Goal: Task Accomplishment & Management: Manage account settings

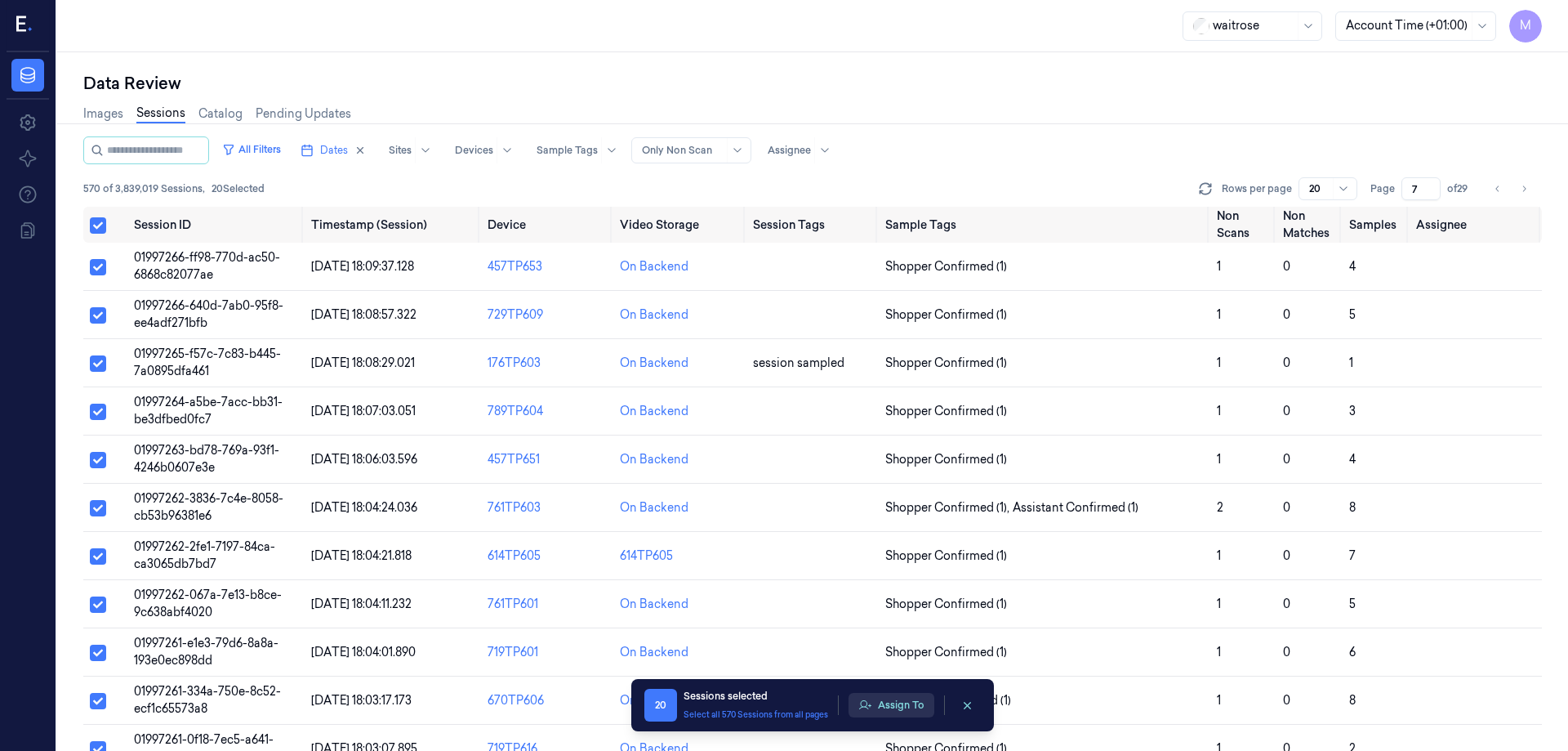
click at [896, 706] on button "Assign To" at bounding box center [892, 705] width 86 height 25
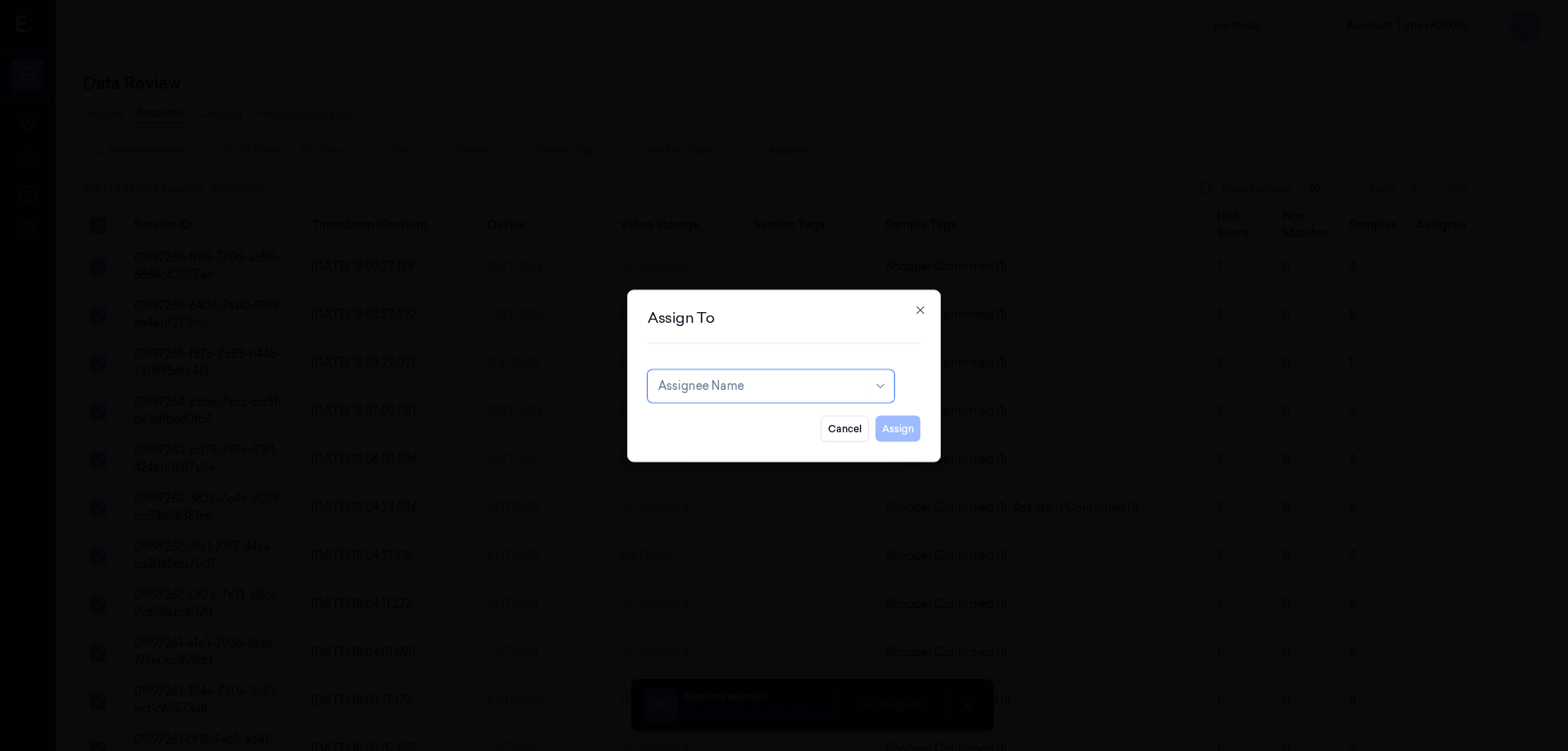
click at [782, 390] on div at bounding box center [762, 386] width 208 height 17
type input "ko"
click at [753, 422] on div "korisetty prem" at bounding box center [771, 422] width 225 height 17
click at [899, 438] on button "Assign" at bounding box center [898, 428] width 45 height 26
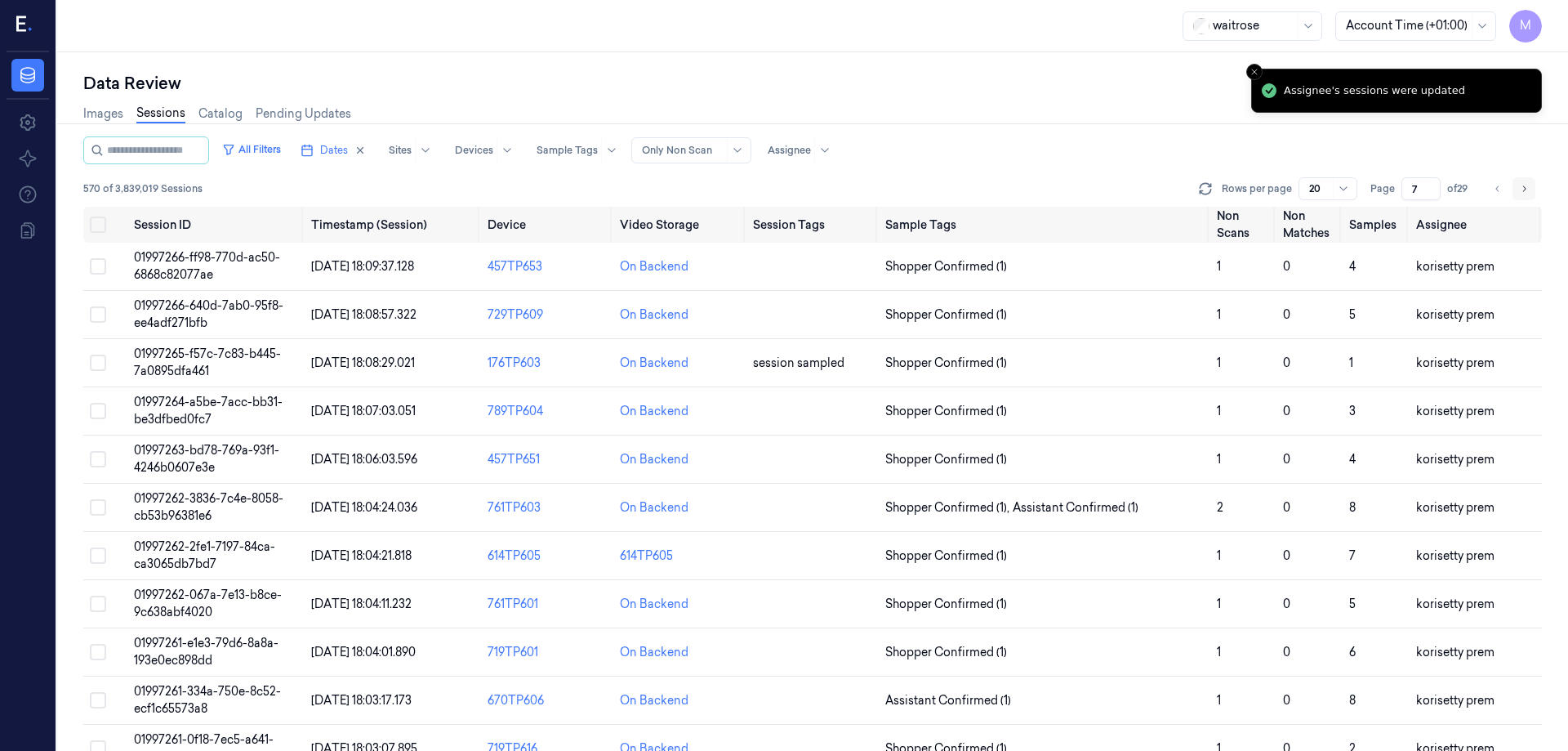
click at [1524, 181] on button "Go to next page" at bounding box center [1524, 188] width 23 height 23
type input "8"
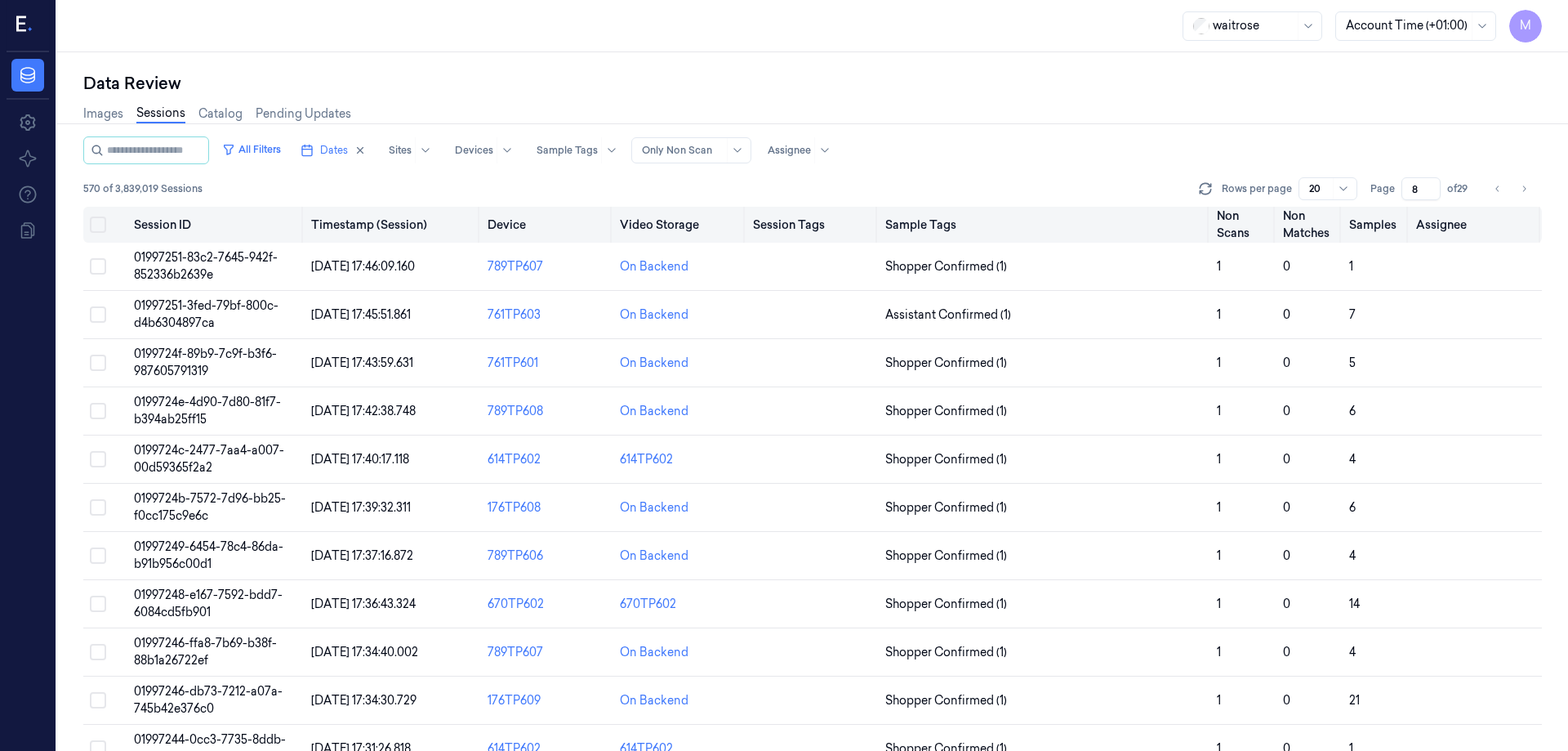
click at [100, 218] on button "Select all" at bounding box center [98, 225] width 16 height 16
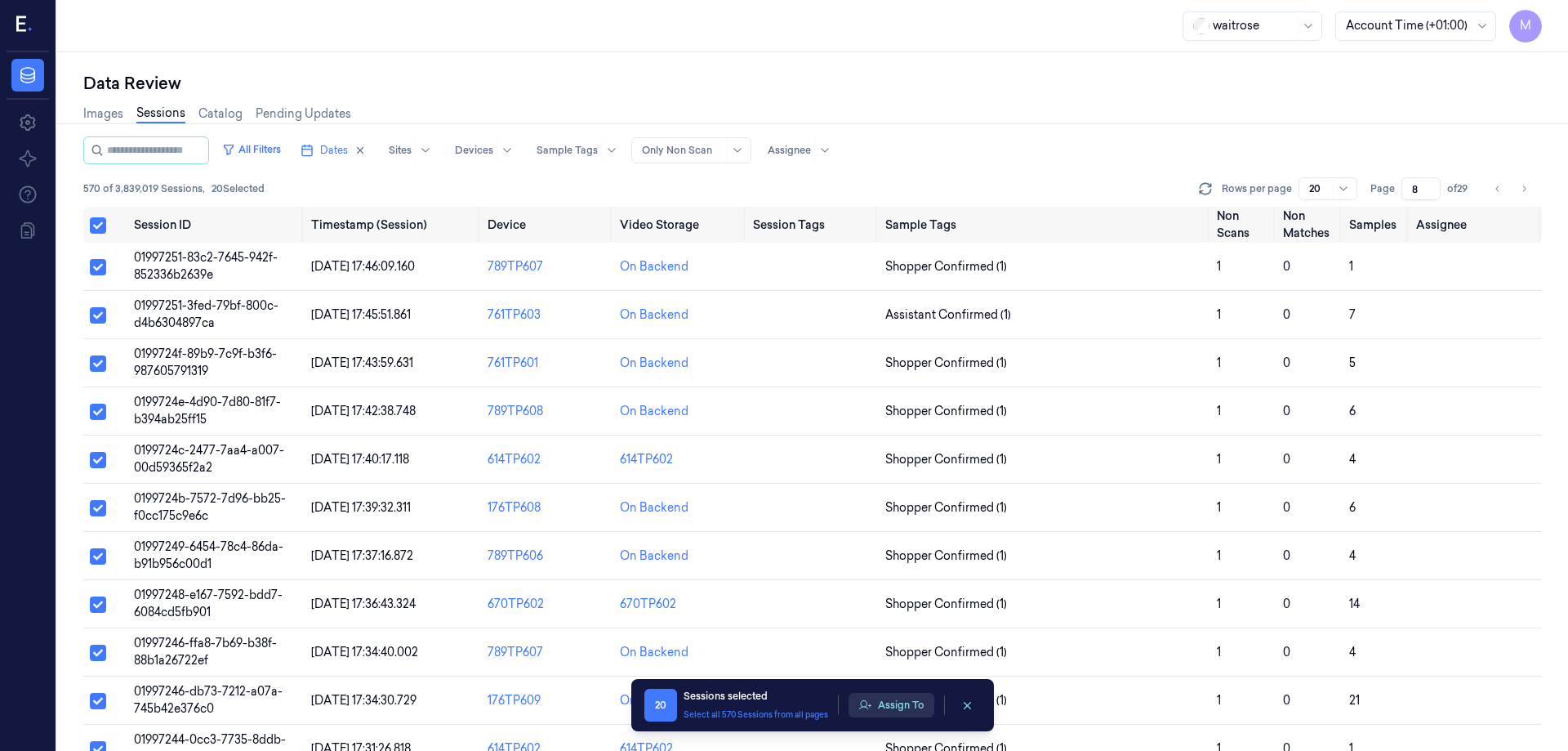
click at [891, 707] on button "Assign To" at bounding box center [892, 705] width 86 height 25
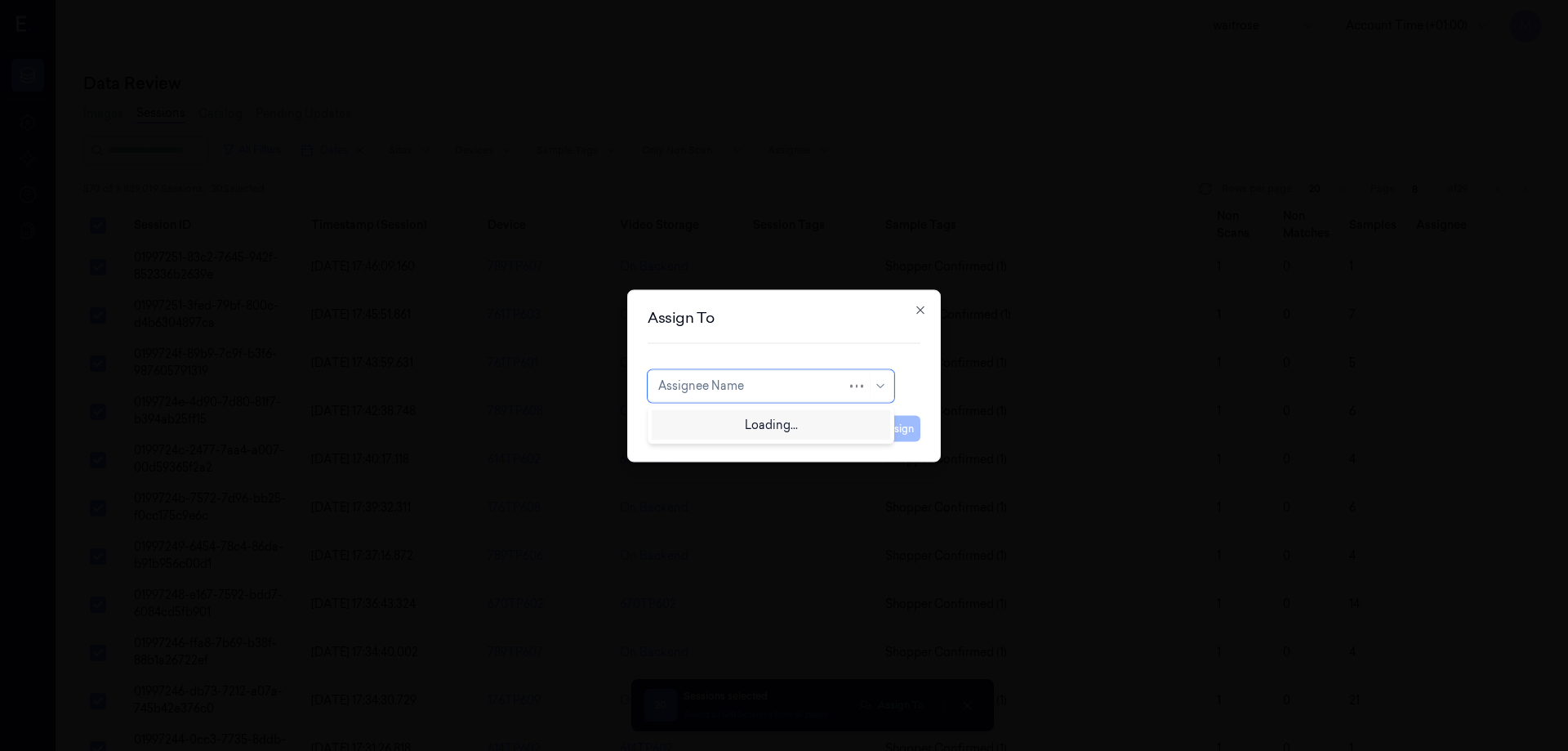
click at [827, 386] on div at bounding box center [752, 386] width 188 height 17
type input "var"
click at [717, 424] on div "[PERSON_NAME]" at bounding box center [707, 422] width 98 height 17
drag, startPoint x: 890, startPoint y: 424, endPoint x: 870, endPoint y: 427, distance: 20.2
click at [890, 424] on button "Assign" at bounding box center [898, 428] width 45 height 26
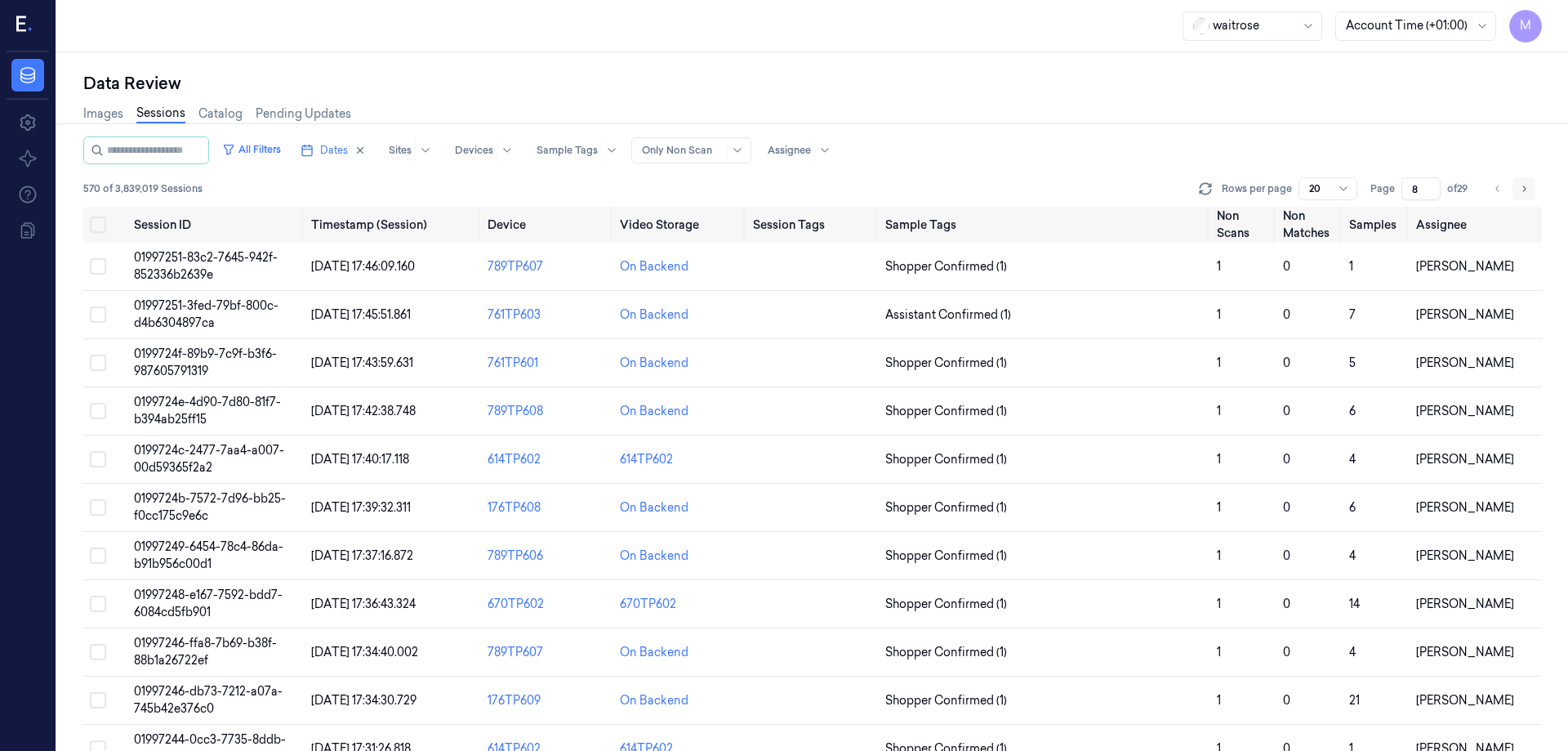
click at [1521, 194] on icon "Go to next page" at bounding box center [1524, 188] width 10 height 13
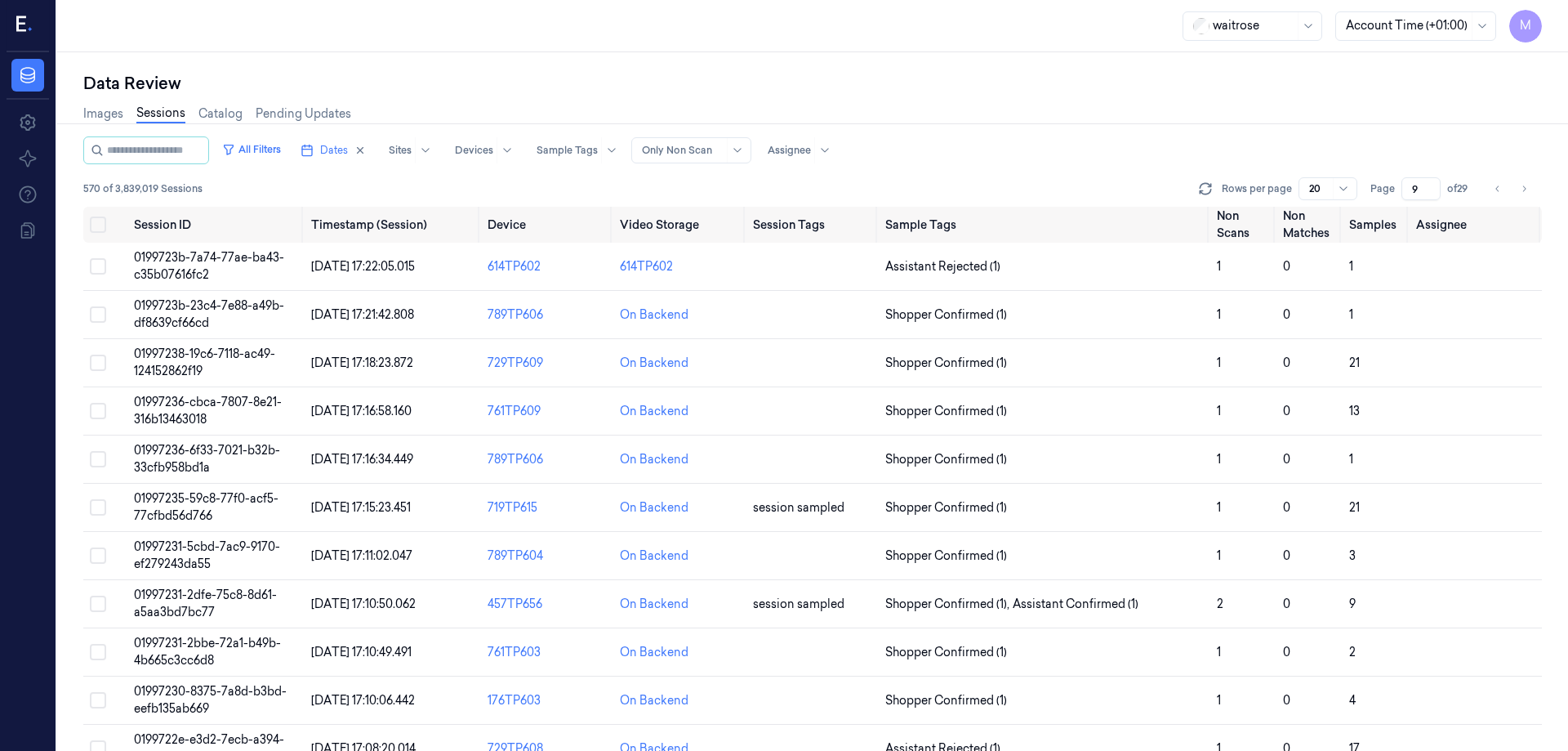
click at [1329, 118] on div "Images Sessions Catalog Pending Updates" at bounding box center [812, 115] width 1459 height 42
click at [1493, 182] on icon "Go to previous page" at bounding box center [1498, 188] width 10 height 13
type input "8"
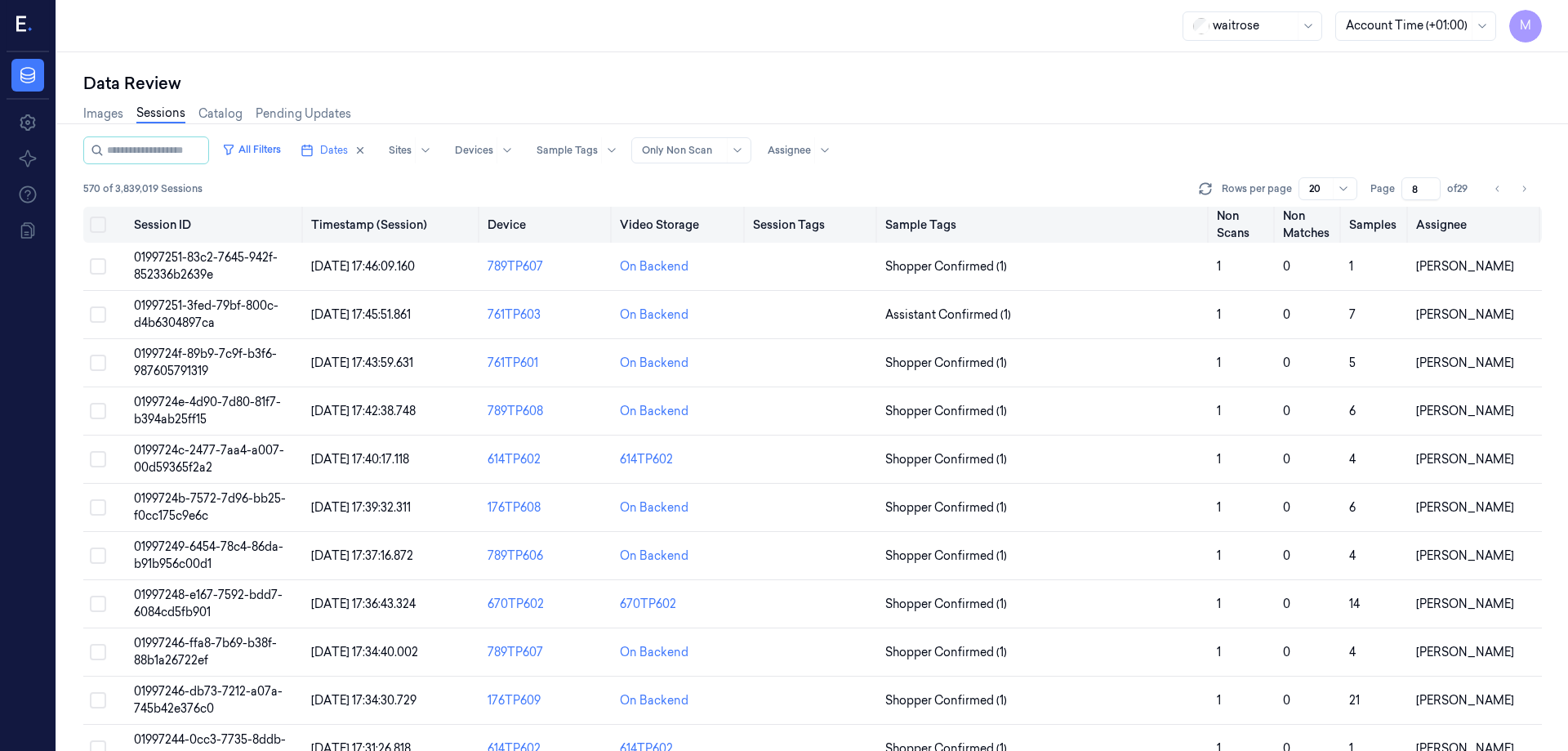
click at [95, 225] on button "Select all" at bounding box center [98, 225] width 16 height 16
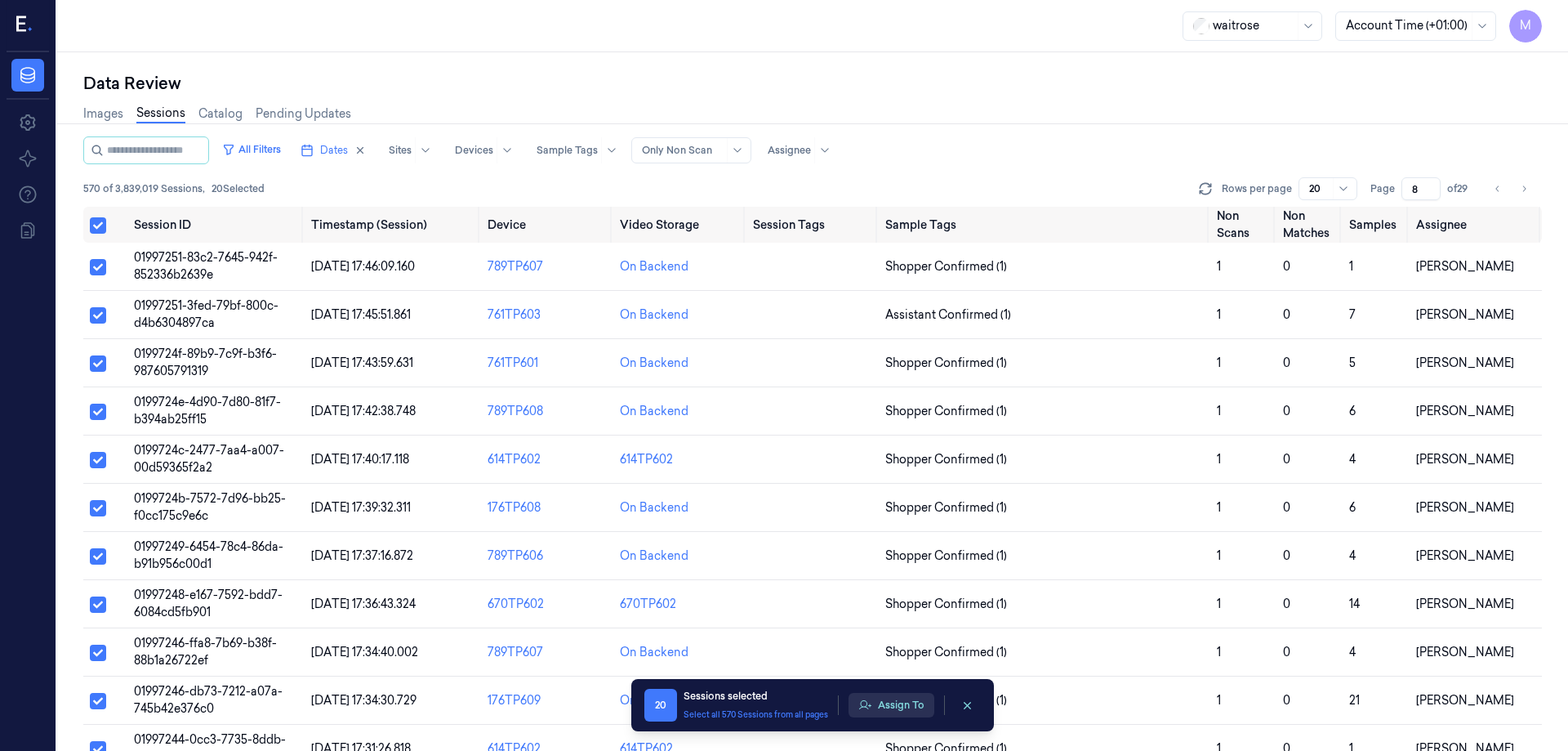
click at [921, 709] on button "Assign To" at bounding box center [892, 705] width 86 height 25
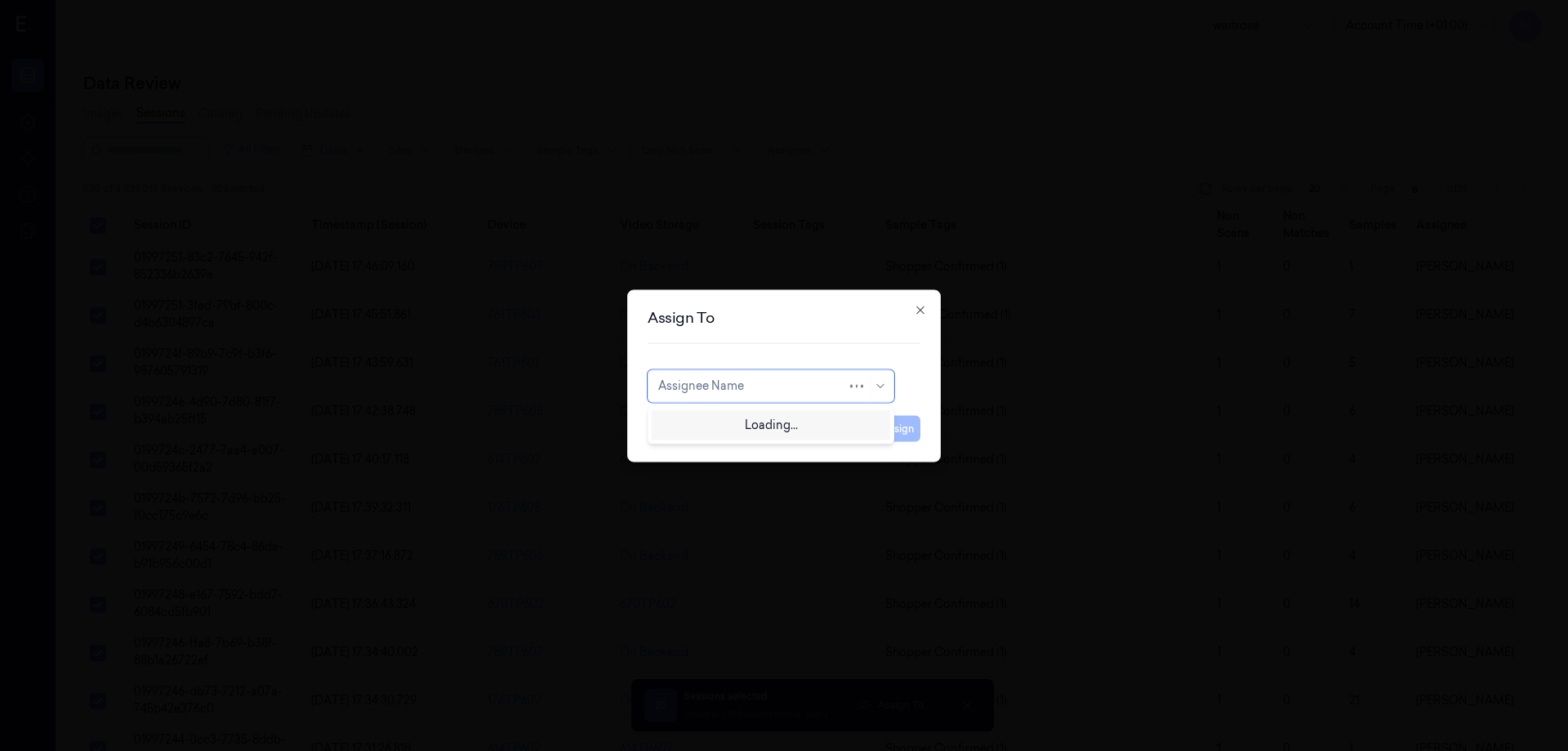
click at [831, 397] on div "Assignee Name" at bounding box center [771, 386] width 247 height 33
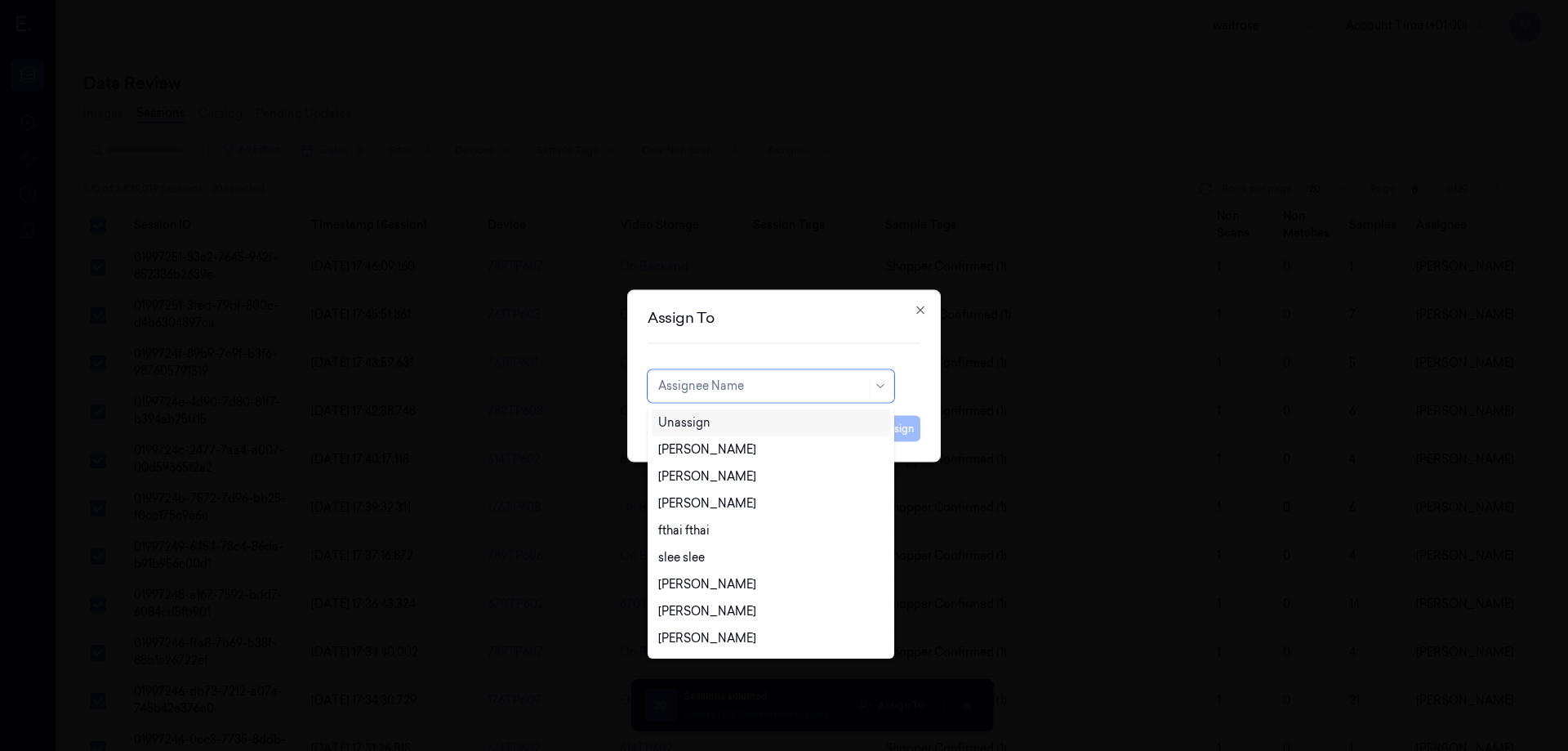
click at [735, 420] on div "Unassign" at bounding box center [771, 422] width 225 height 17
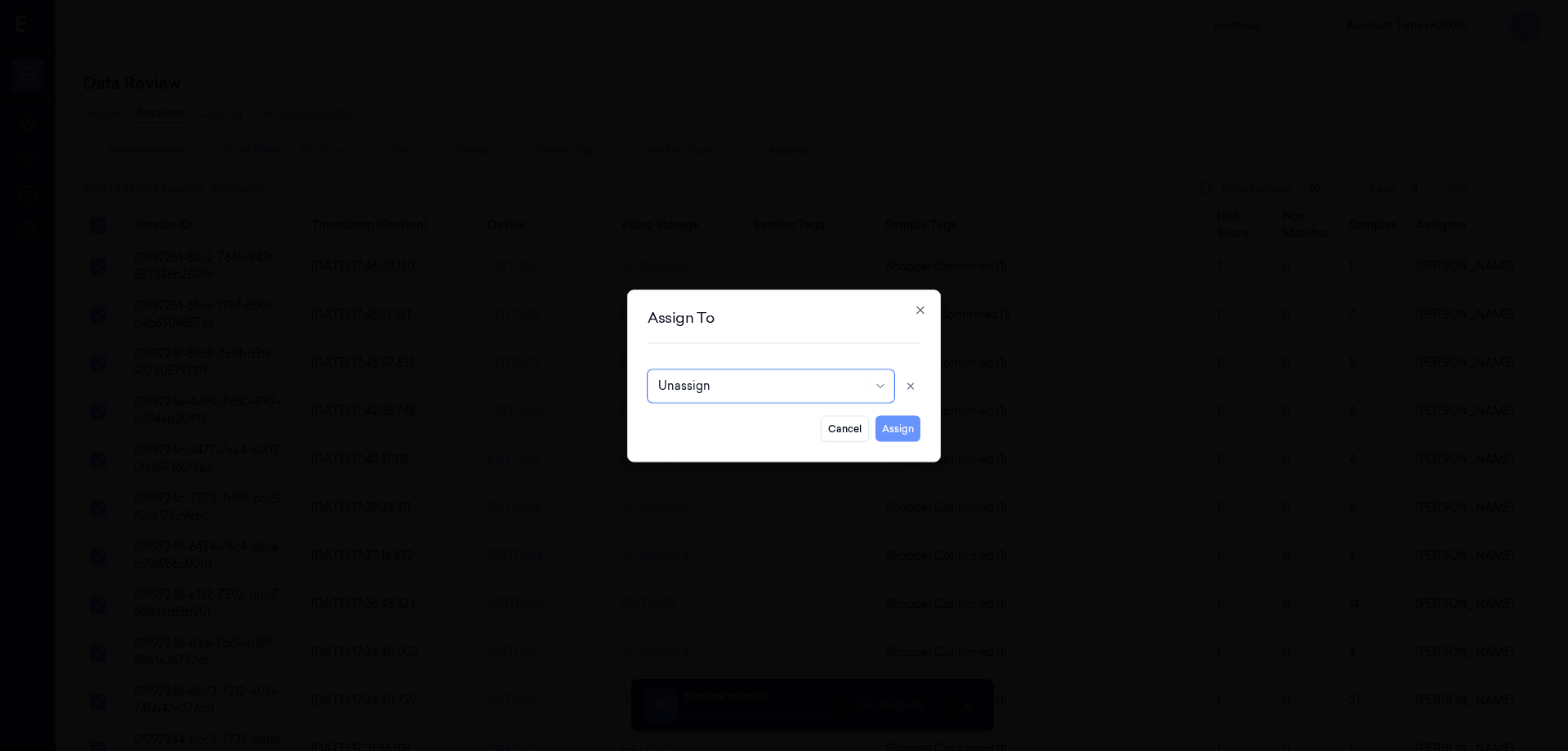
click at [912, 429] on button "Assign" at bounding box center [898, 428] width 45 height 26
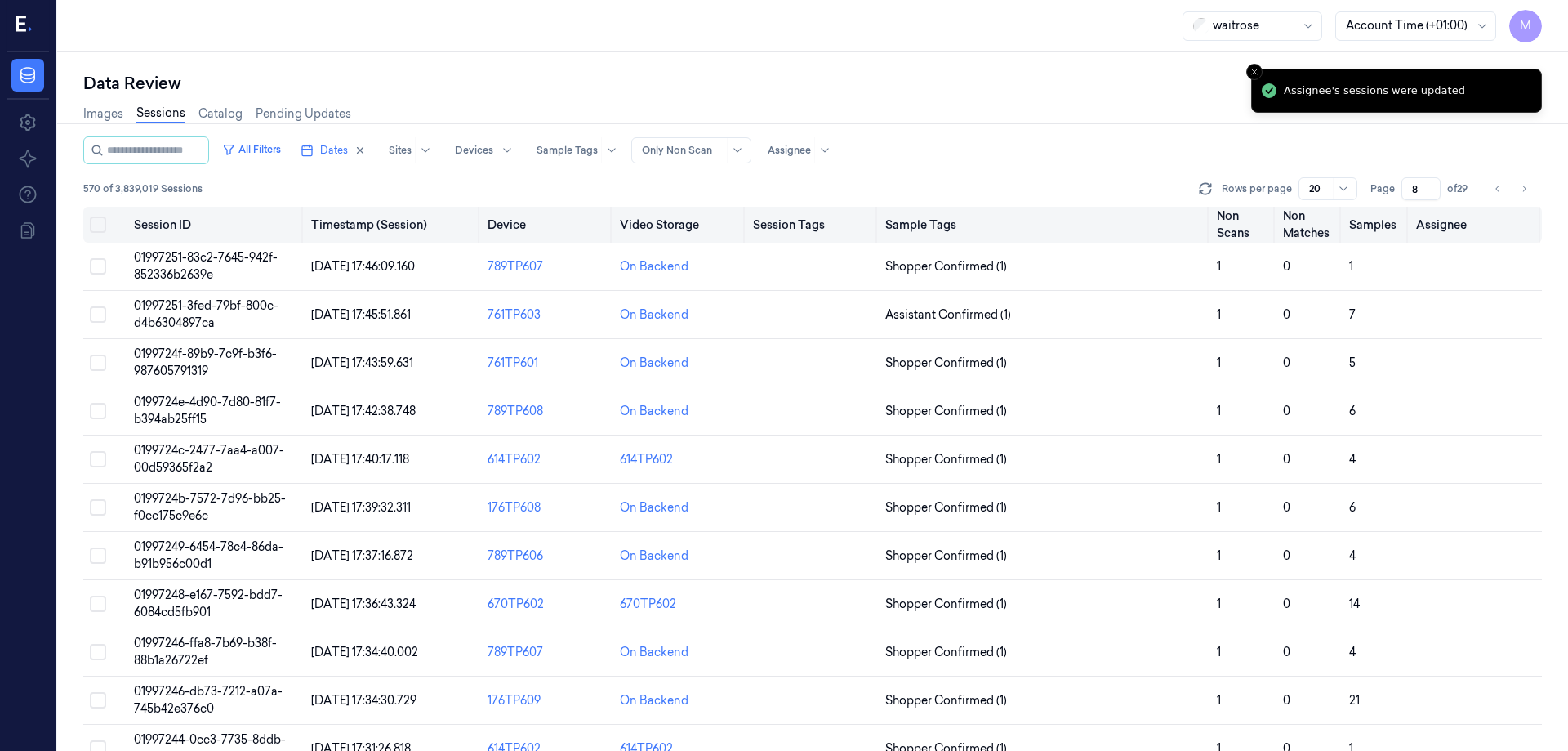
click at [104, 222] on button "Select all" at bounding box center [98, 225] width 16 height 16
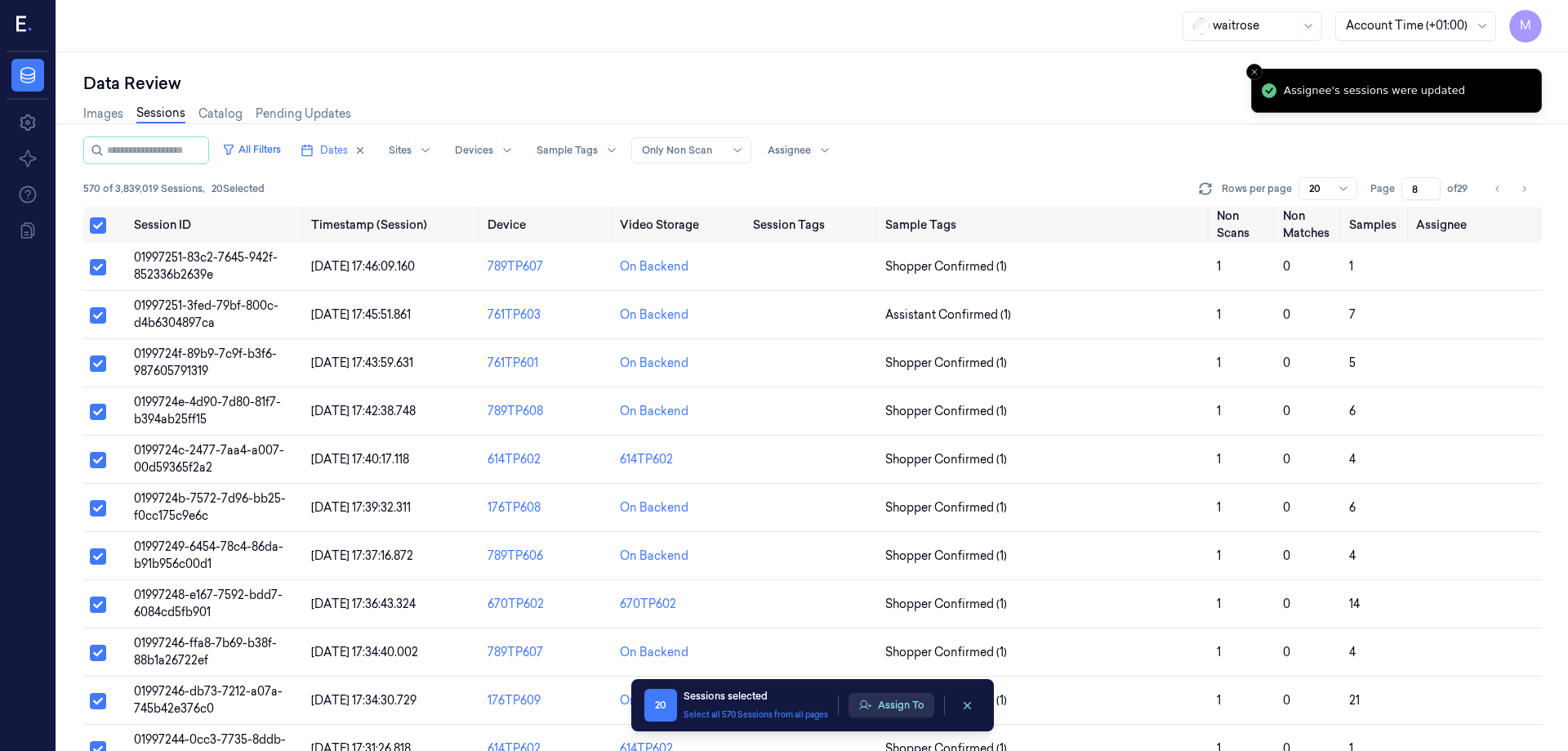
click at [895, 699] on button "Assign To" at bounding box center [892, 705] width 86 height 25
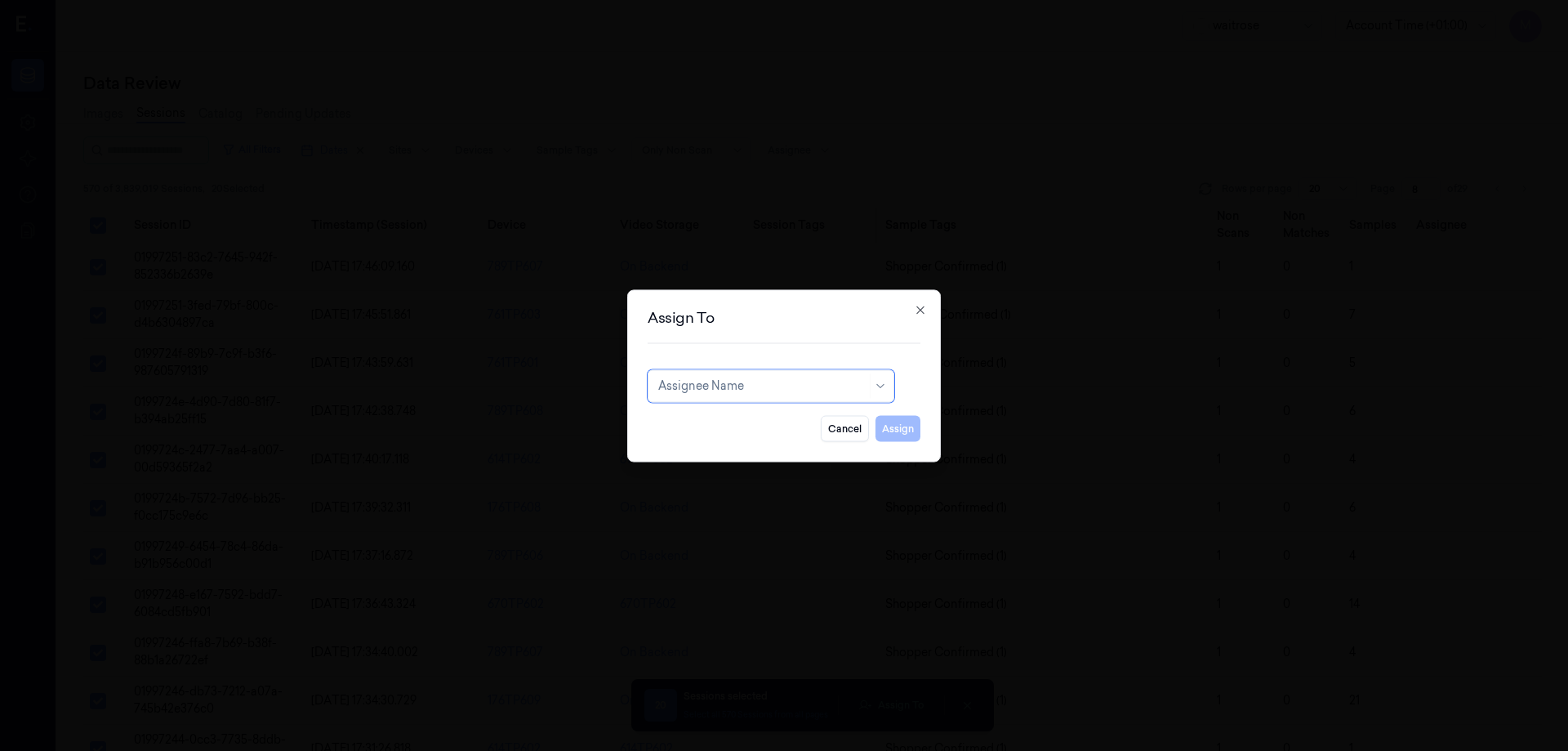
click at [745, 395] on div "Assignee Name" at bounding box center [762, 386] width 208 height 23
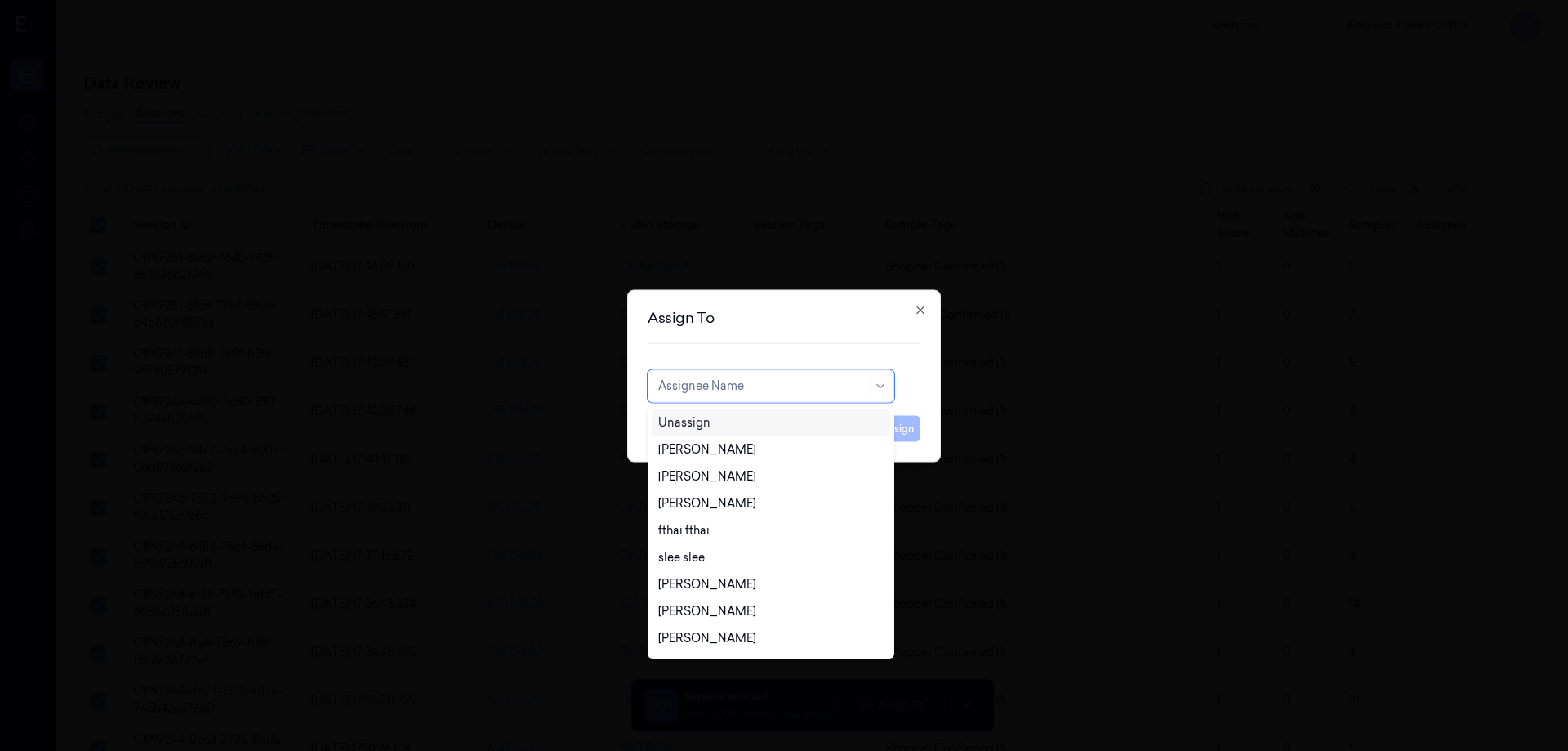
type input "b"
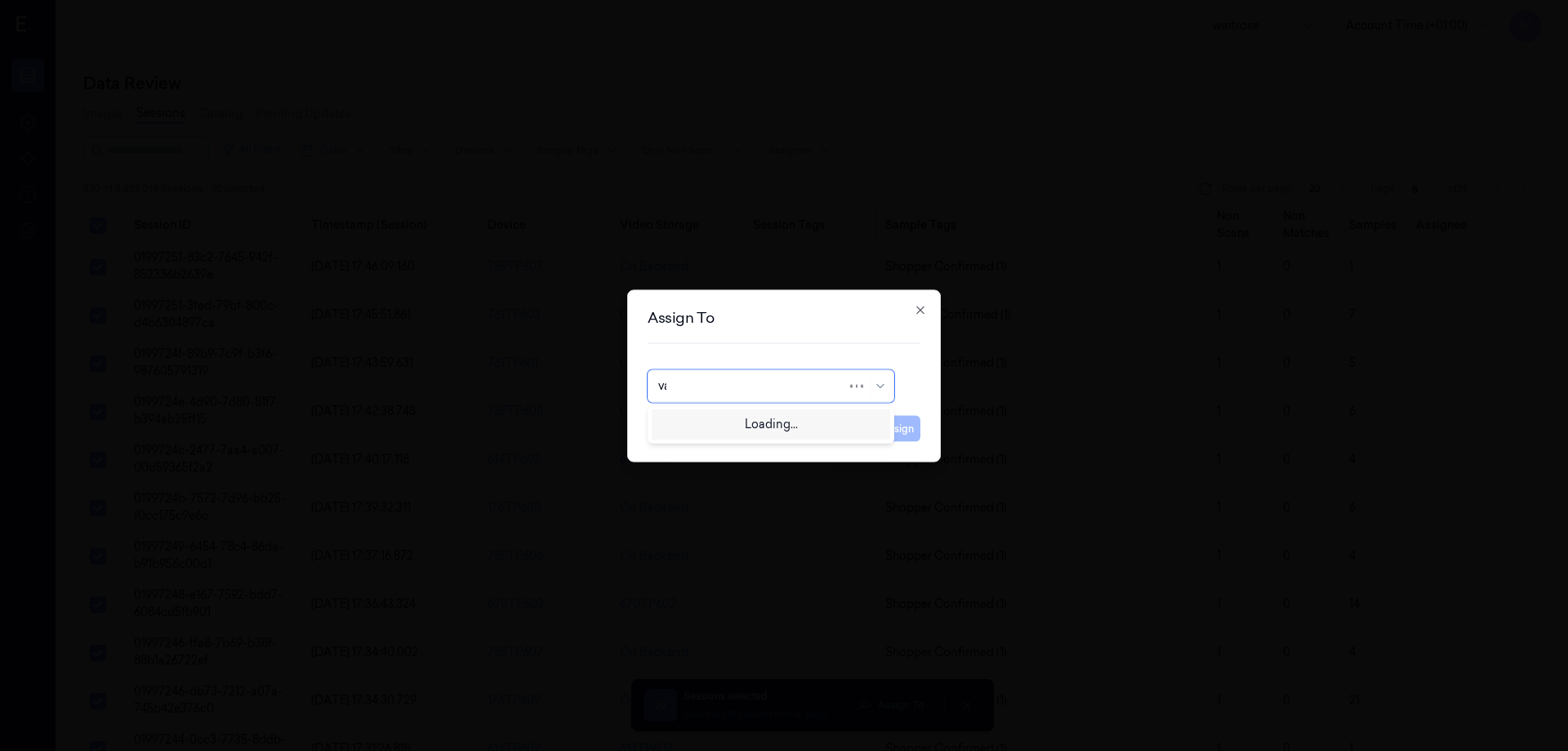
type input "var"
click at [748, 449] on div "[PERSON_NAME] g" at bounding box center [771, 449] width 225 height 17
click at [901, 427] on button "Assign" at bounding box center [898, 428] width 45 height 26
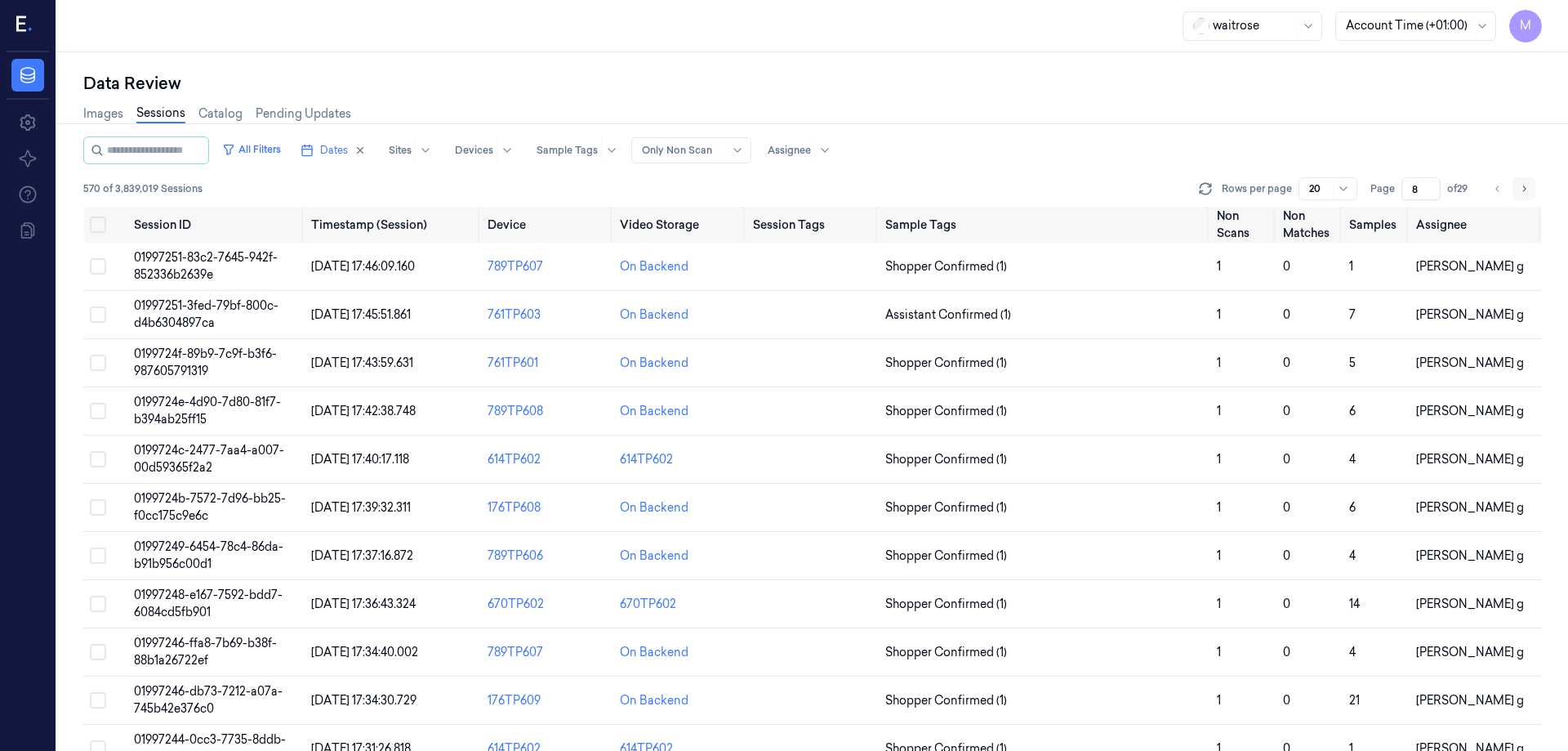
click at [1518, 194] on button "Go to next page" at bounding box center [1524, 188] width 23 height 23
type input "9"
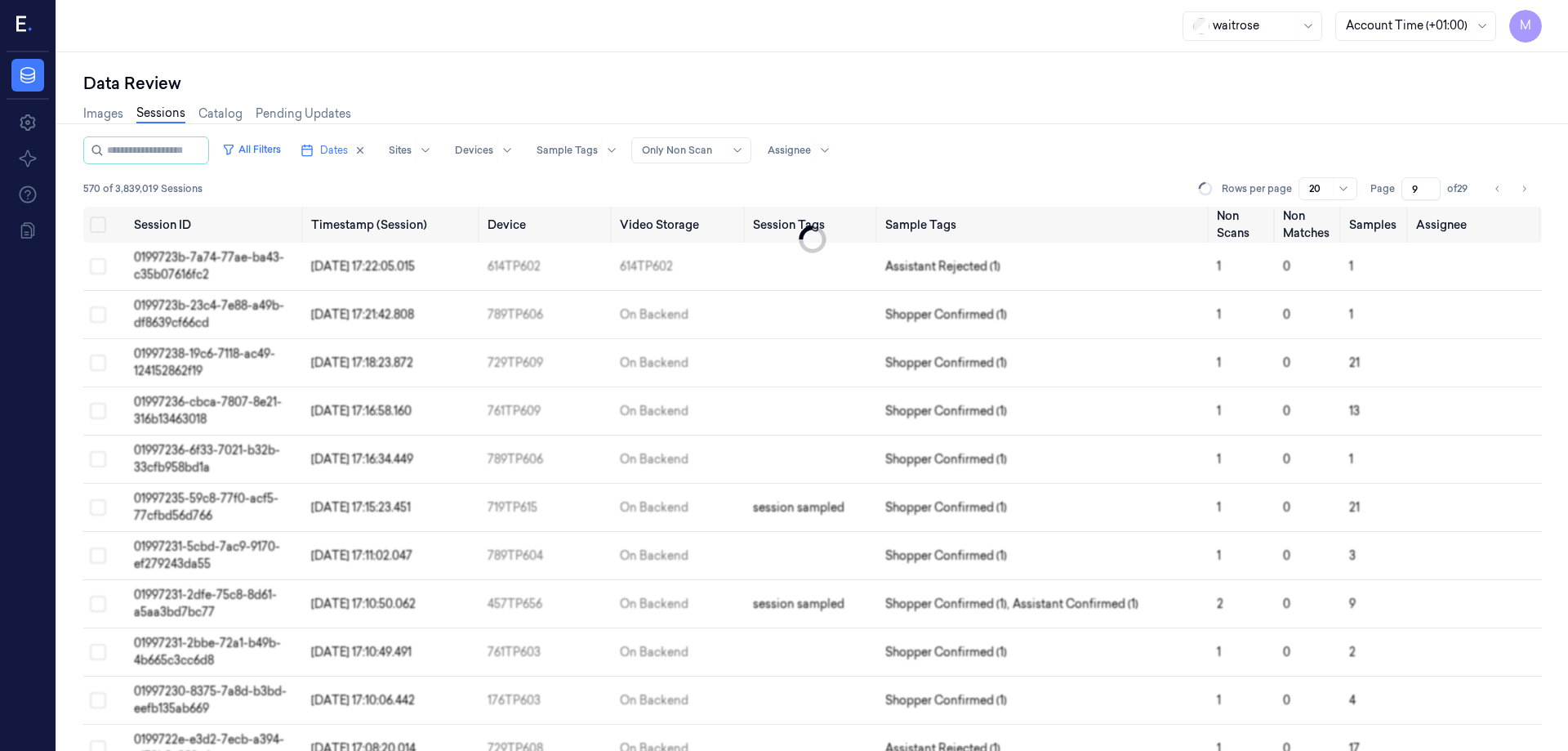
click at [1202, 155] on div "All Filters Dates Sites Devices Sample Tags Alert Type Only Non Scan Assignee" at bounding box center [812, 151] width 1459 height 28
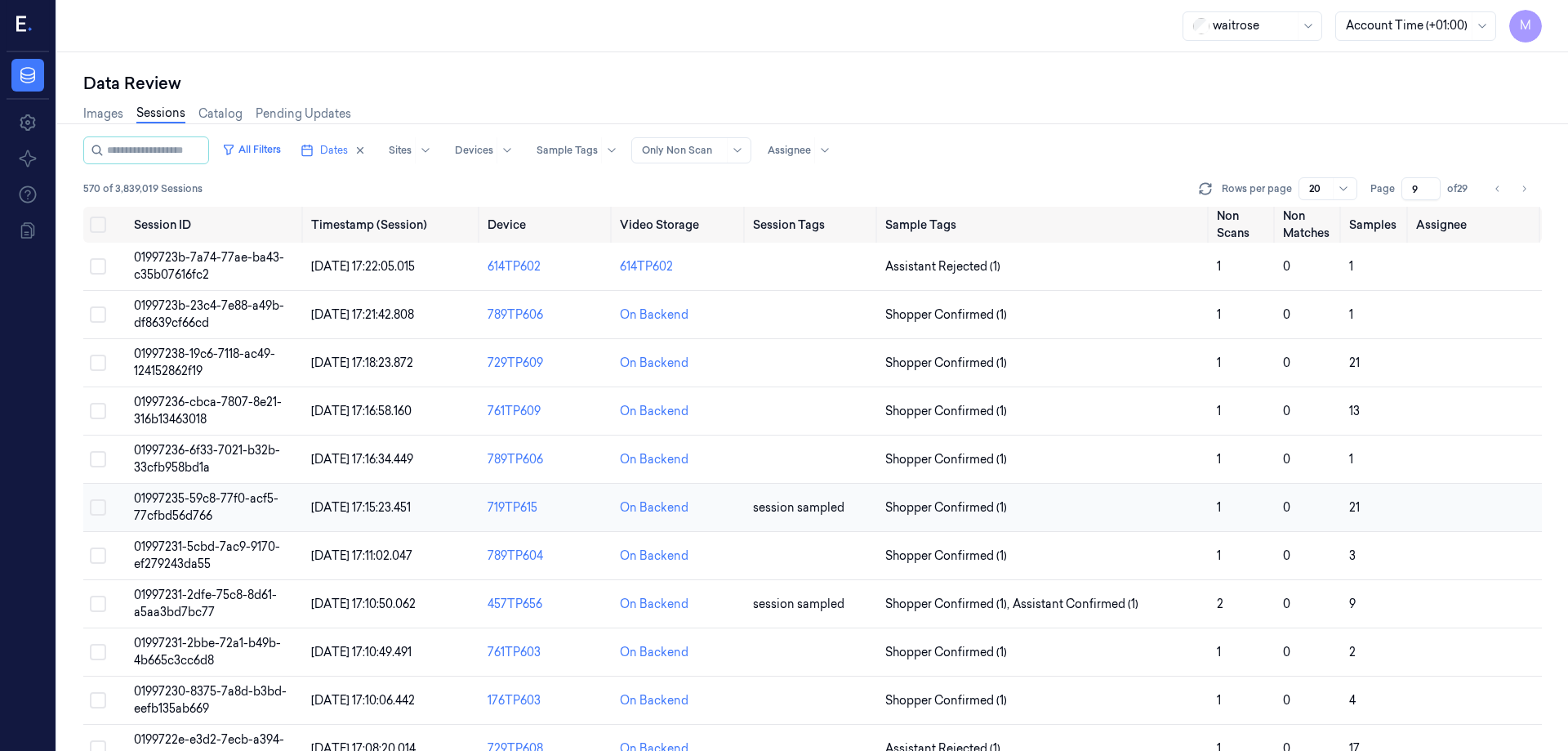
drag, startPoint x: 96, startPoint y: 223, endPoint x: 425, endPoint y: 498, distance: 428.8
click at [96, 223] on button "Select all" at bounding box center [98, 225] width 16 height 16
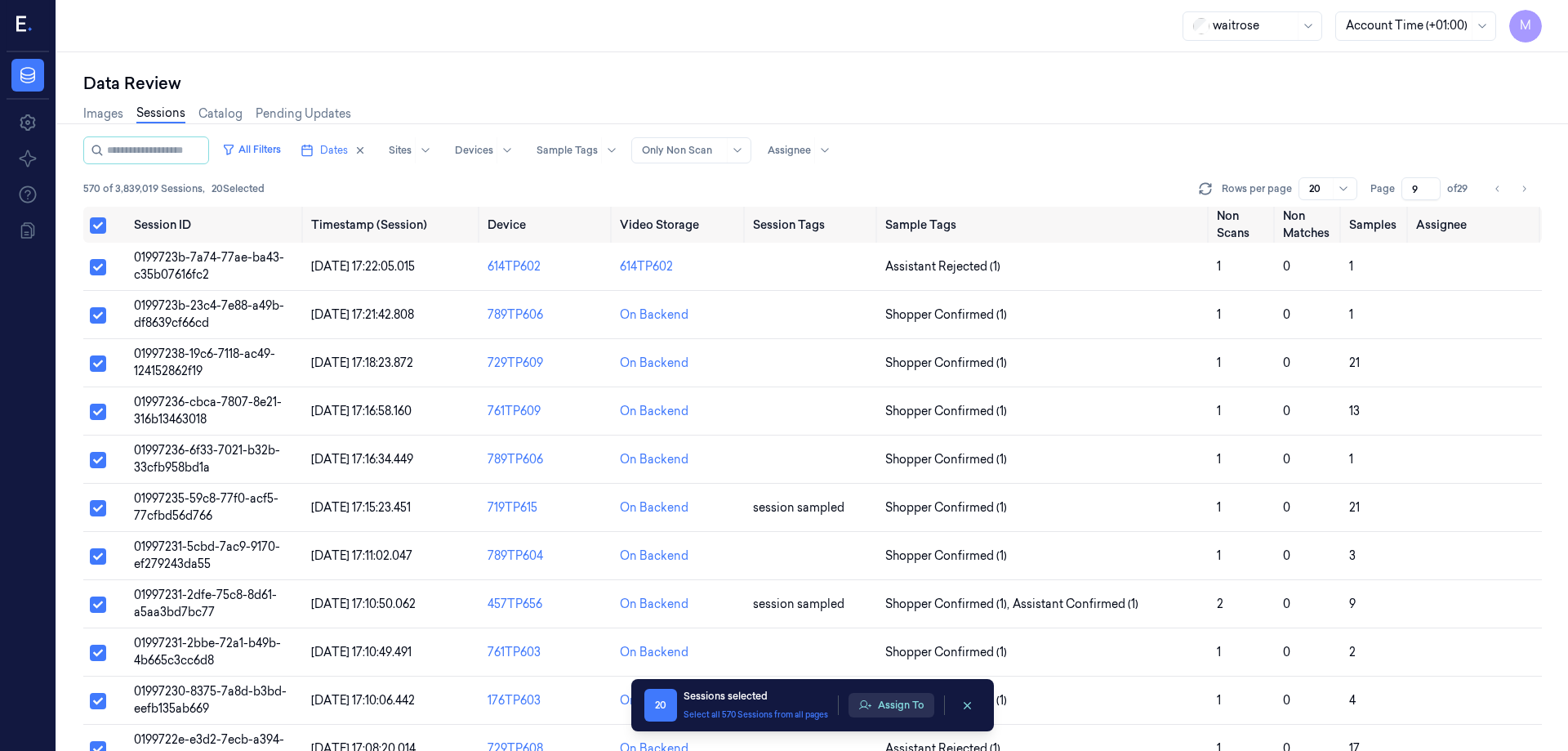
click at [923, 701] on button "Assign To" at bounding box center [892, 705] width 86 height 25
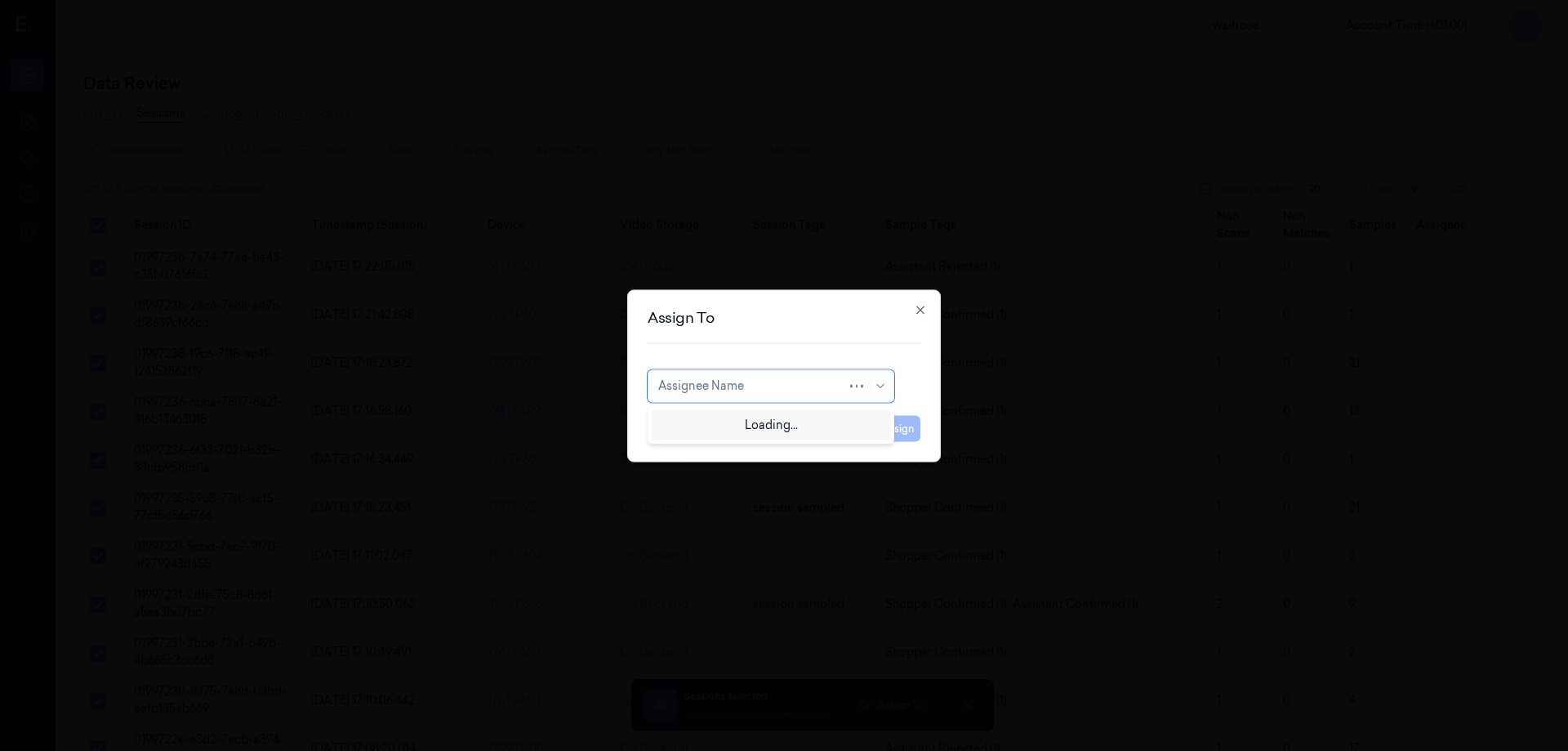
click at [836, 382] on div at bounding box center [752, 386] width 188 height 17
type input "var"
click at [723, 425] on div "[PERSON_NAME]" at bounding box center [707, 422] width 98 height 17
click at [895, 439] on button "Assign" at bounding box center [898, 428] width 45 height 26
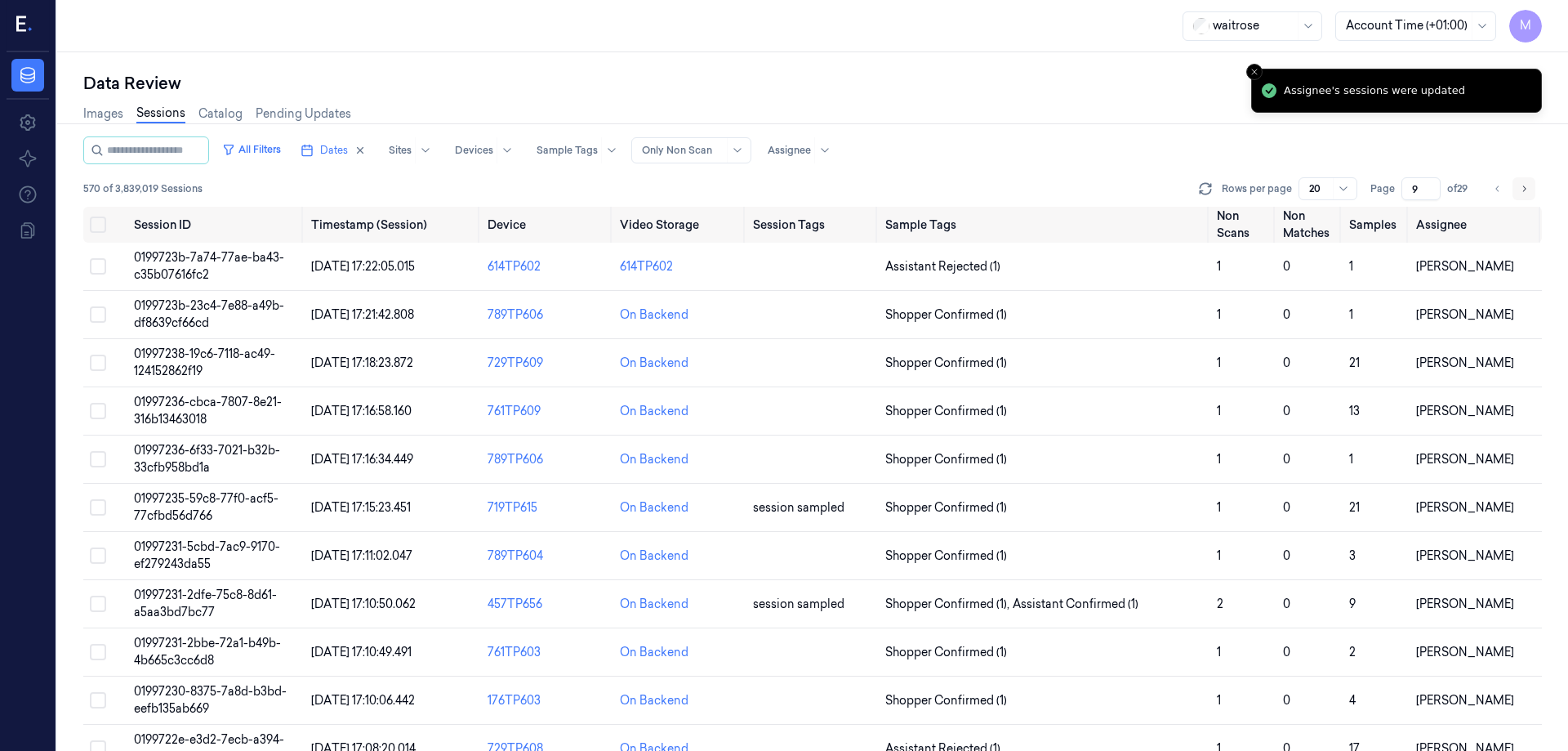
click at [1529, 188] on button "Go to next page" at bounding box center [1524, 188] width 23 height 23
type input "10"
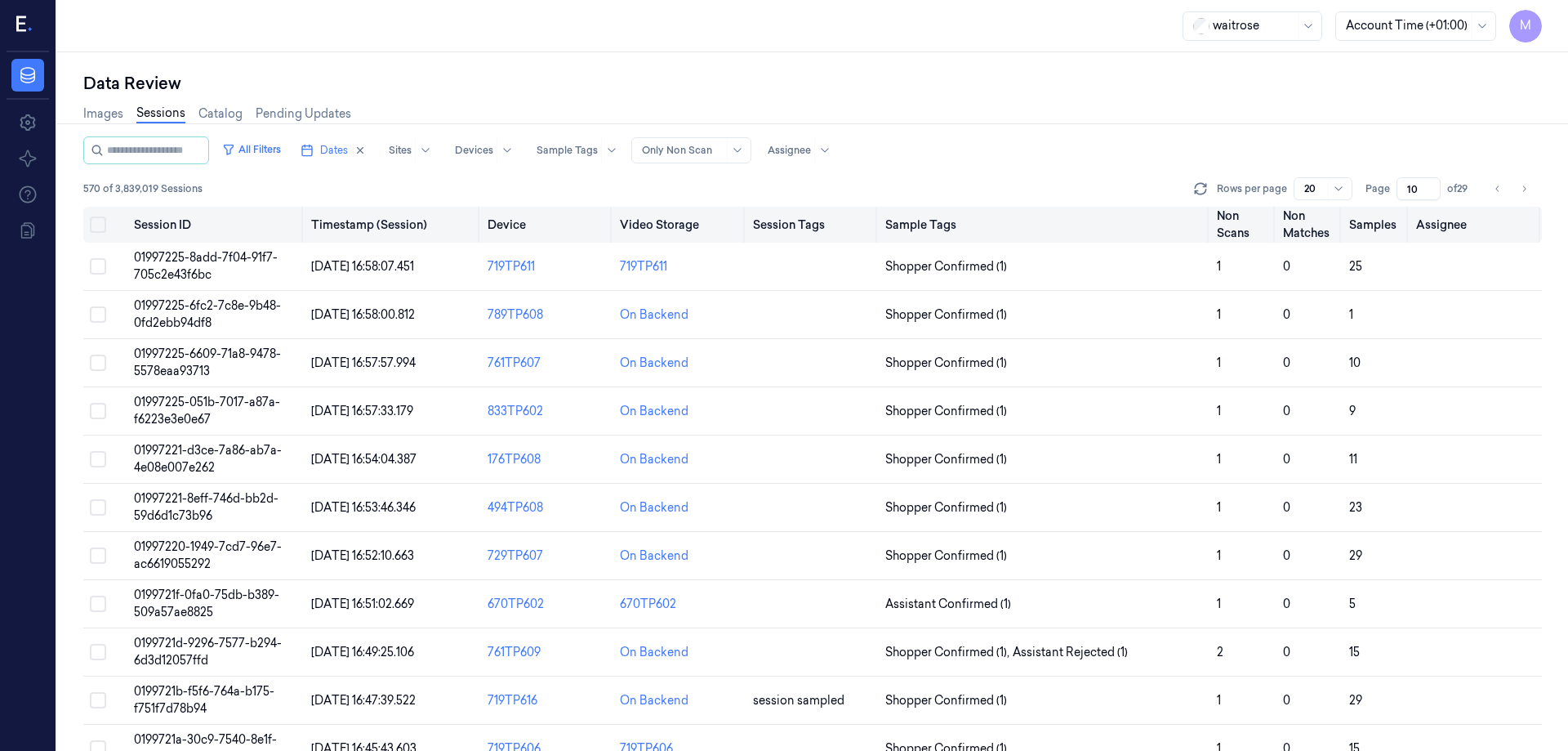
click at [102, 228] on button "Select all" at bounding box center [98, 225] width 16 height 16
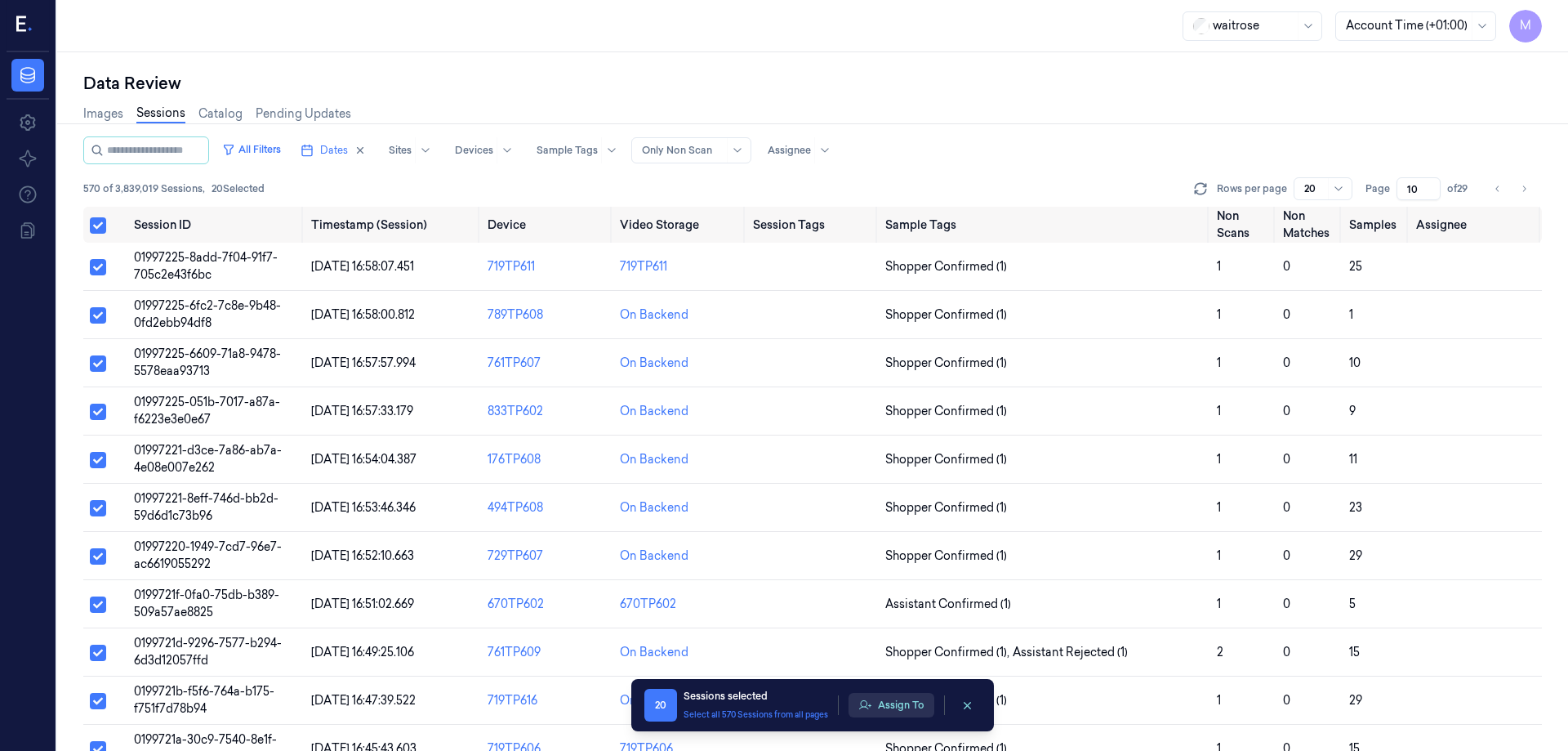
click at [912, 704] on button "Assign To" at bounding box center [892, 705] width 86 height 25
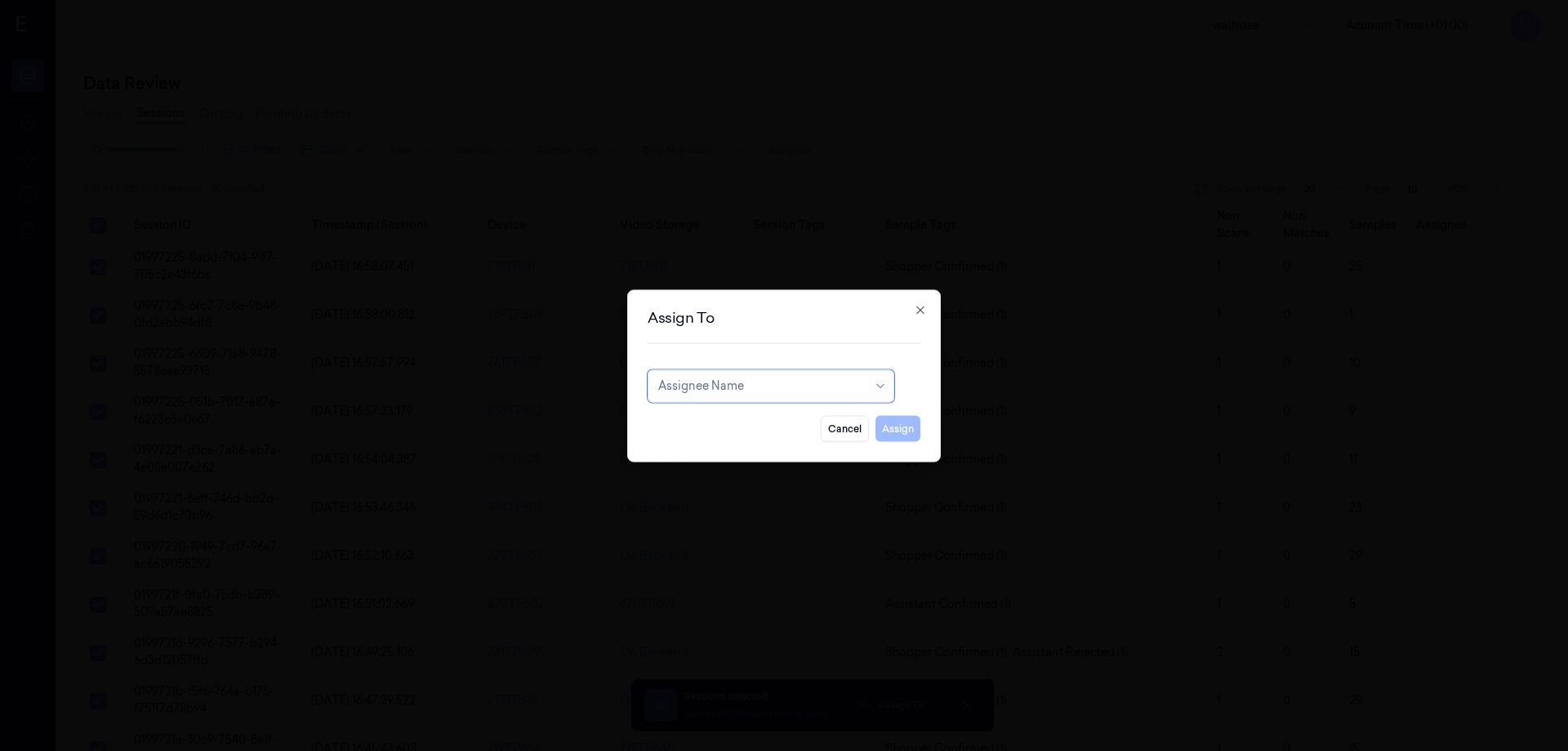
click at [757, 378] on div at bounding box center [762, 386] width 208 height 17
type input "ro"
click at [735, 424] on div "[PERSON_NAME]" at bounding box center [707, 422] width 98 height 17
click at [903, 438] on button "Assign" at bounding box center [898, 428] width 45 height 26
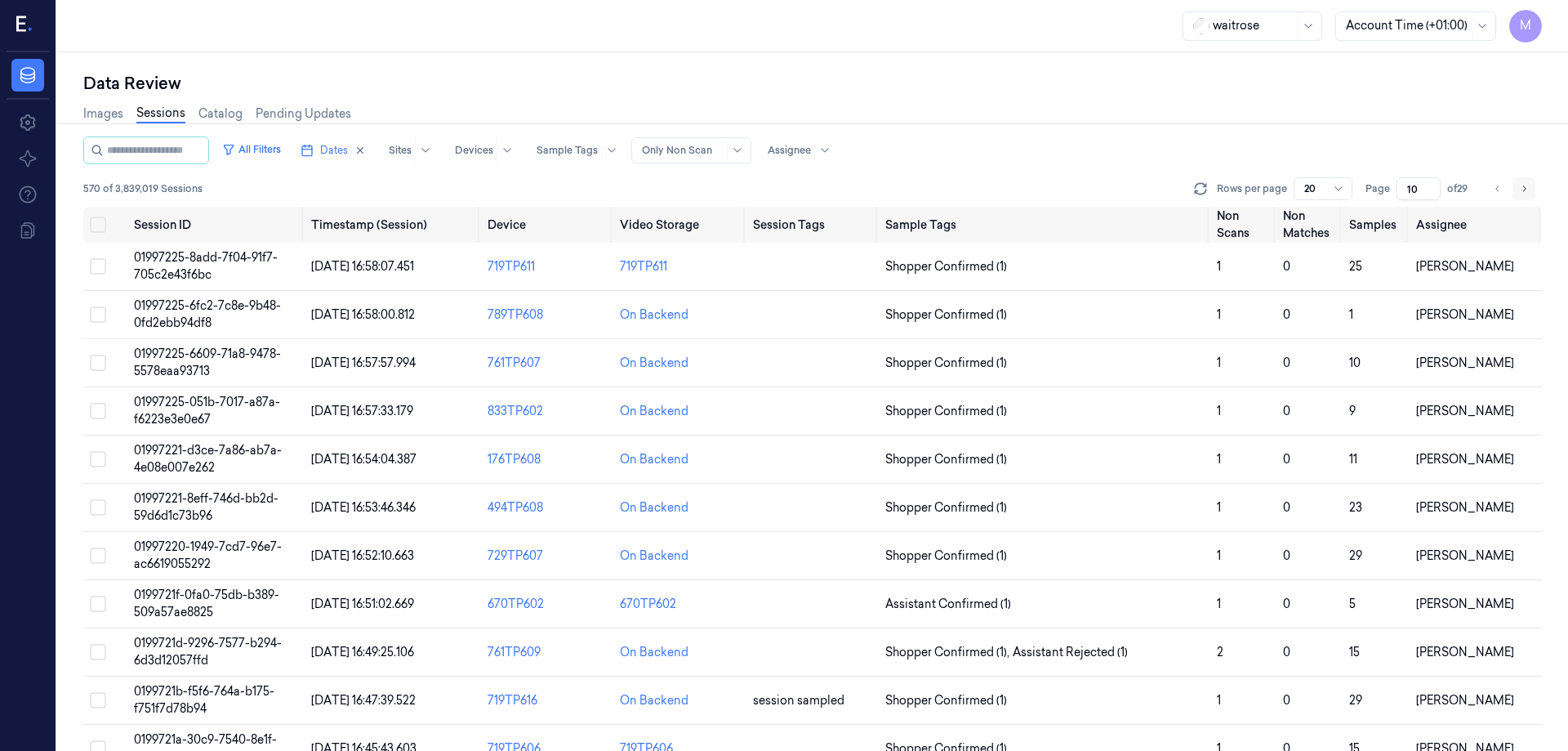
click at [1530, 187] on button "Go to next page" at bounding box center [1524, 188] width 23 height 23
type input "11"
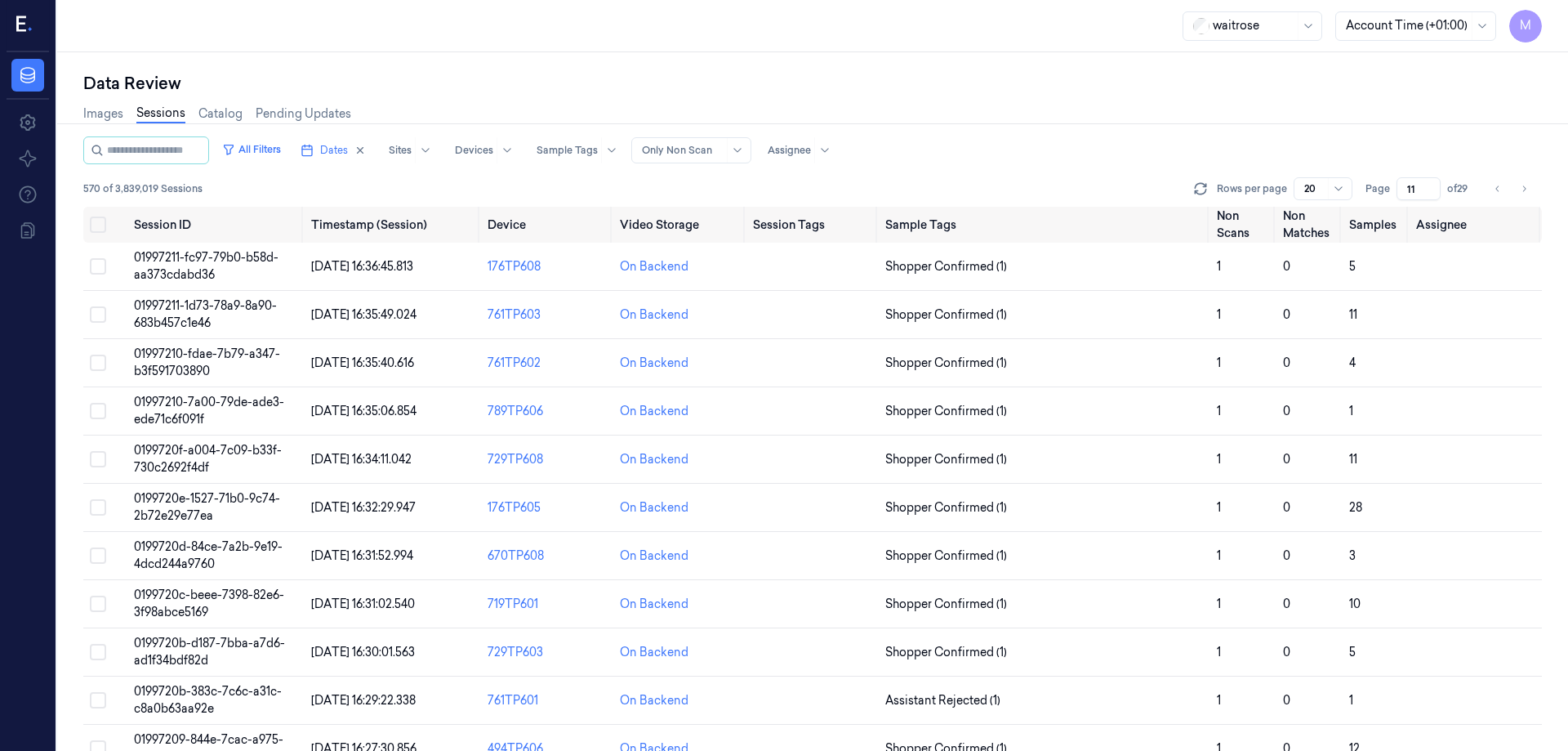
click at [1156, 119] on div "Images Sessions Catalog Pending Updates" at bounding box center [812, 115] width 1459 height 42
click at [94, 229] on button "Select all" at bounding box center [98, 225] width 16 height 16
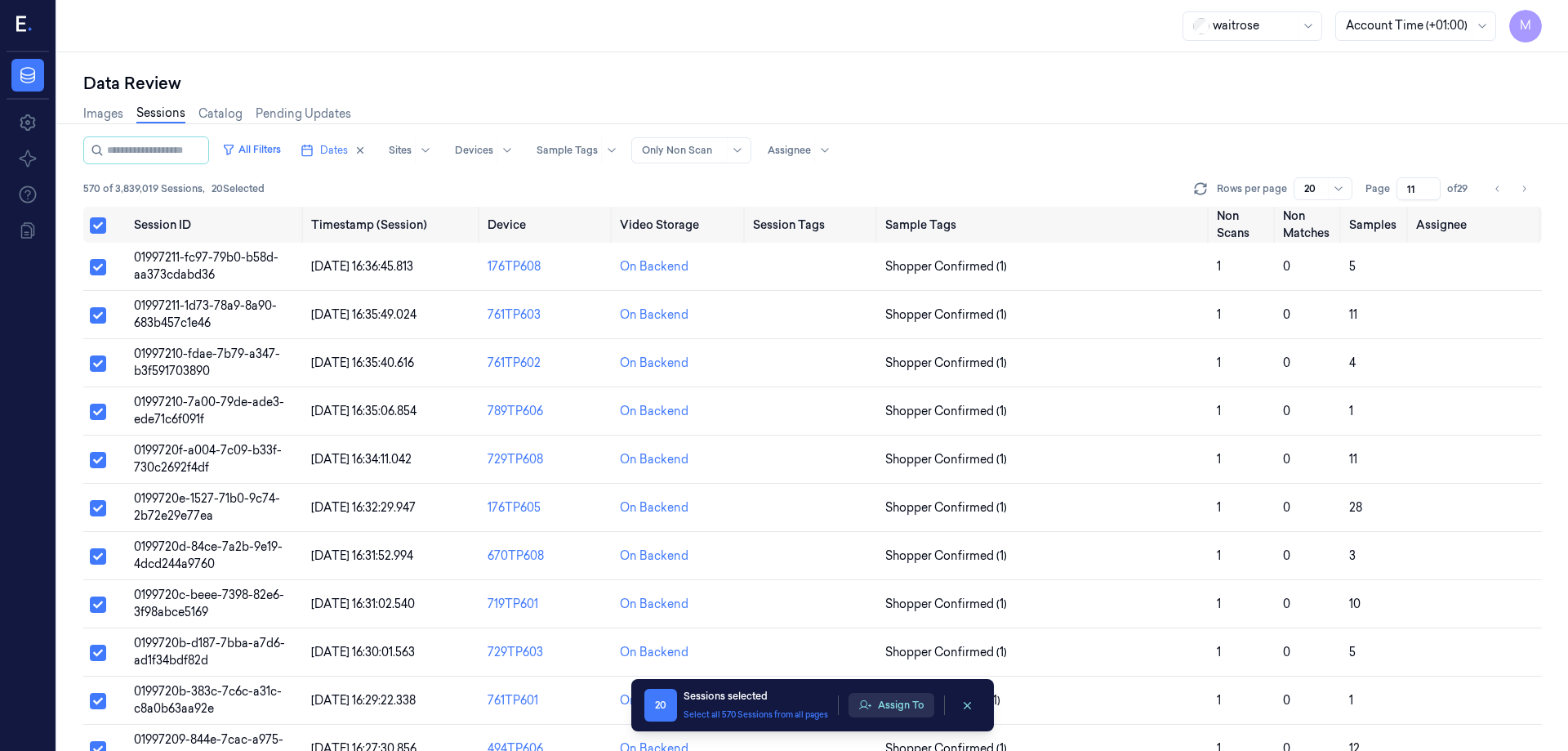
click at [907, 709] on button "Assign To" at bounding box center [892, 705] width 86 height 25
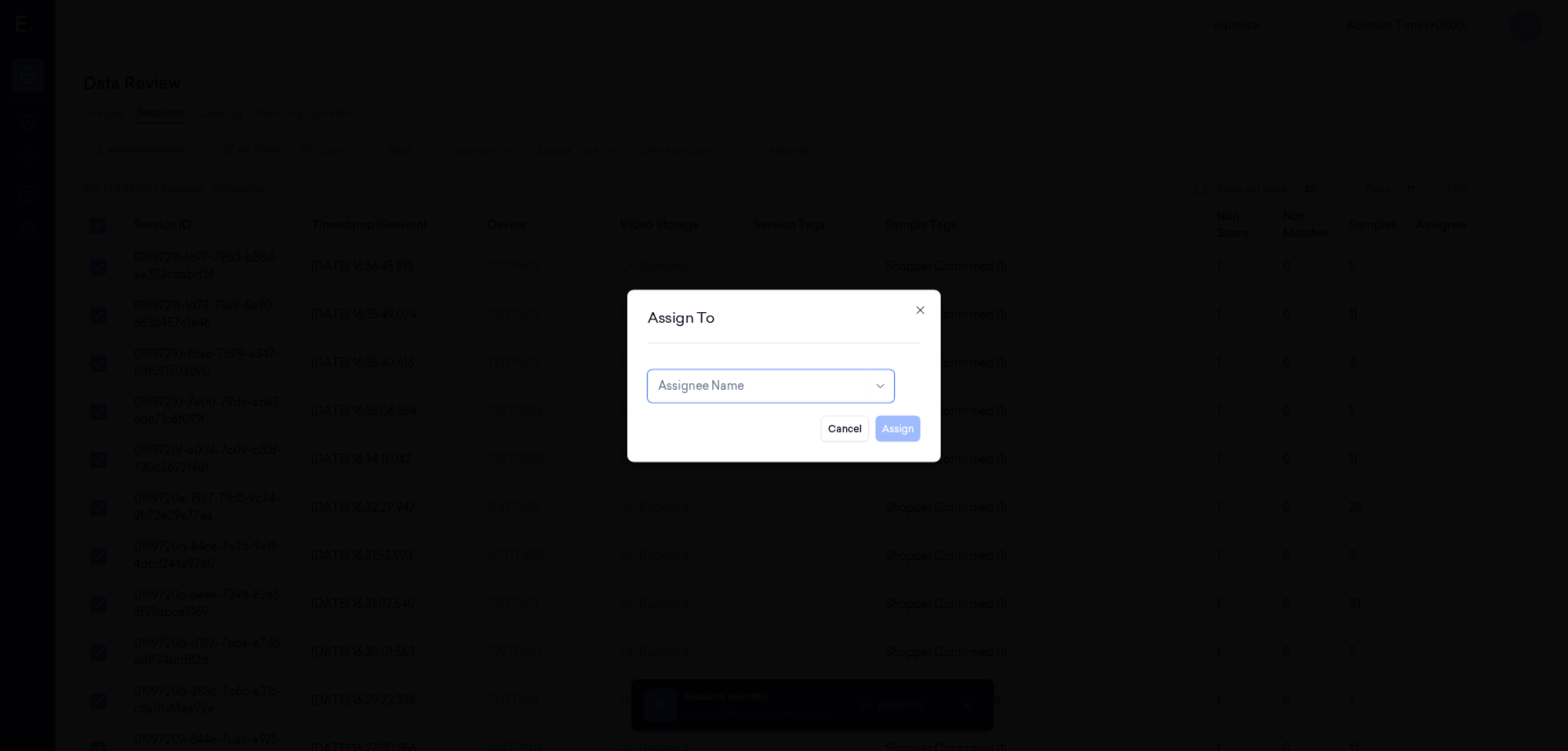
click at [773, 382] on div at bounding box center [762, 386] width 208 height 17
type input "mo"
click at [745, 413] on div "[PERSON_NAME]" at bounding box center [771, 422] width 239 height 27
click at [889, 428] on button "Assign" at bounding box center [898, 428] width 45 height 26
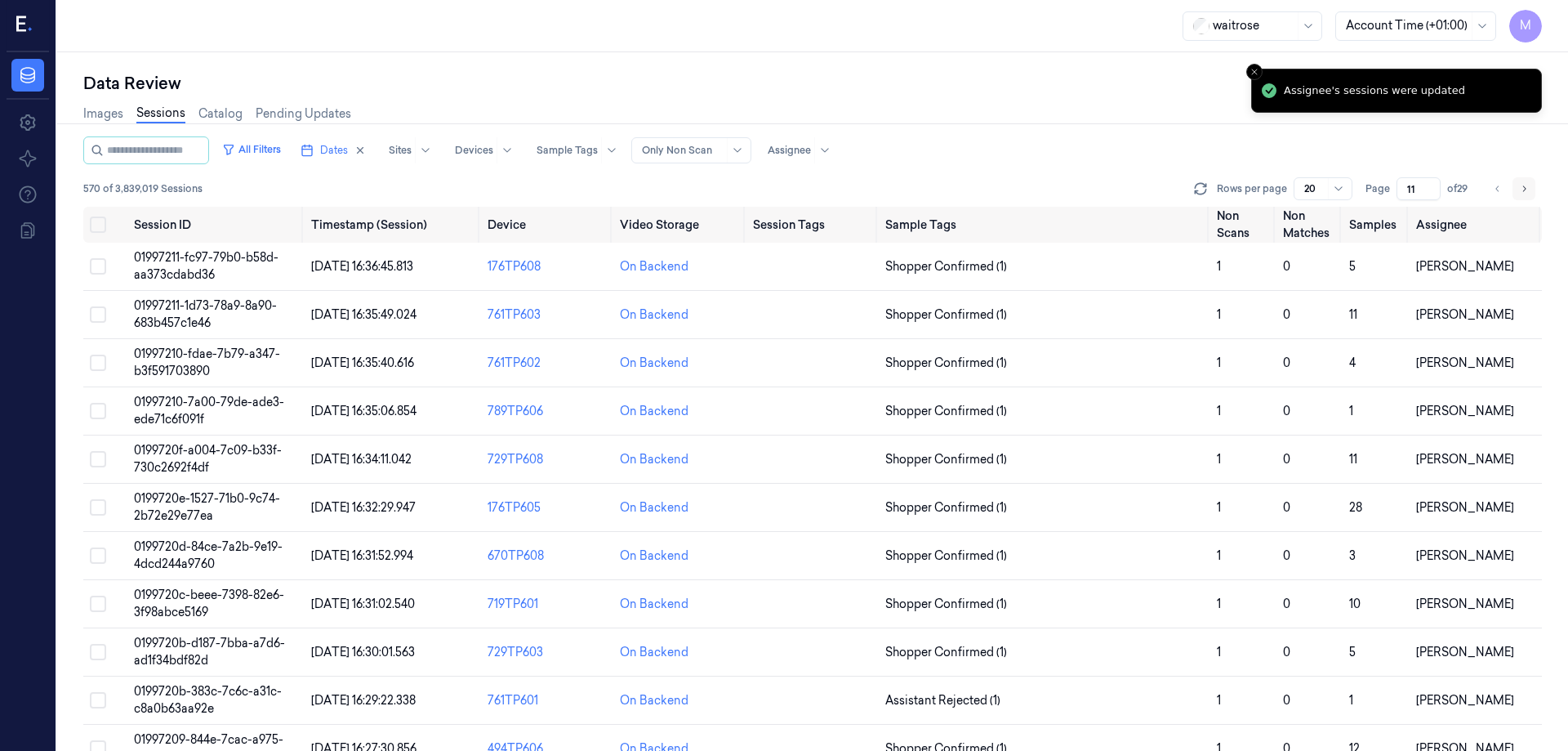
click at [1534, 185] on button "Go to next page" at bounding box center [1524, 188] width 23 height 23
type input "12"
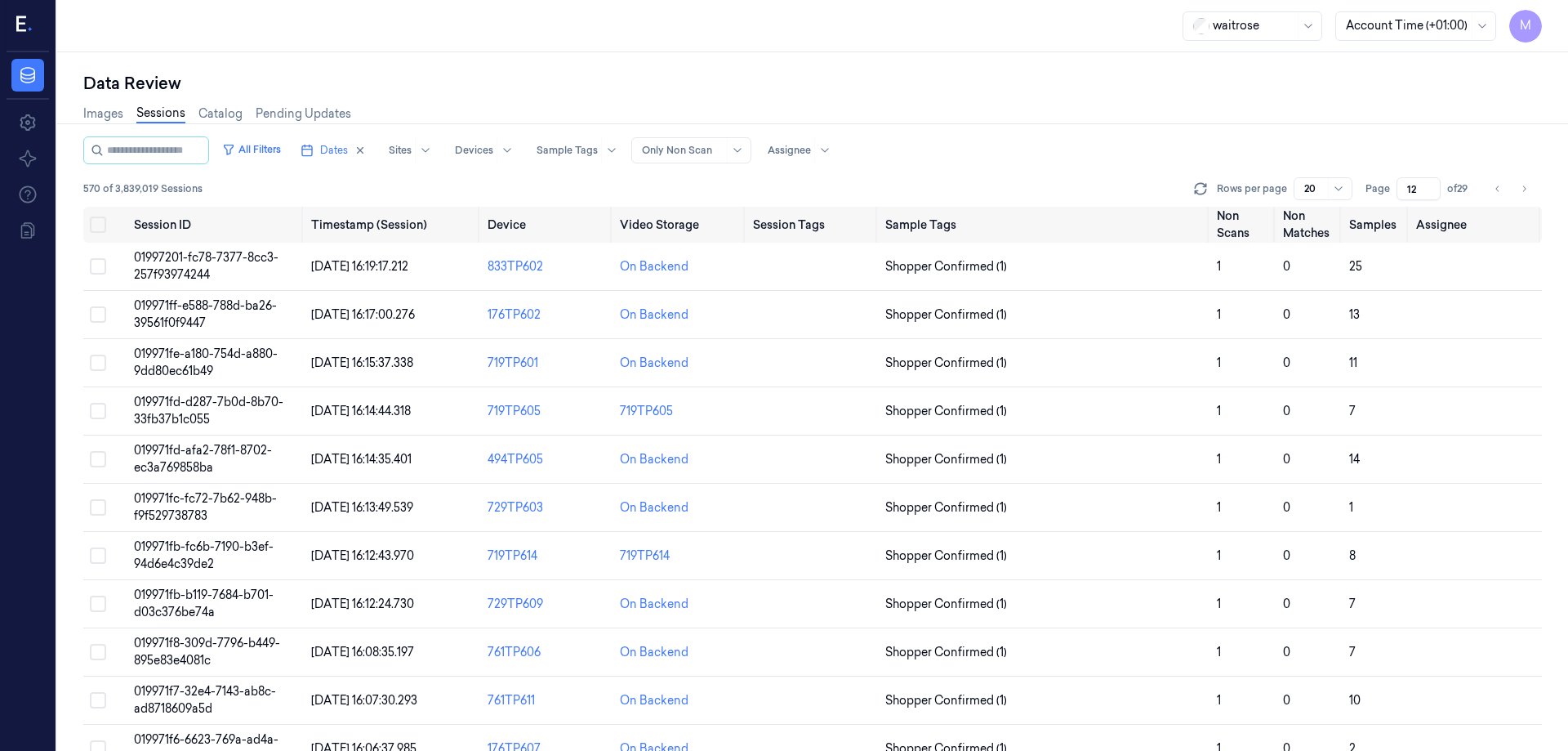
click at [1250, 155] on div "All Filters Dates Sites Devices Sample Tags Alert Type Only Non Scan Assignee" at bounding box center [812, 151] width 1459 height 28
click at [95, 219] on button "Select all" at bounding box center [98, 225] width 16 height 16
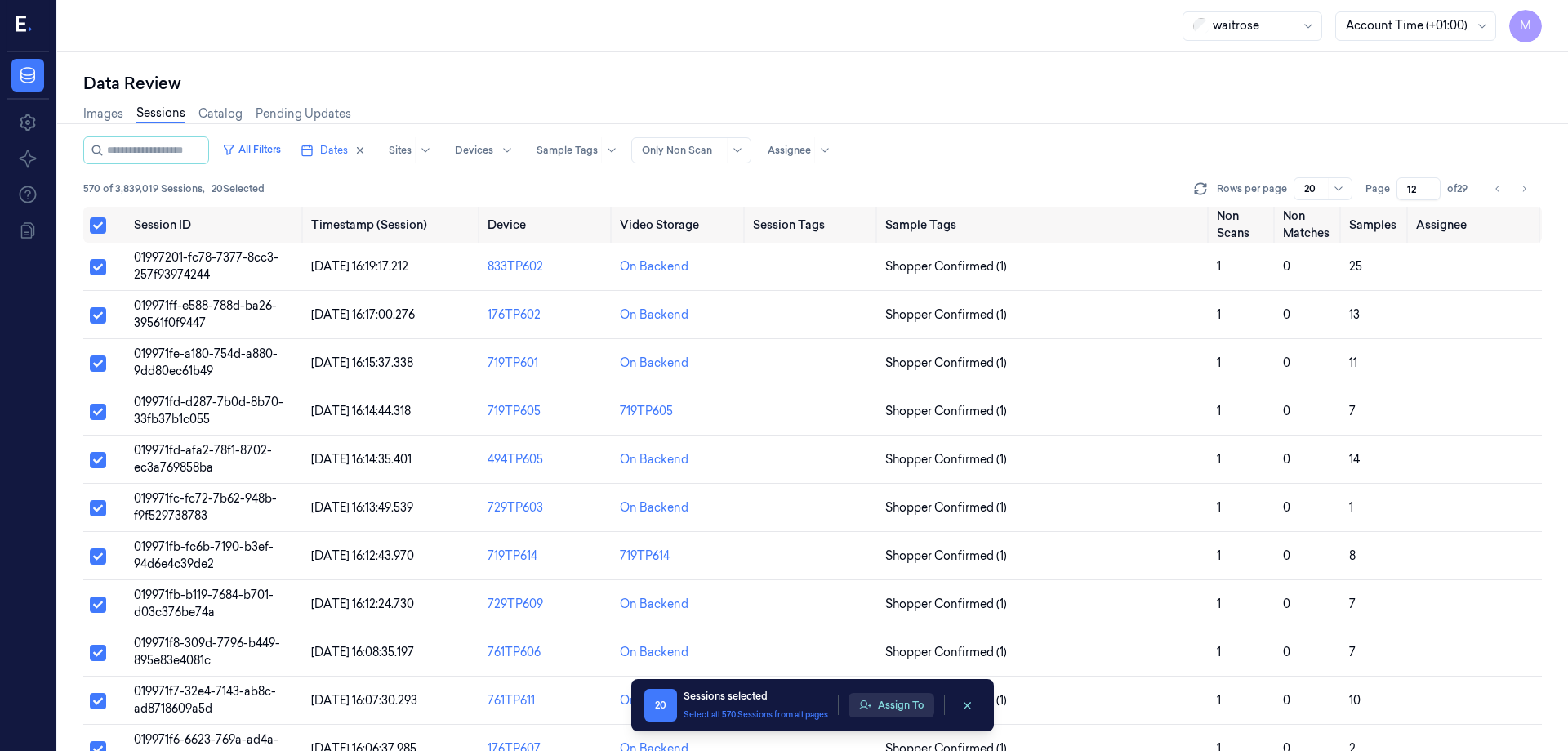
click at [921, 707] on button "Assign To" at bounding box center [892, 705] width 86 height 25
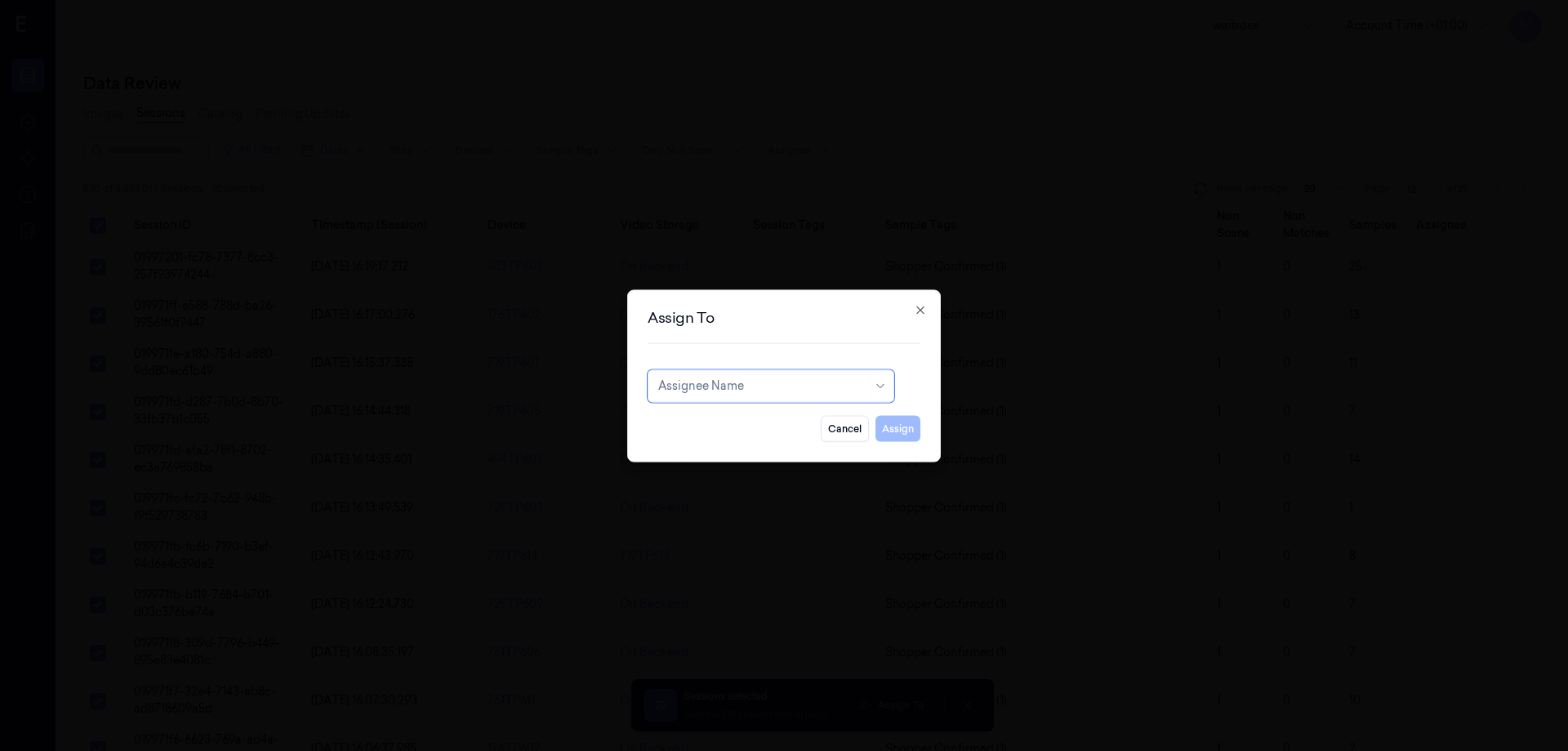
click at [748, 380] on div at bounding box center [762, 386] width 208 height 17
type input "rup"
click at [735, 418] on div "rupa a" at bounding box center [771, 422] width 225 height 17
click at [913, 420] on button "Assign" at bounding box center [898, 428] width 45 height 26
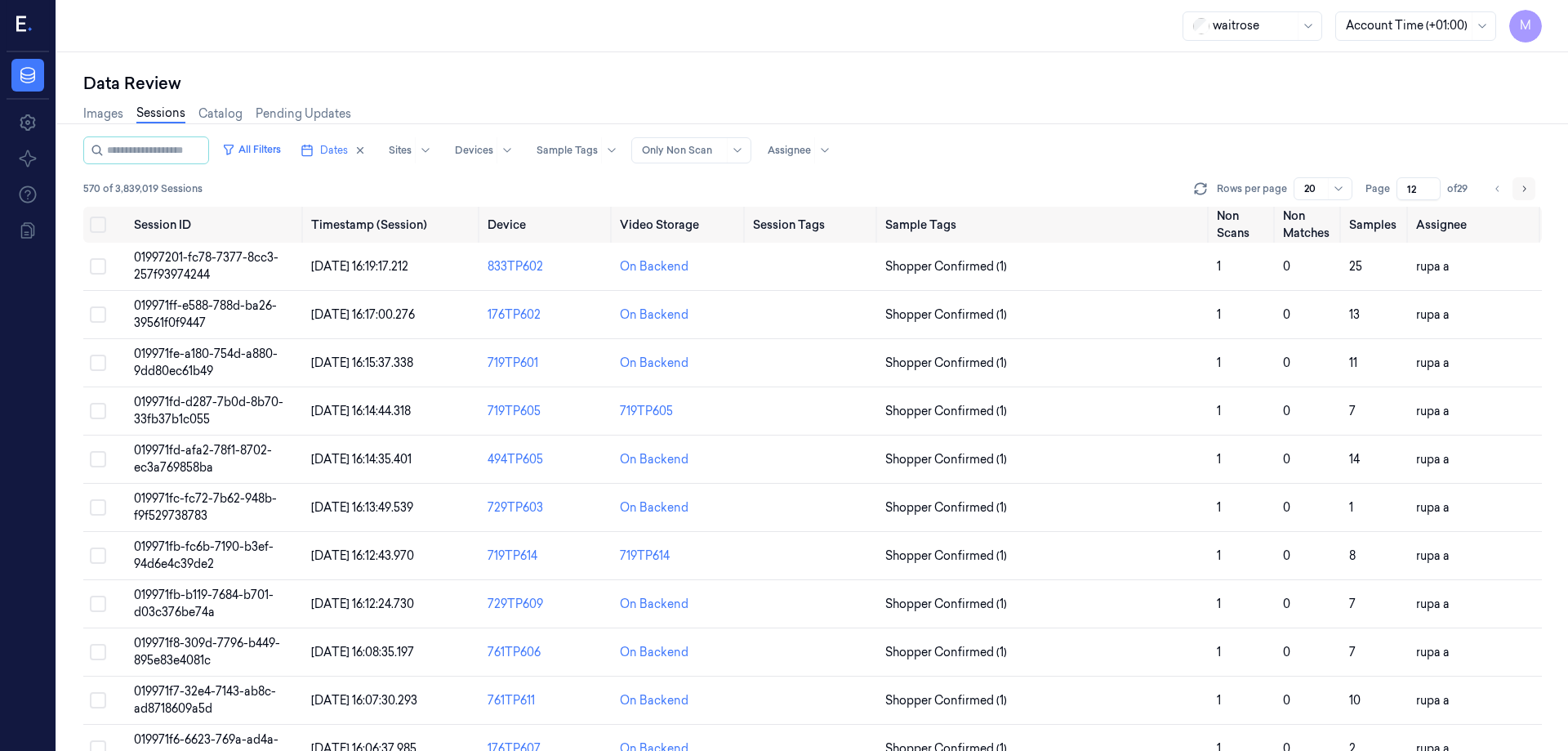
click at [1529, 191] on button "Go to next page" at bounding box center [1524, 188] width 23 height 23
click at [90, 223] on button "Select all" at bounding box center [98, 225] width 16 height 16
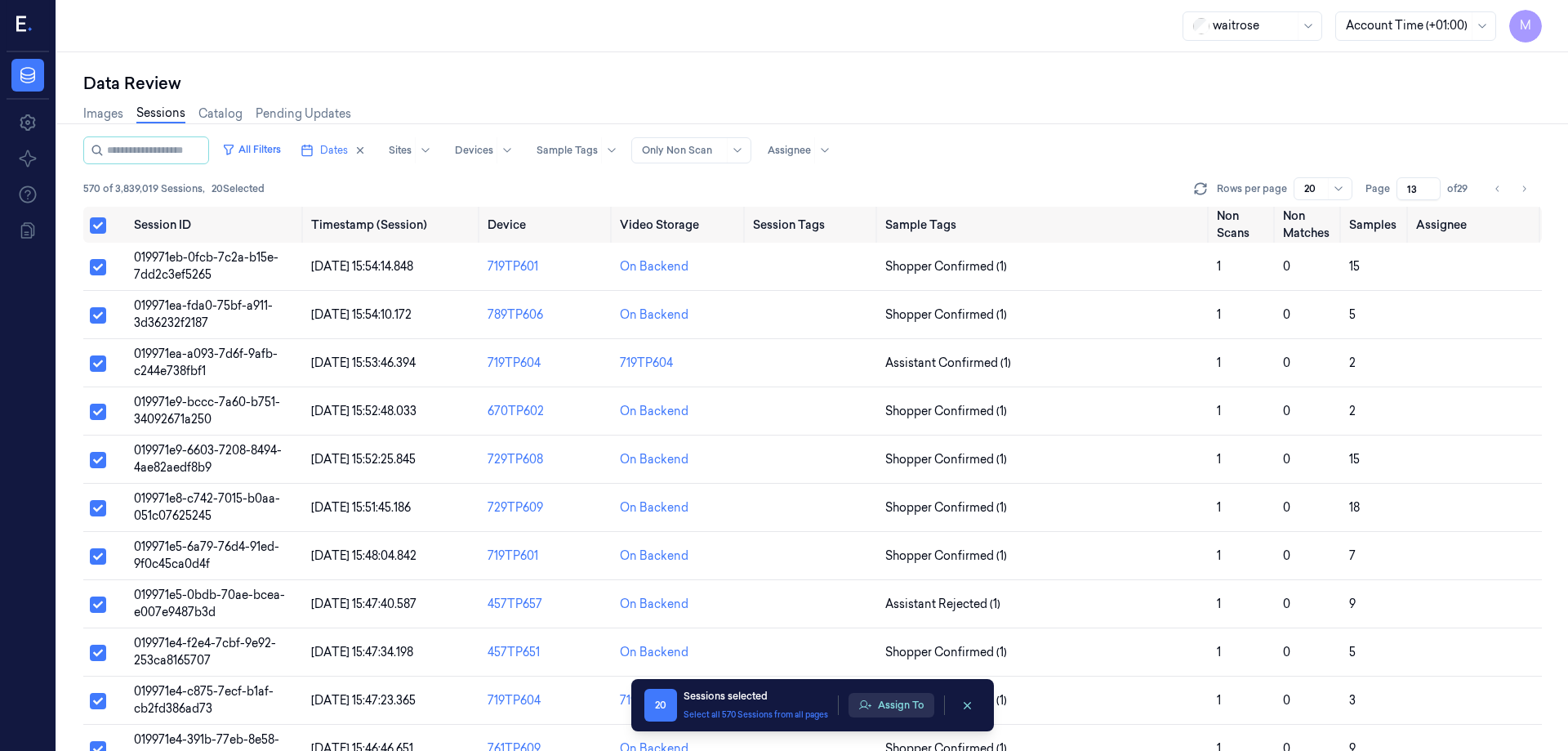
click at [904, 697] on button "Assign To" at bounding box center [892, 705] width 86 height 25
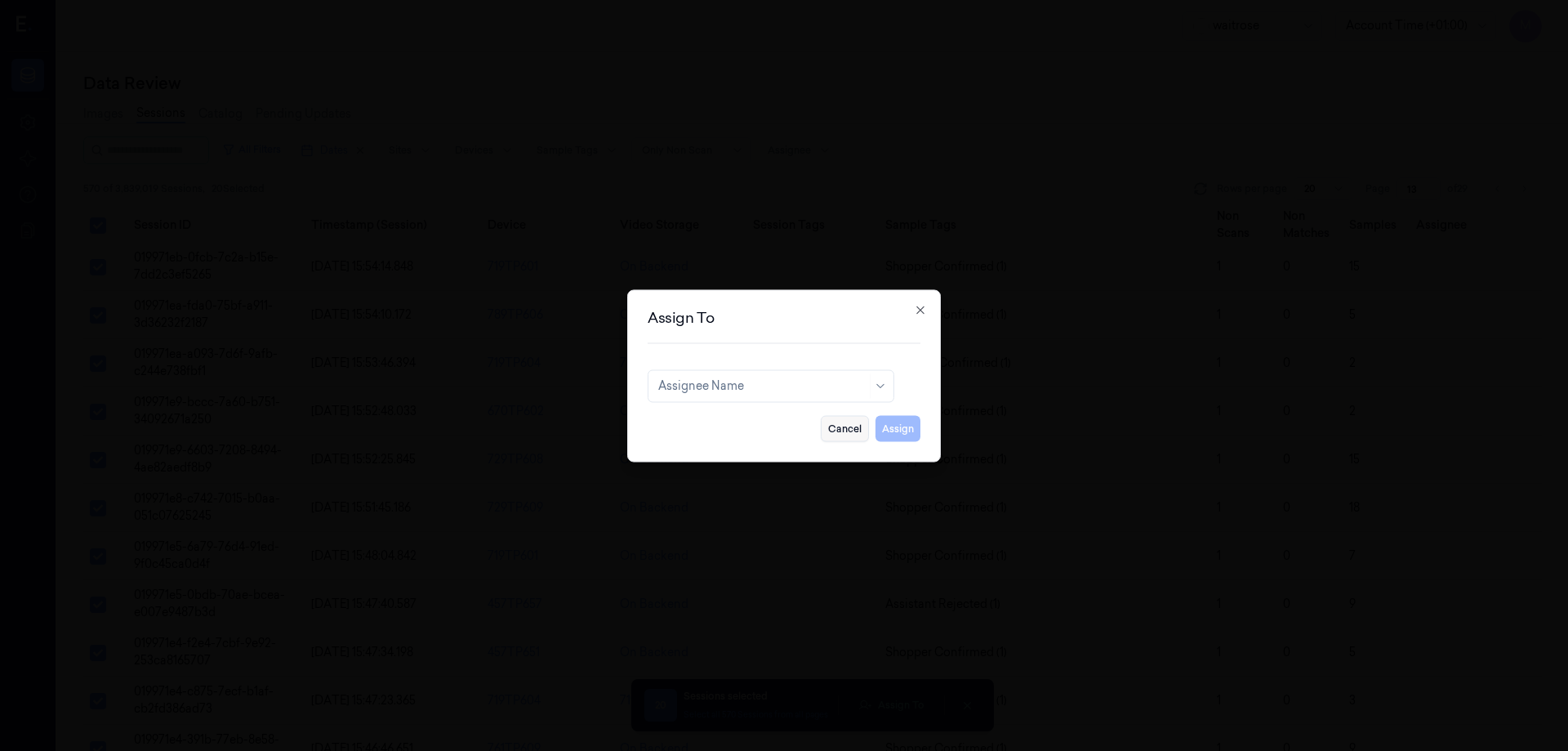
click at [847, 433] on button "Cancel" at bounding box center [845, 428] width 49 height 26
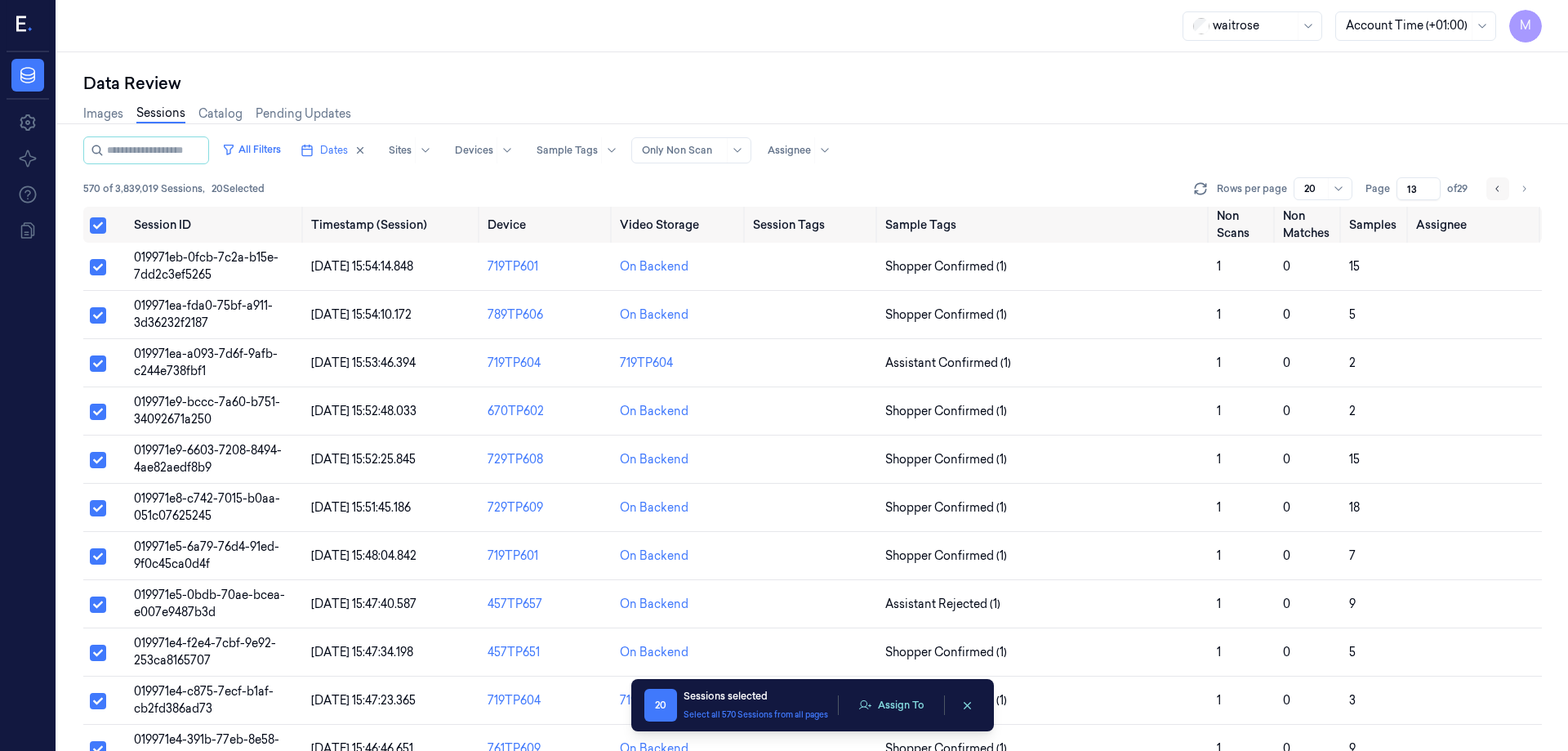
click at [1498, 190] on icon "Go to previous page" at bounding box center [1497, 188] width 3 height 6
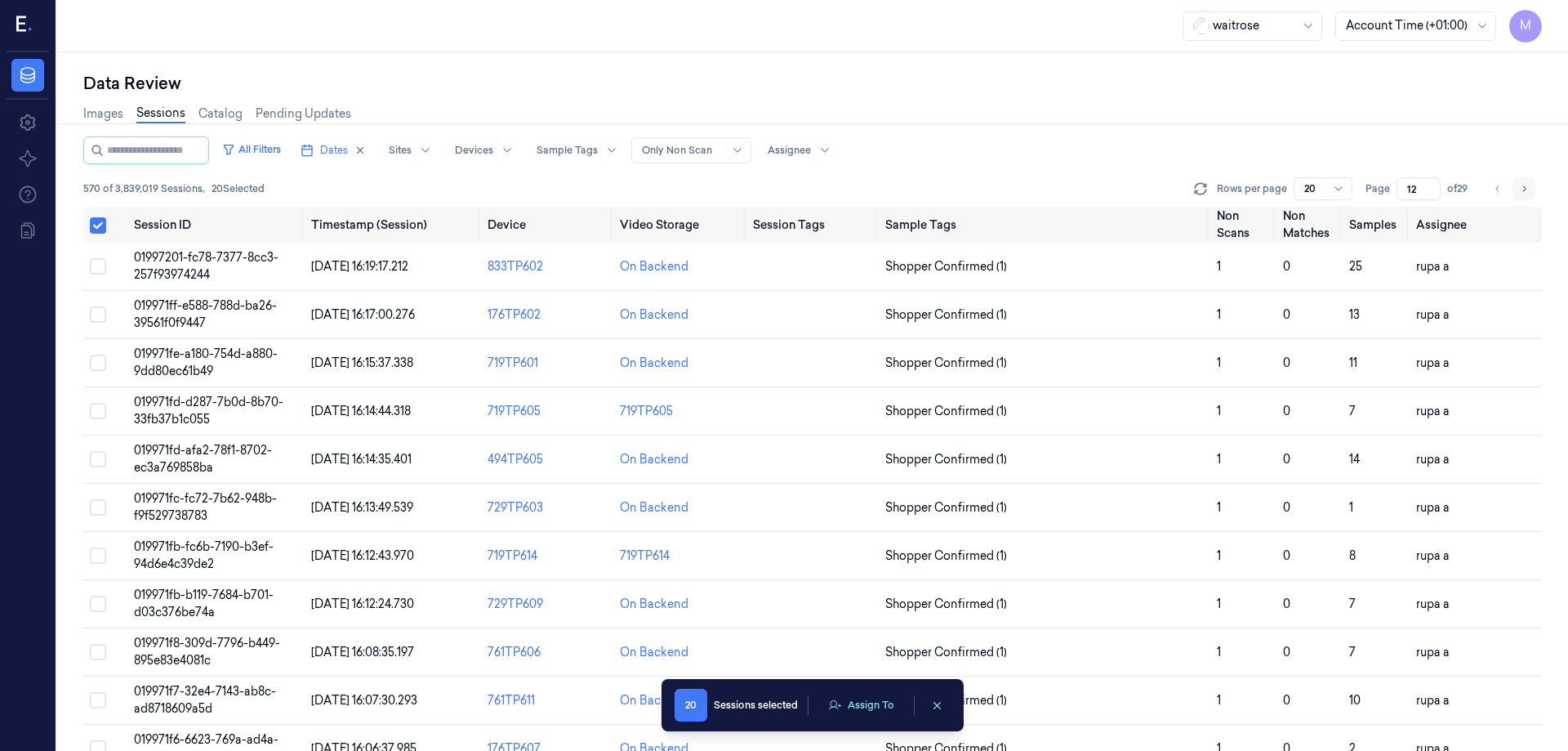
click at [1515, 189] on button "Go to next page" at bounding box center [1524, 188] width 23 height 23
type input "13"
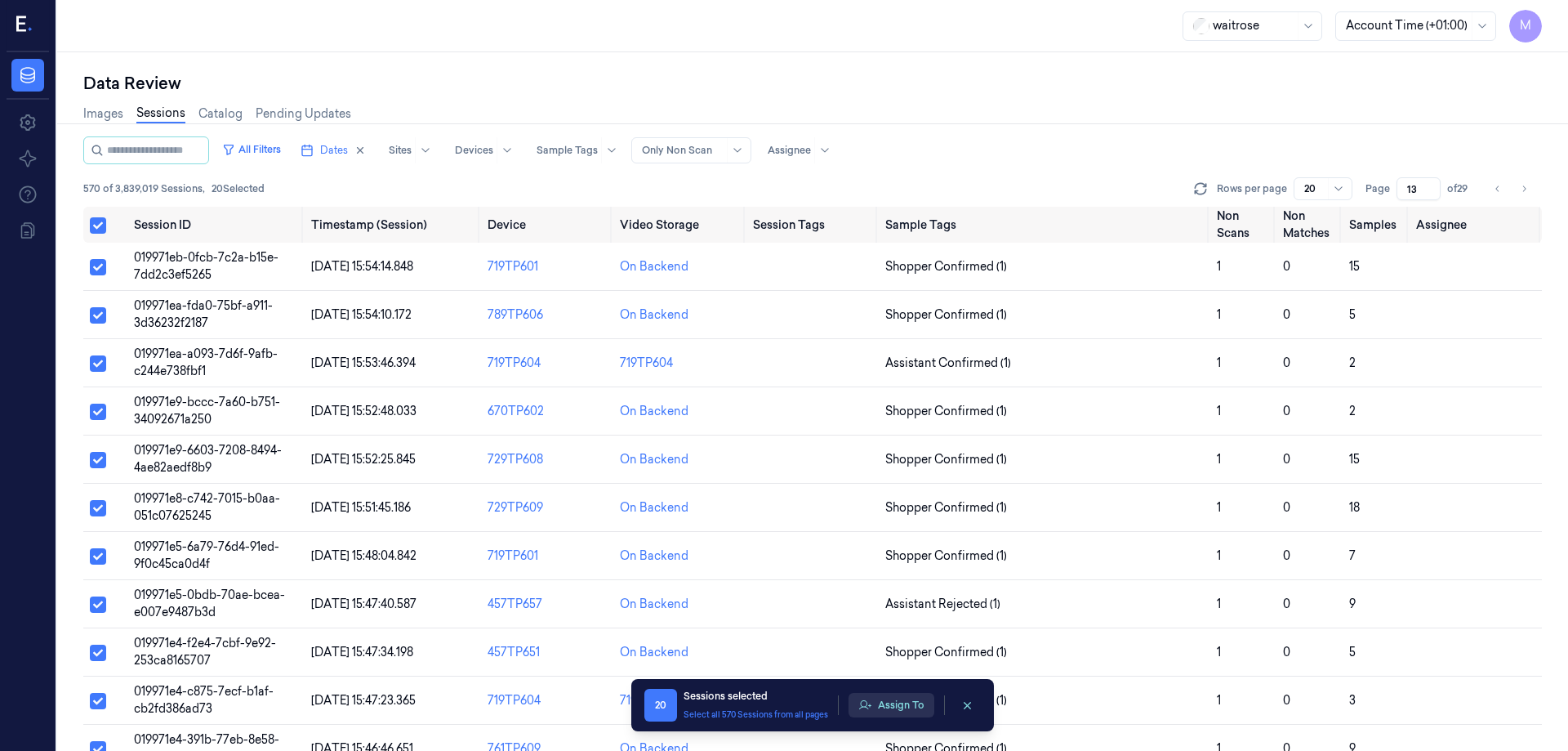
click at [871, 698] on icon "button" at bounding box center [865, 705] width 13 height 13
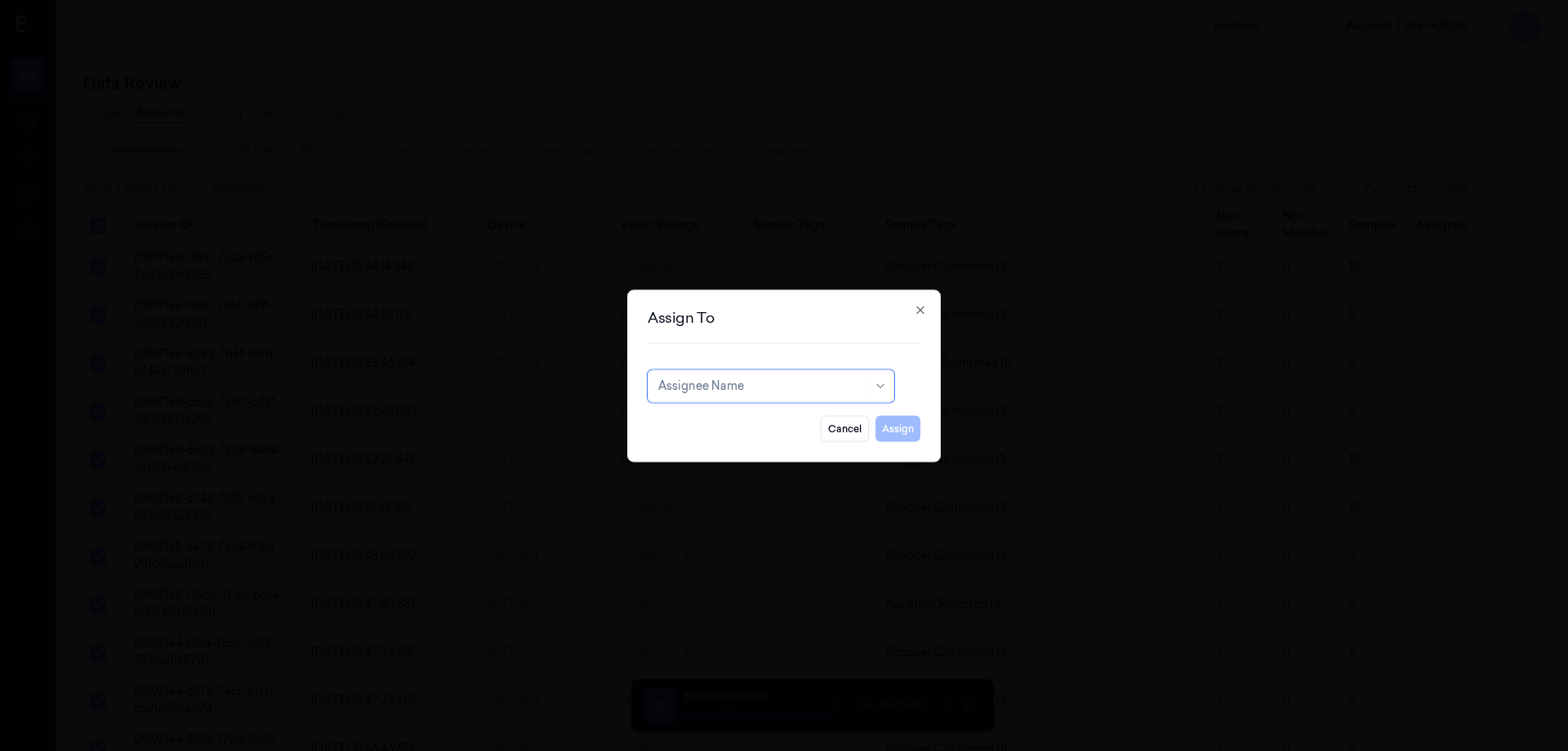
click at [791, 384] on div at bounding box center [762, 386] width 208 height 17
type input "var"
click at [719, 448] on div "[PERSON_NAME] g" at bounding box center [771, 449] width 225 height 17
click at [907, 433] on button "Assign" at bounding box center [898, 428] width 45 height 26
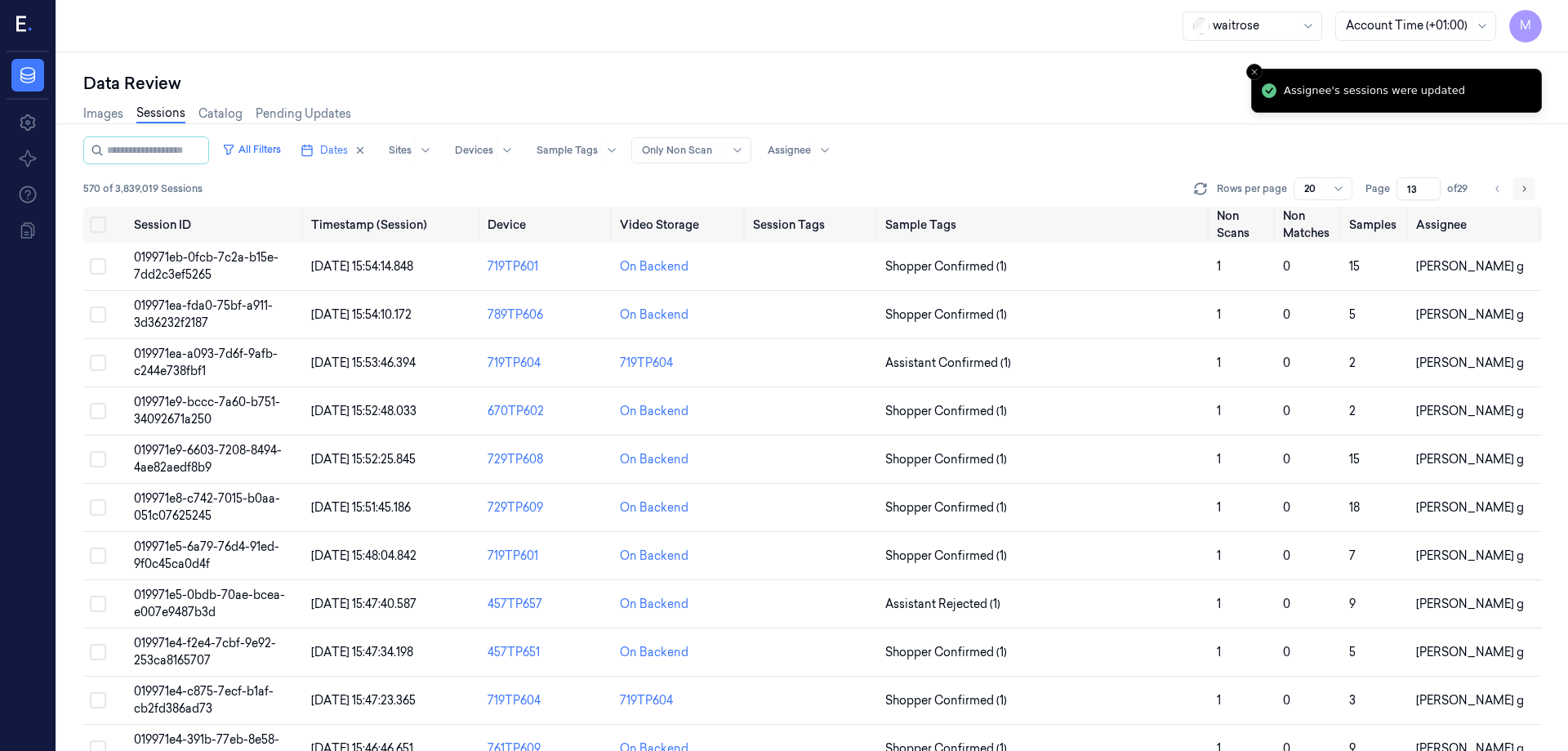
click at [1531, 178] on button "Go to next page" at bounding box center [1524, 188] width 23 height 23
type input "14"
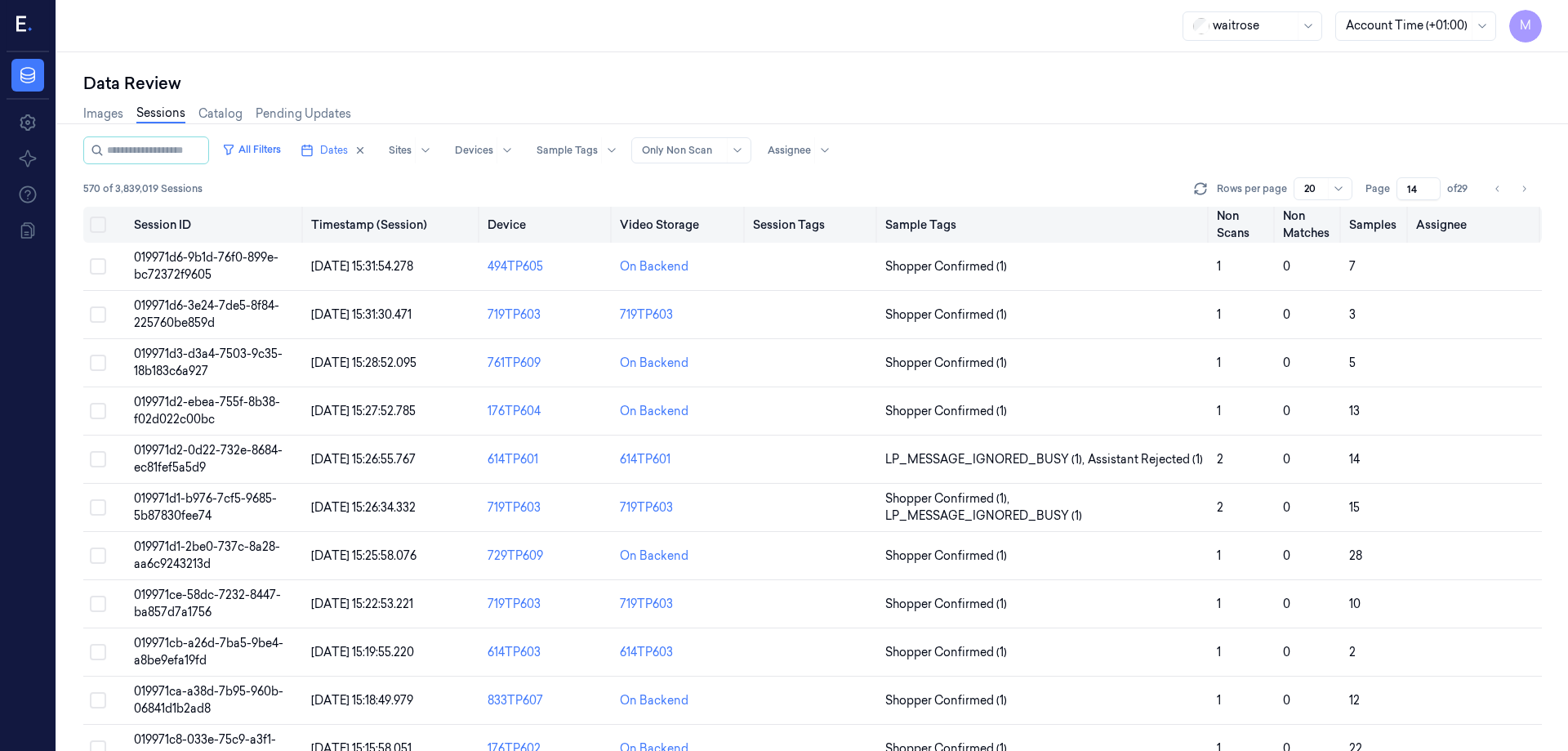
click at [97, 228] on button "Select all" at bounding box center [98, 225] width 16 height 16
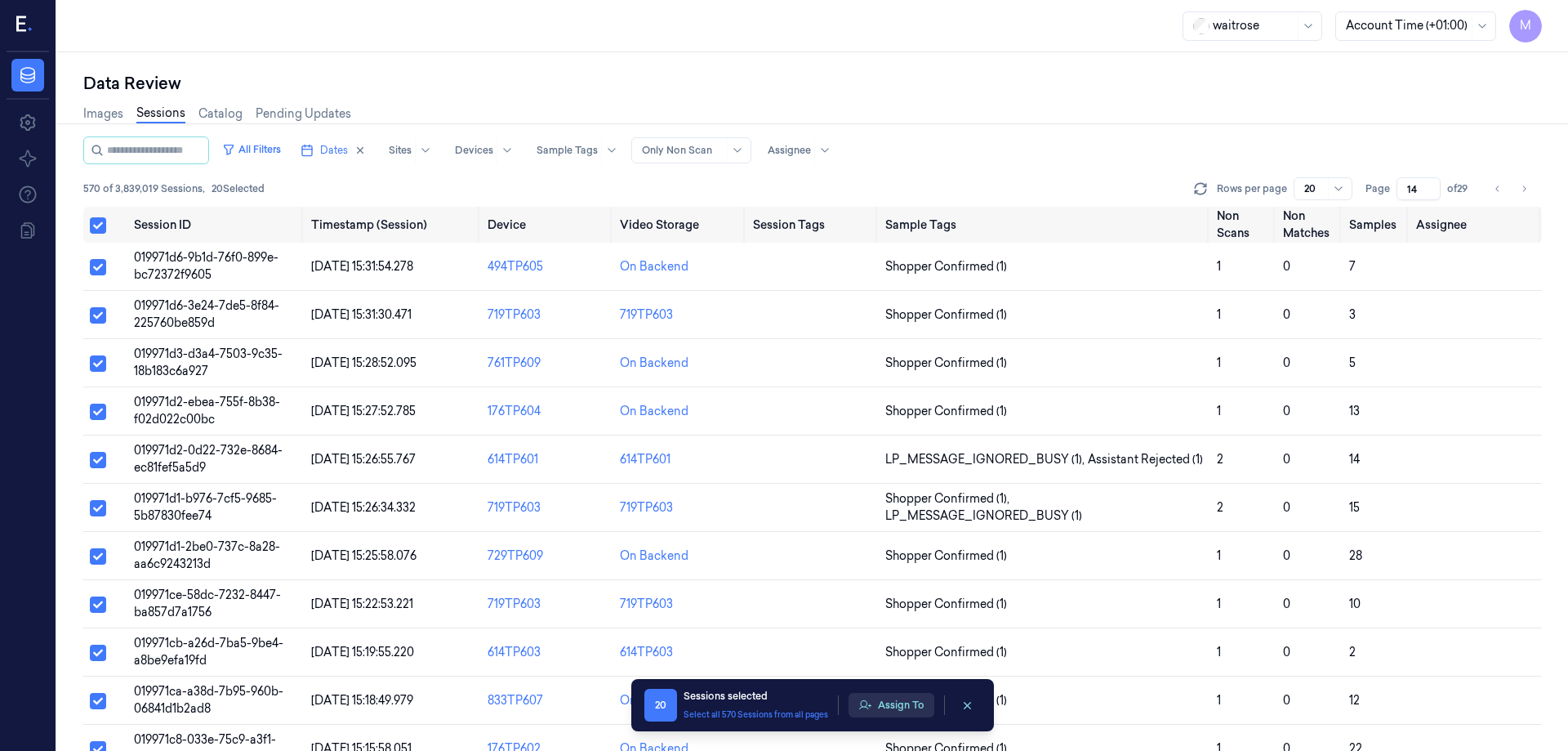
click at [874, 707] on button "Assign To" at bounding box center [892, 705] width 86 height 25
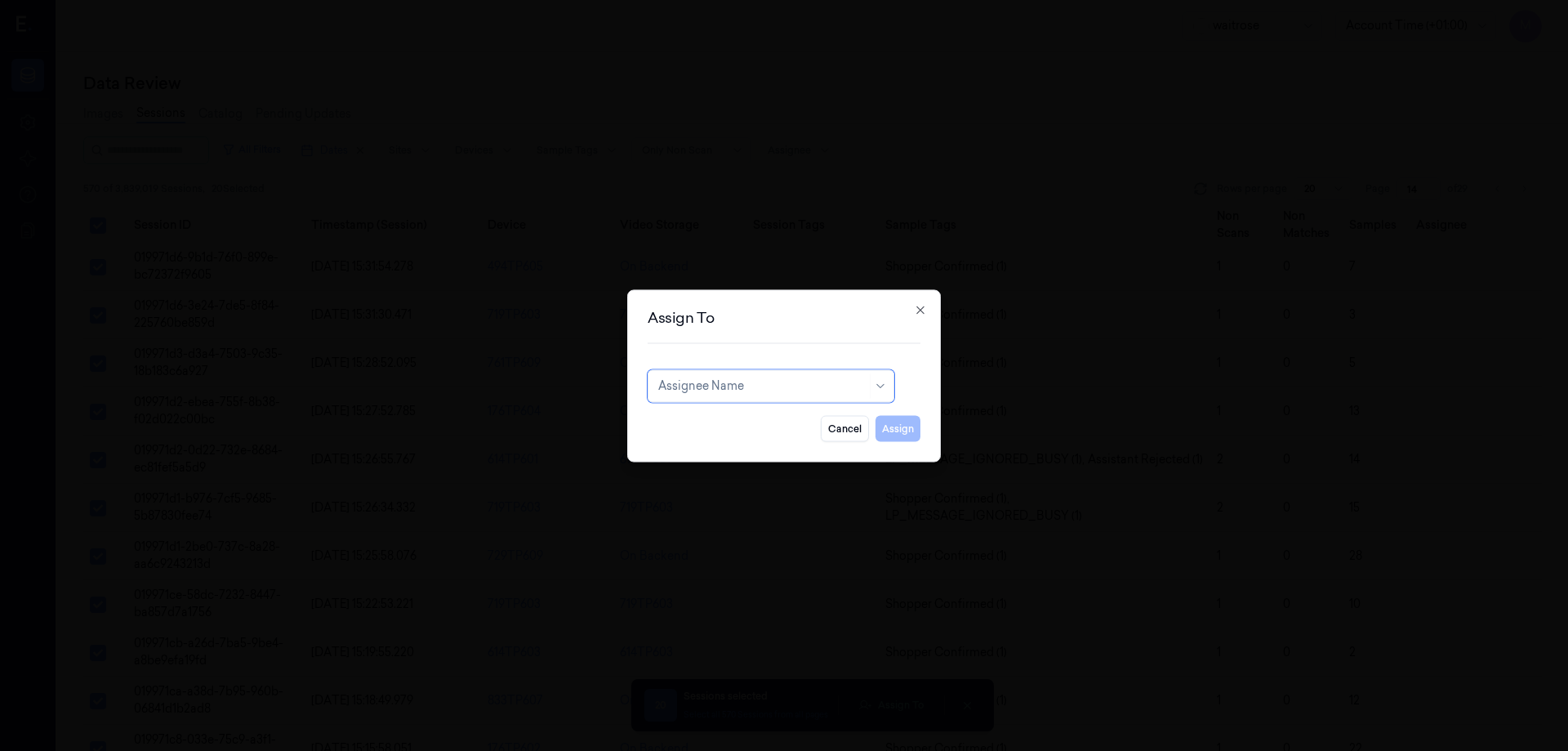
click at [777, 387] on div at bounding box center [762, 386] width 208 height 17
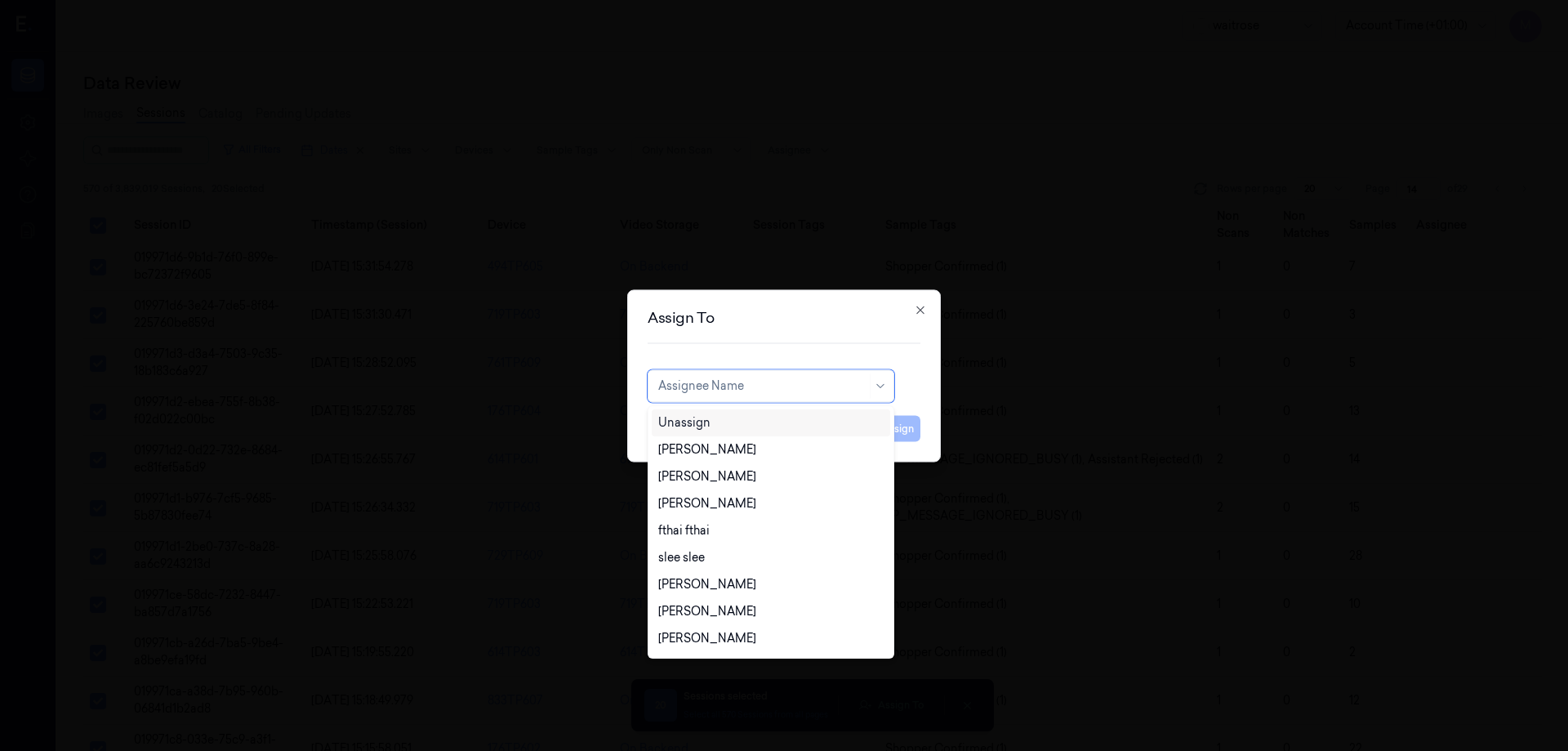
type input "p"
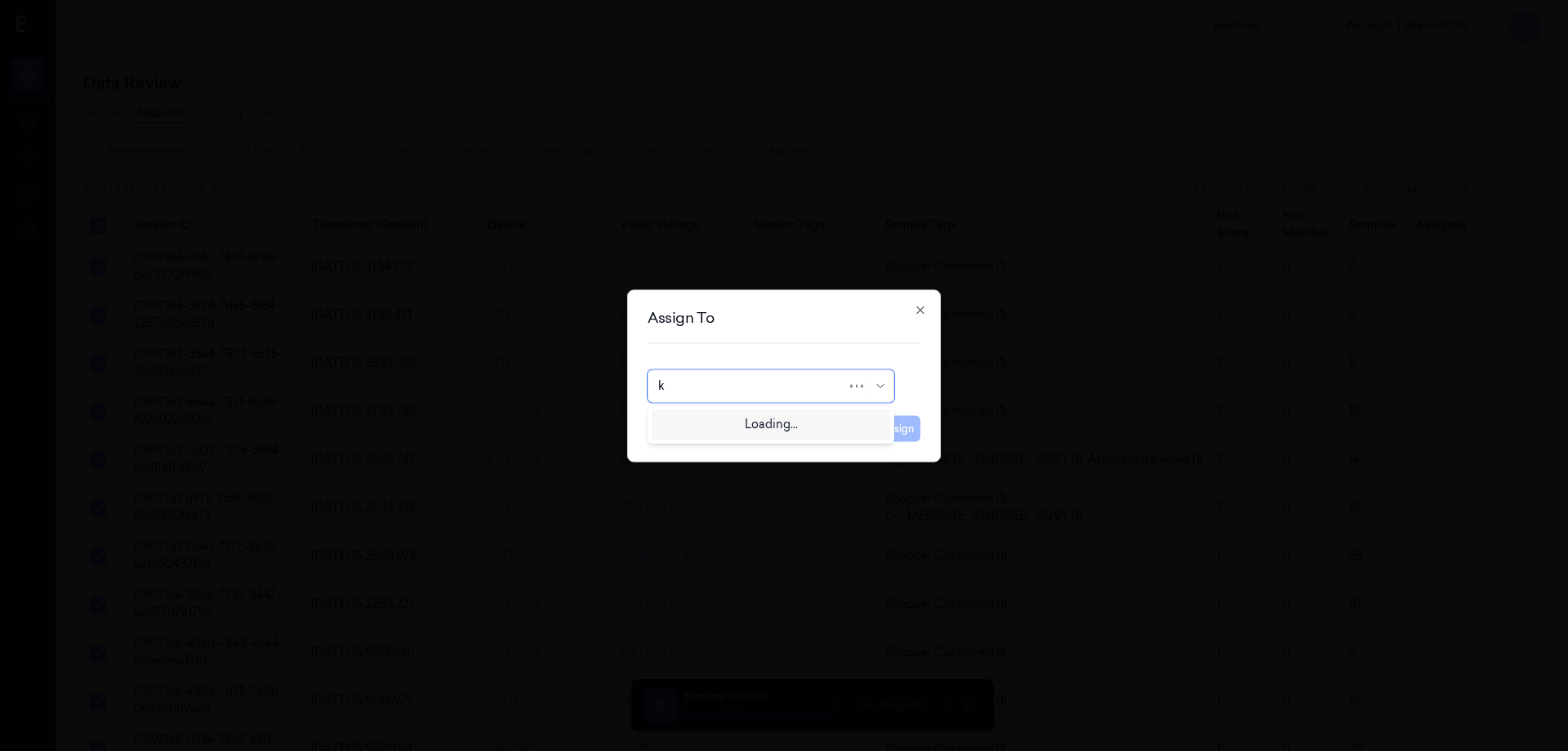
type input "ko"
click at [710, 430] on div "korisetty prem" at bounding box center [697, 422] width 78 height 17
click at [895, 432] on button "Assign" at bounding box center [898, 428] width 45 height 26
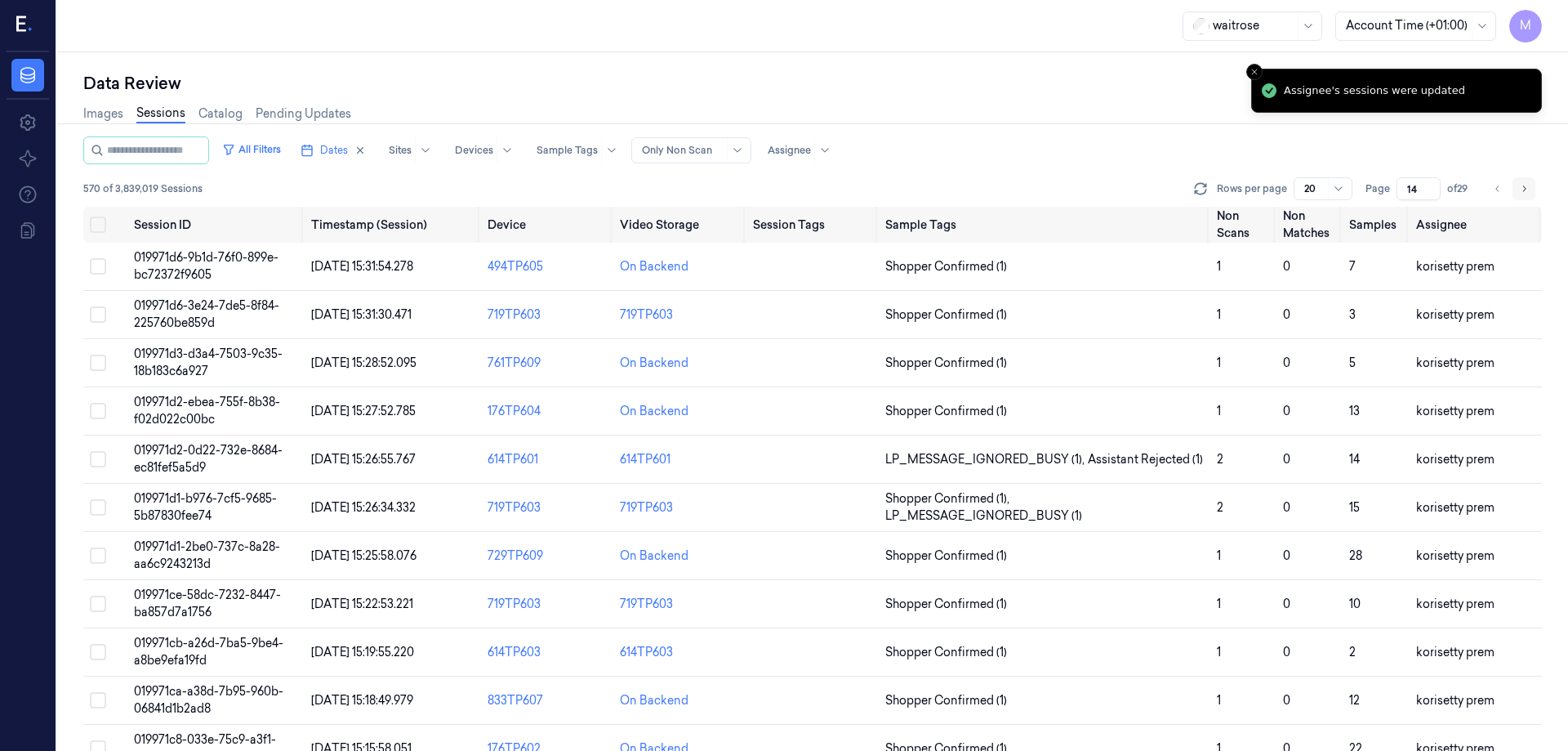
click at [1528, 194] on icon "Go to next page" at bounding box center [1524, 188] width 10 height 13
type input "15"
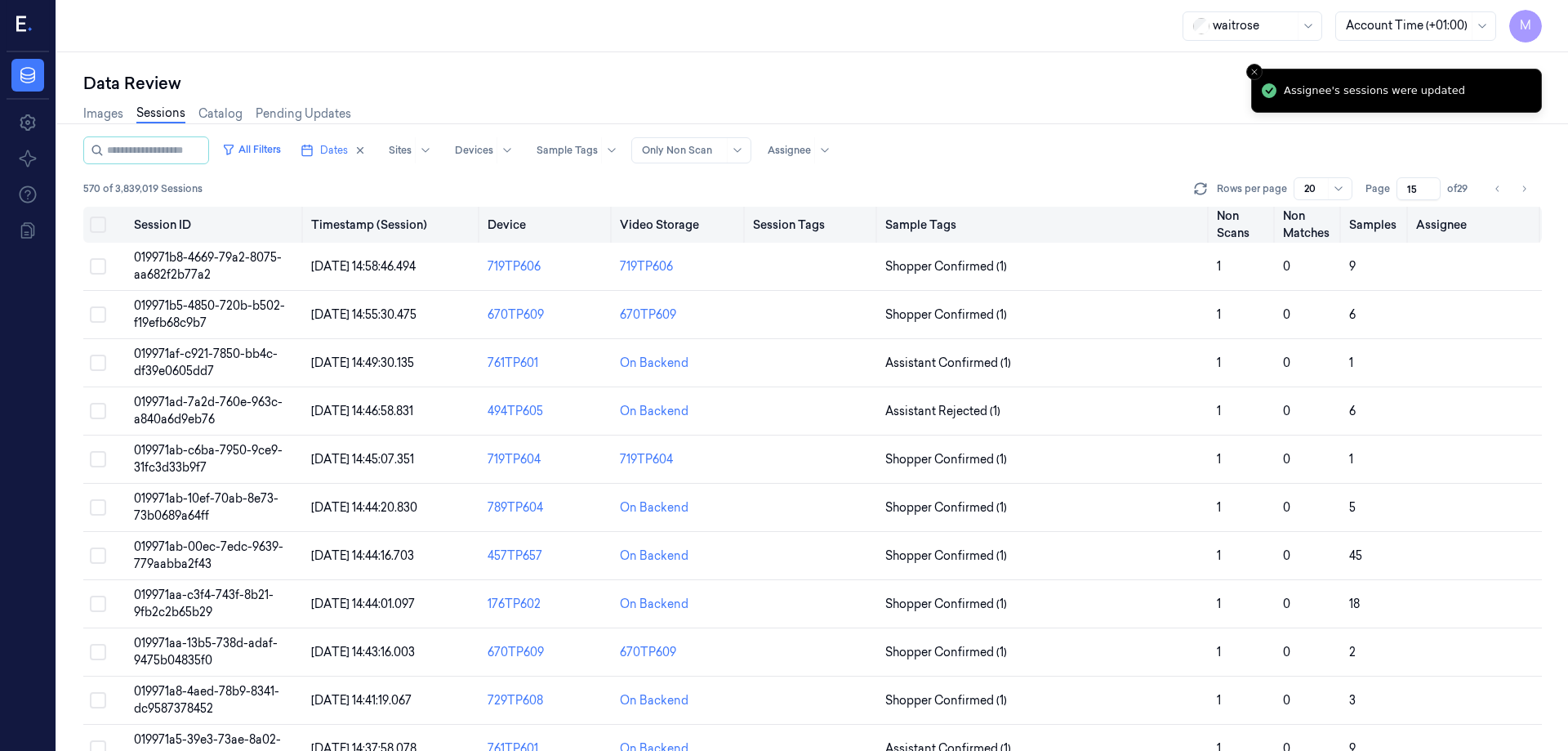
click at [98, 226] on button "Select all" at bounding box center [98, 225] width 16 height 16
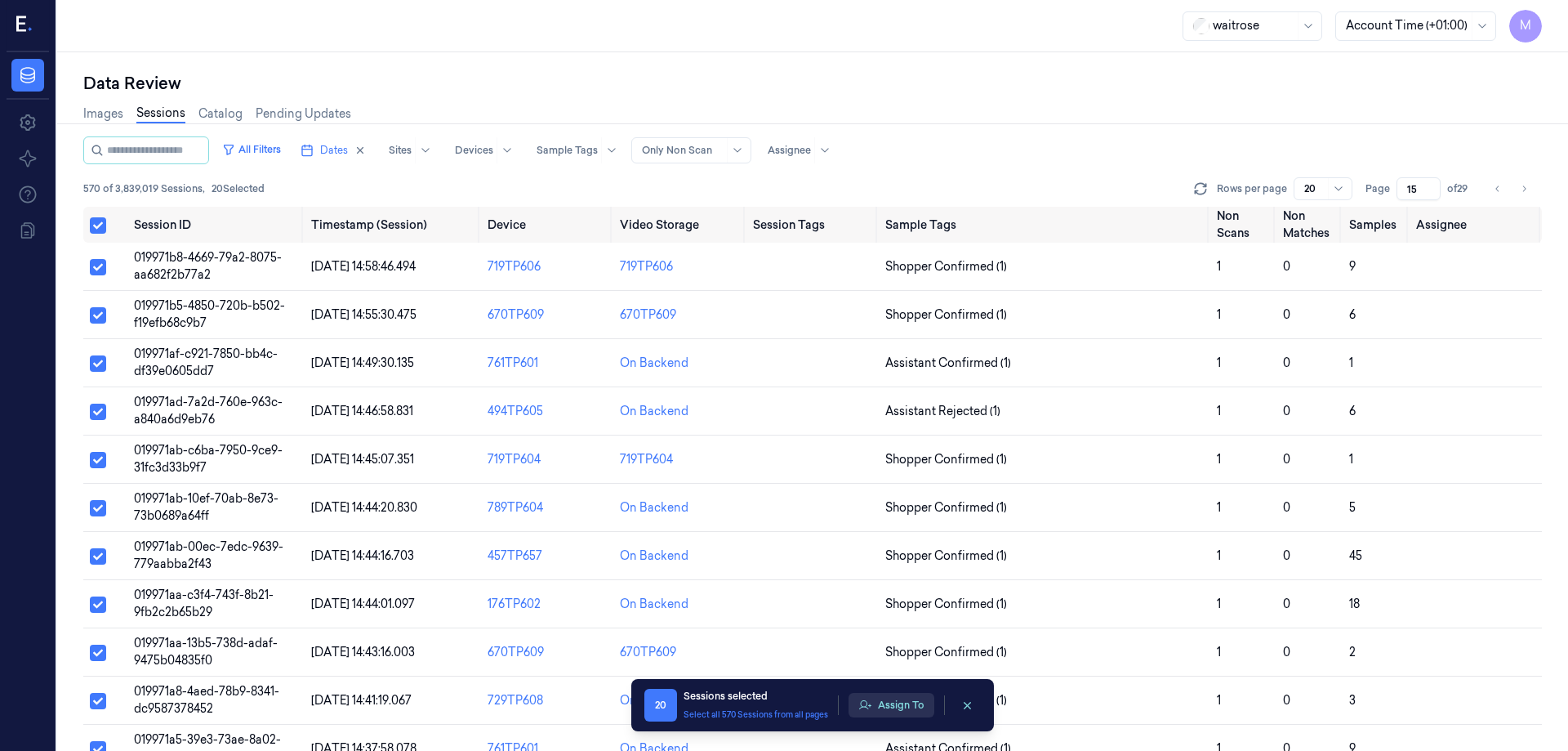
click at [895, 715] on button "Assign To" at bounding box center [892, 705] width 86 height 25
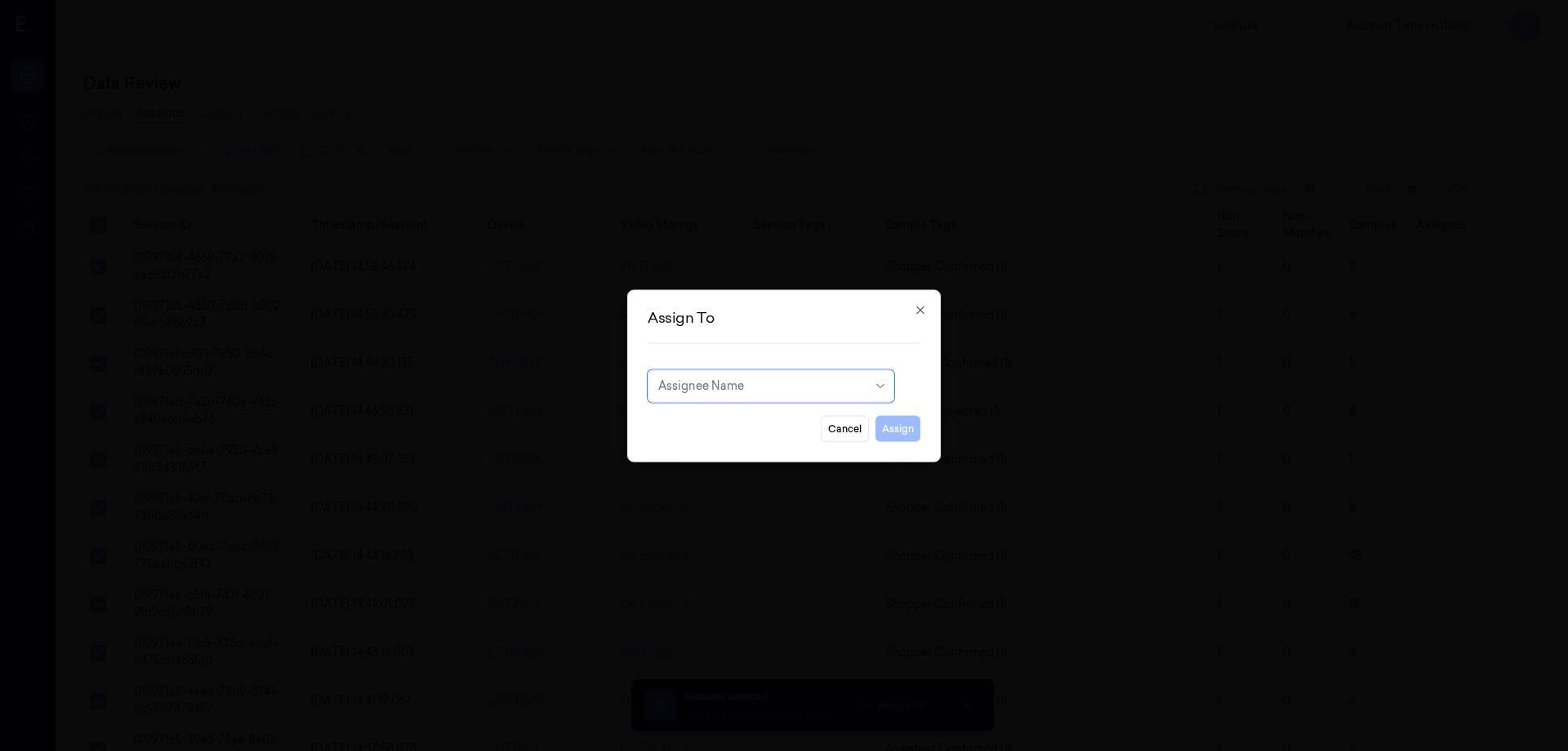
click at [727, 383] on div at bounding box center [762, 386] width 208 height 17
type input "var"
click at [718, 418] on div "[PERSON_NAME]" at bounding box center [707, 422] width 98 height 17
click at [905, 420] on button "Assign" at bounding box center [898, 428] width 45 height 26
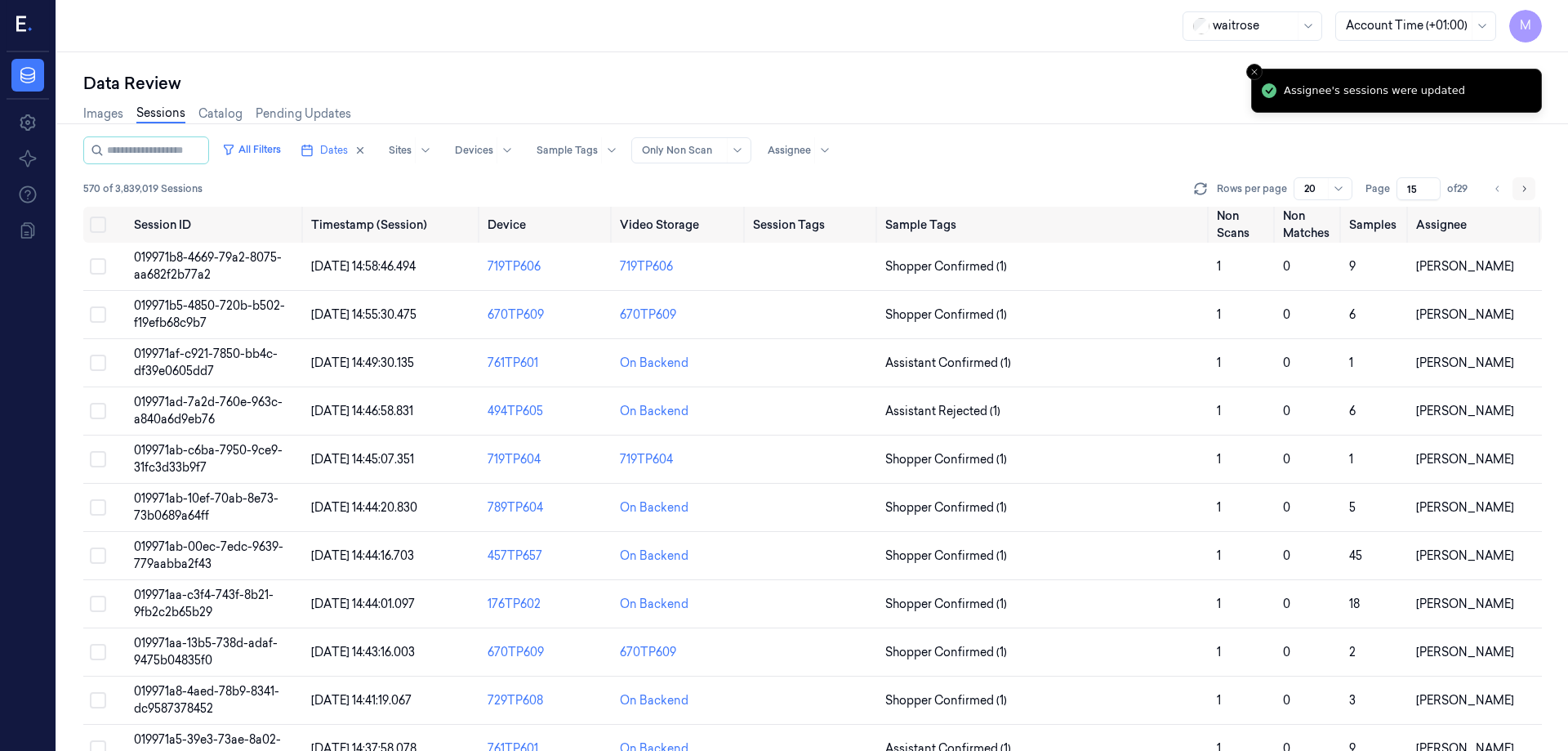
click at [1525, 189] on icon "Go to next page" at bounding box center [1525, 188] width 3 height 6
type input "16"
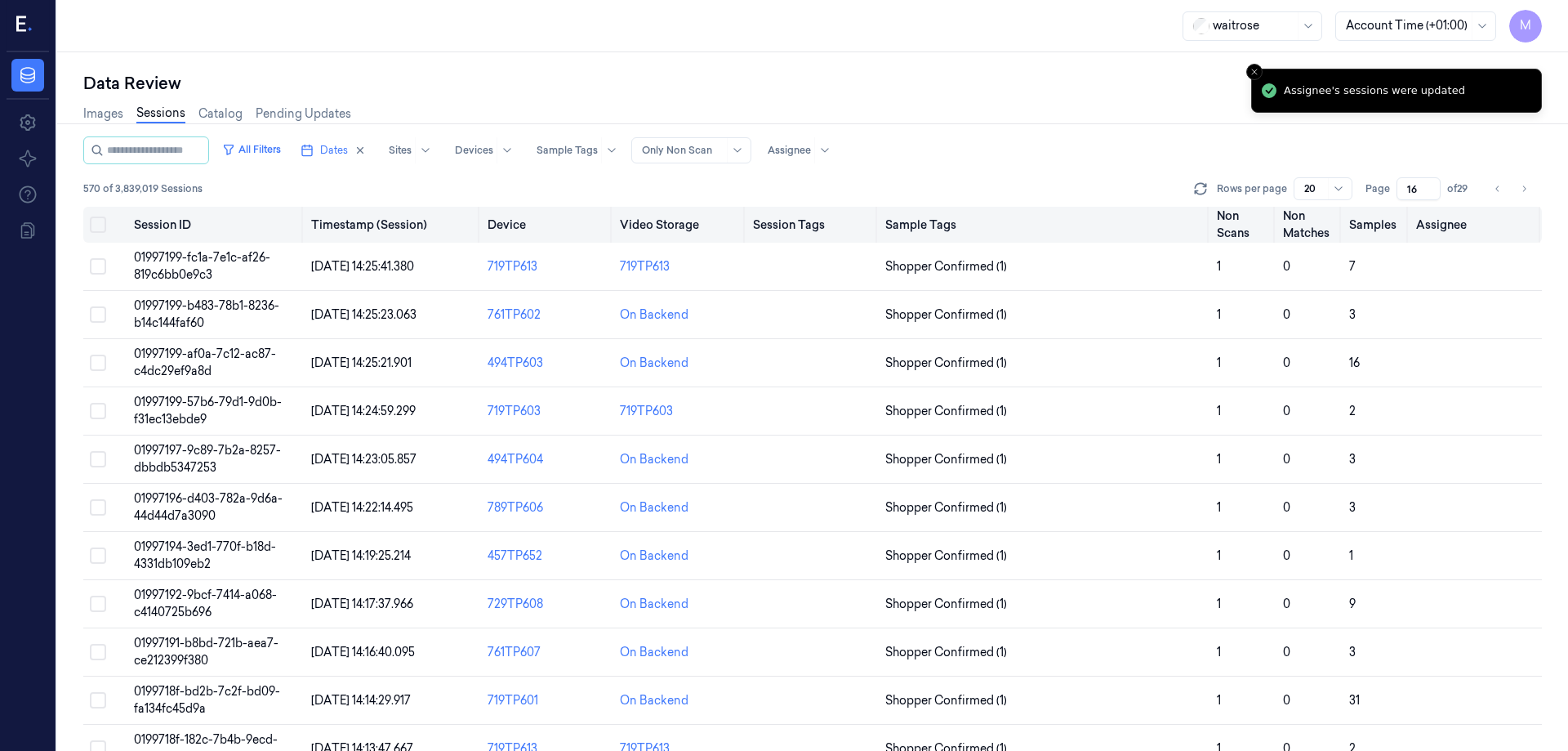
click at [105, 223] on button "Select all" at bounding box center [98, 225] width 16 height 16
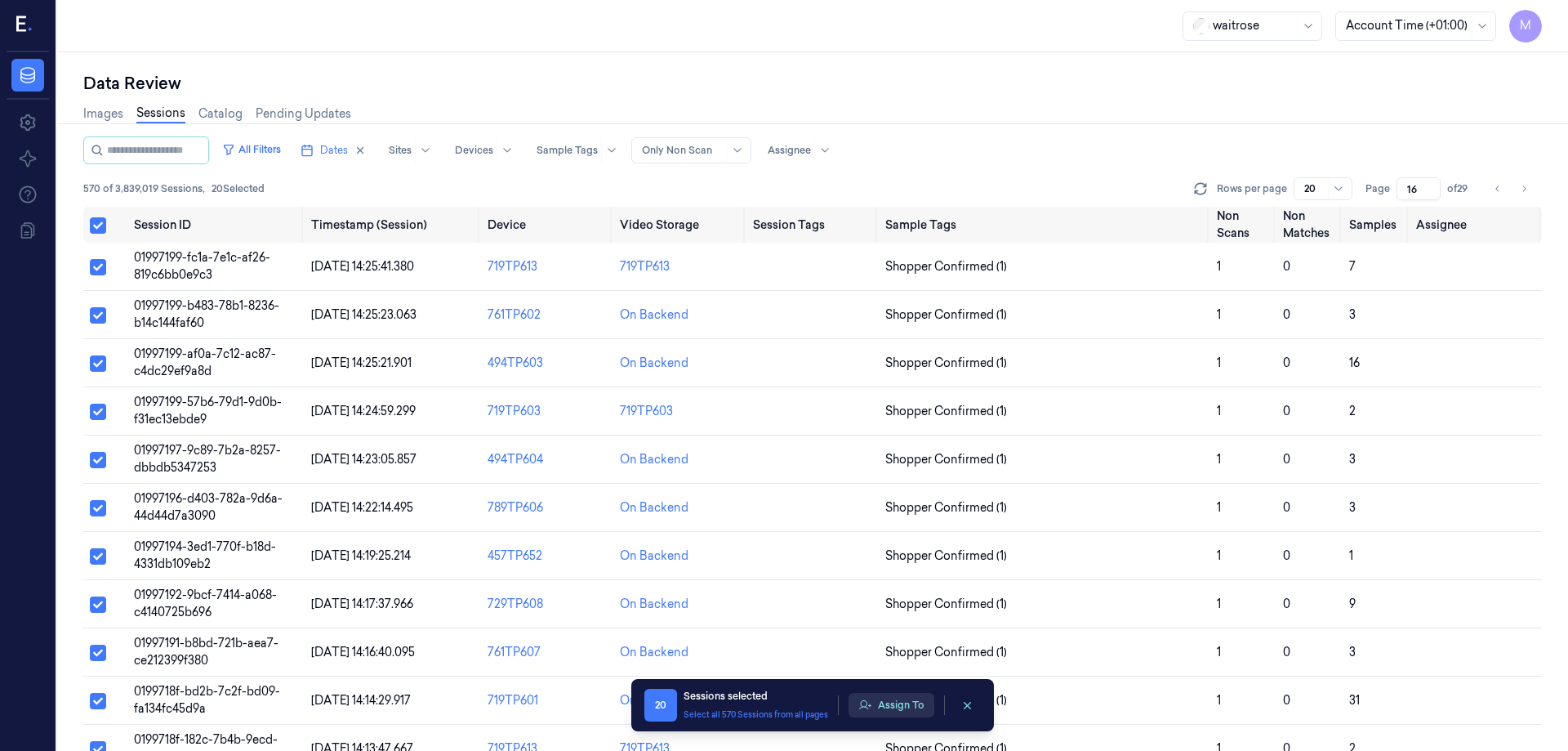
click at [907, 707] on button "Assign To" at bounding box center [892, 705] width 86 height 25
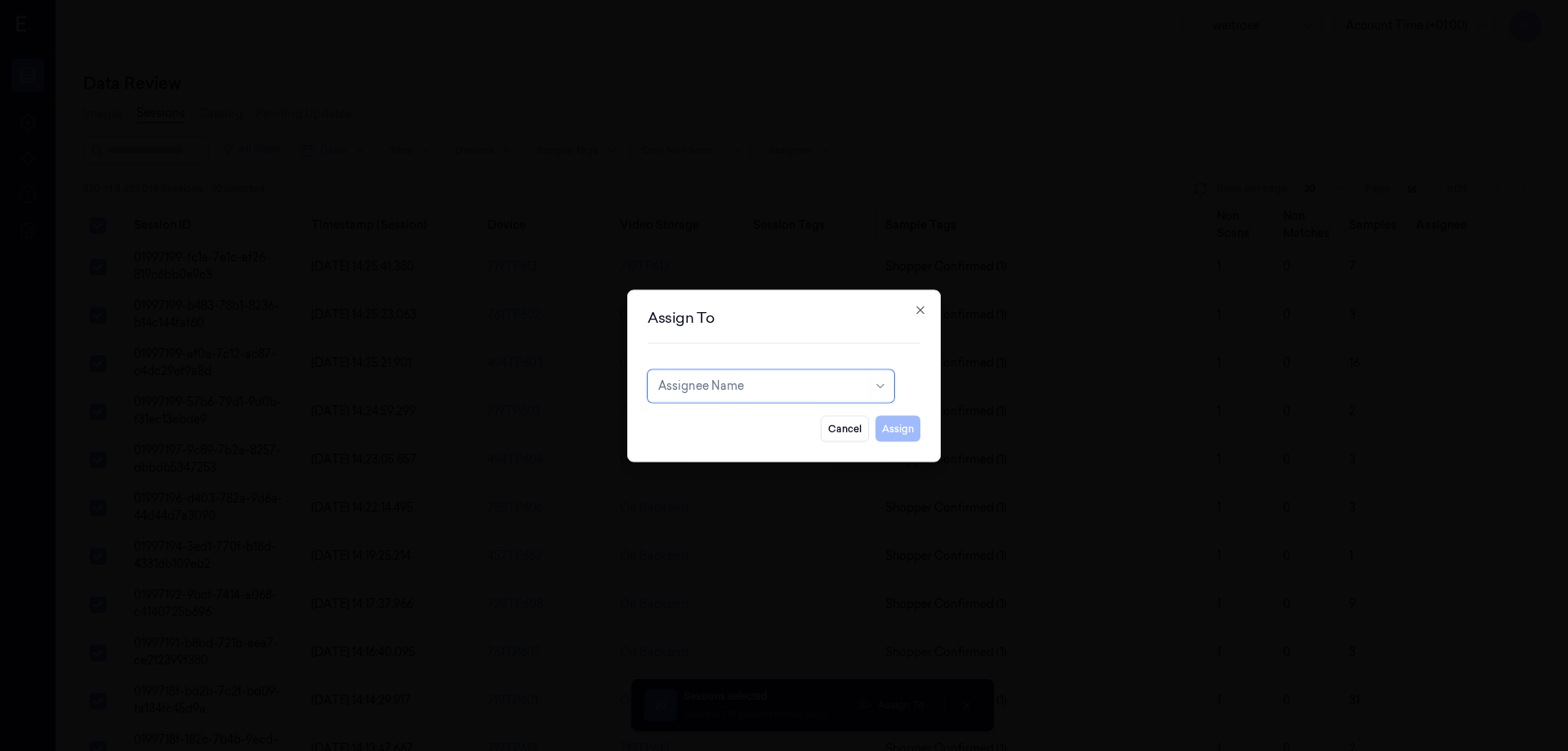
click at [810, 391] on div at bounding box center [762, 386] width 208 height 17
type input "ro"
click at [746, 429] on div "[PERSON_NAME]" at bounding box center [771, 422] width 225 height 17
click at [906, 432] on button "Assign" at bounding box center [898, 428] width 45 height 26
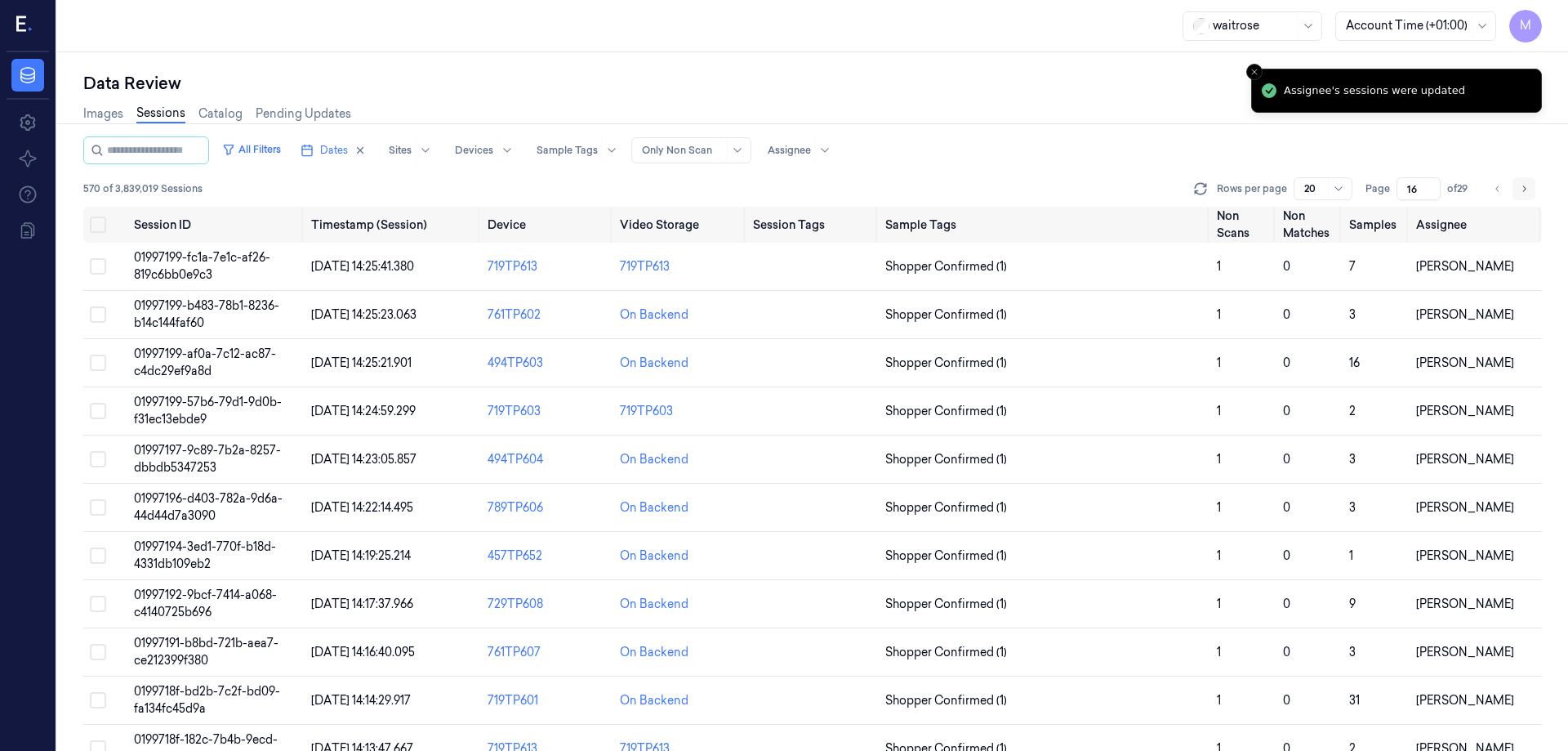
click at [1527, 188] on icon "Go to next page" at bounding box center [1524, 188] width 10 height 13
type input "17"
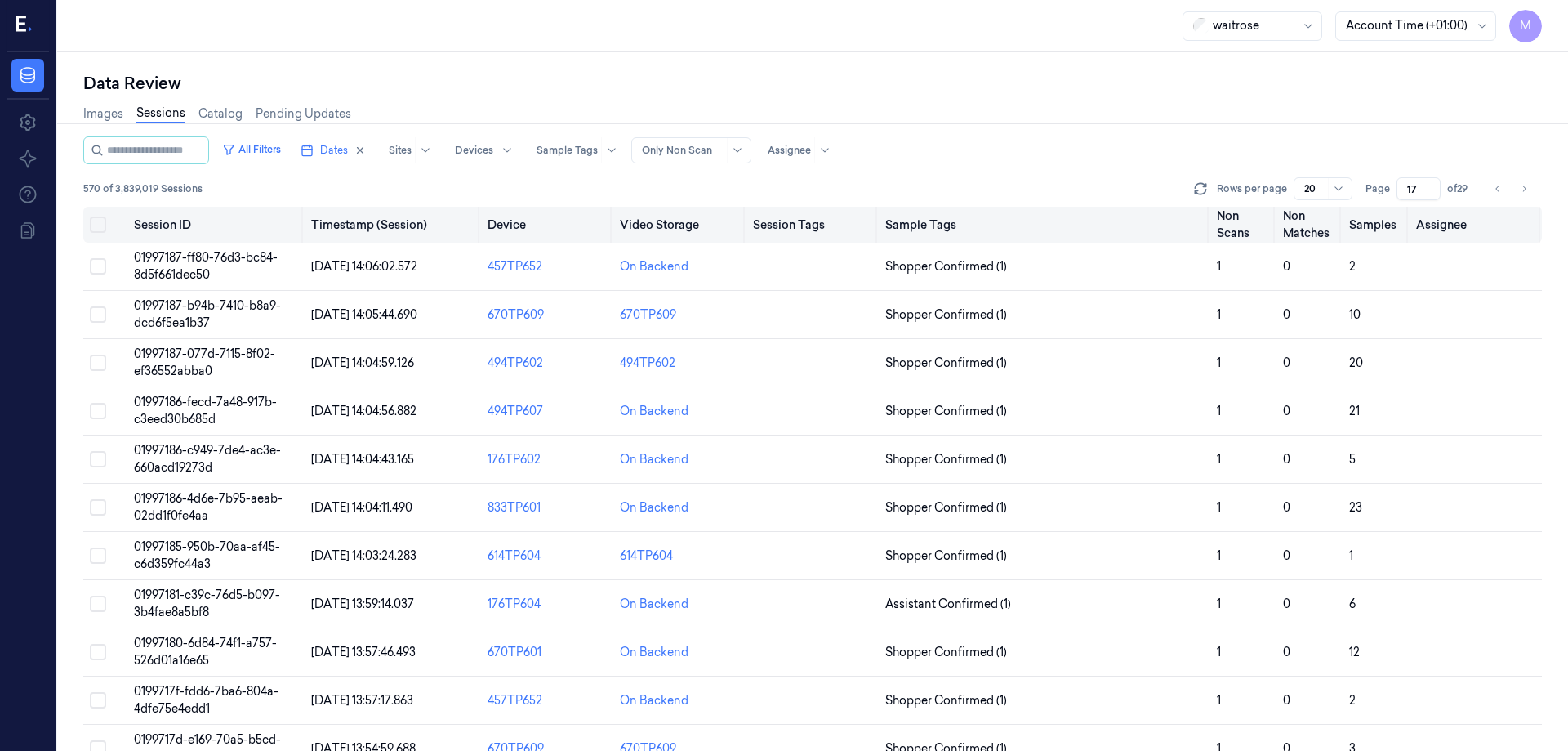
click at [100, 220] on button "Select all" at bounding box center [98, 225] width 16 height 16
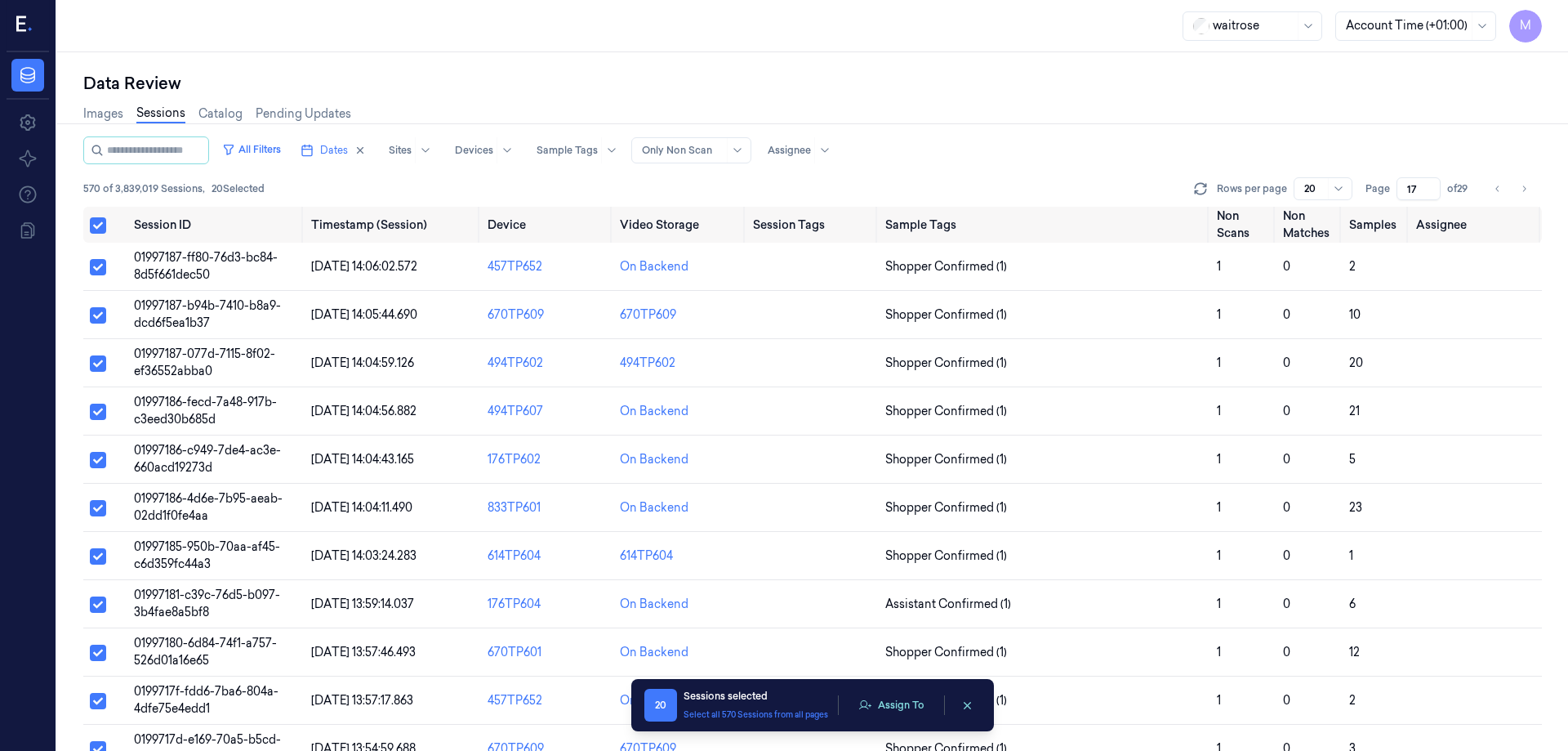
click at [814, 68] on div "Data Review Images Sessions Catalog Pending Updates All Filters Dates Sites Dev…" at bounding box center [813, 401] width 1511 height 698
click at [917, 702] on button "Assign To" at bounding box center [892, 705] width 86 height 25
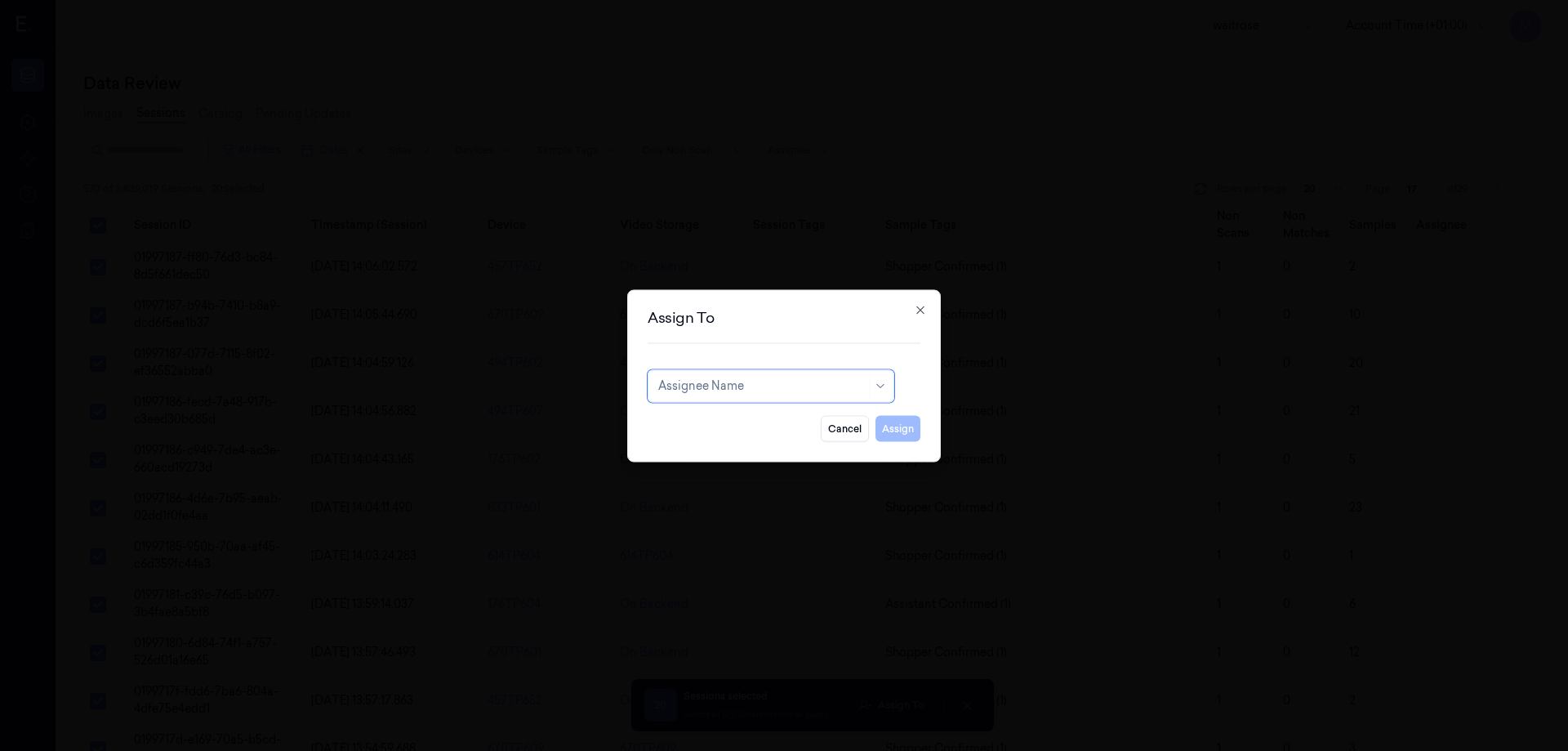
click at [800, 386] on div at bounding box center [762, 386] width 208 height 17
type input "n"
type input "mo"
click at [800, 386] on div "mo" at bounding box center [752, 386] width 188 height 17
click at [800, 386] on div at bounding box center [752, 386] width 188 height 17
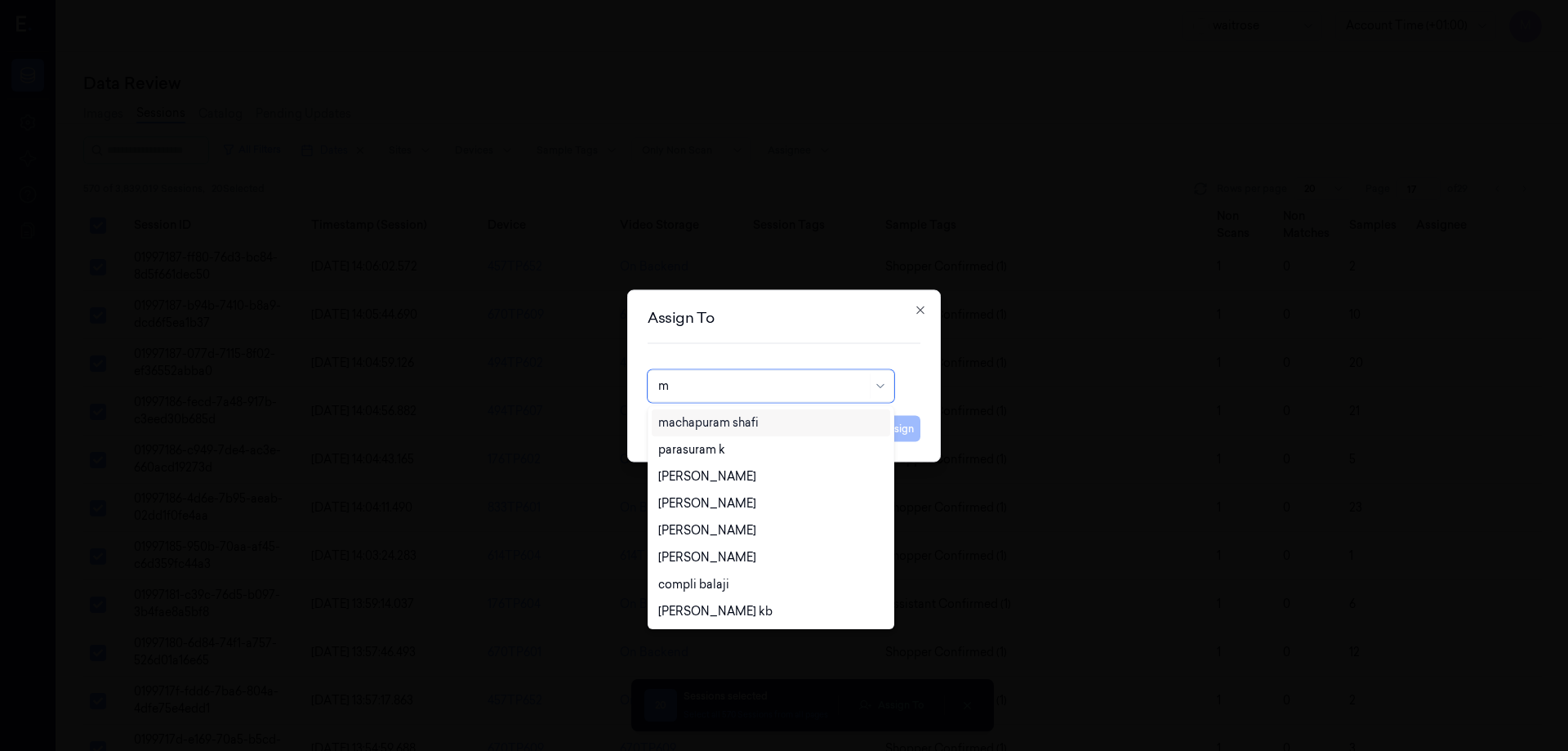
type input "mo"
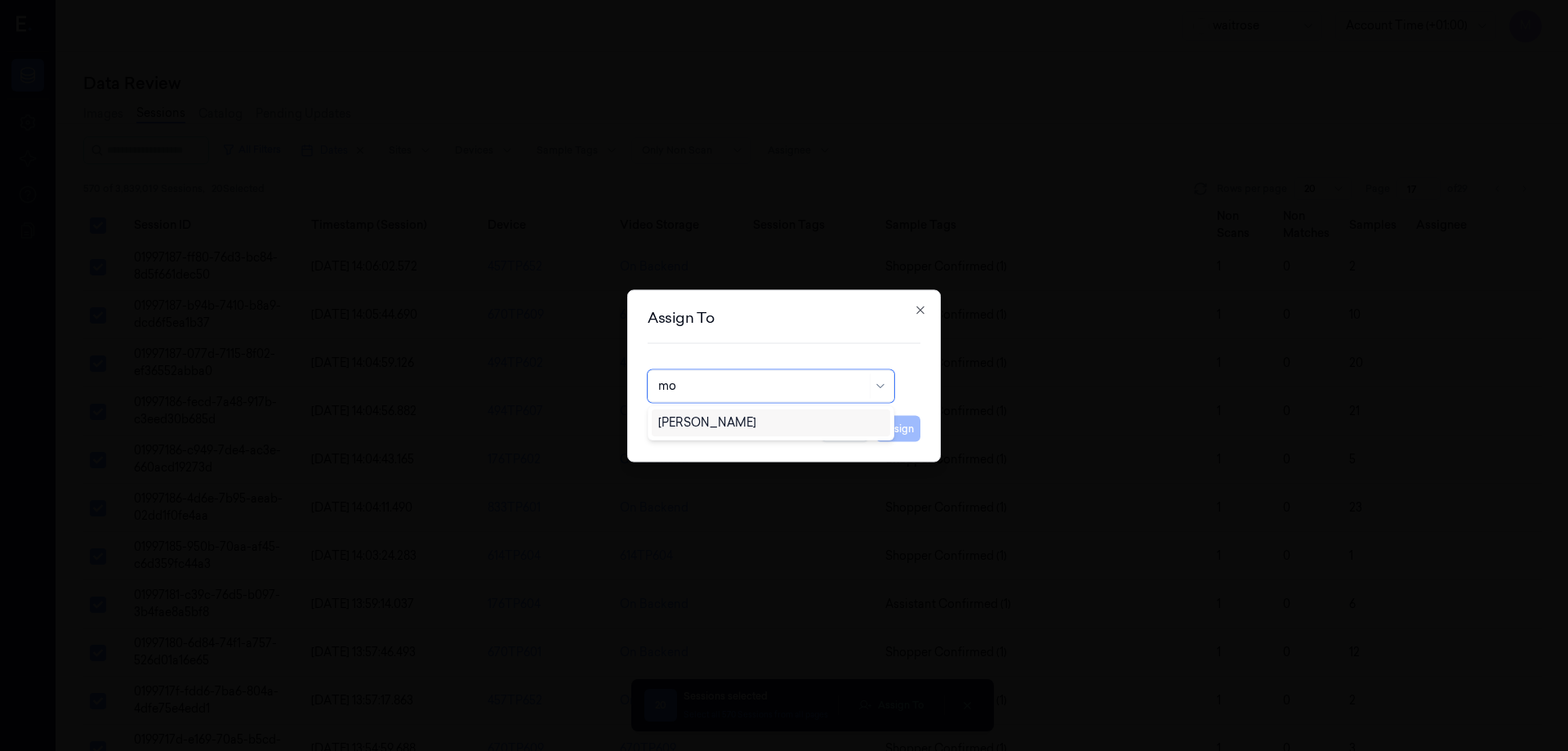
click at [782, 420] on div "[PERSON_NAME]" at bounding box center [771, 422] width 225 height 17
click at [906, 433] on button "Assign" at bounding box center [898, 428] width 45 height 26
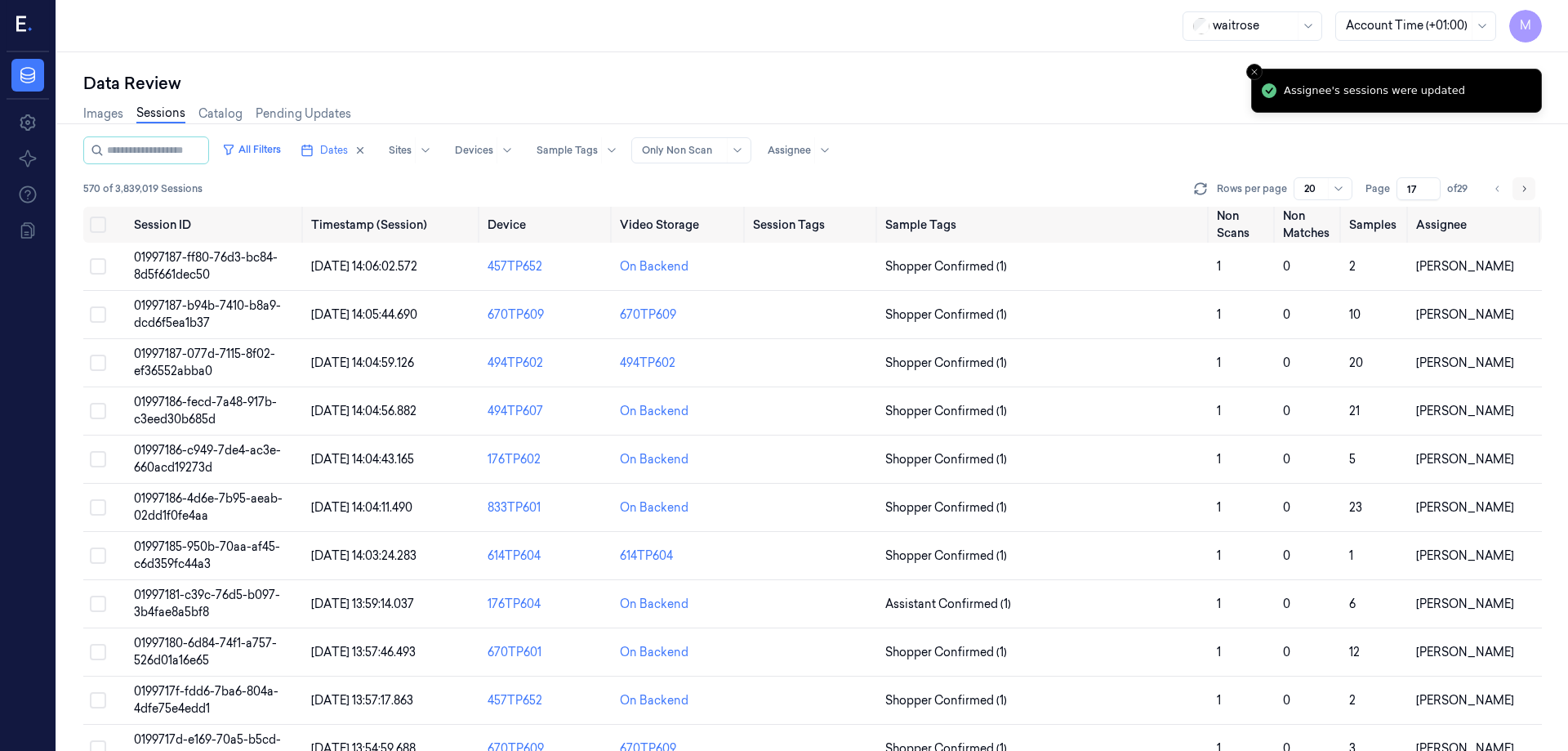
click at [1532, 188] on button "Go to next page" at bounding box center [1524, 188] width 23 height 23
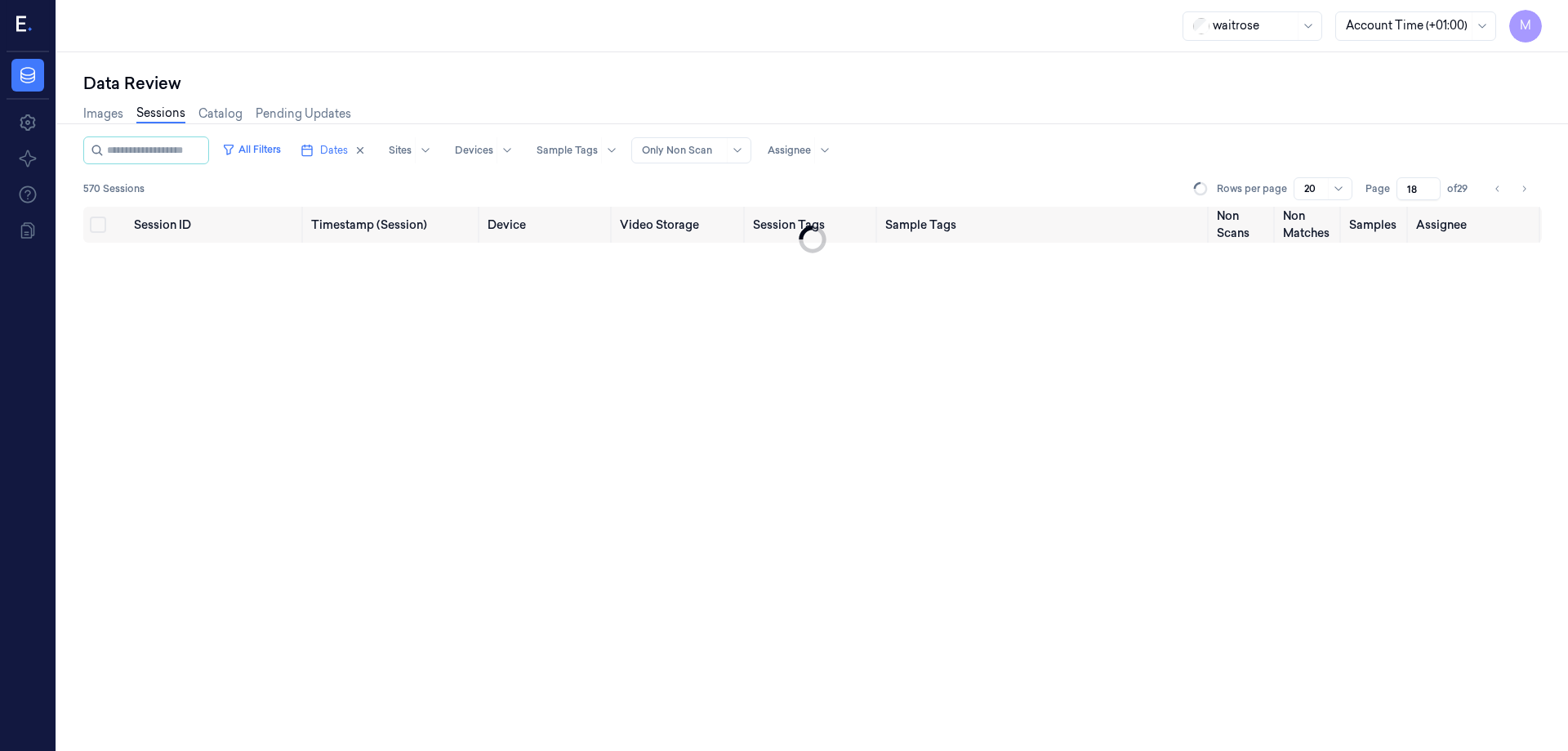
click at [1118, 127] on div "Images Sessions Catalog Pending Updates" at bounding box center [812, 115] width 1459 height 42
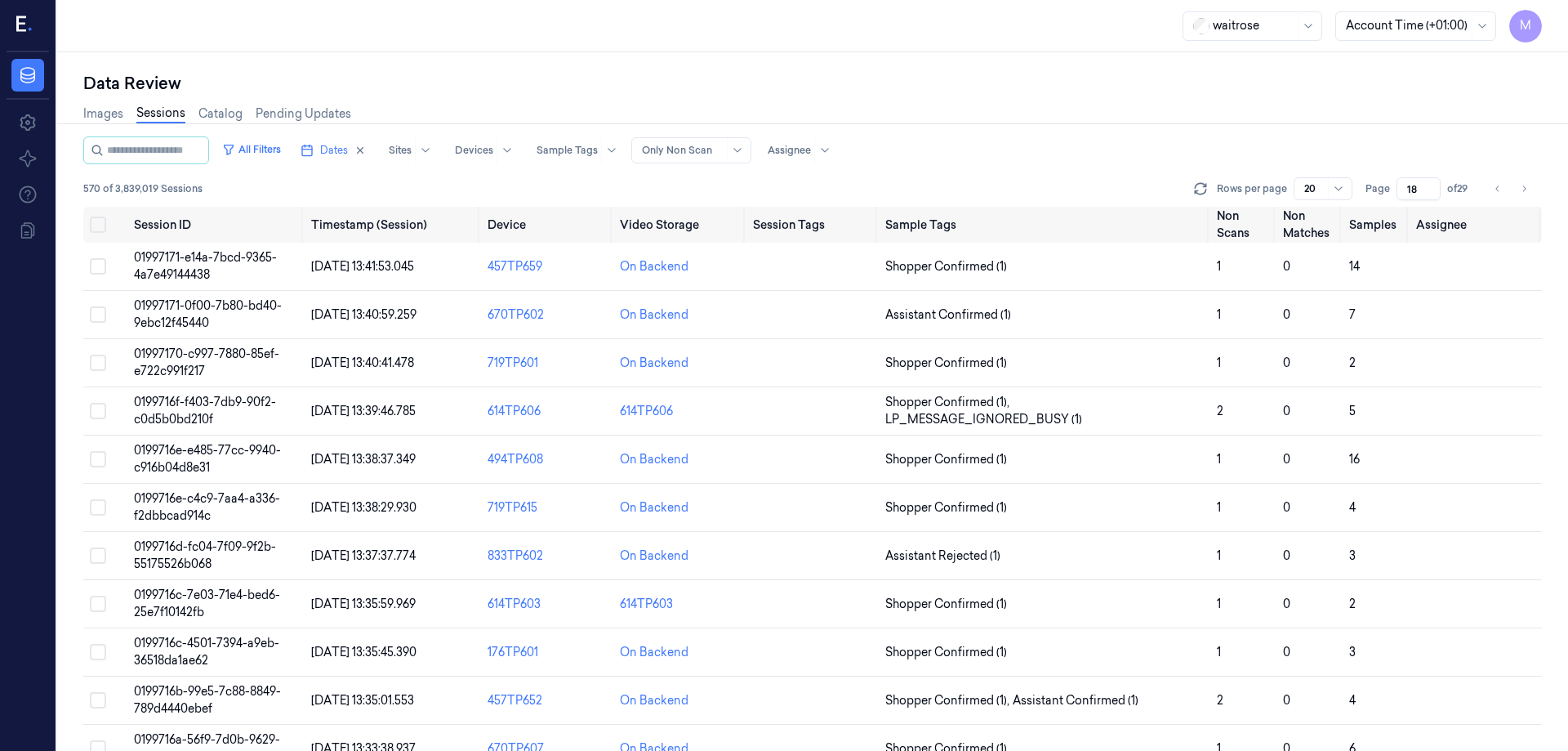
click at [1417, 189] on input "18" at bounding box center [1419, 188] width 44 height 23
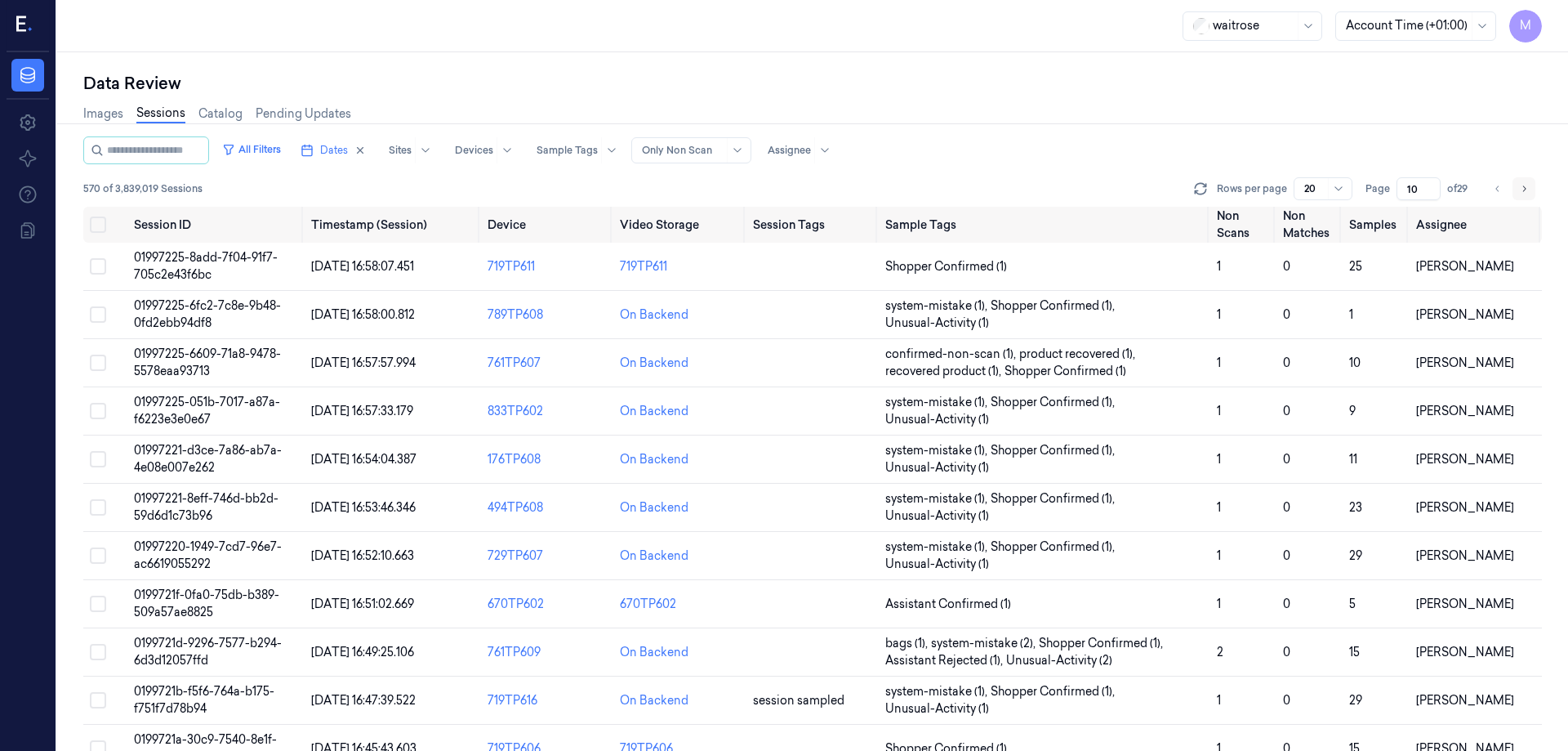
click at [1525, 188] on icon "Go to next page" at bounding box center [1525, 188] width 3 height 6
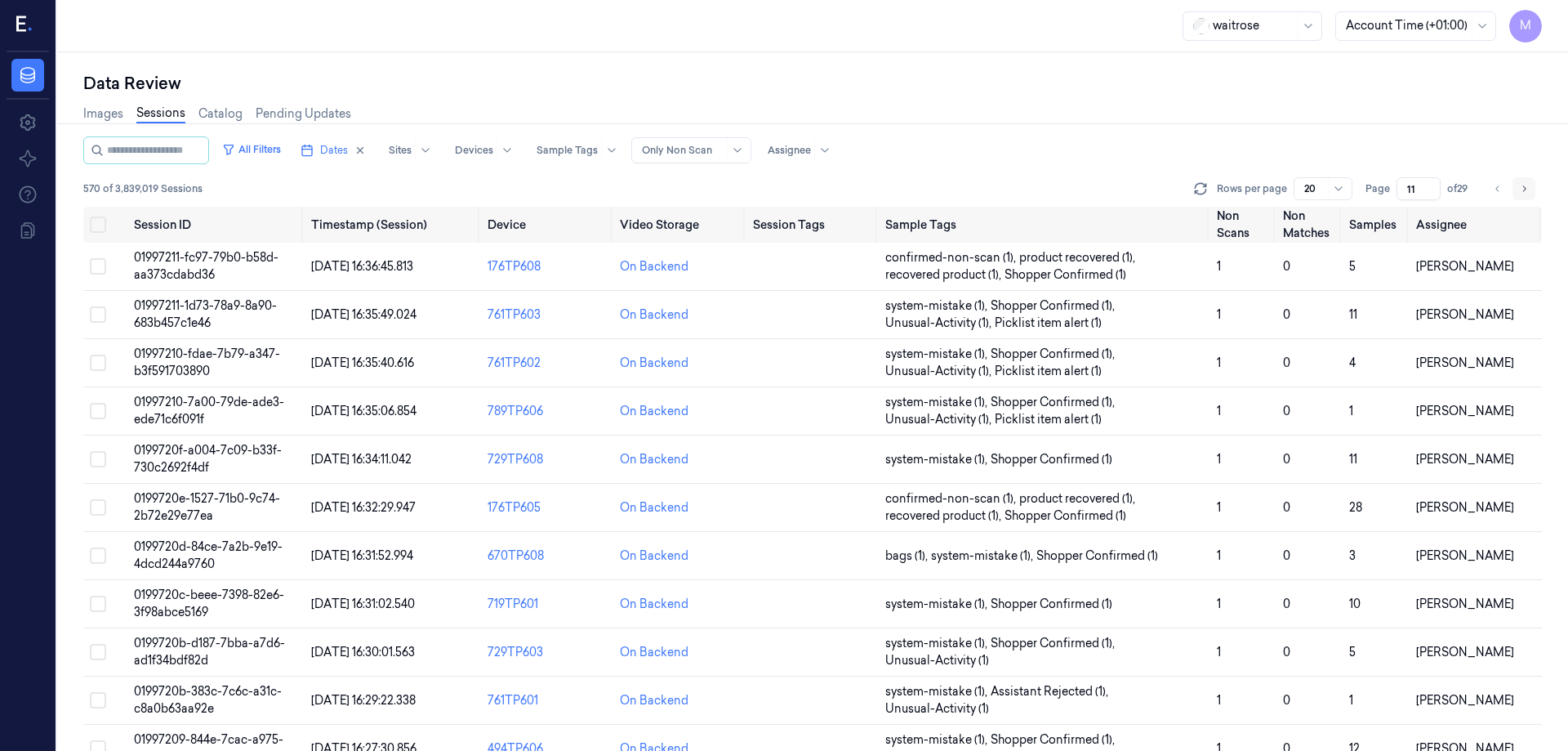
click at [1525, 188] on icon "Go to next page" at bounding box center [1525, 188] width 3 height 6
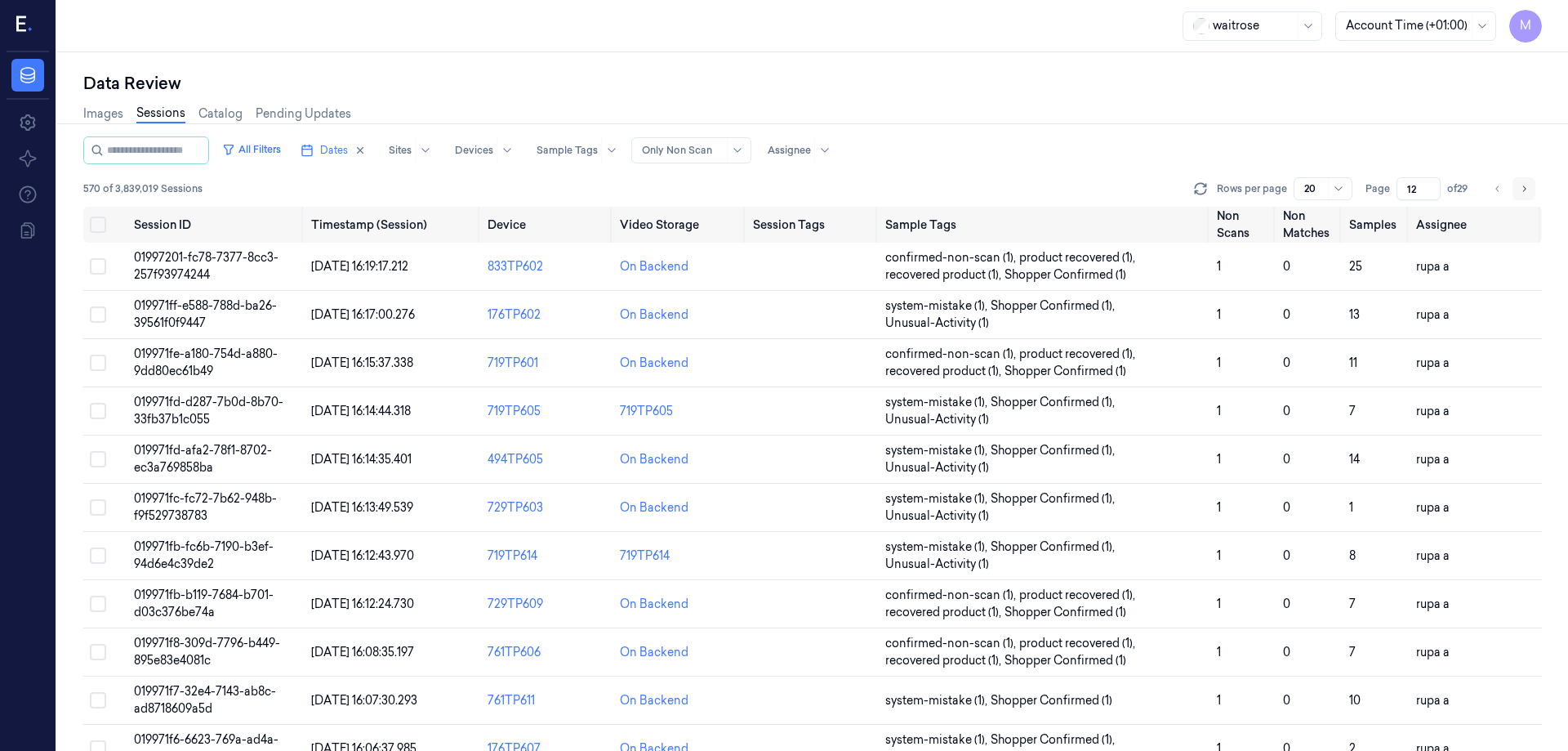
click at [1525, 188] on icon "Go to next page" at bounding box center [1525, 188] width 3 height 6
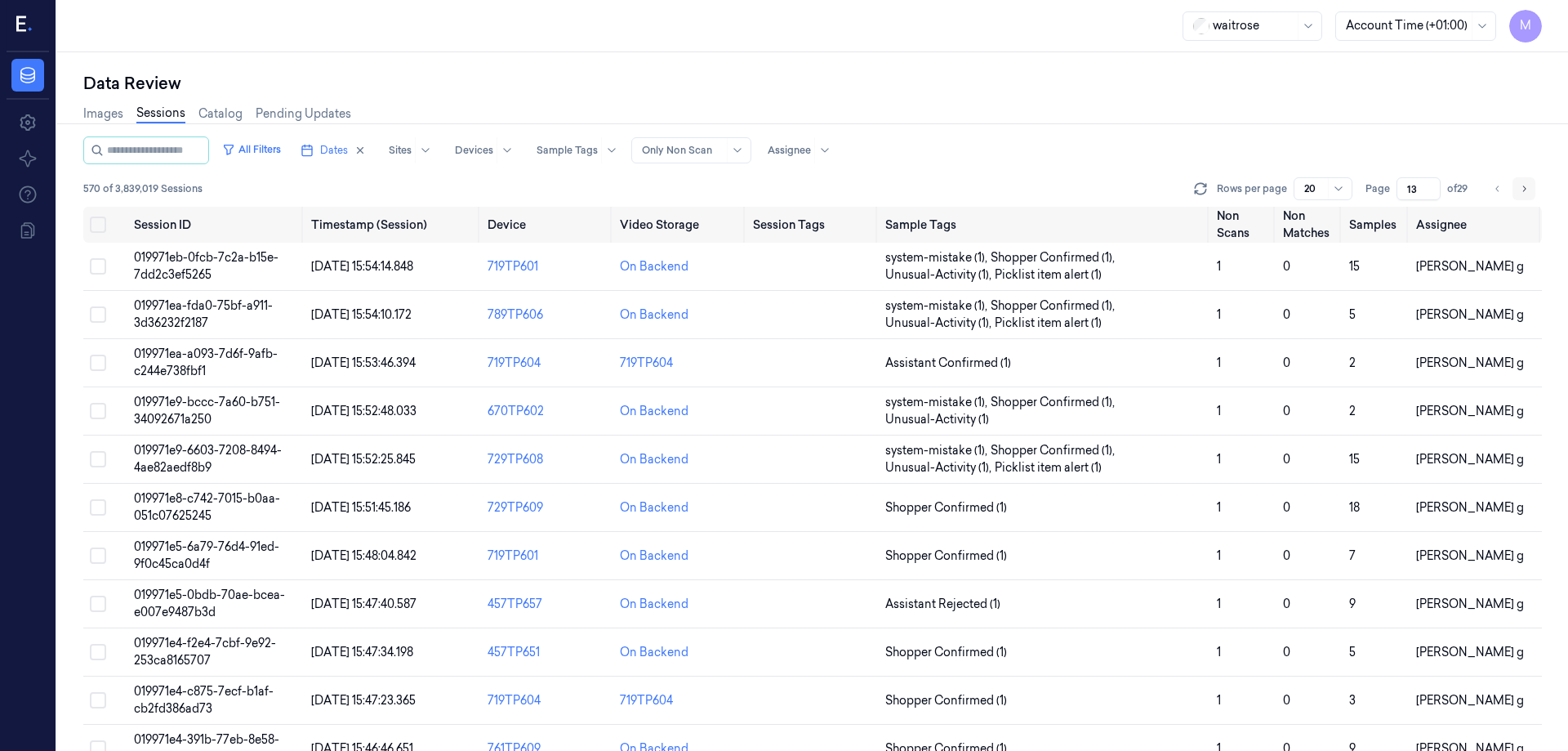
click at [1525, 188] on icon "Go to next page" at bounding box center [1525, 188] width 3 height 6
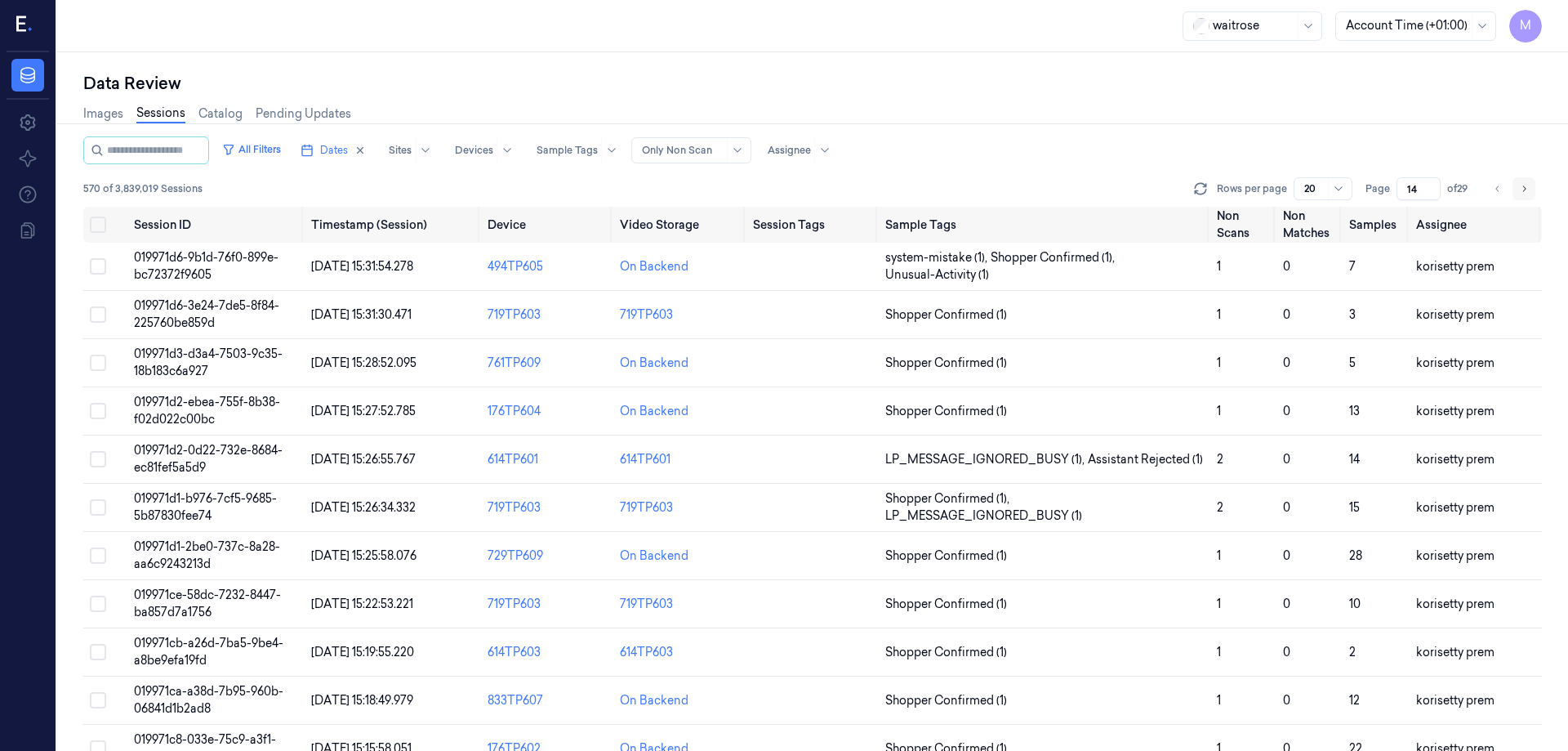
click at [1525, 188] on icon "Go to next page" at bounding box center [1525, 188] width 3 height 6
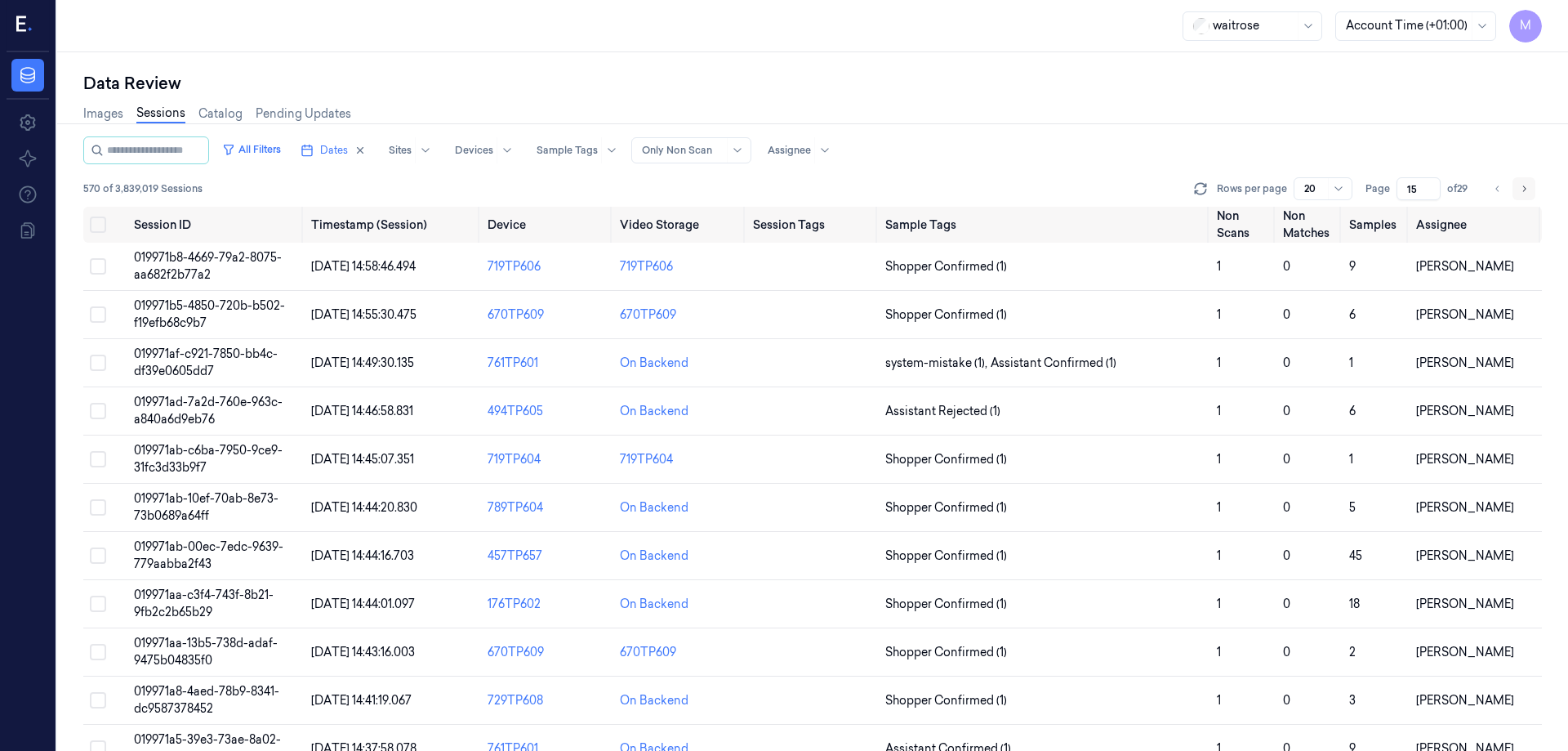
click at [1525, 188] on icon "Go to next page" at bounding box center [1525, 188] width 3 height 6
click at [1504, 191] on button "Go to previous page" at bounding box center [1498, 188] width 23 height 23
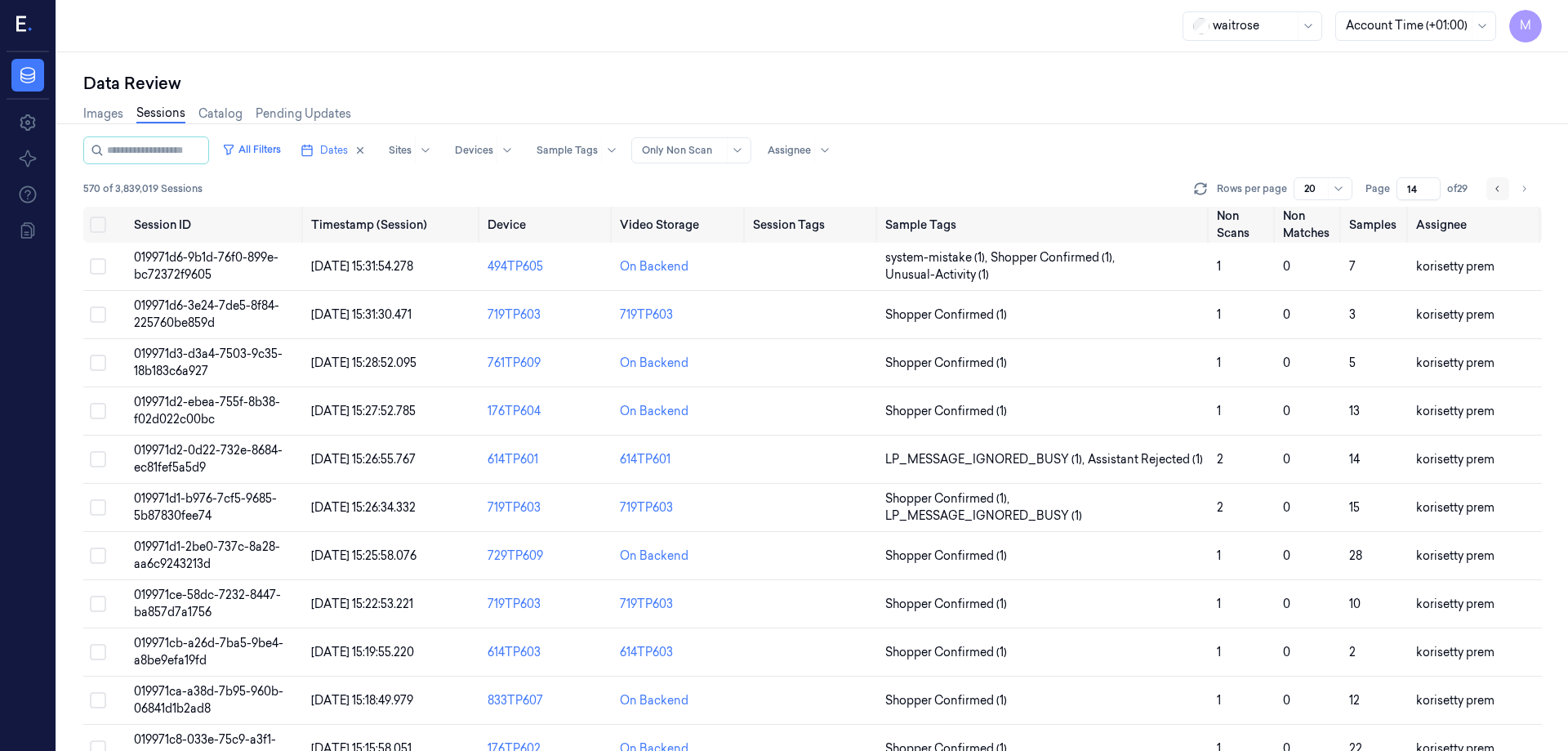
click at [1504, 191] on button "Go to previous page" at bounding box center [1498, 188] width 23 height 23
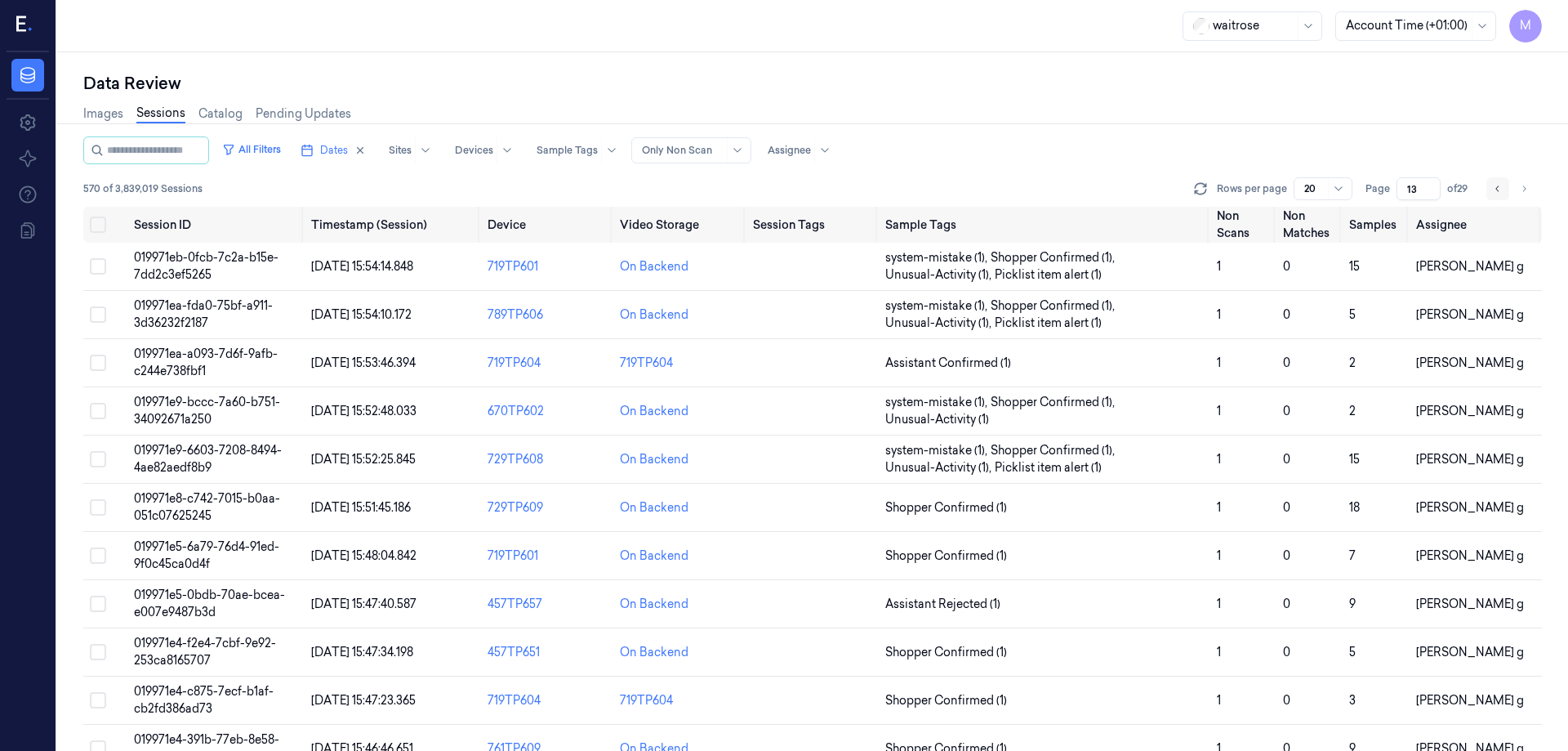
click at [1504, 191] on button "Go to previous page" at bounding box center [1498, 188] width 23 height 23
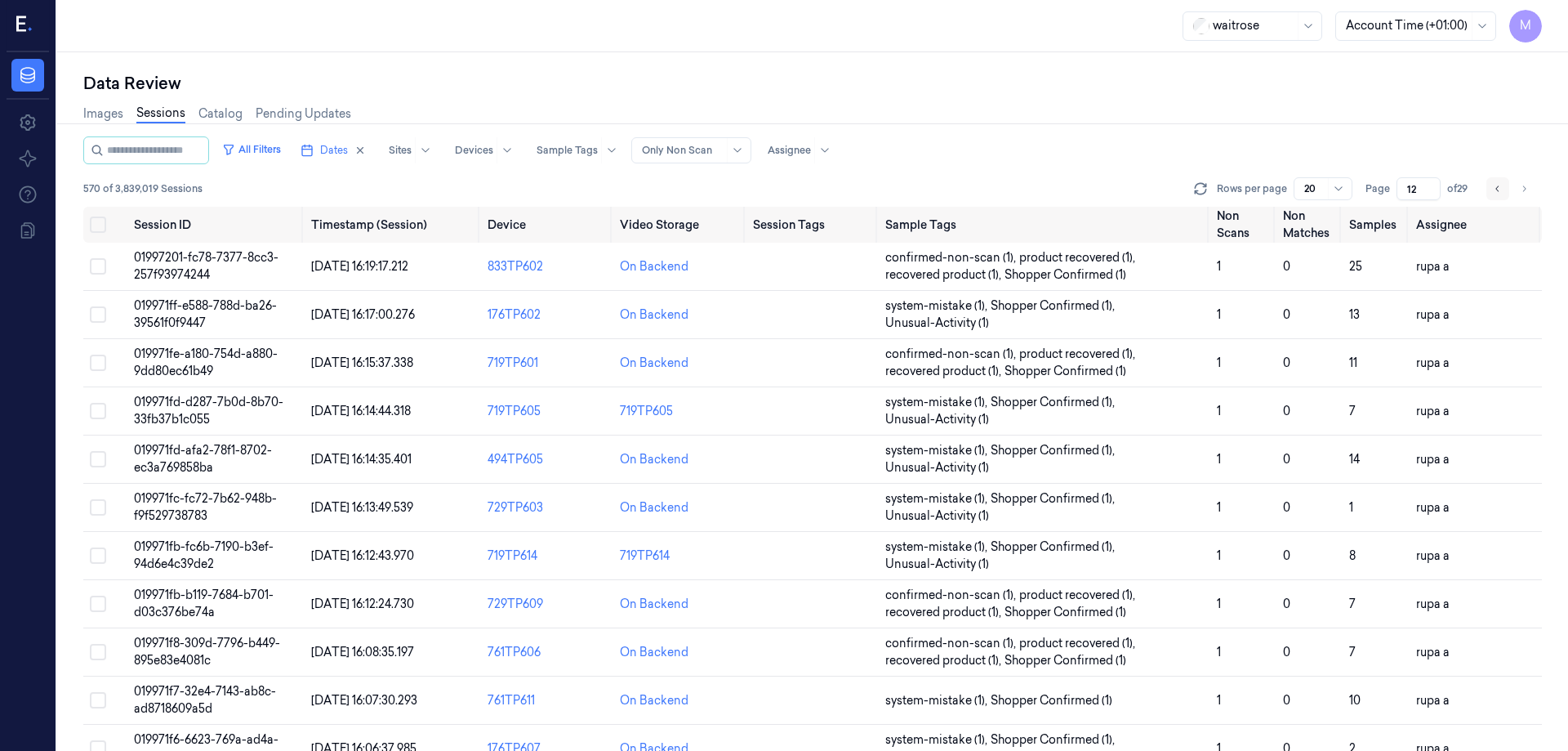
click at [1504, 191] on button "Go to previous page" at bounding box center [1498, 188] width 23 height 23
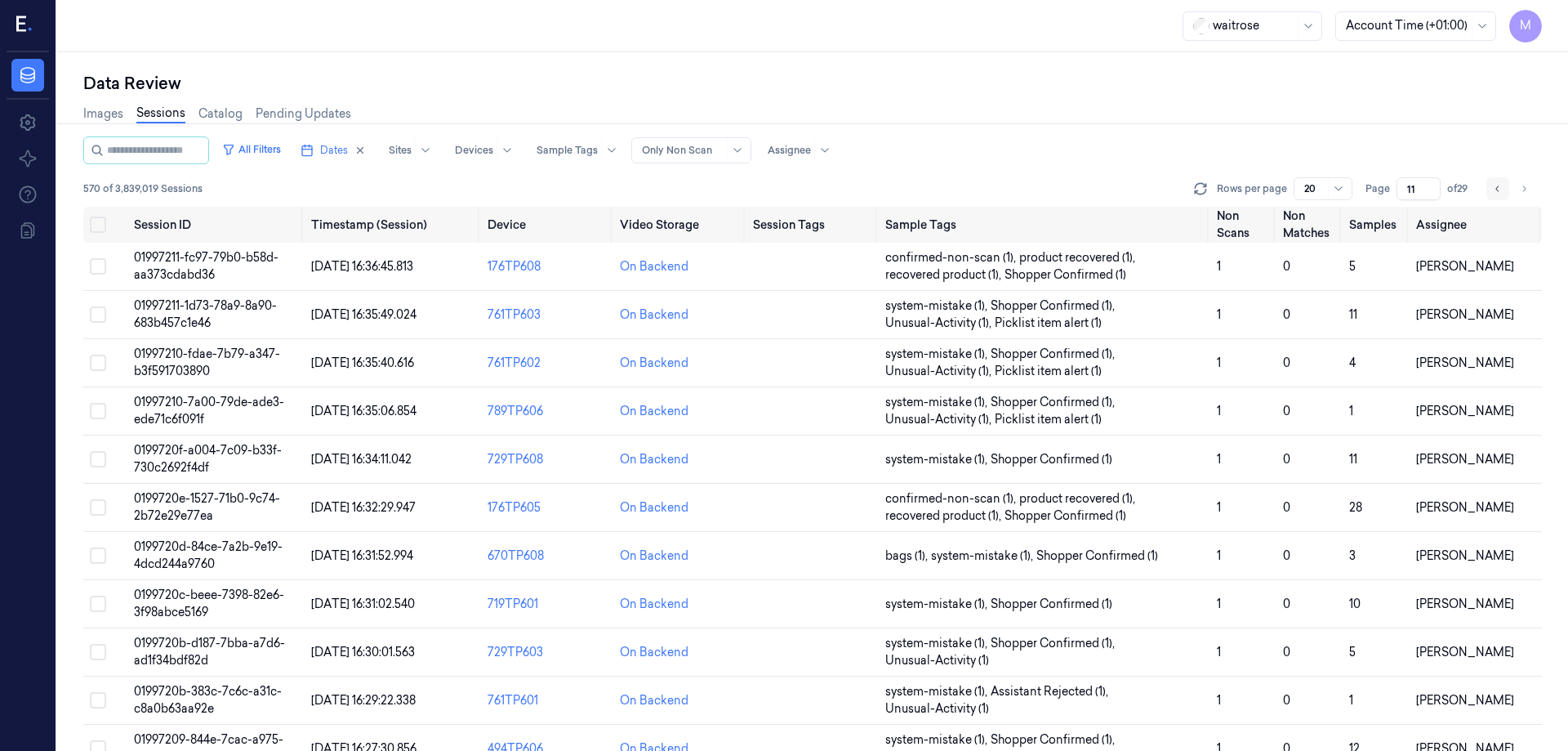
click at [1504, 191] on button "Go to previous page" at bounding box center [1498, 188] width 23 height 23
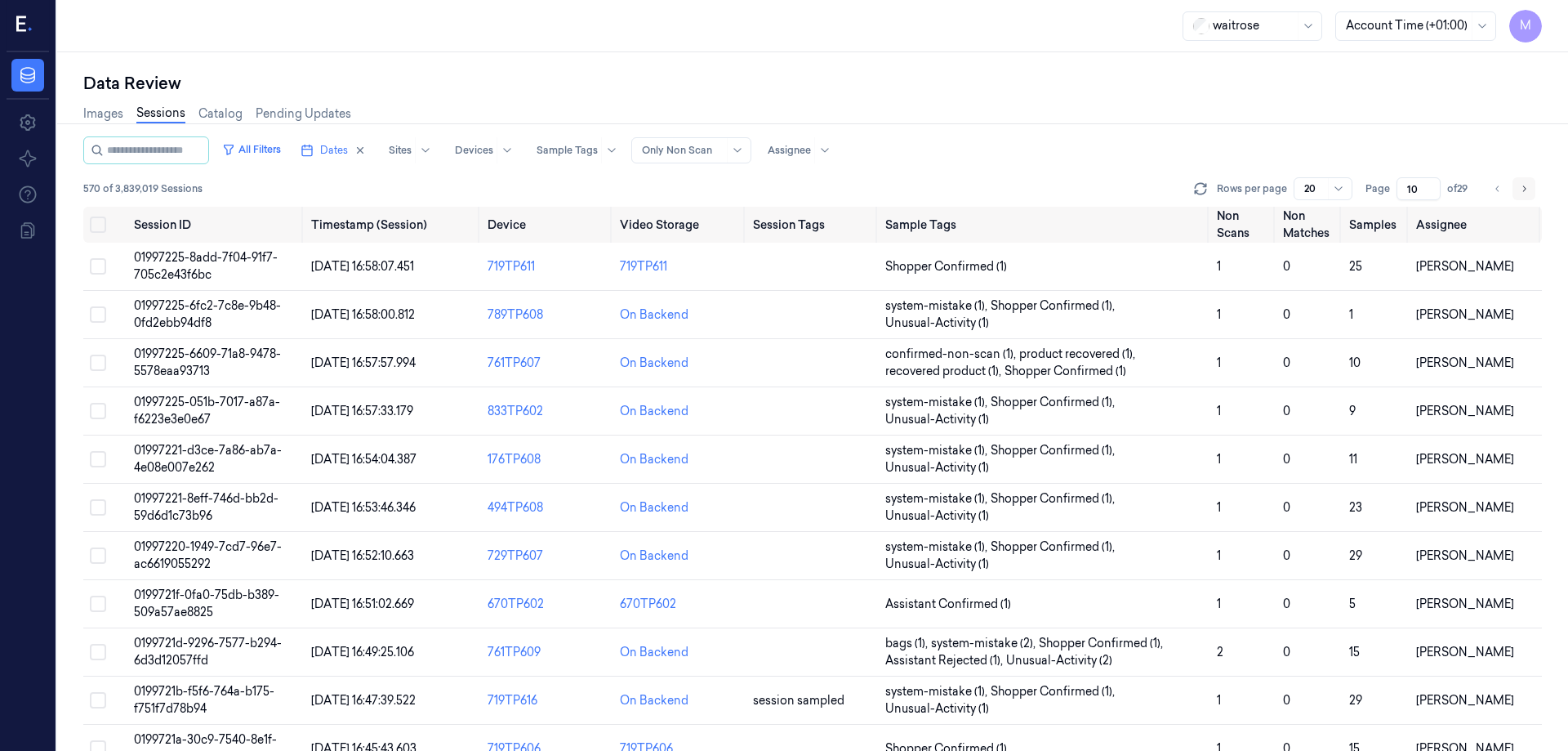
click at [1526, 186] on icon "Go to next page" at bounding box center [1524, 188] width 10 height 13
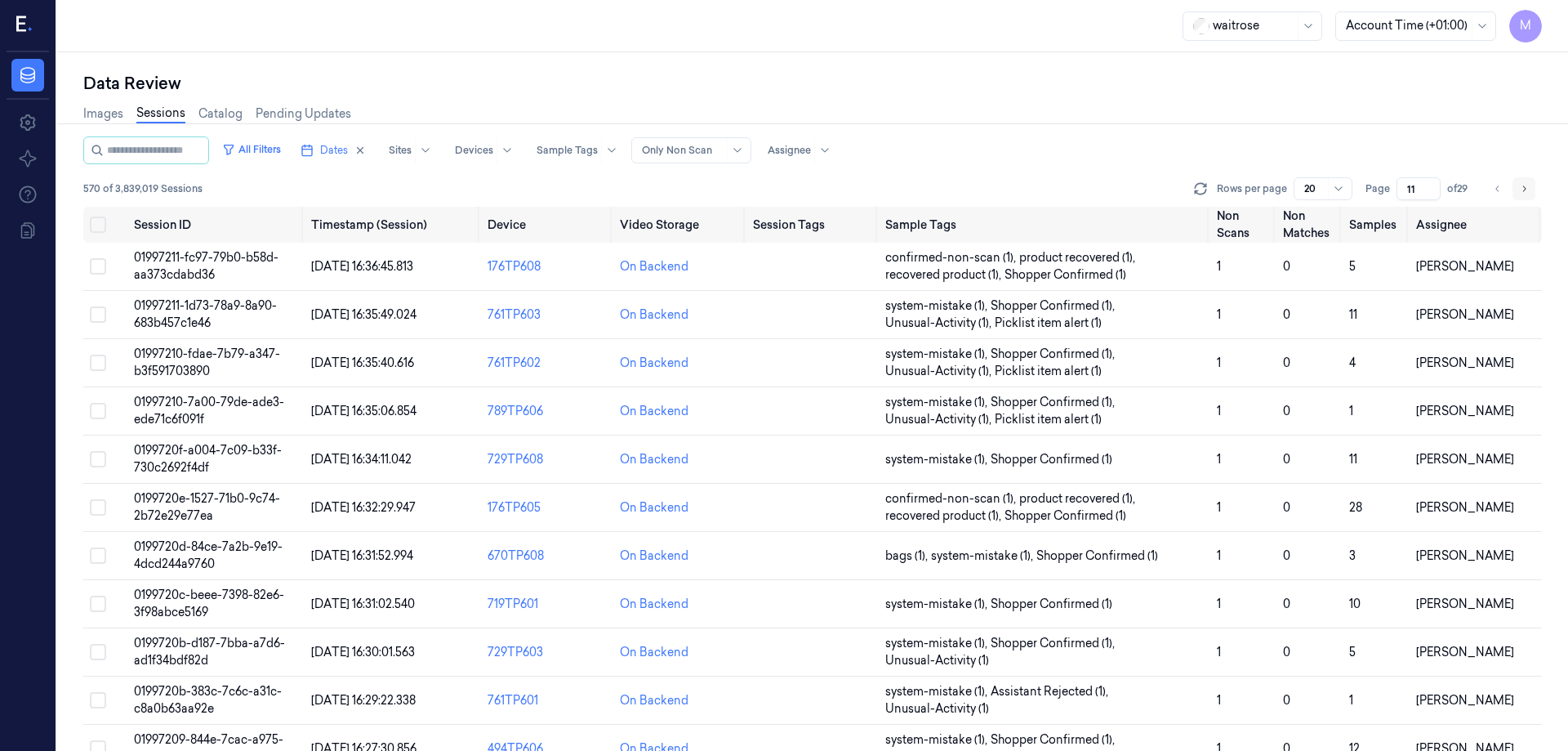
click at [1526, 186] on icon "Go to next page" at bounding box center [1524, 188] width 10 height 13
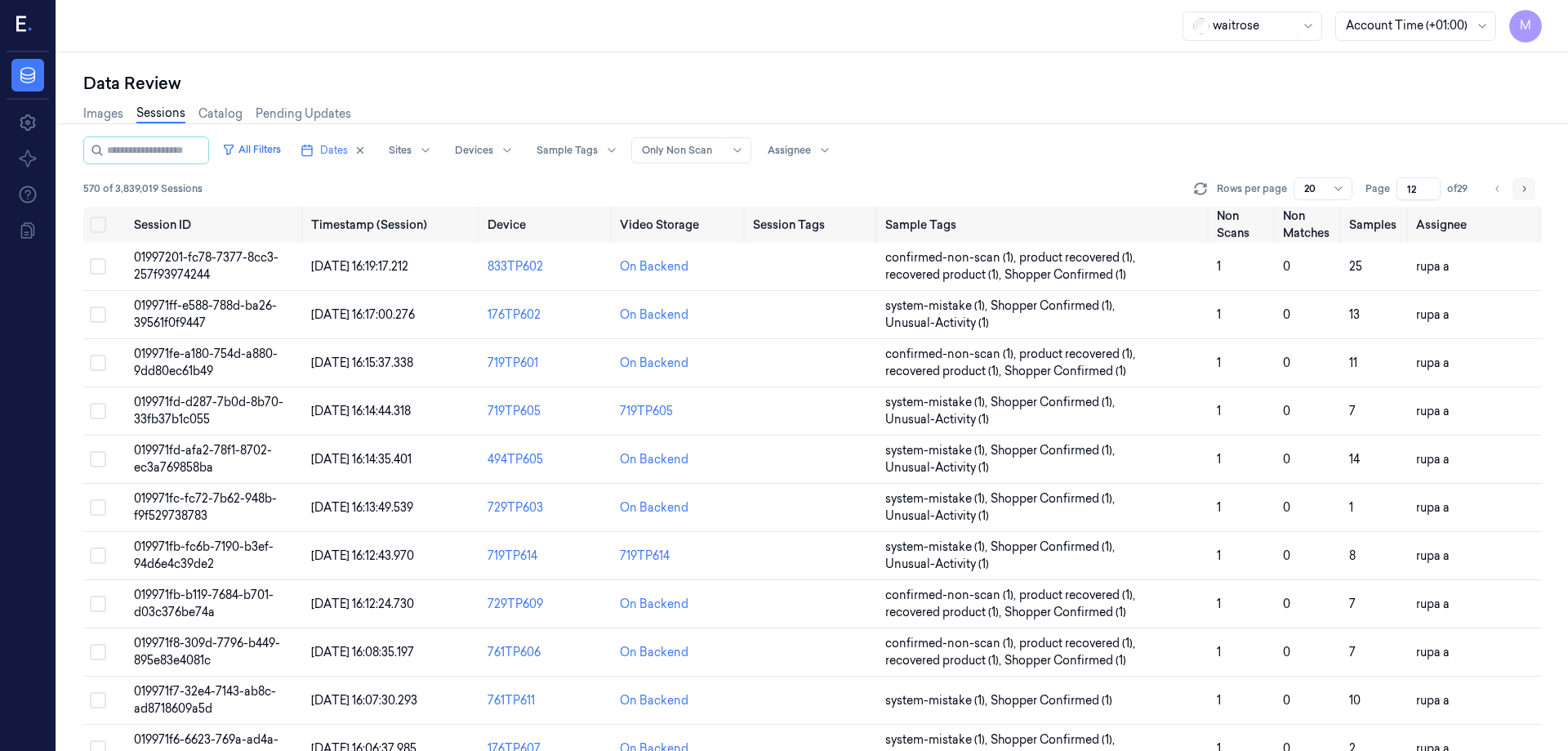
click at [1526, 186] on icon "Go to next page" at bounding box center [1524, 188] width 10 height 13
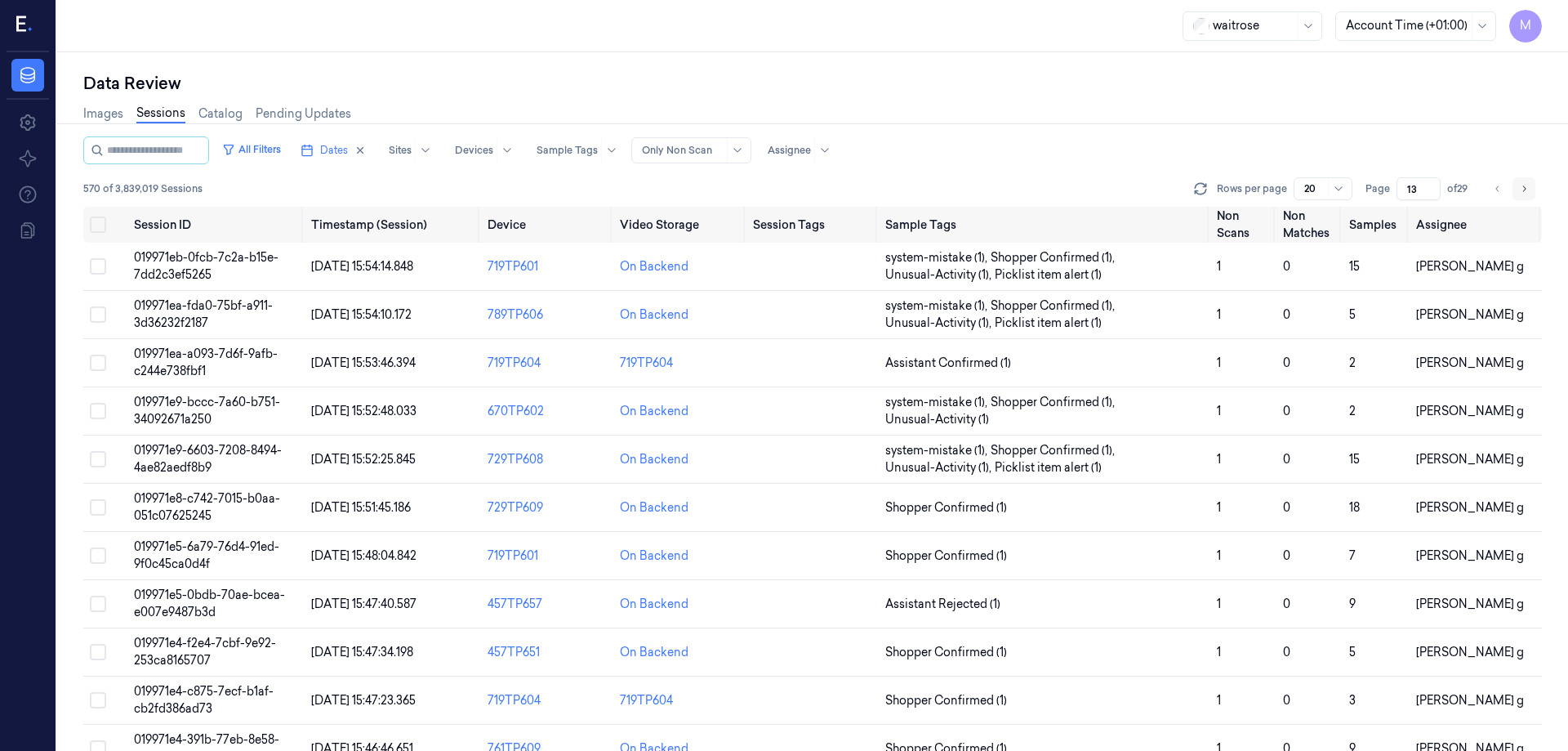
click at [1526, 186] on icon "Go to next page" at bounding box center [1524, 188] width 10 height 13
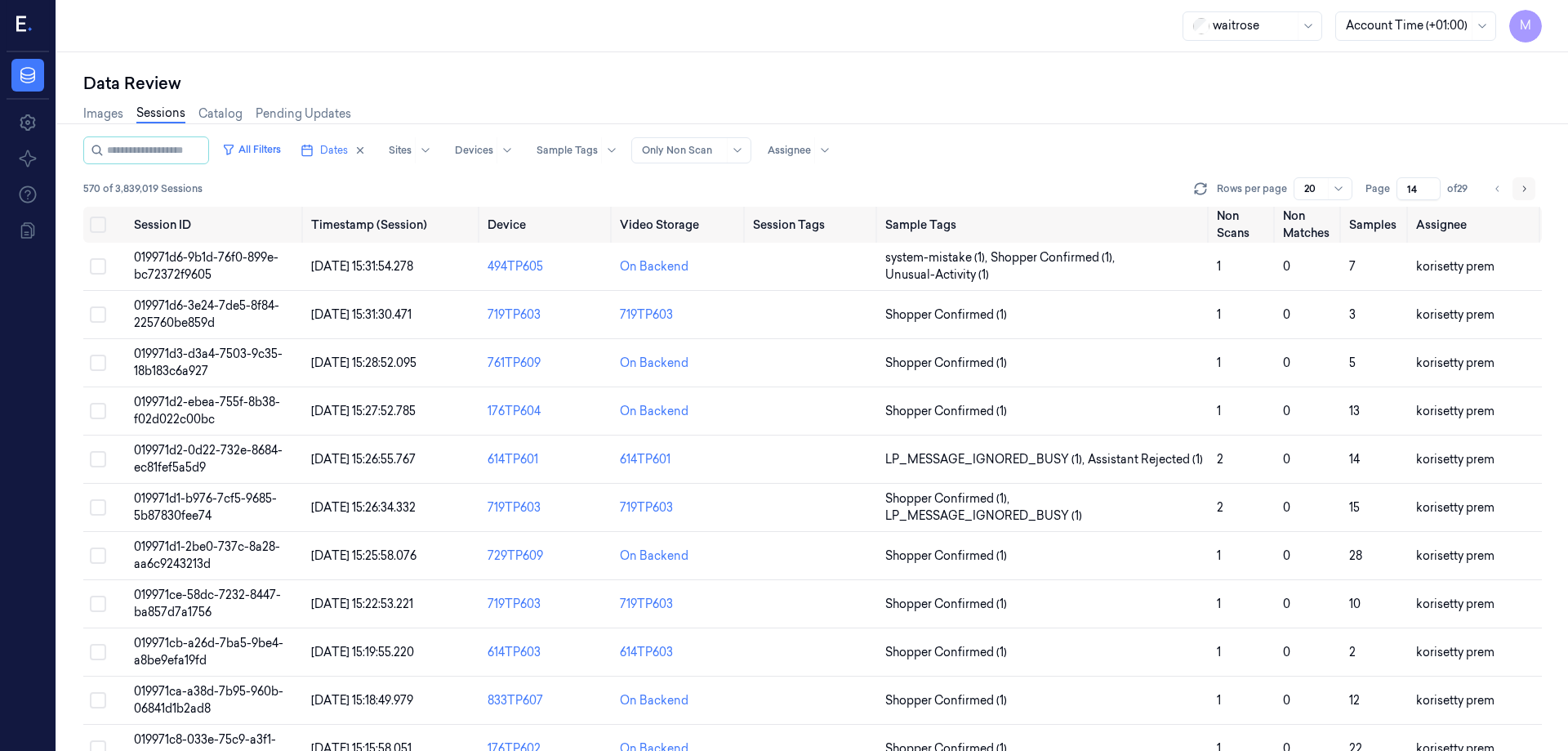
click at [1526, 186] on icon "Go to next page" at bounding box center [1524, 188] width 10 height 13
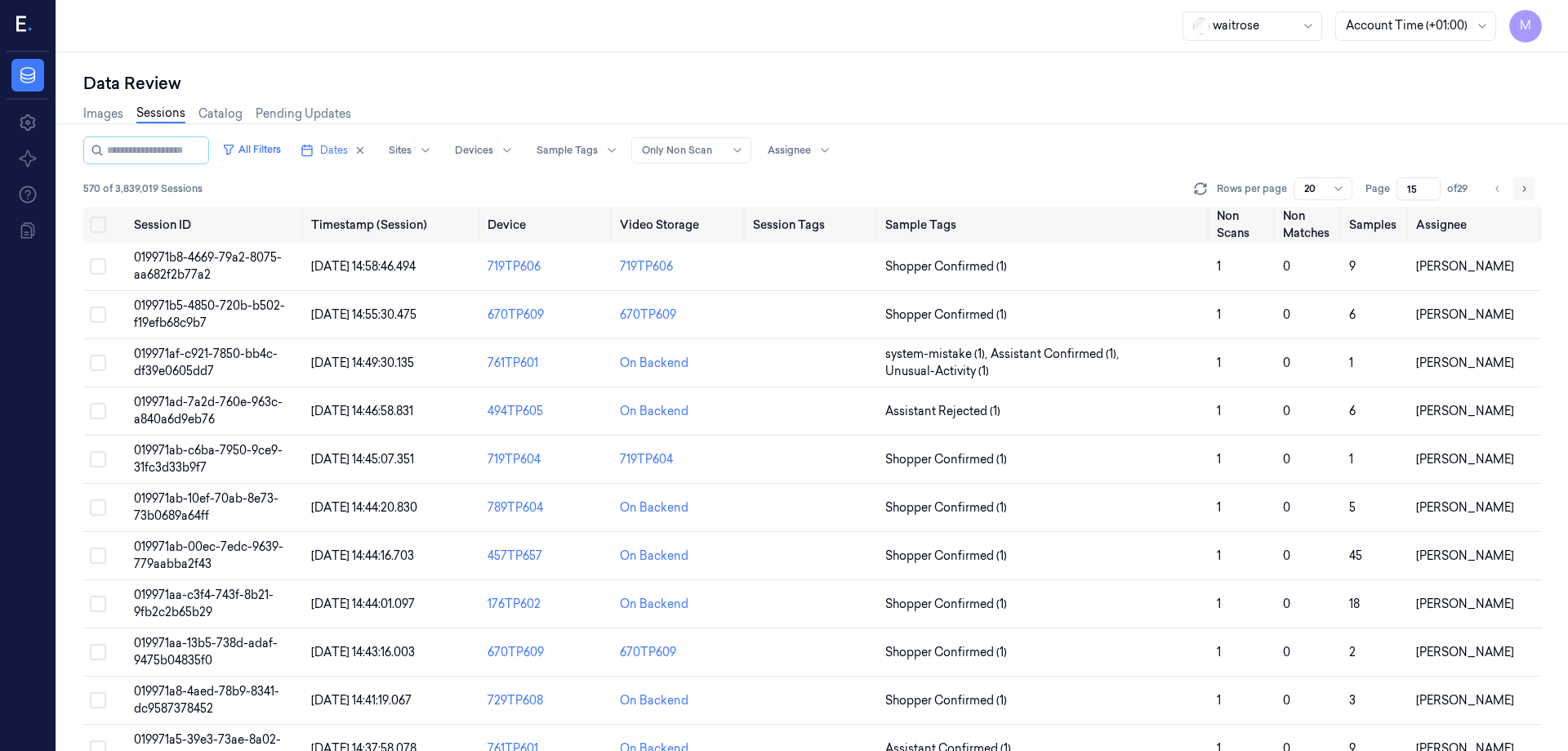
click at [1526, 186] on icon "Go to next page" at bounding box center [1524, 188] width 10 height 13
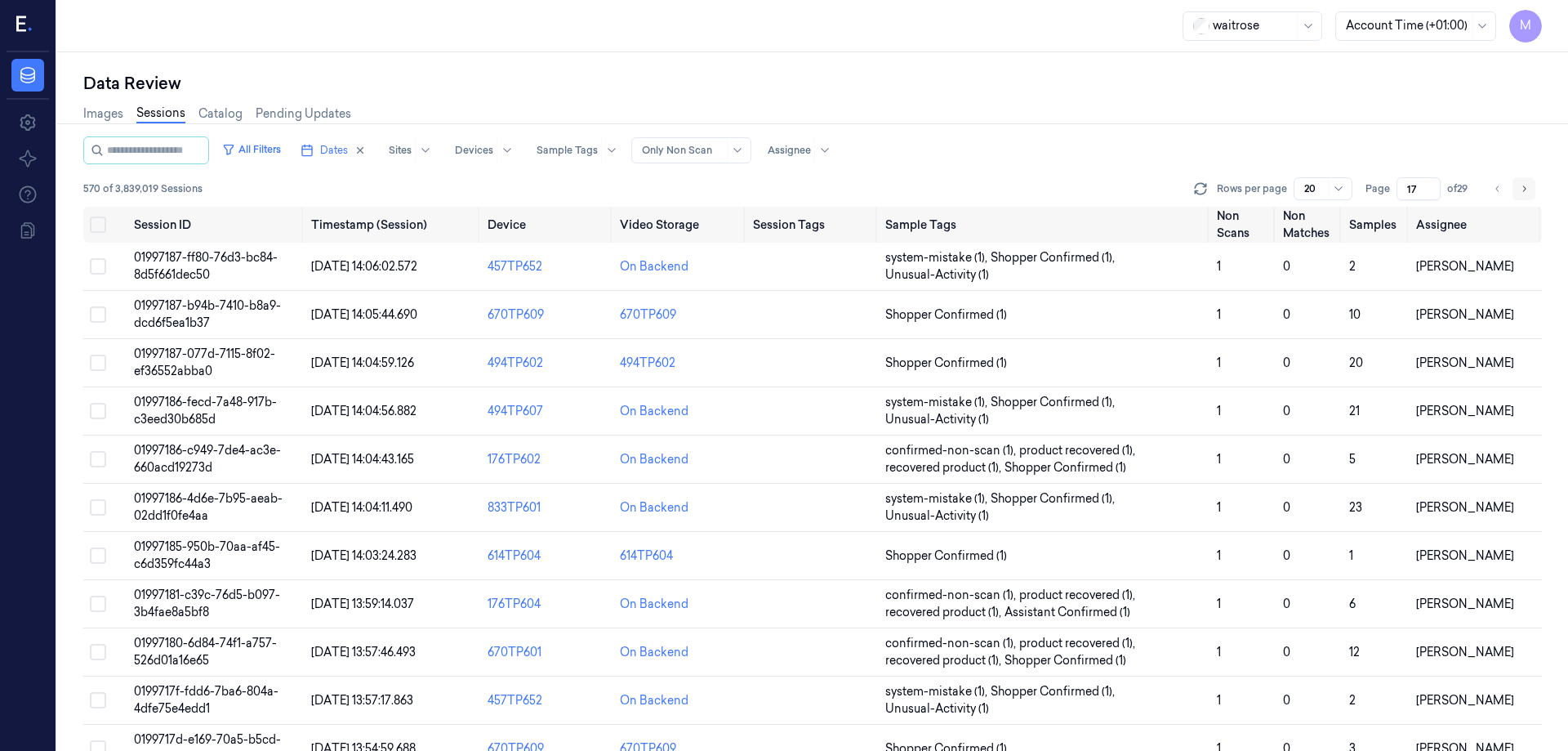
click at [1526, 186] on icon "Go to next page" at bounding box center [1524, 188] width 10 height 13
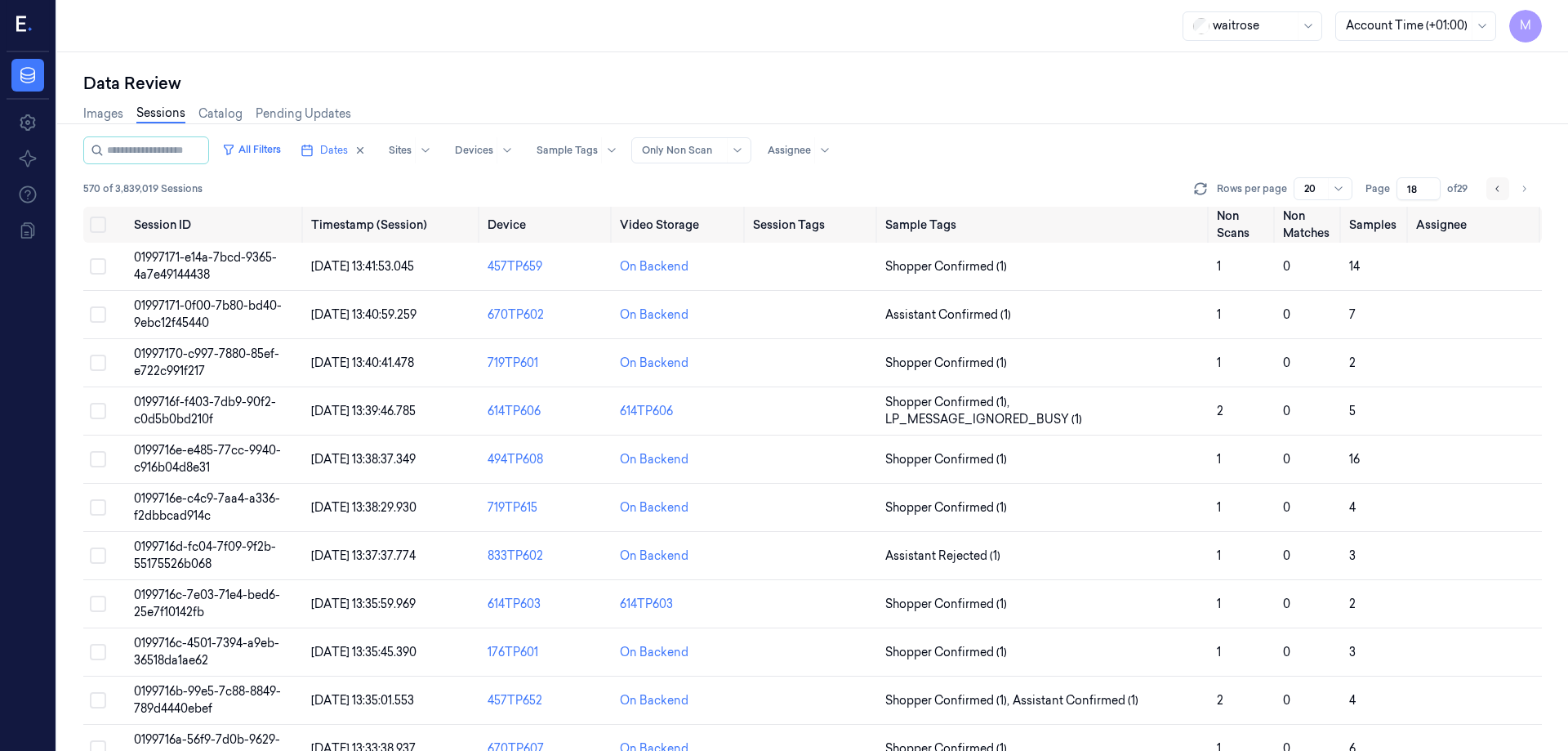
click at [1497, 181] on button "Go to previous page" at bounding box center [1498, 188] width 23 height 23
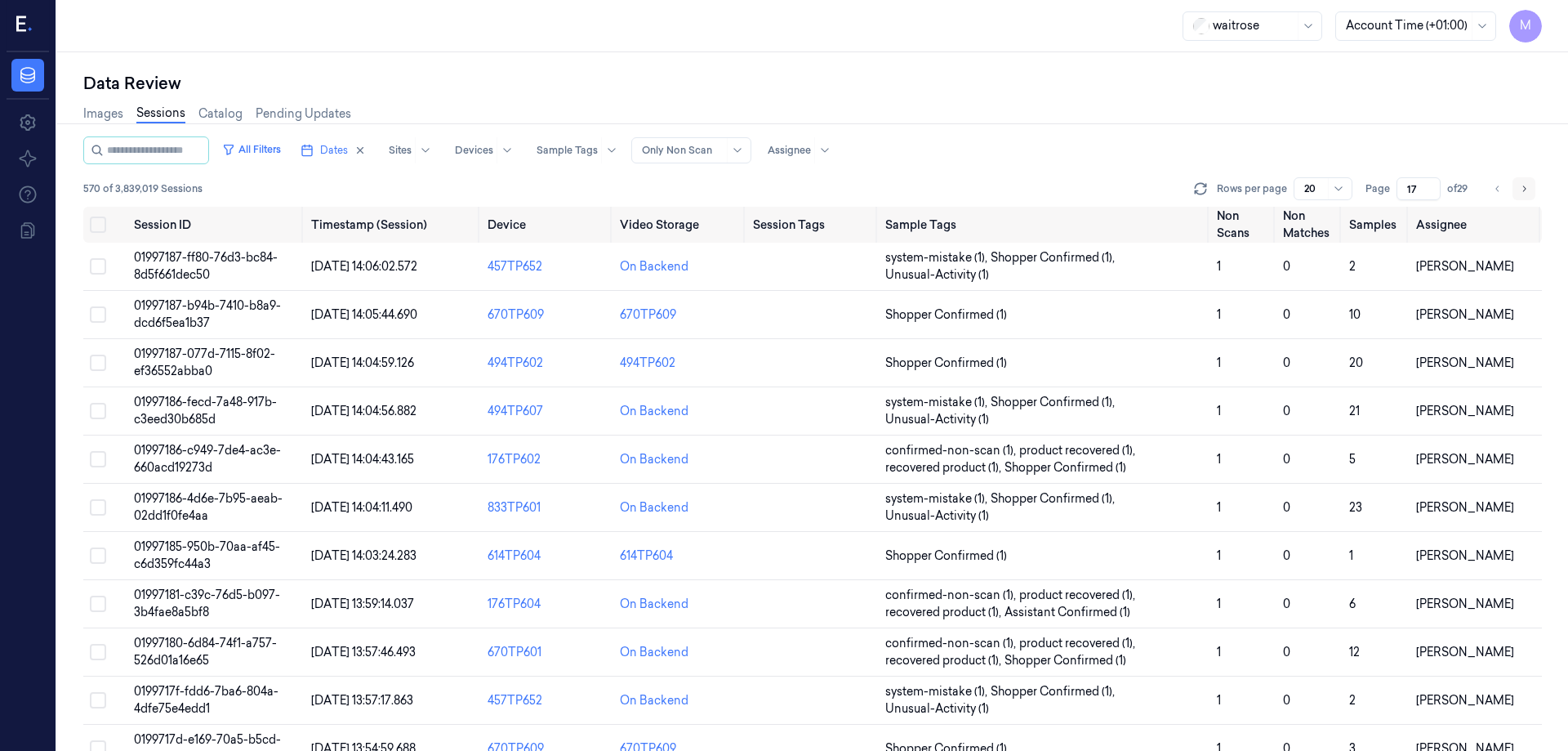
click at [1521, 186] on icon "Go to next page" at bounding box center [1524, 188] width 10 height 13
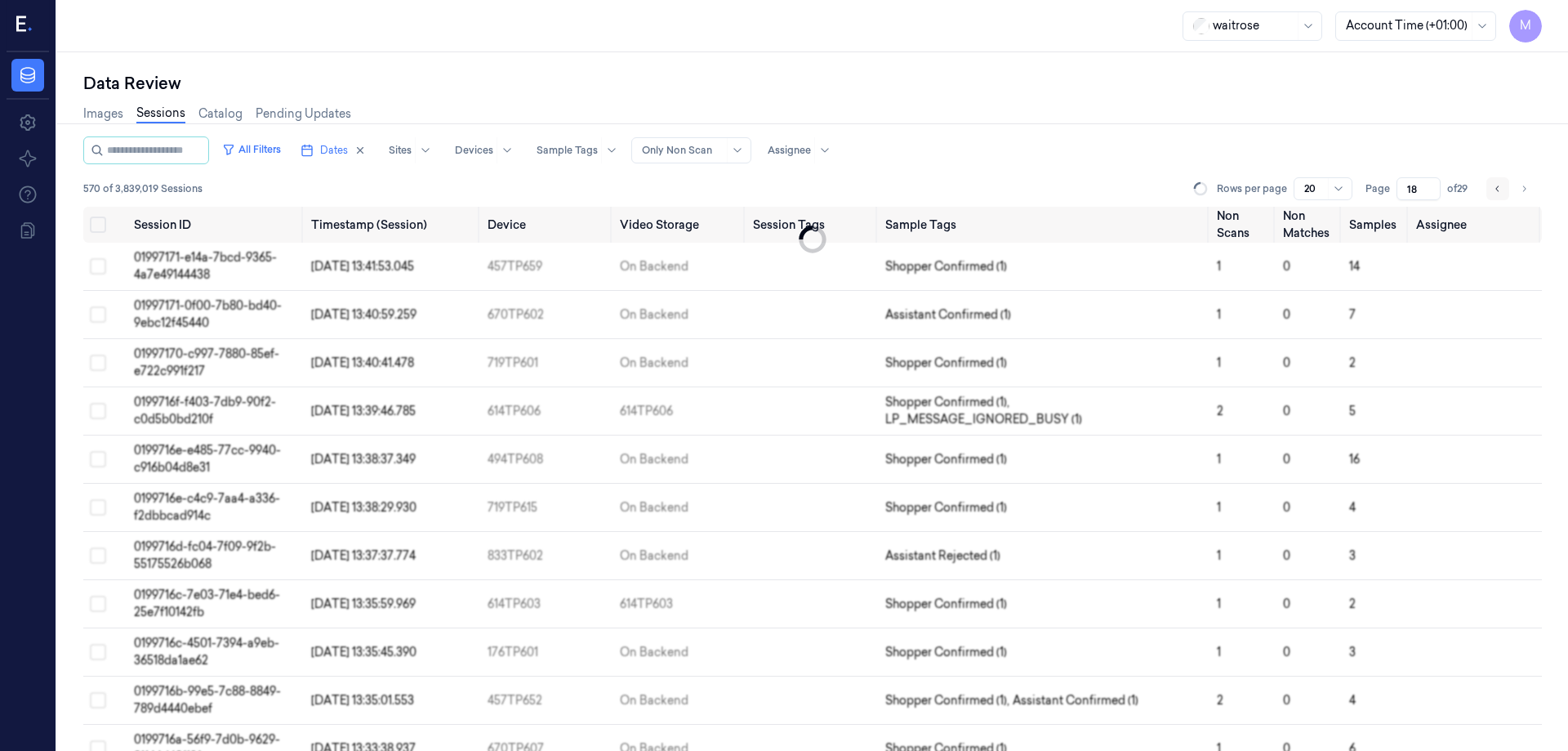
click at [1505, 191] on button "Go to previous page" at bounding box center [1498, 188] width 23 height 23
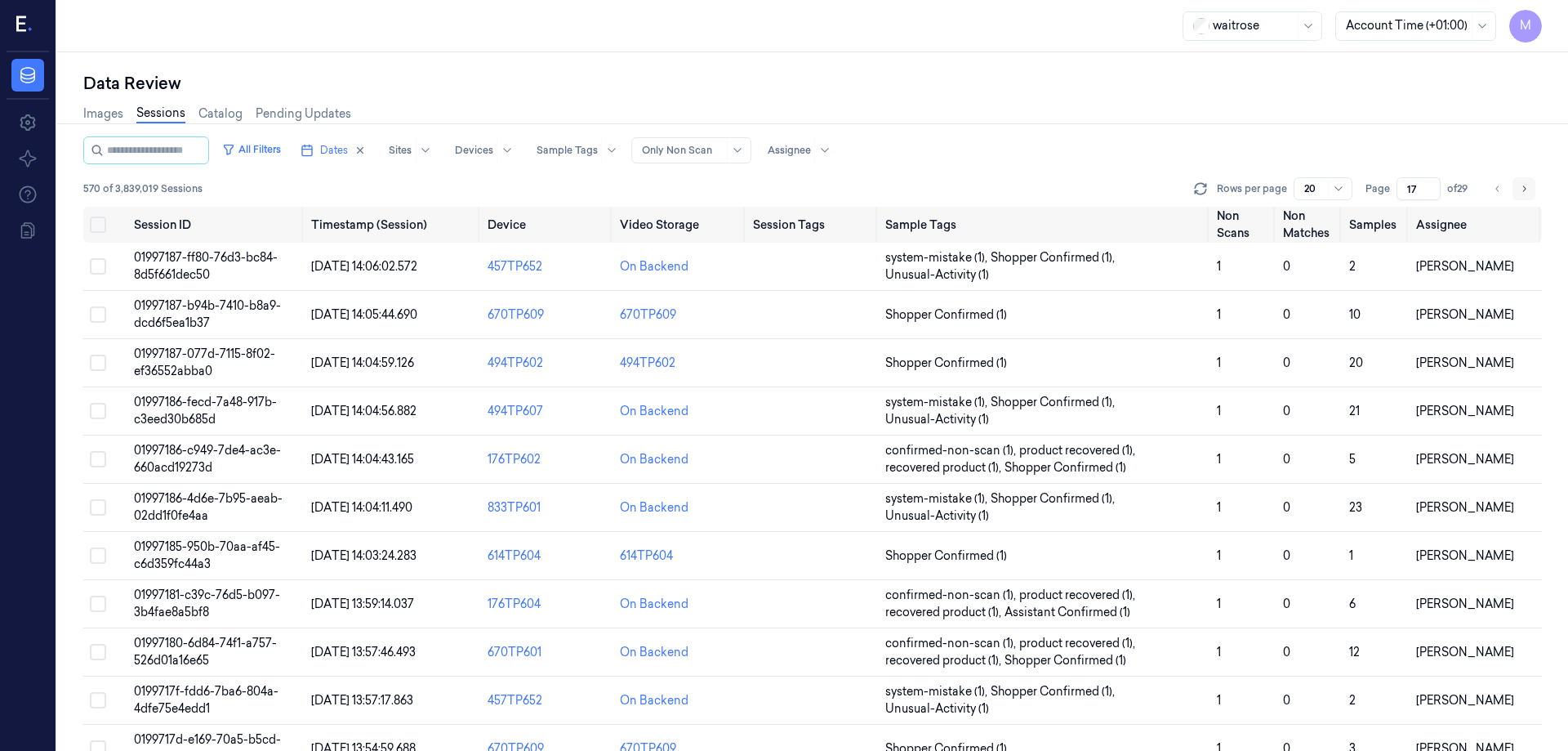
click at [1521, 191] on icon "Go to next page" at bounding box center [1524, 188] width 10 height 13
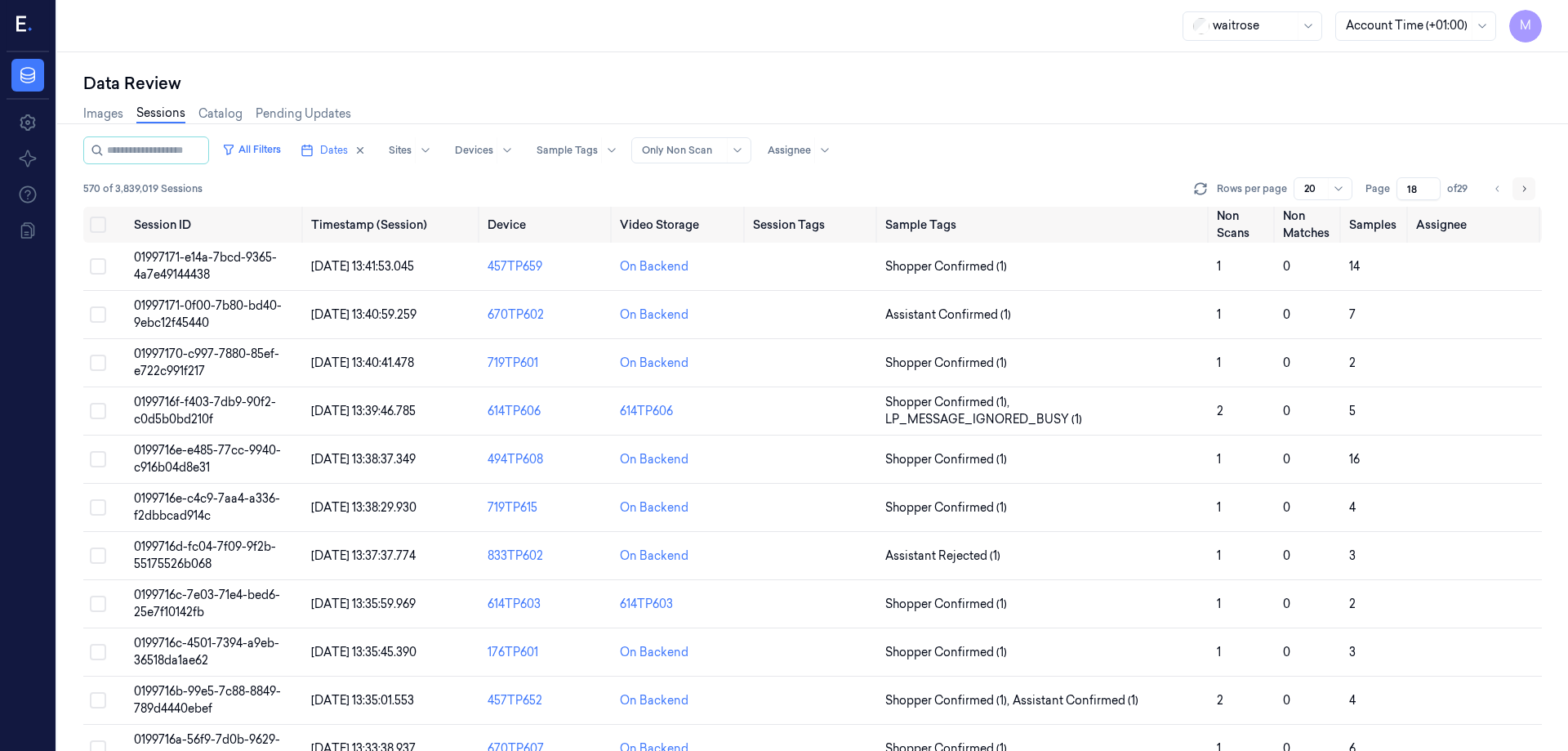
click at [1521, 191] on icon "Go to next page" at bounding box center [1524, 188] width 10 height 13
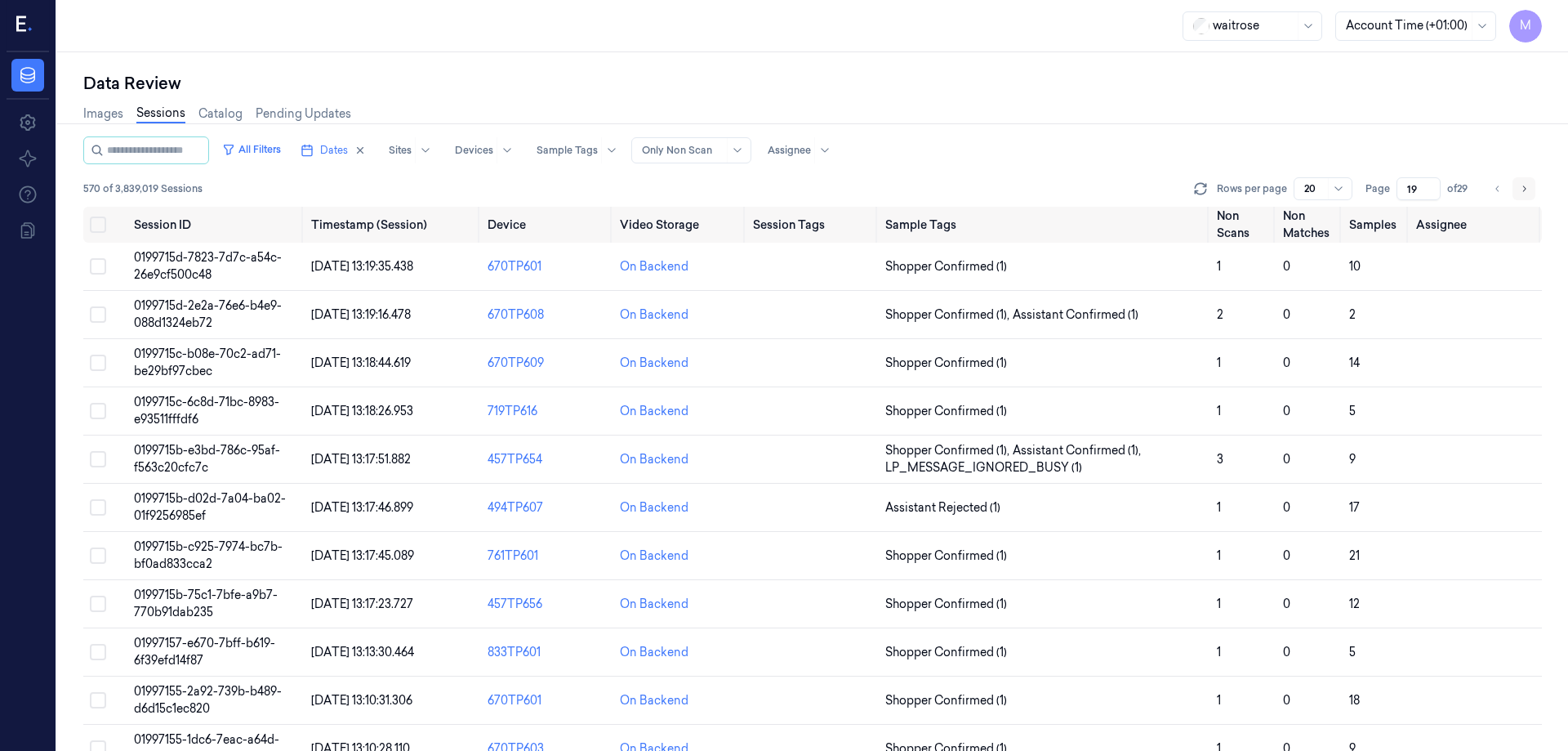
click at [1521, 191] on icon "Go to next page" at bounding box center [1524, 188] width 10 height 13
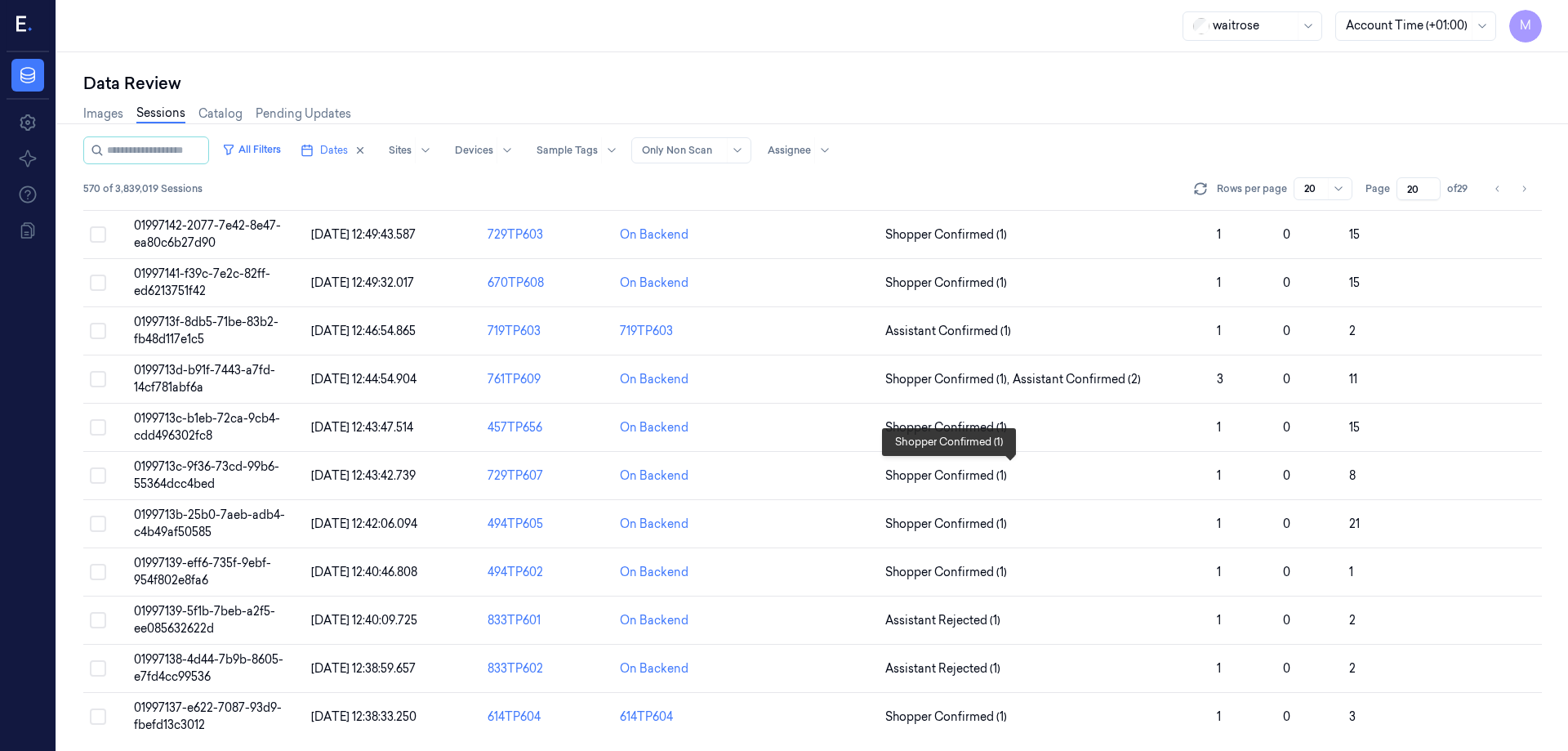
scroll to position [468, 0]
click at [1525, 186] on icon "Go to next page" at bounding box center [1524, 188] width 10 height 13
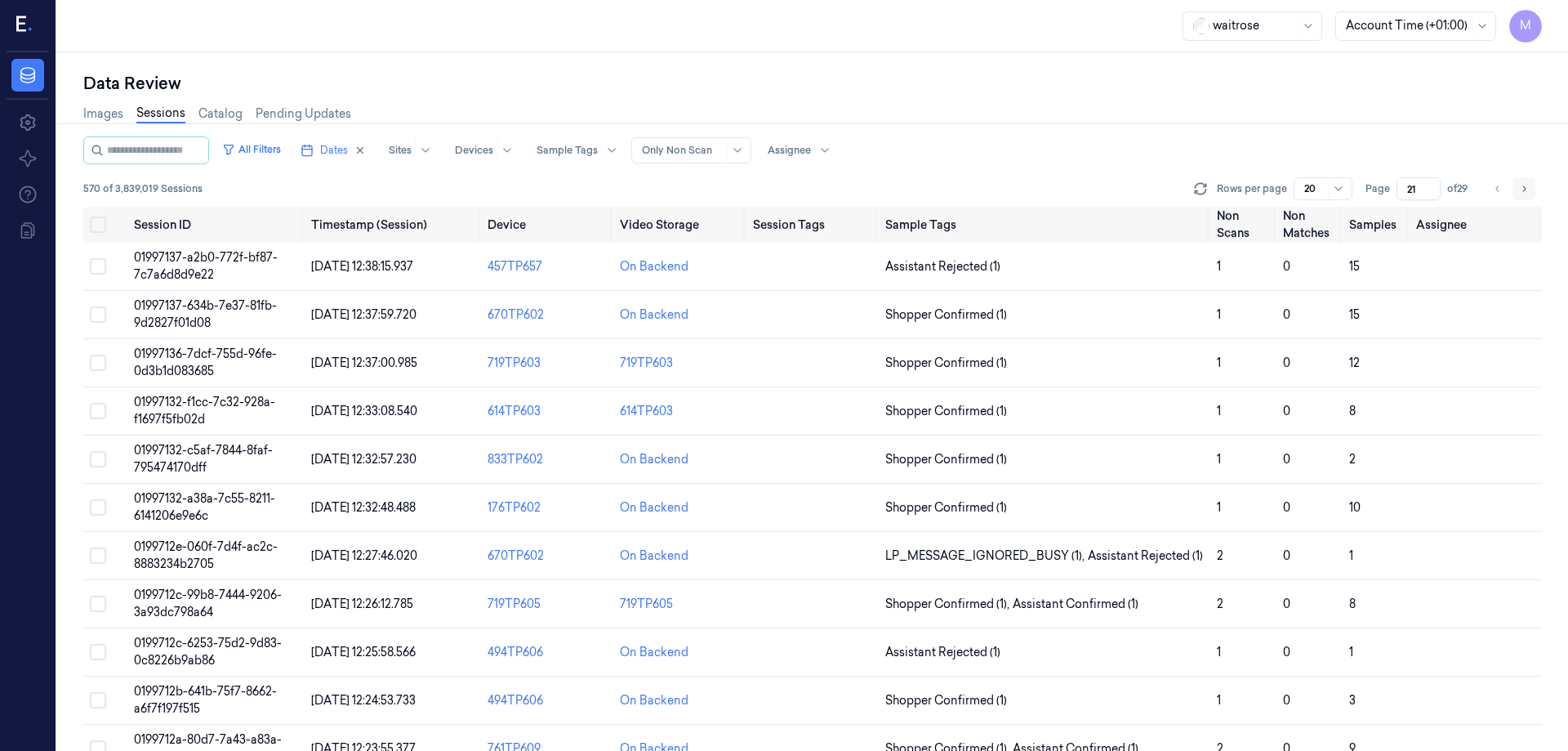
click at [1525, 186] on icon "Go to next page" at bounding box center [1524, 188] width 10 height 13
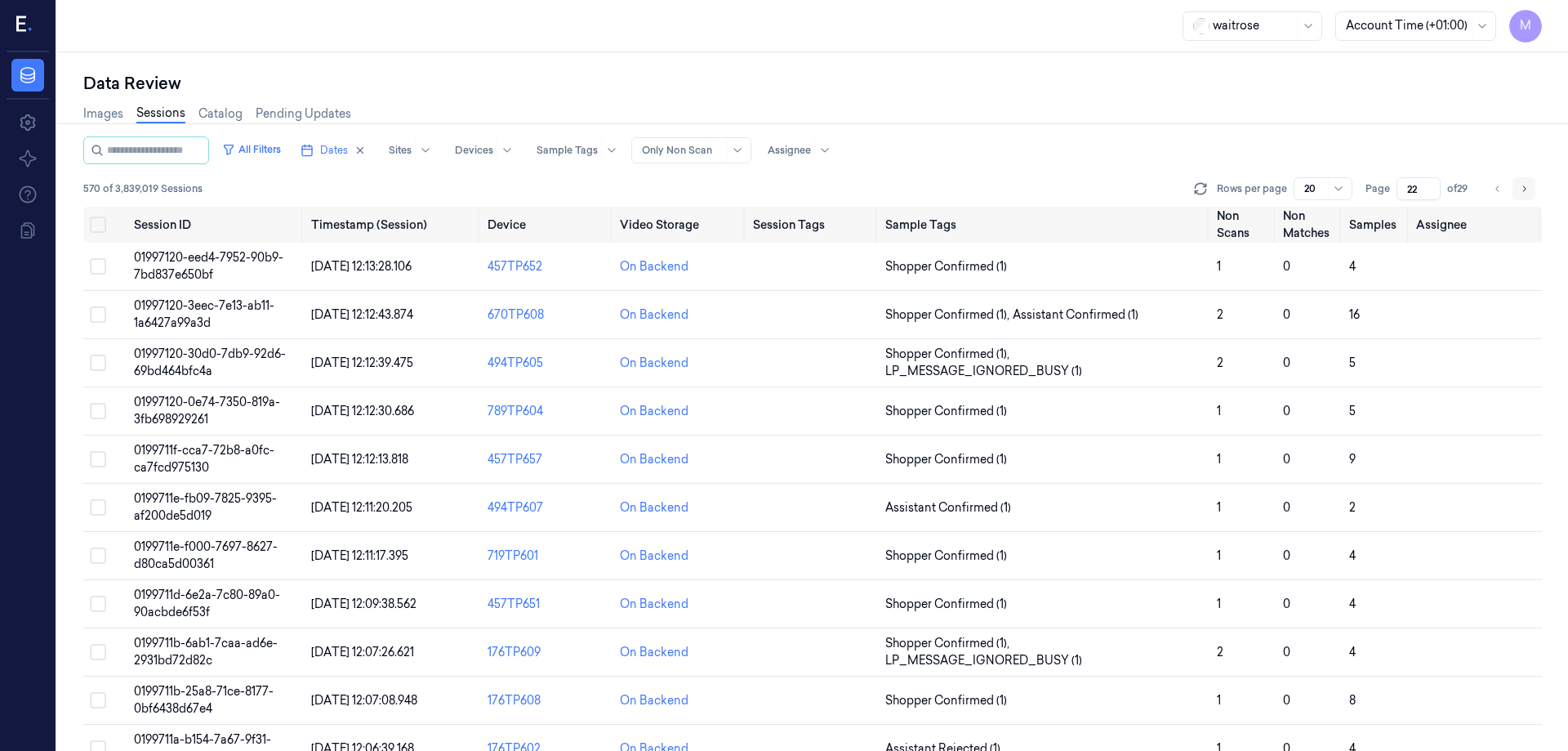
click at [1525, 186] on icon "Go to next page" at bounding box center [1524, 188] width 10 height 13
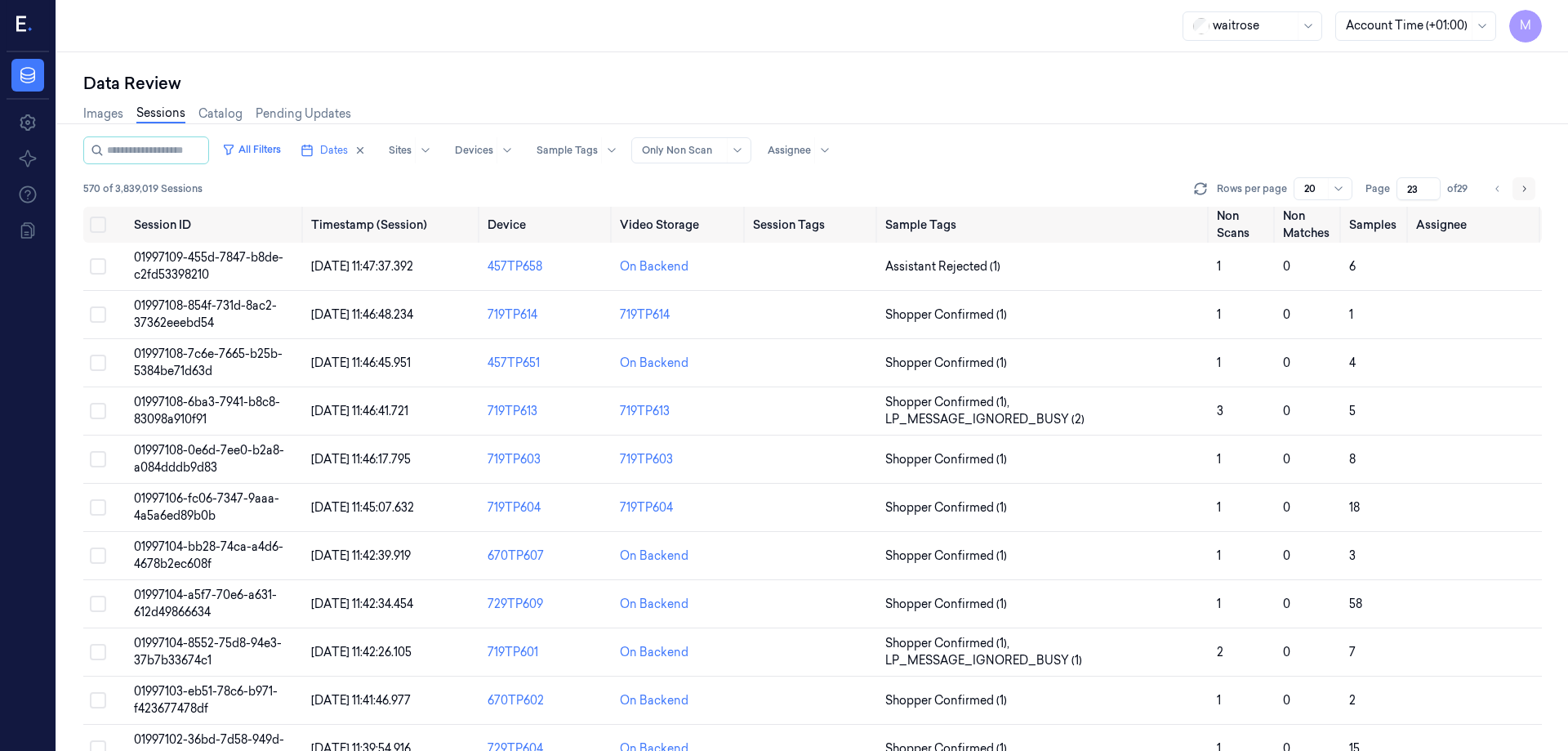
click at [1525, 186] on icon "Go to next page" at bounding box center [1524, 188] width 10 height 13
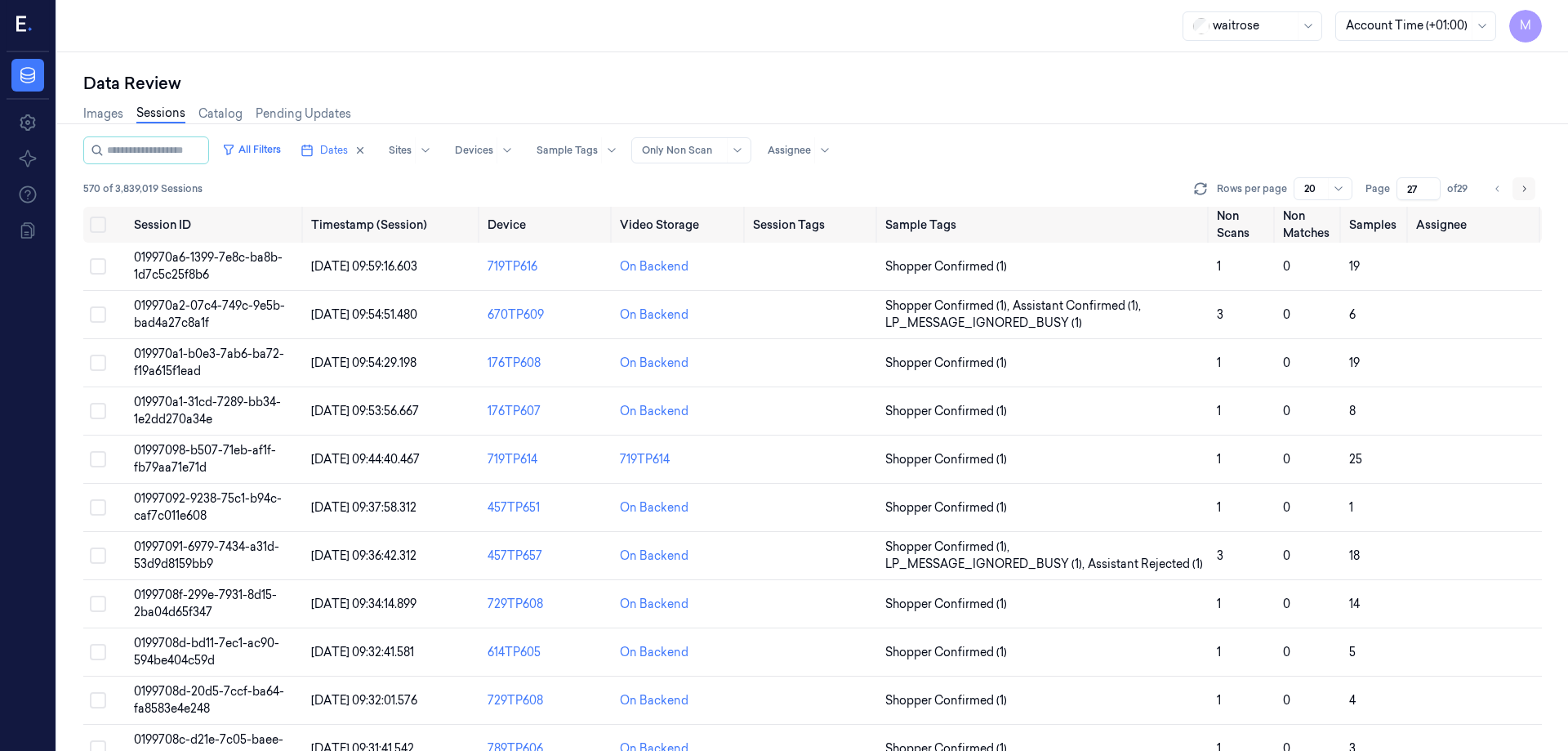
click at [1525, 186] on icon "Go to next page" at bounding box center [1524, 188] width 10 height 13
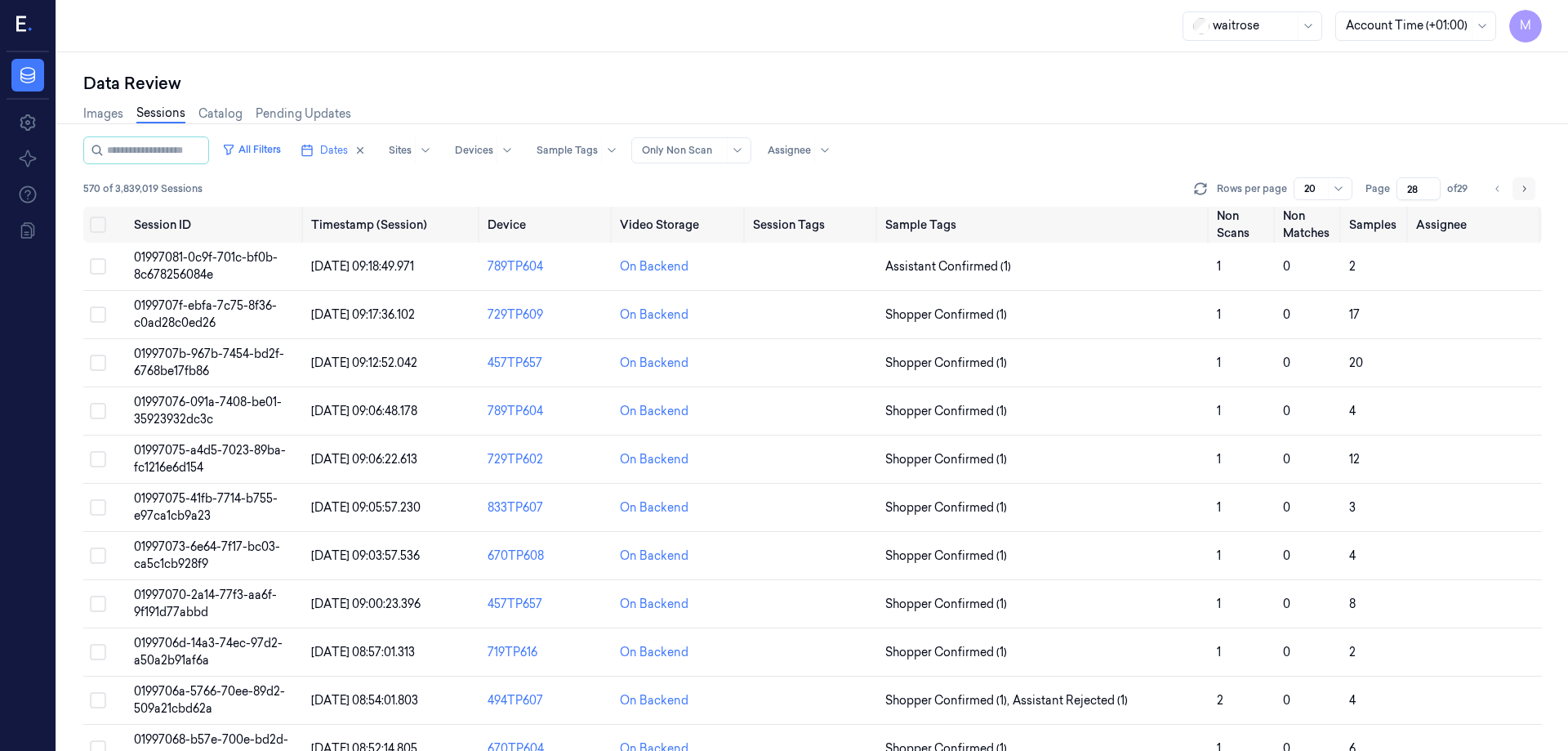
click at [1533, 189] on button "Go to next page" at bounding box center [1524, 188] width 23 height 23
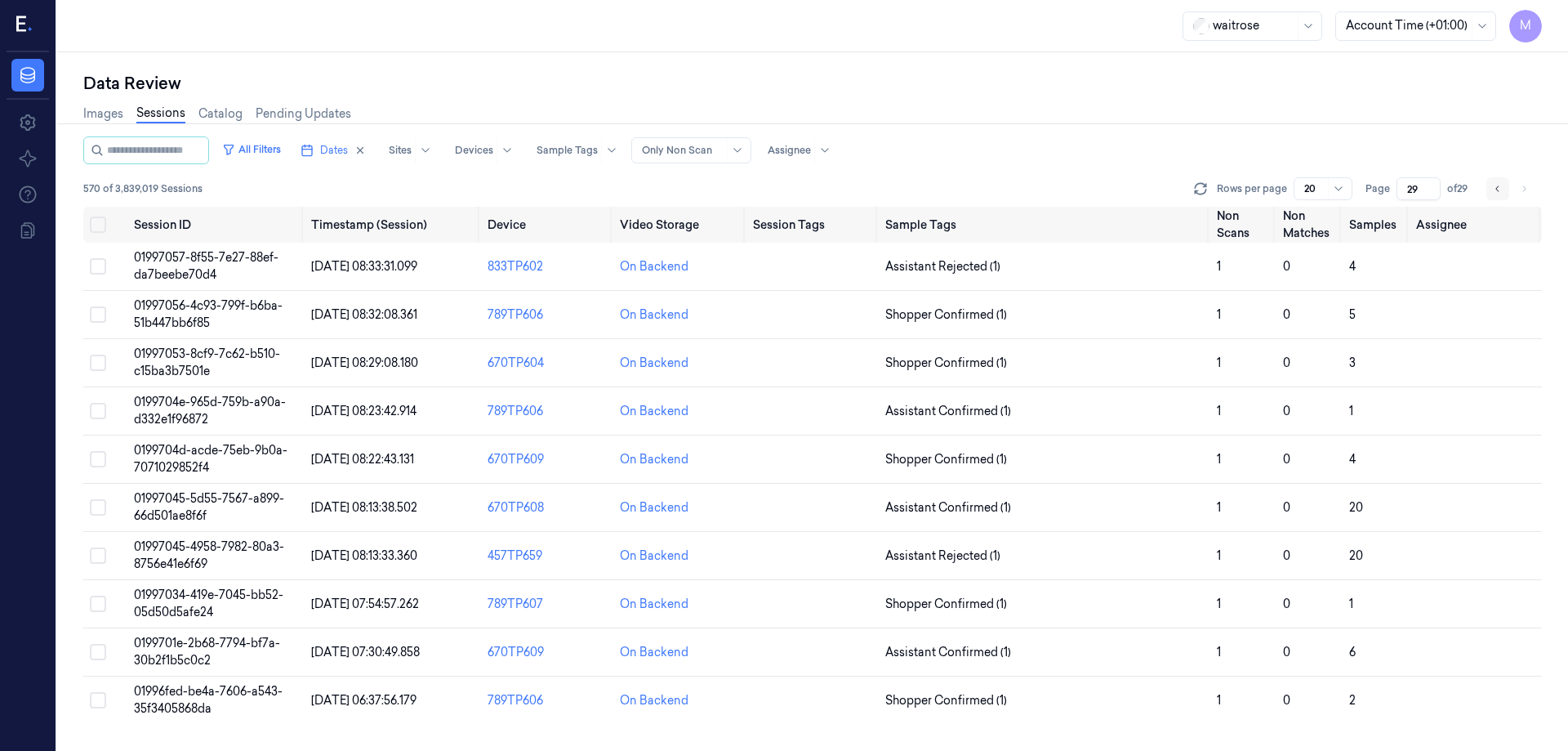
click at [1491, 187] on button "Go to previous page" at bounding box center [1498, 188] width 23 height 23
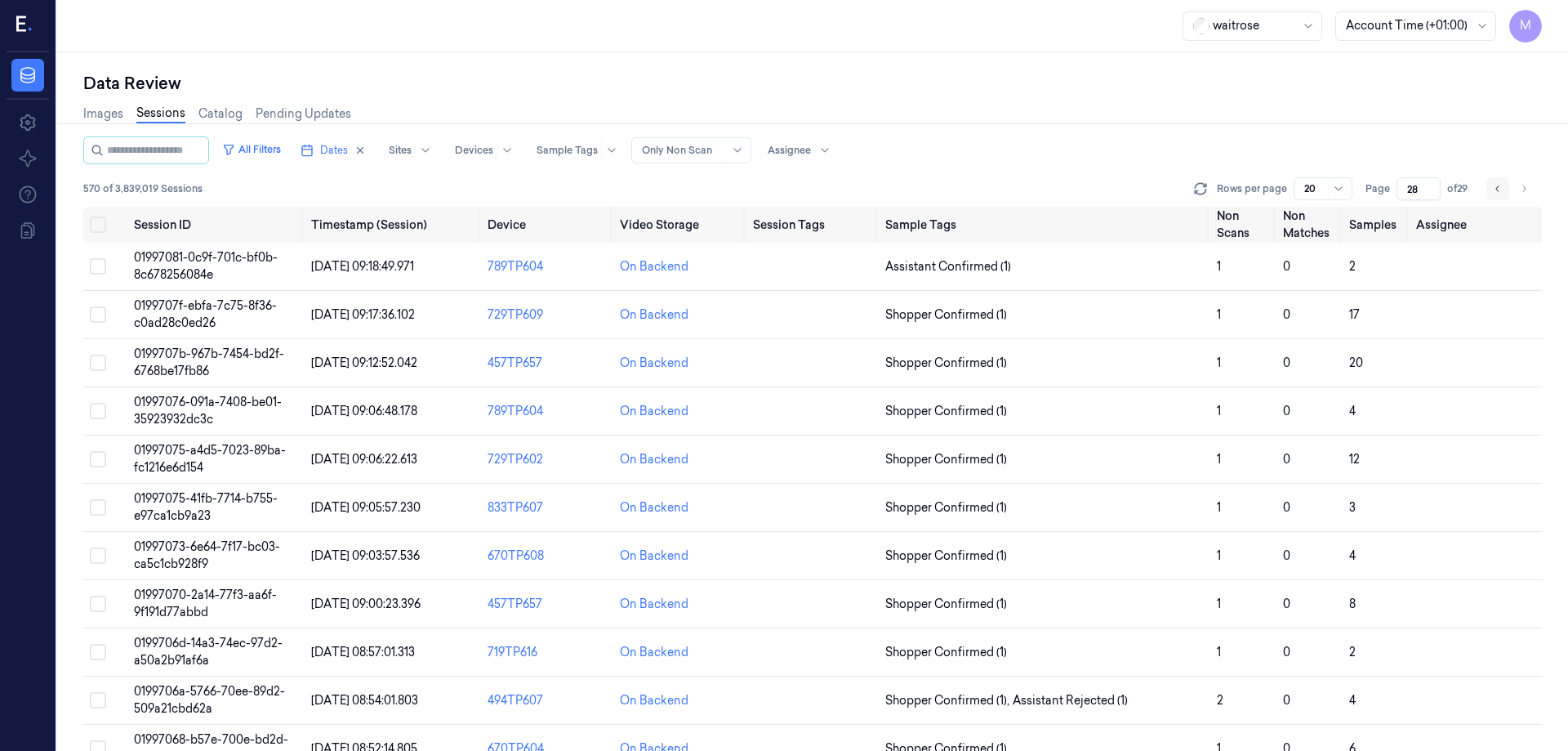
click at [1491, 187] on button "Go to previous page" at bounding box center [1498, 188] width 23 height 23
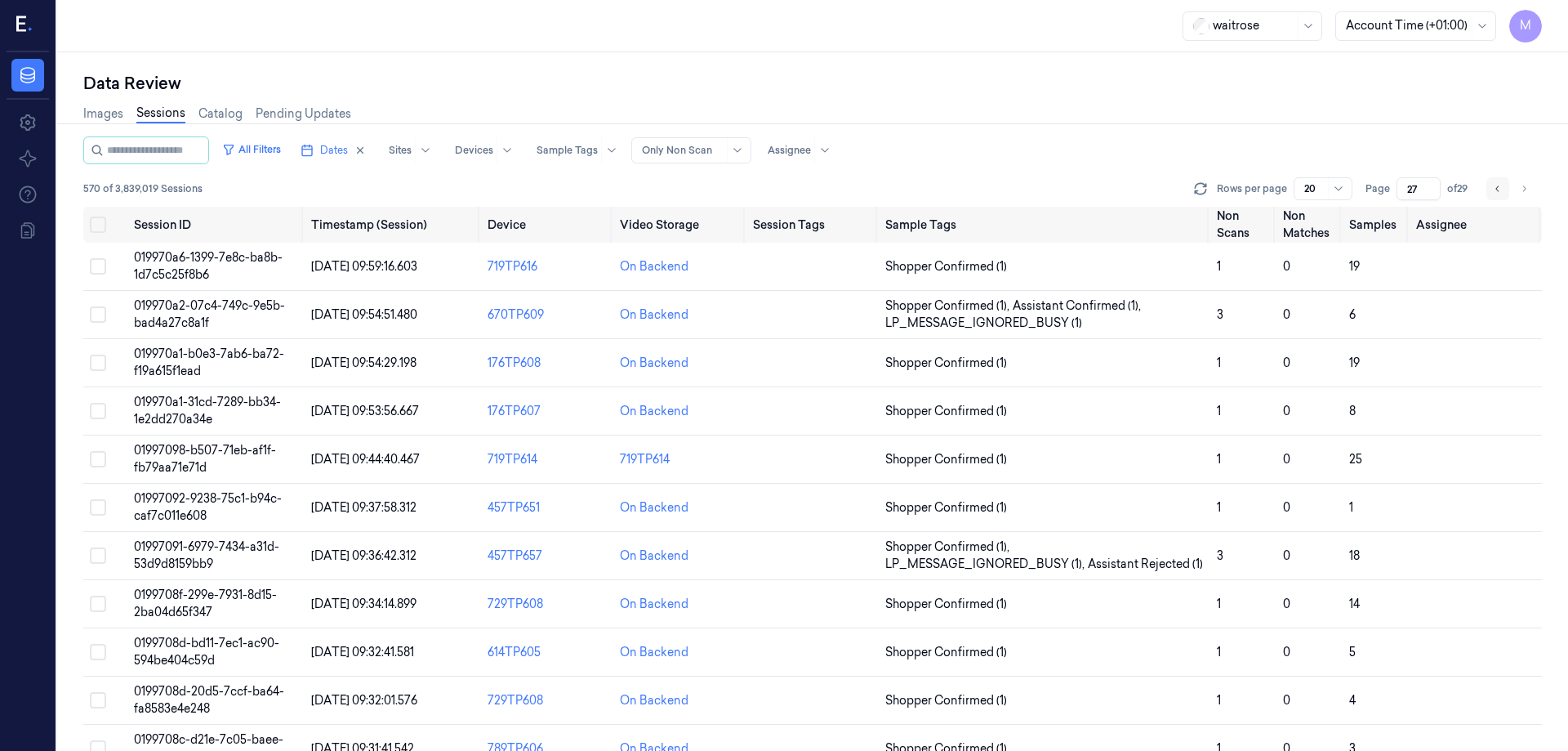
click at [1491, 187] on button "Go to previous page" at bounding box center [1498, 188] width 23 height 23
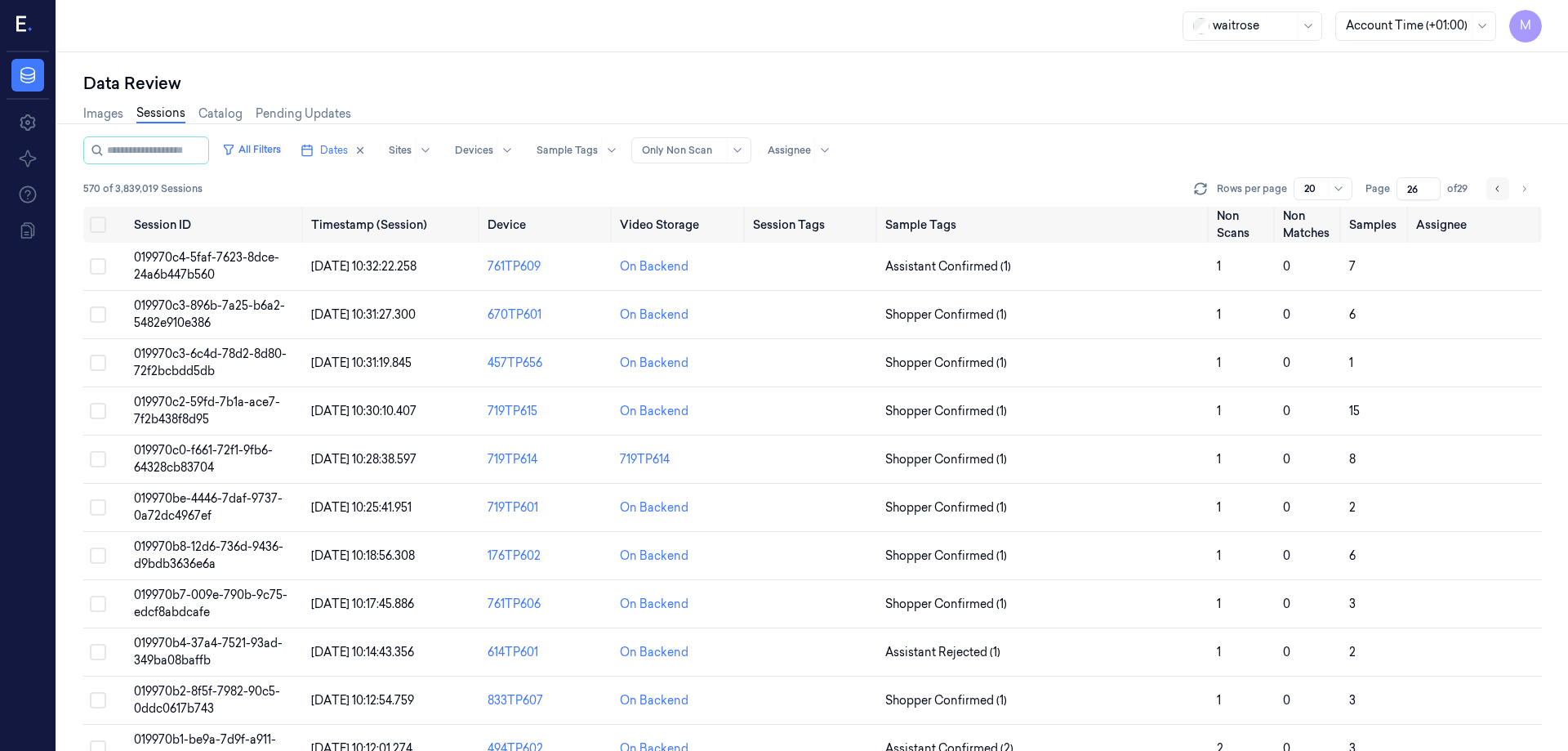
click at [1491, 187] on button "Go to previous page" at bounding box center [1498, 188] width 23 height 23
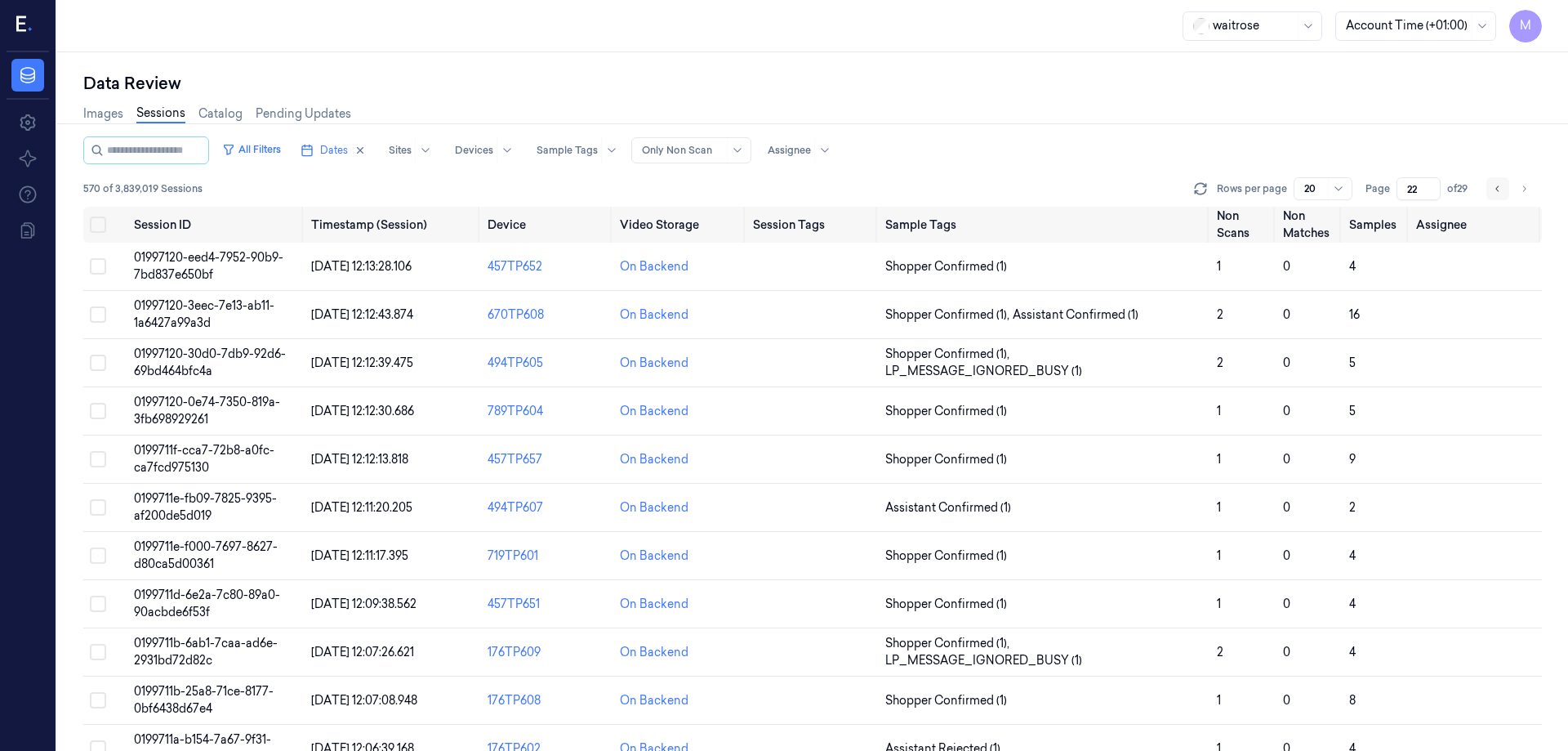
click at [1499, 190] on icon "Go to previous page" at bounding box center [1498, 188] width 10 height 13
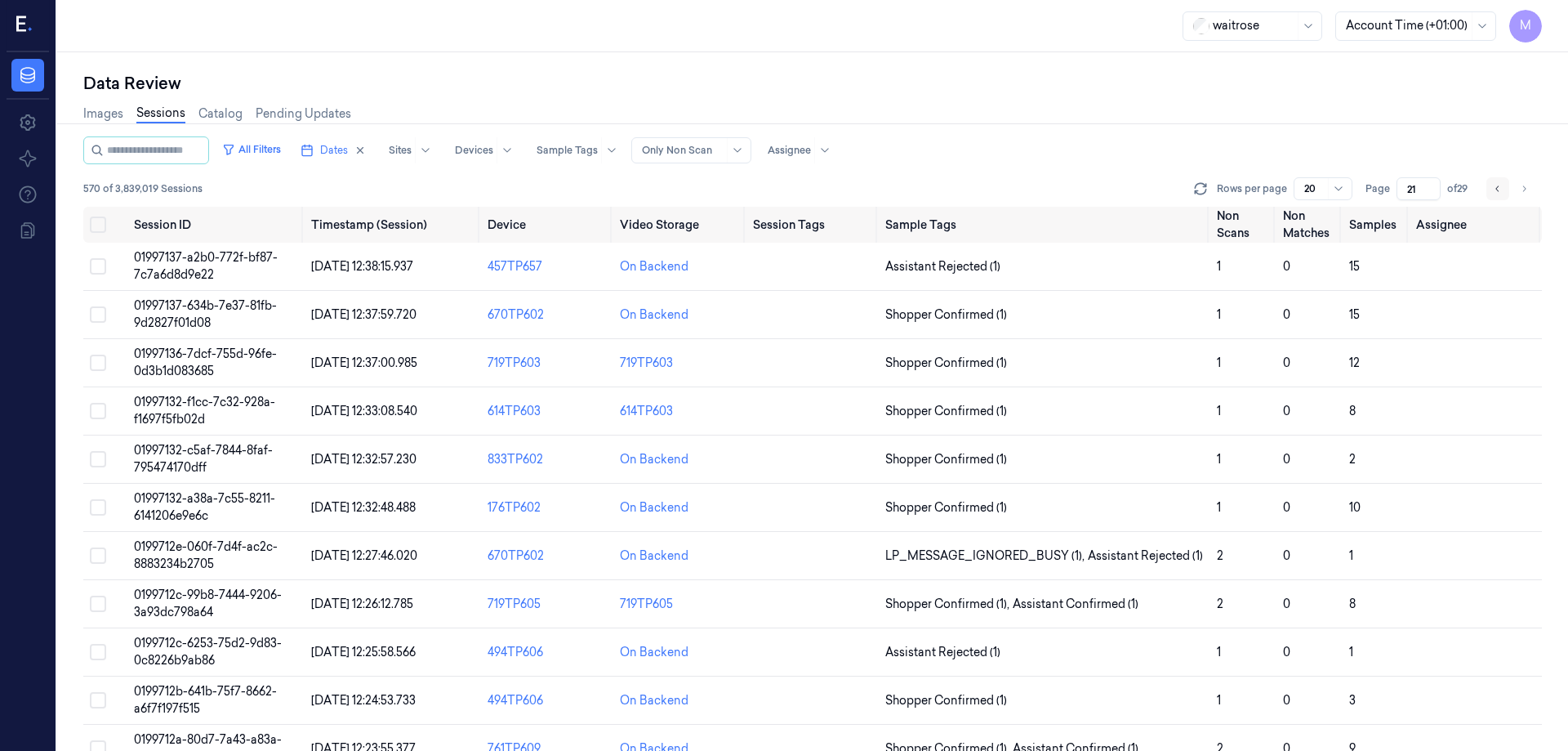
click at [1499, 190] on icon "Go to previous page" at bounding box center [1498, 188] width 10 height 13
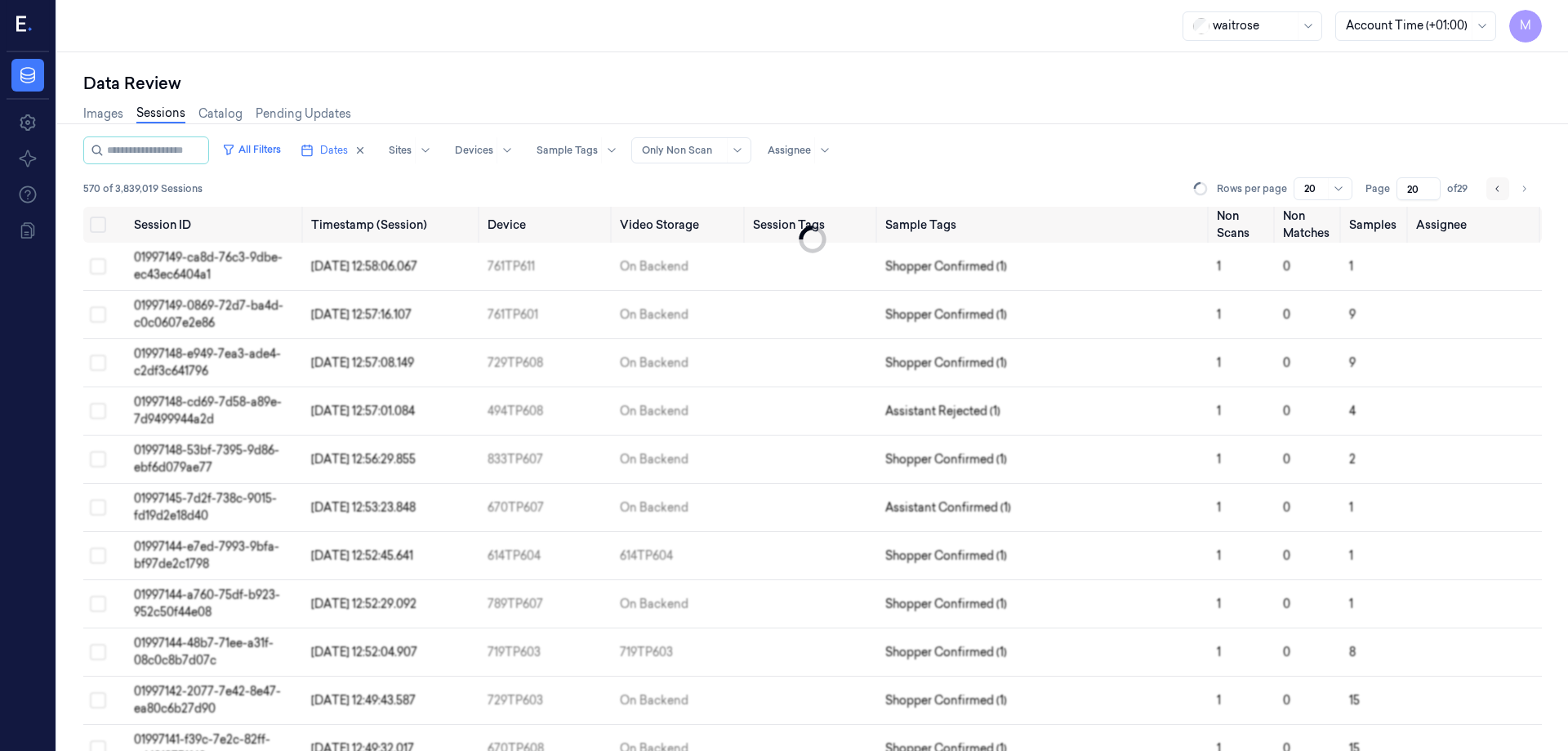
click at [1499, 190] on icon "Go to previous page" at bounding box center [1498, 188] width 10 height 13
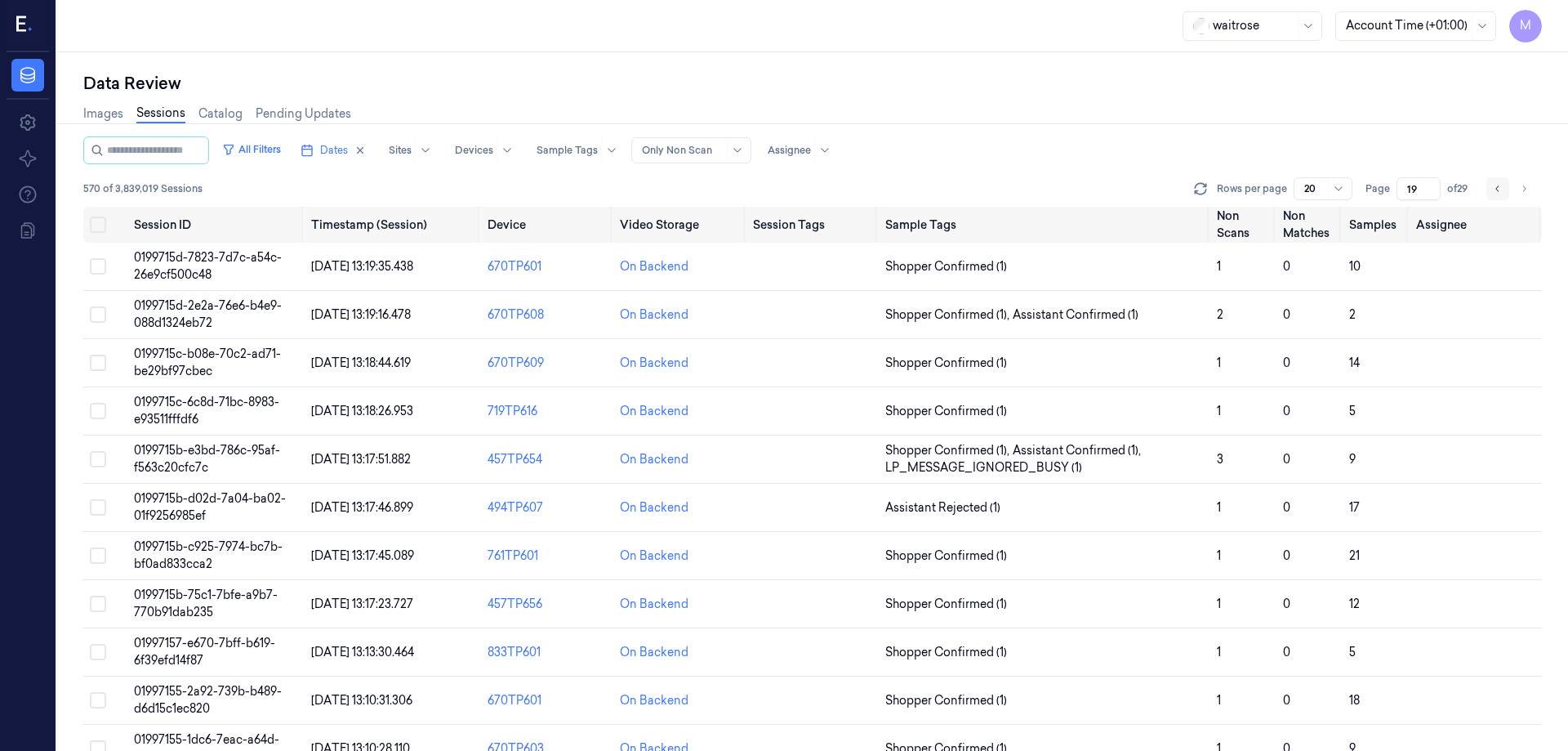
click at [1499, 190] on icon "Go to previous page" at bounding box center [1498, 188] width 10 height 13
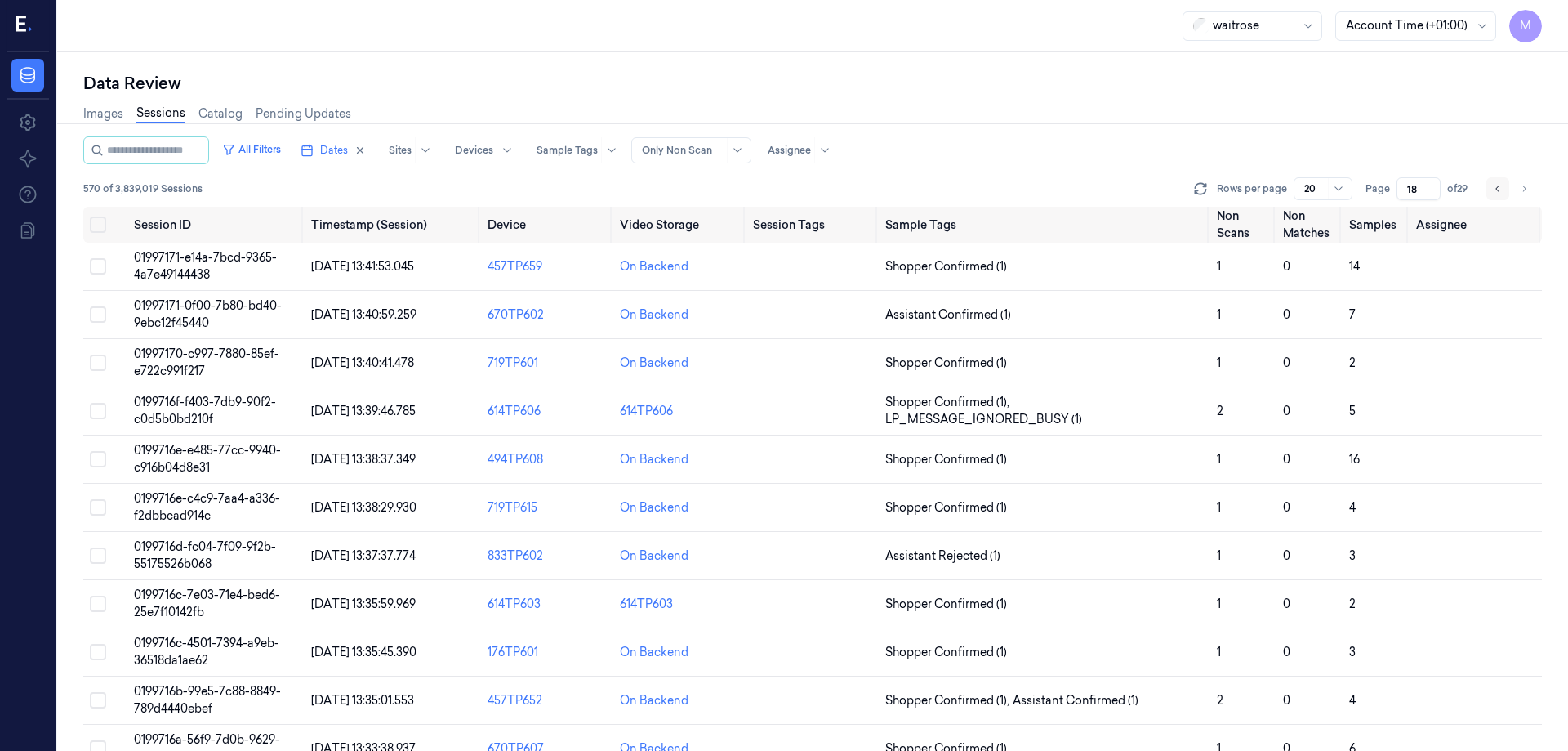
click at [1499, 190] on icon "Go to previous page" at bounding box center [1498, 188] width 10 height 13
type input "17"
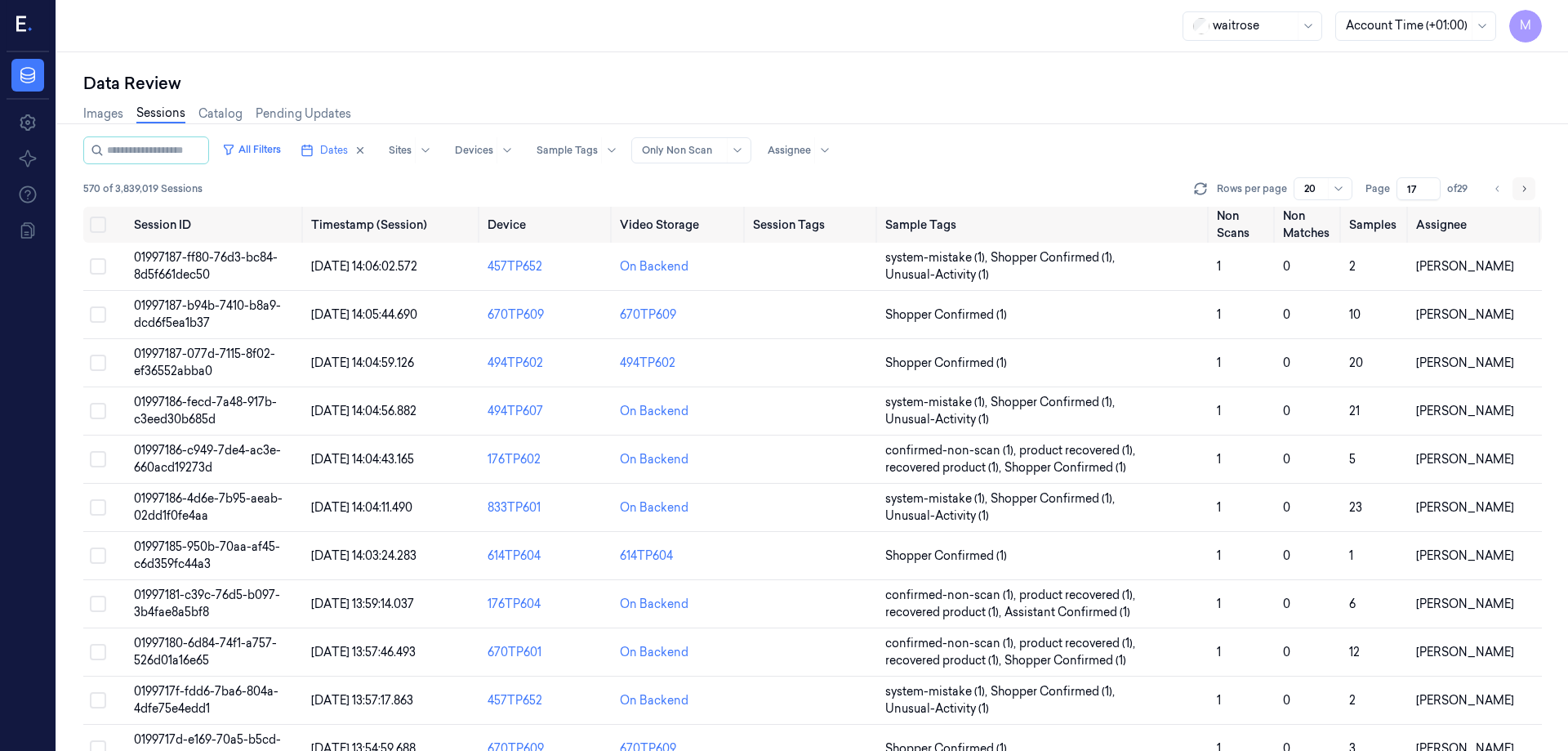
click at [1520, 188] on icon "Go to next page" at bounding box center [1524, 188] width 10 height 13
type input "18"
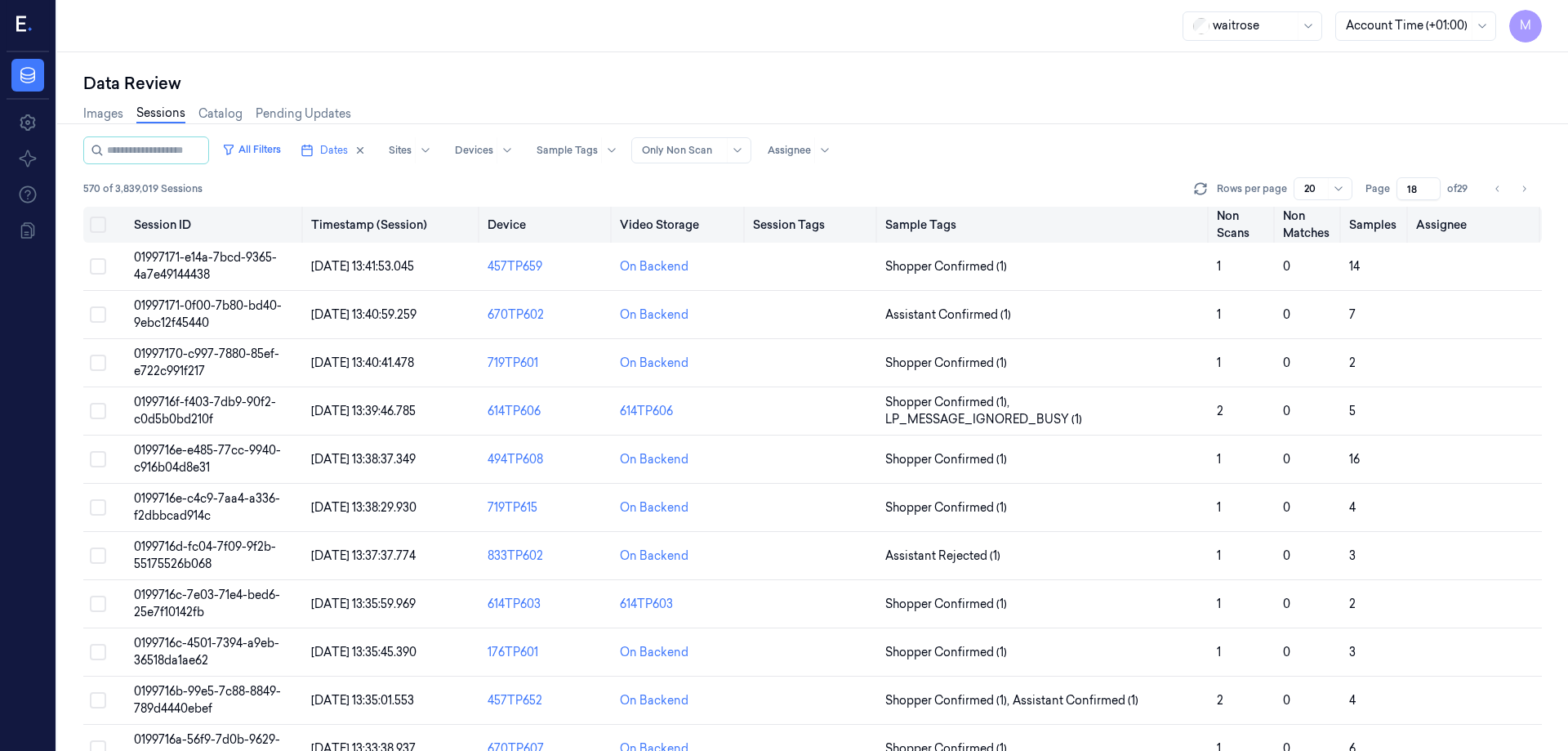
click at [104, 224] on button "Select all" at bounding box center [98, 225] width 16 height 16
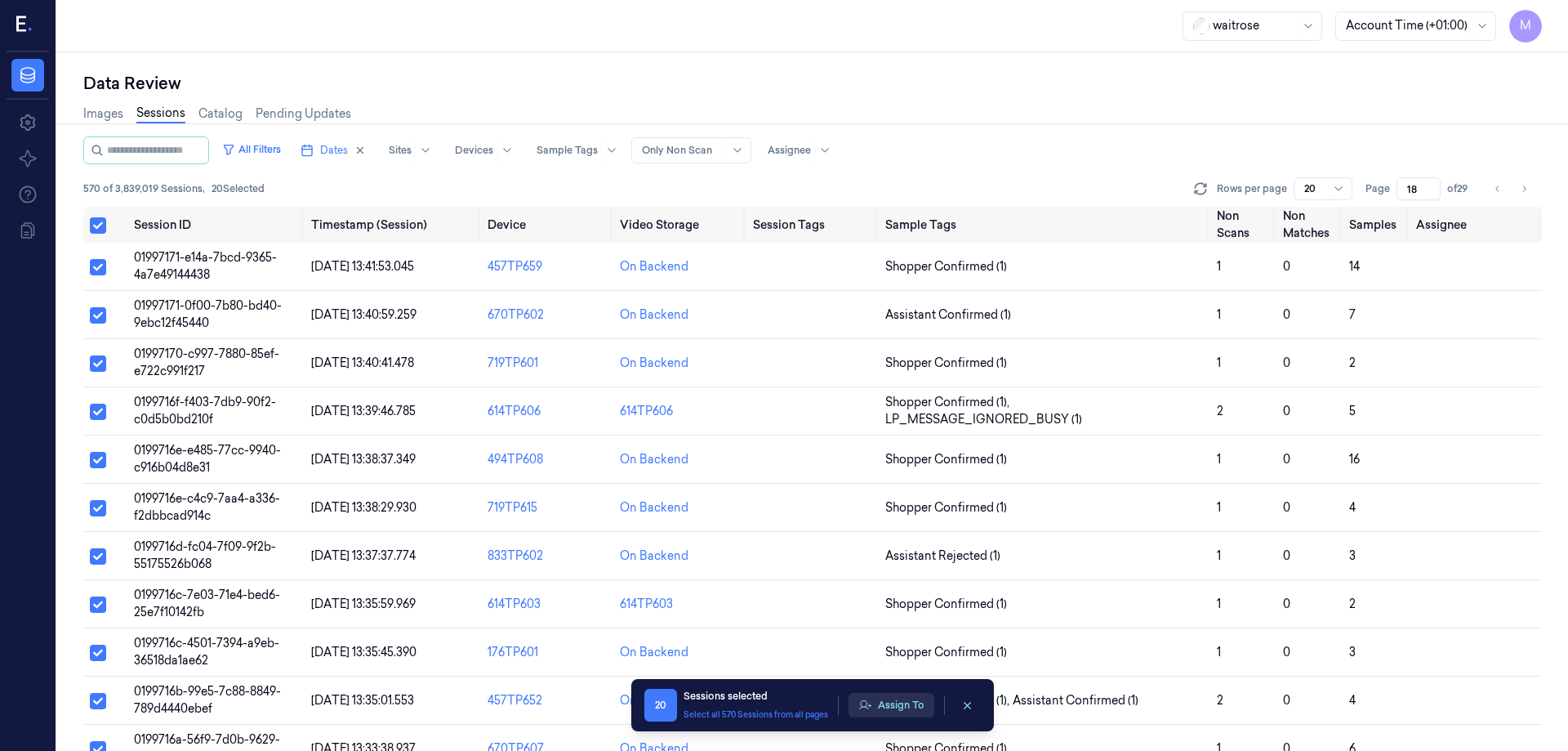
click at [892, 705] on button "Assign To" at bounding box center [892, 705] width 86 height 25
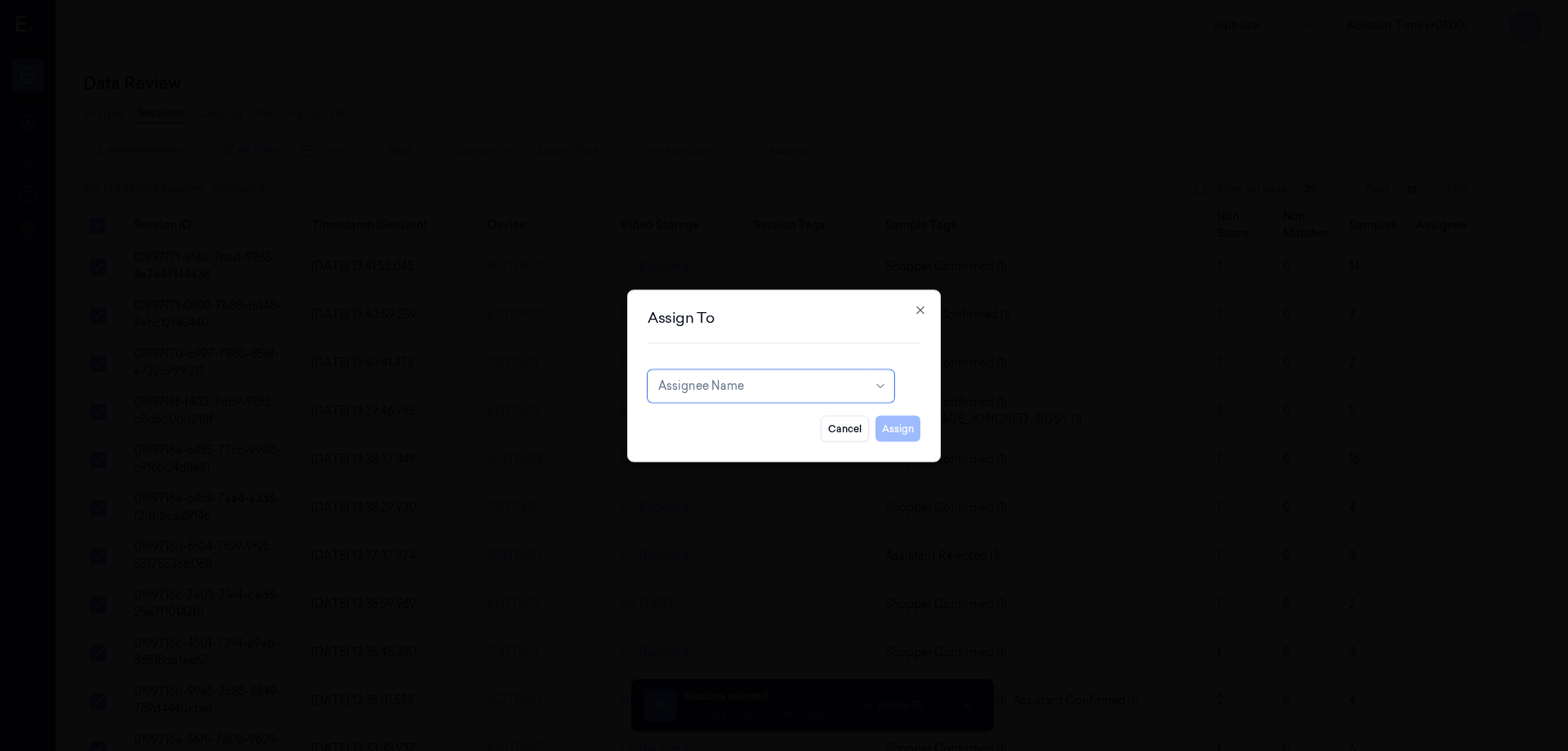
click at [749, 389] on div at bounding box center [762, 386] width 208 height 17
type input "ru"
click at [737, 419] on div "rupa a" at bounding box center [771, 422] width 225 height 17
click at [912, 429] on button "Assign" at bounding box center [898, 428] width 45 height 26
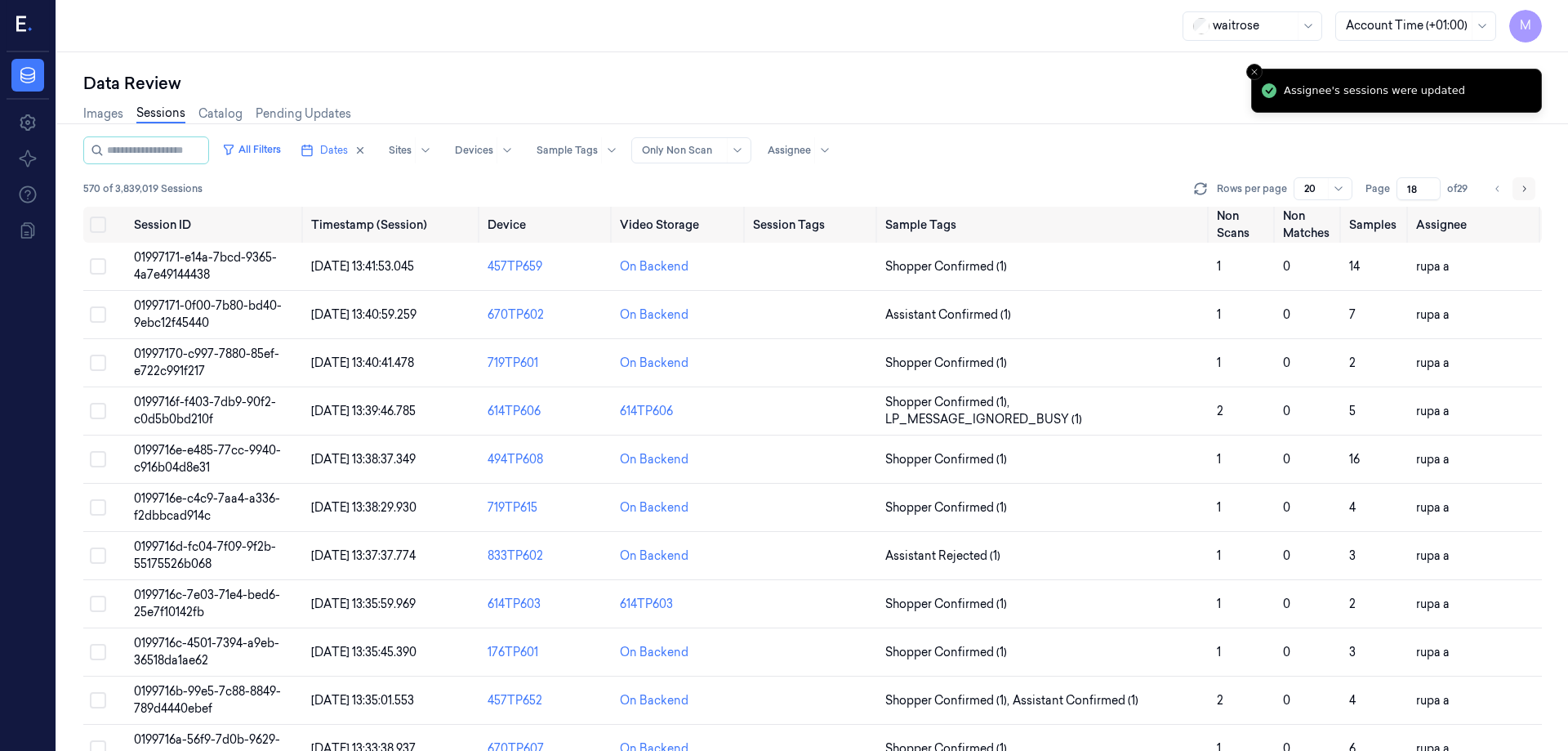
click at [1522, 190] on icon "Go to next page" at bounding box center [1524, 188] width 10 height 13
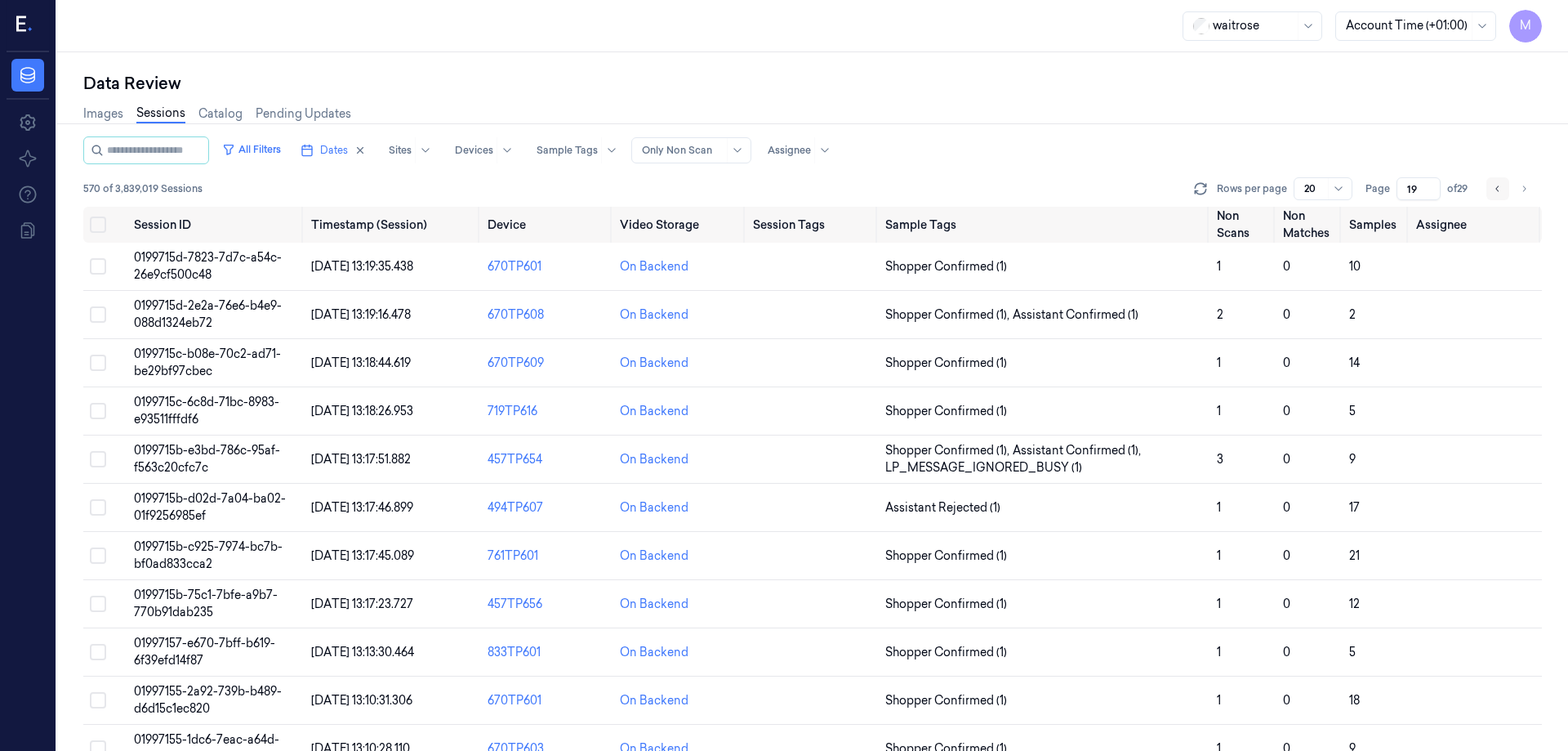
click at [1493, 192] on button "Go to previous page" at bounding box center [1498, 188] width 23 height 23
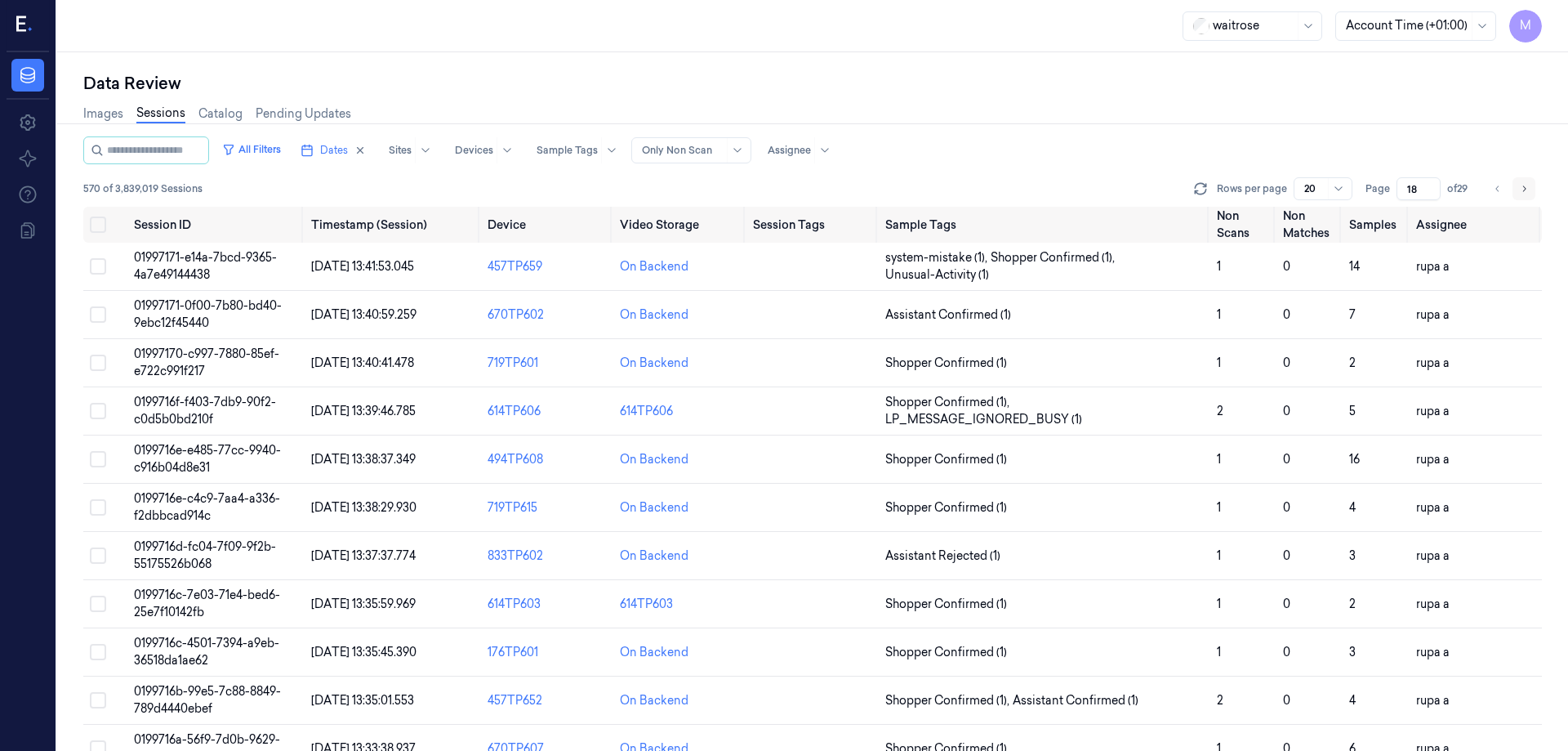
click at [1522, 192] on icon "Go to next page" at bounding box center [1524, 188] width 10 height 13
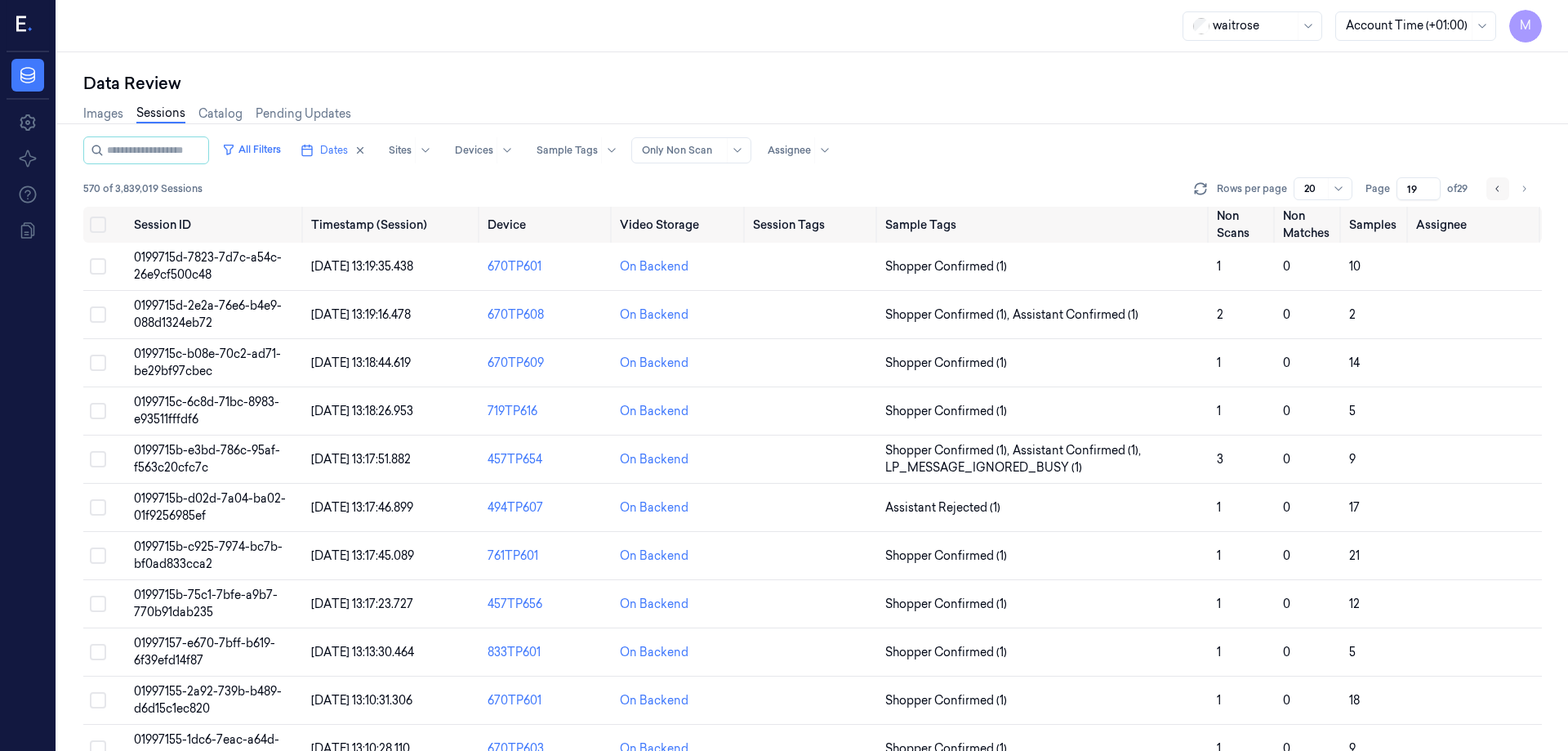
click at [1493, 190] on icon "Go to previous page" at bounding box center [1498, 188] width 10 height 13
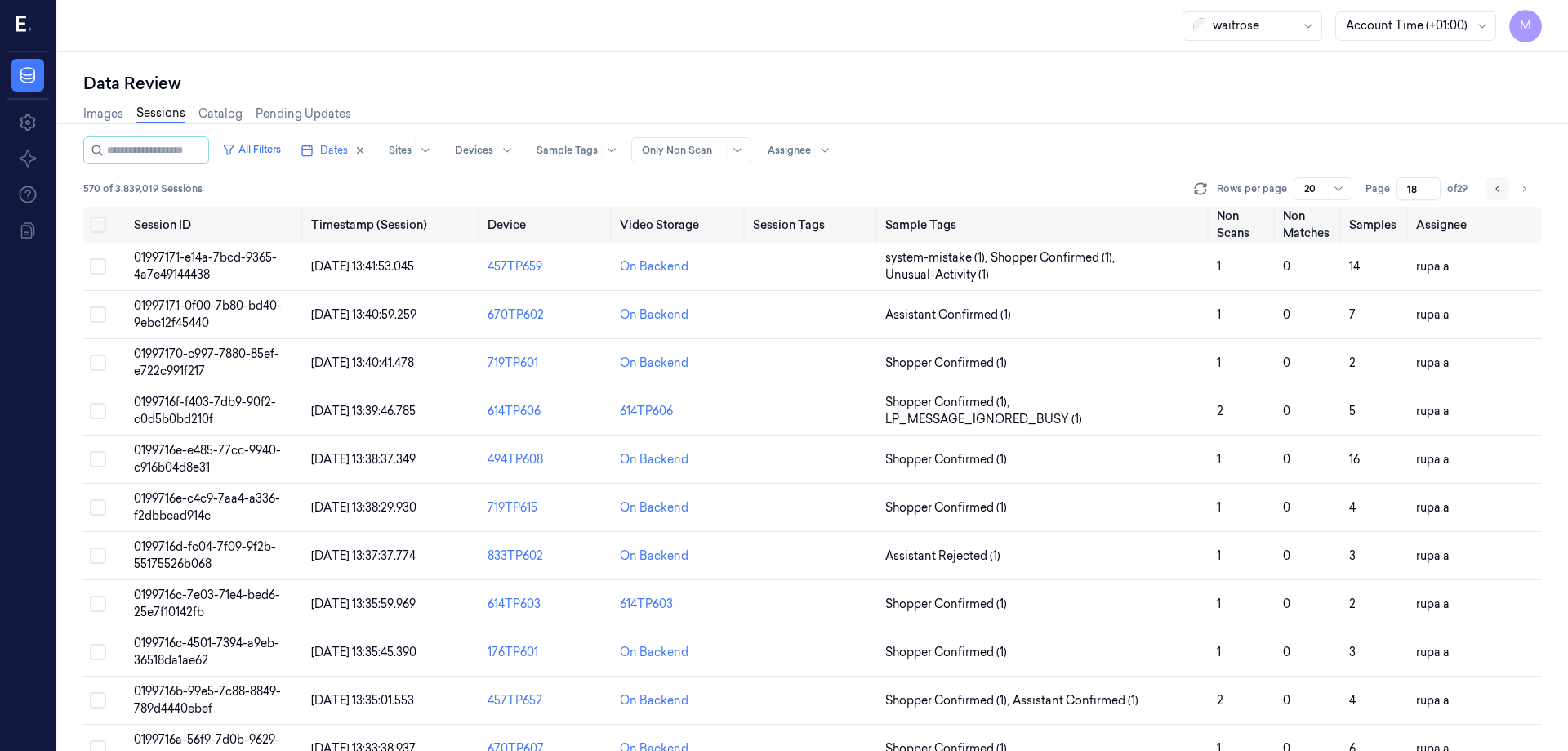
click at [1493, 190] on icon "Go to previous page" at bounding box center [1498, 188] width 10 height 13
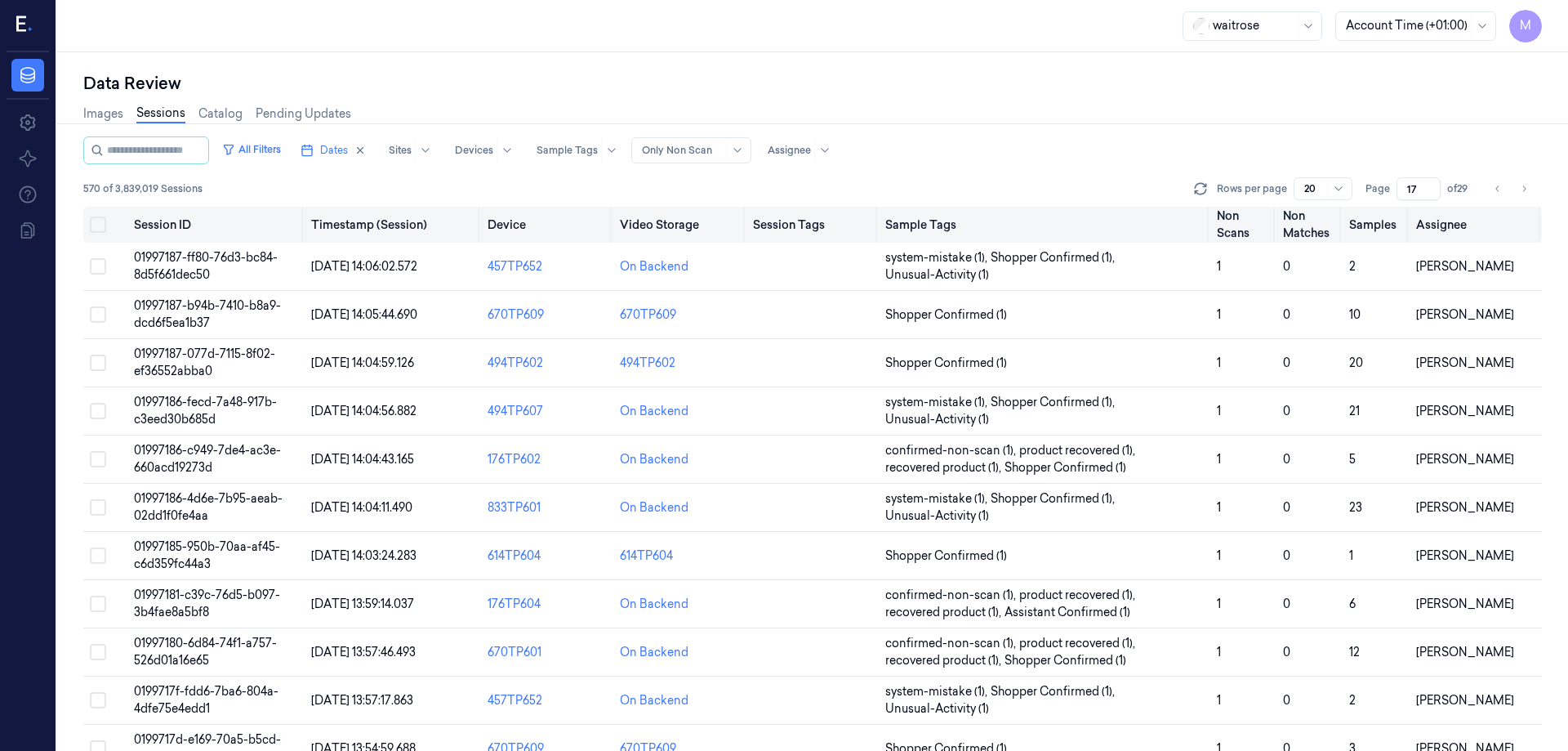
click at [692, 220] on th "Video Storage" at bounding box center [680, 225] width 132 height 36
click at [701, 229] on th "Video Storage" at bounding box center [680, 225] width 132 height 36
click at [721, 86] on div "Data Review" at bounding box center [812, 83] width 1459 height 23
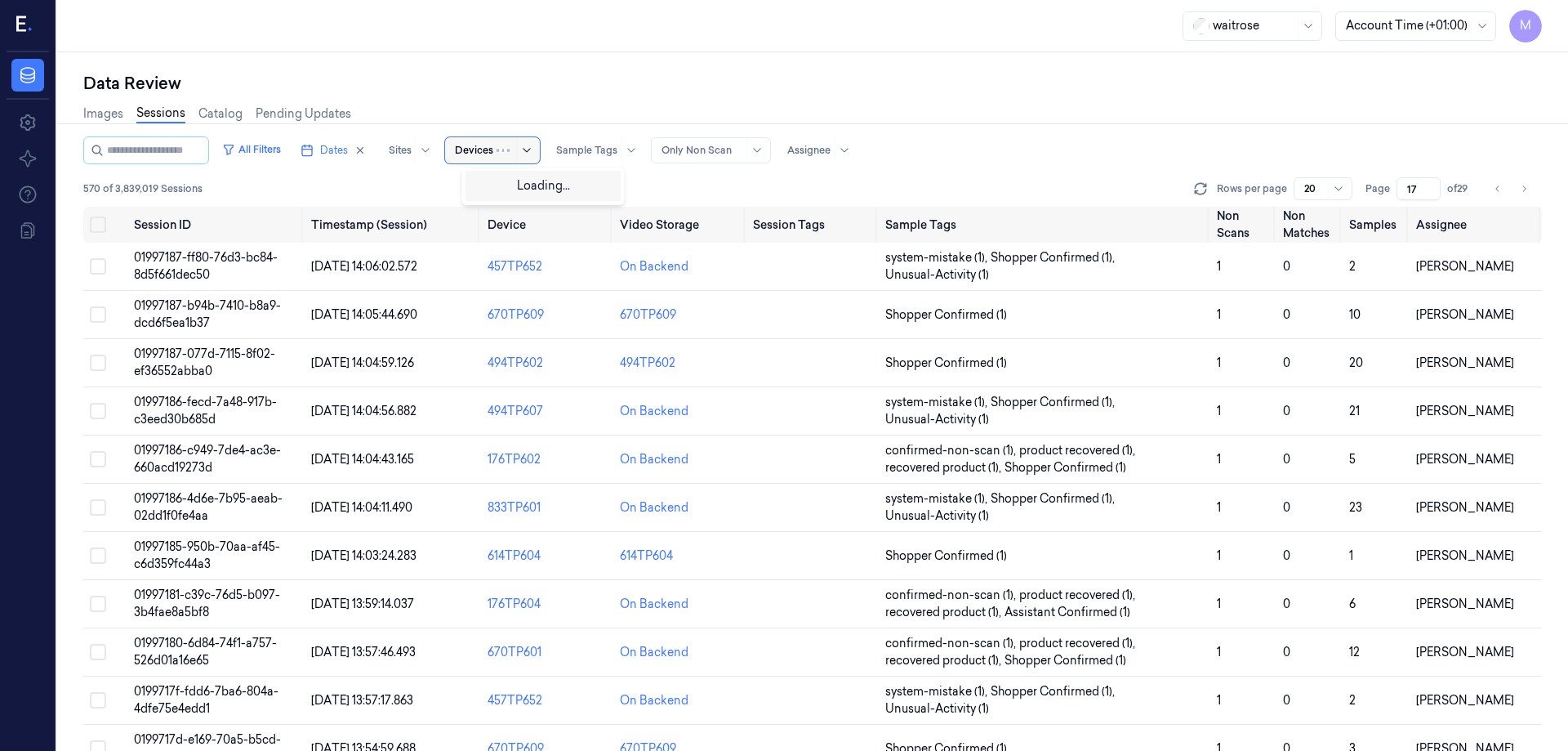
click at [526, 151] on div at bounding box center [517, 151] width 40 height 26
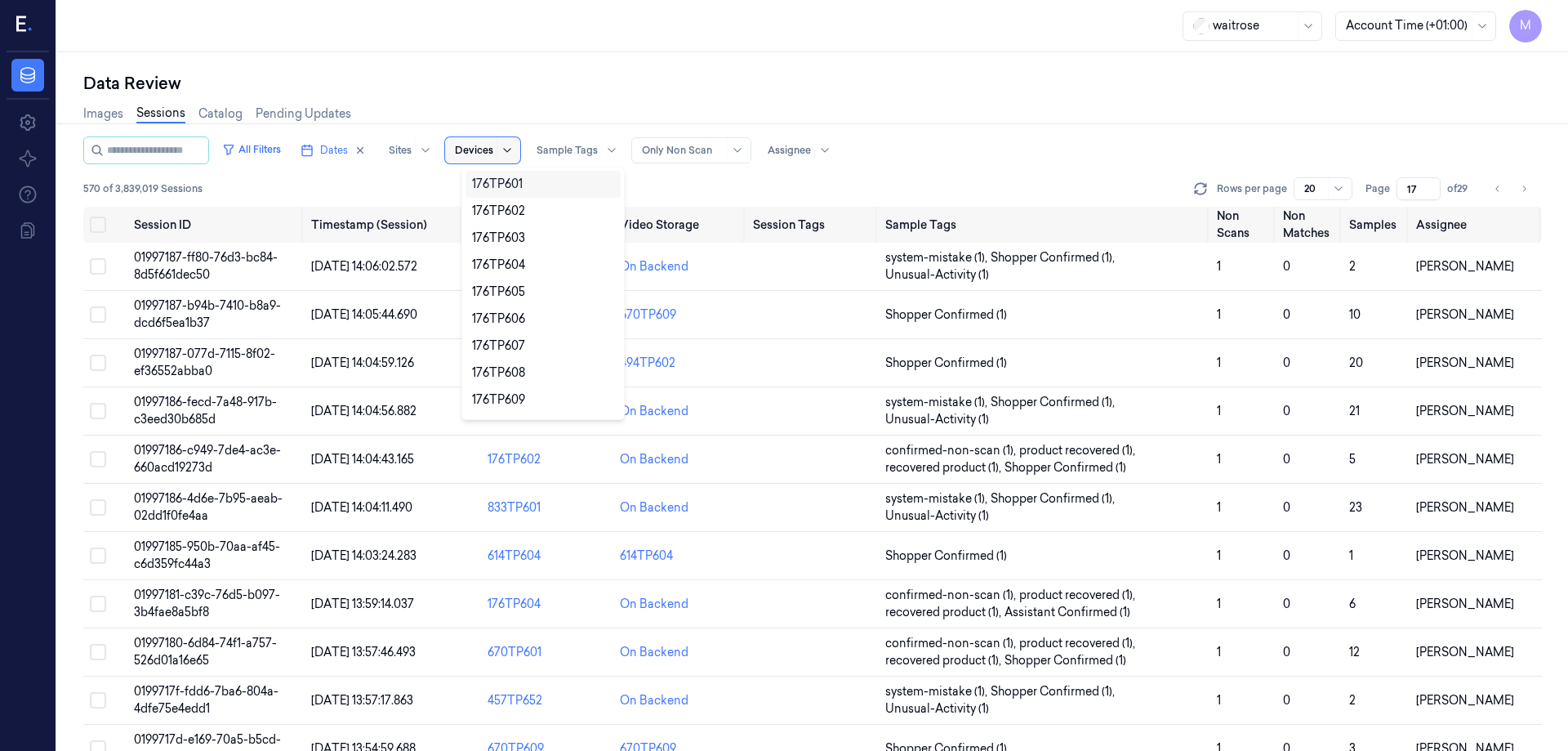
click at [514, 151] on icon at bounding box center [508, 151] width 13 height 13
click at [550, 80] on div "Data Review" at bounding box center [812, 83] width 1459 height 23
click at [556, 49] on div "waitrose Account Time (+01:00) M" at bounding box center [813, 26] width 1511 height 53
click at [1503, 192] on button "Go to previous page" at bounding box center [1498, 188] width 23 height 23
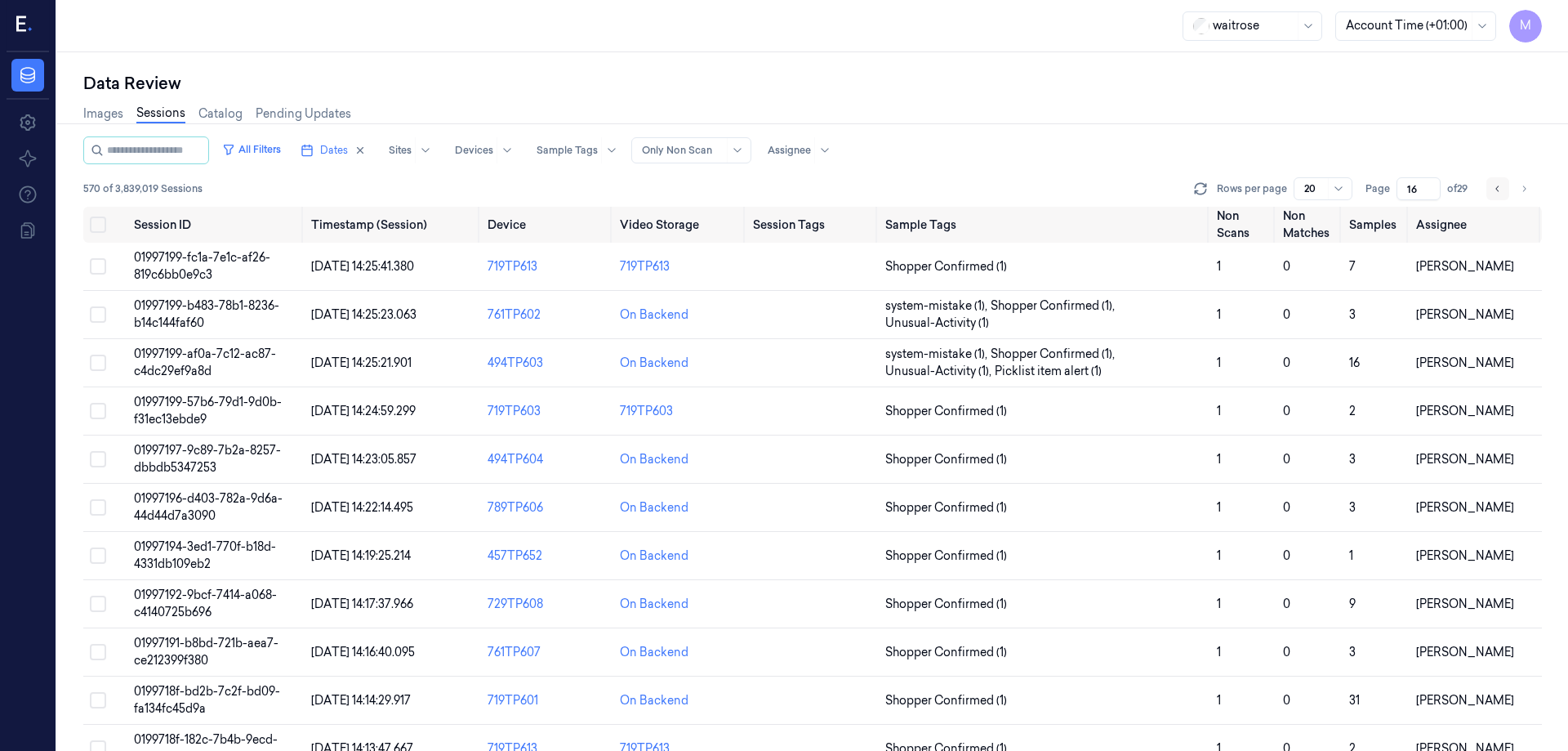
click at [1503, 192] on button "Go to previous page" at bounding box center [1498, 188] width 23 height 23
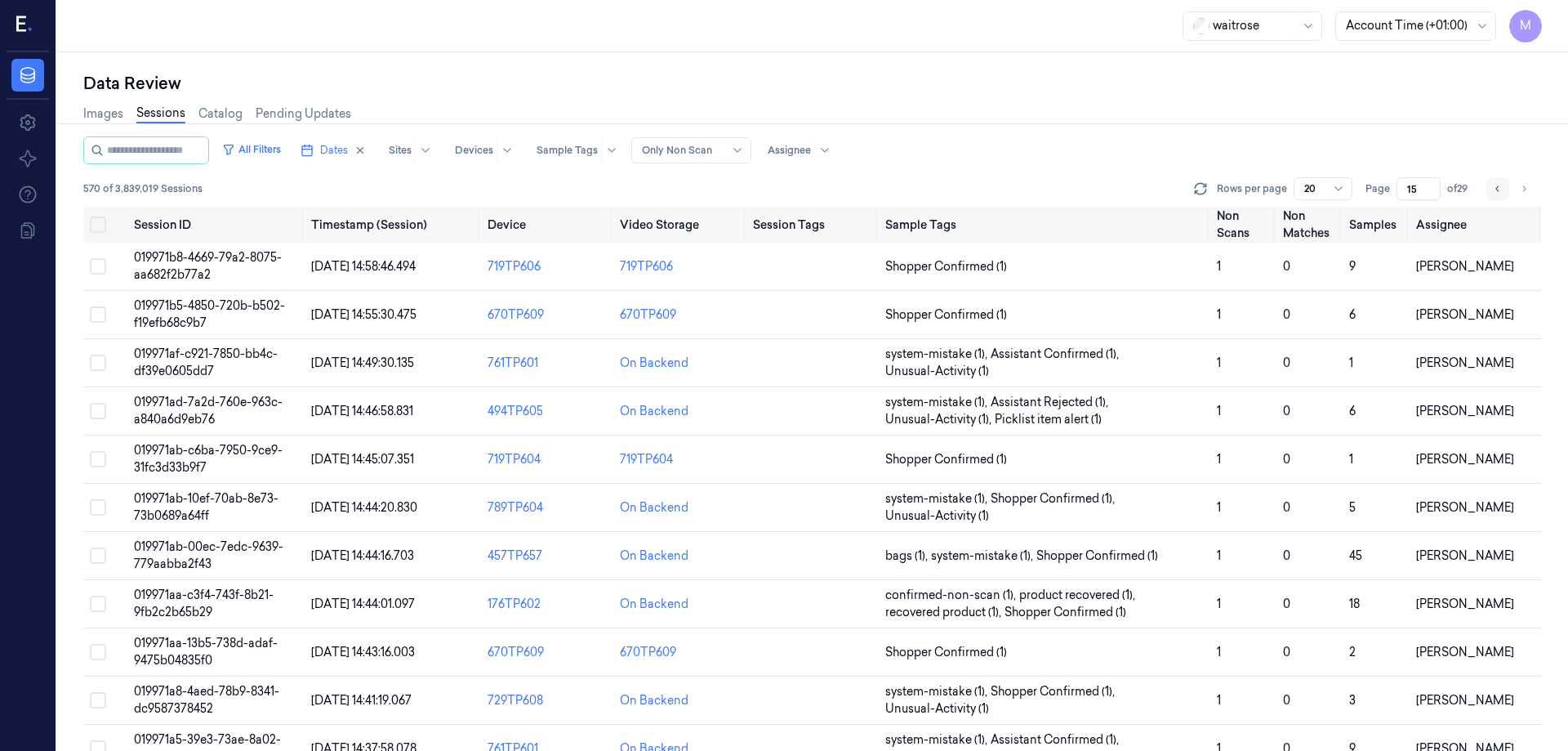
click at [1504, 192] on button "Go to previous page" at bounding box center [1498, 188] width 23 height 23
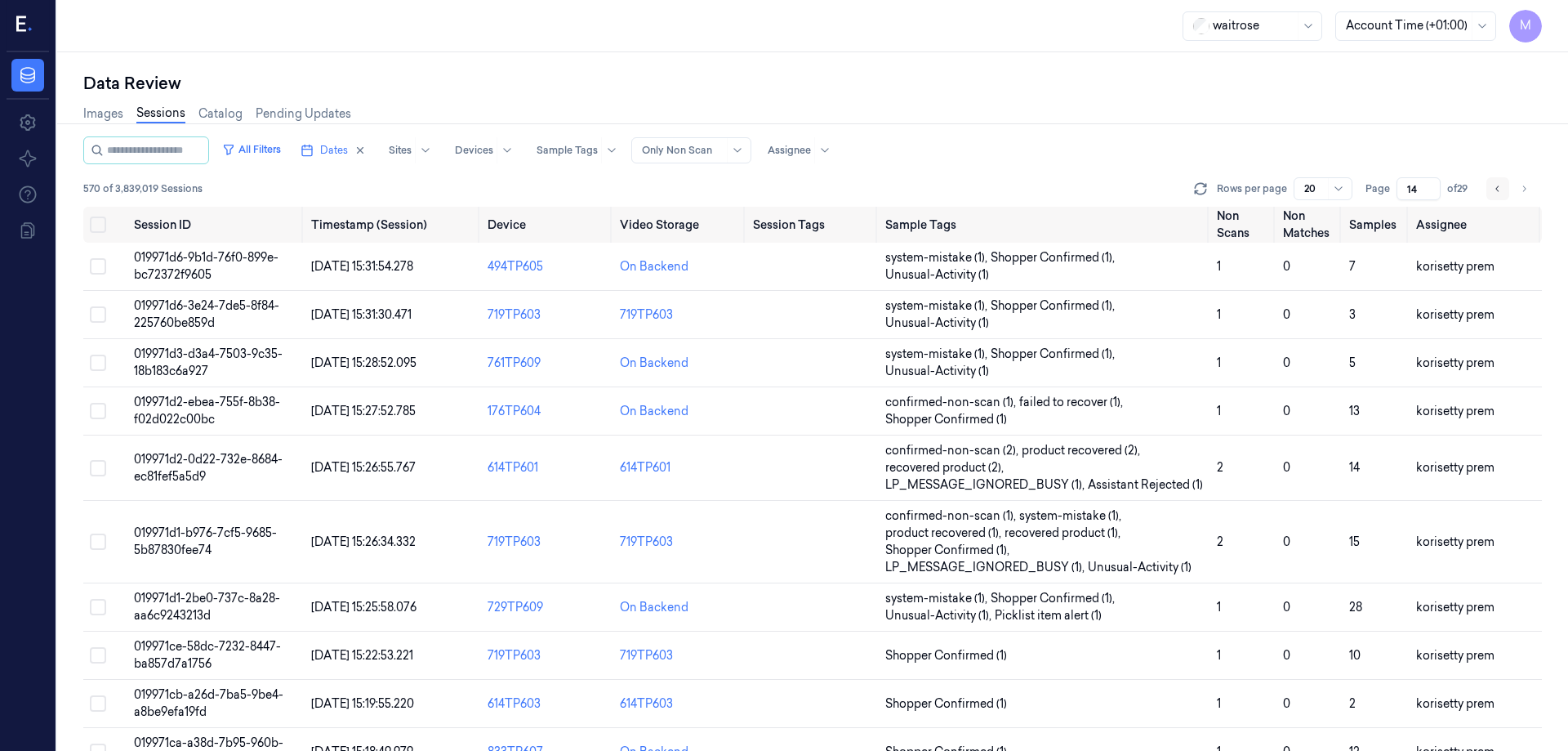
click at [1489, 183] on button "Go to previous page" at bounding box center [1498, 188] width 23 height 23
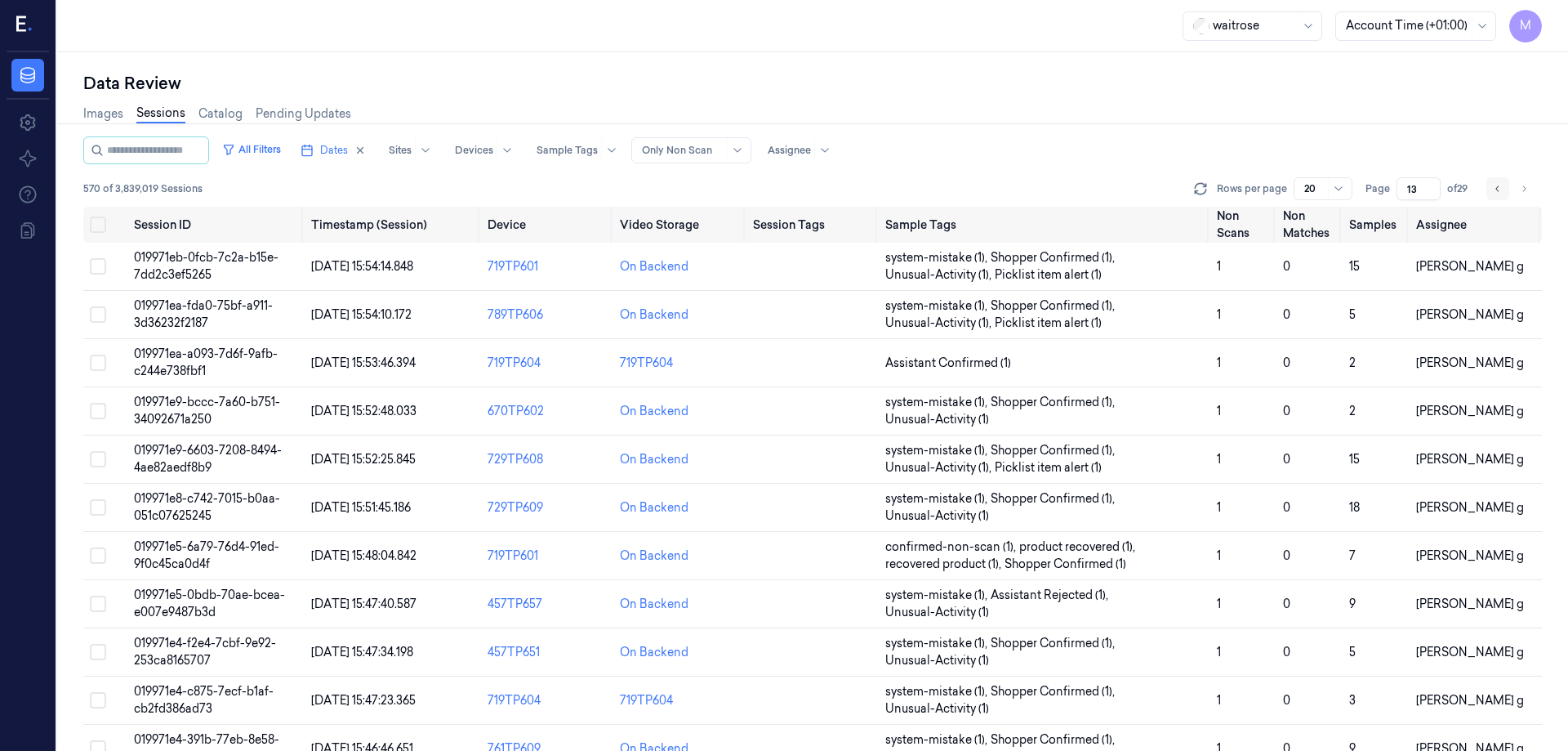
click at [1489, 183] on button "Go to previous page" at bounding box center [1498, 188] width 23 height 23
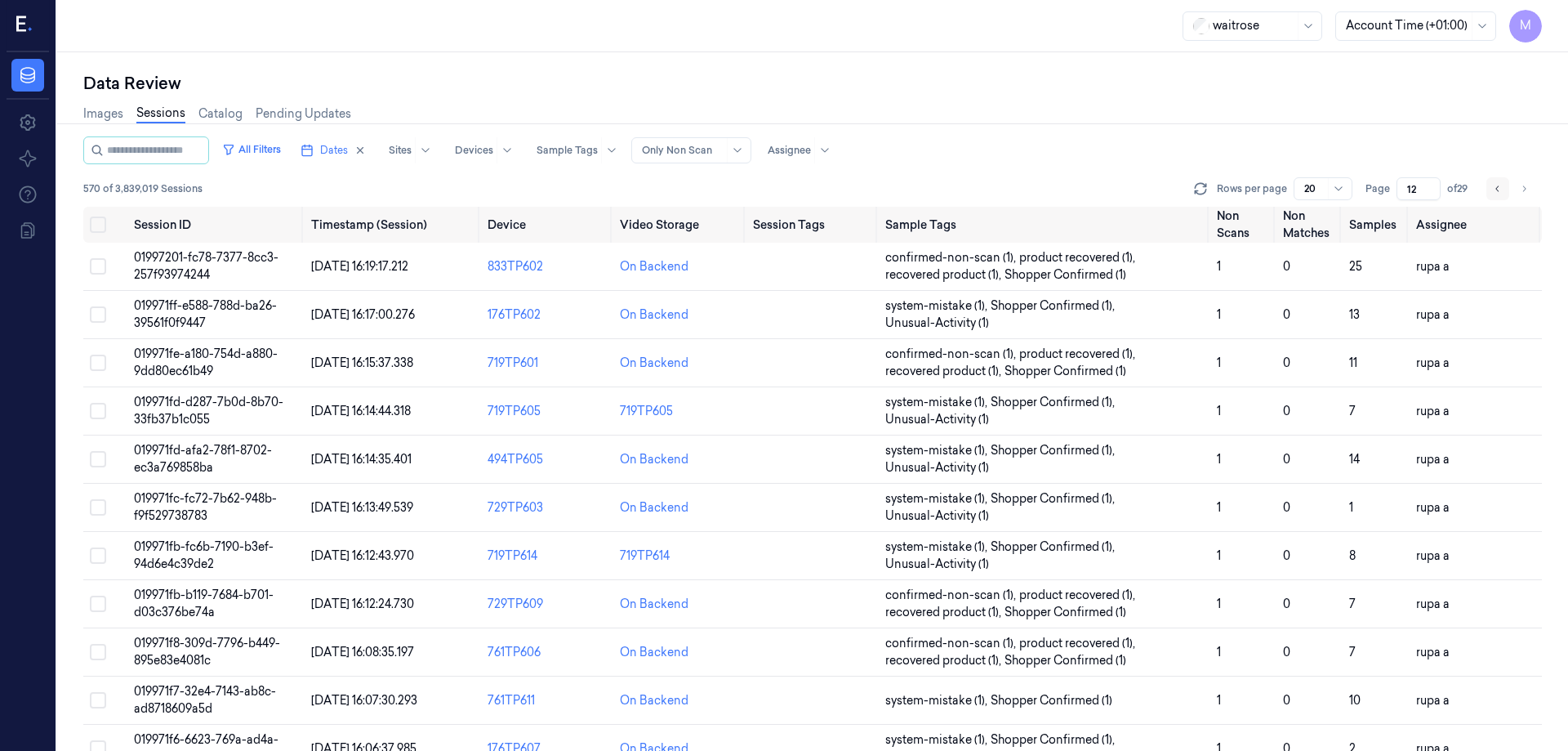
click at [1489, 183] on button "Go to previous page" at bounding box center [1498, 188] width 23 height 23
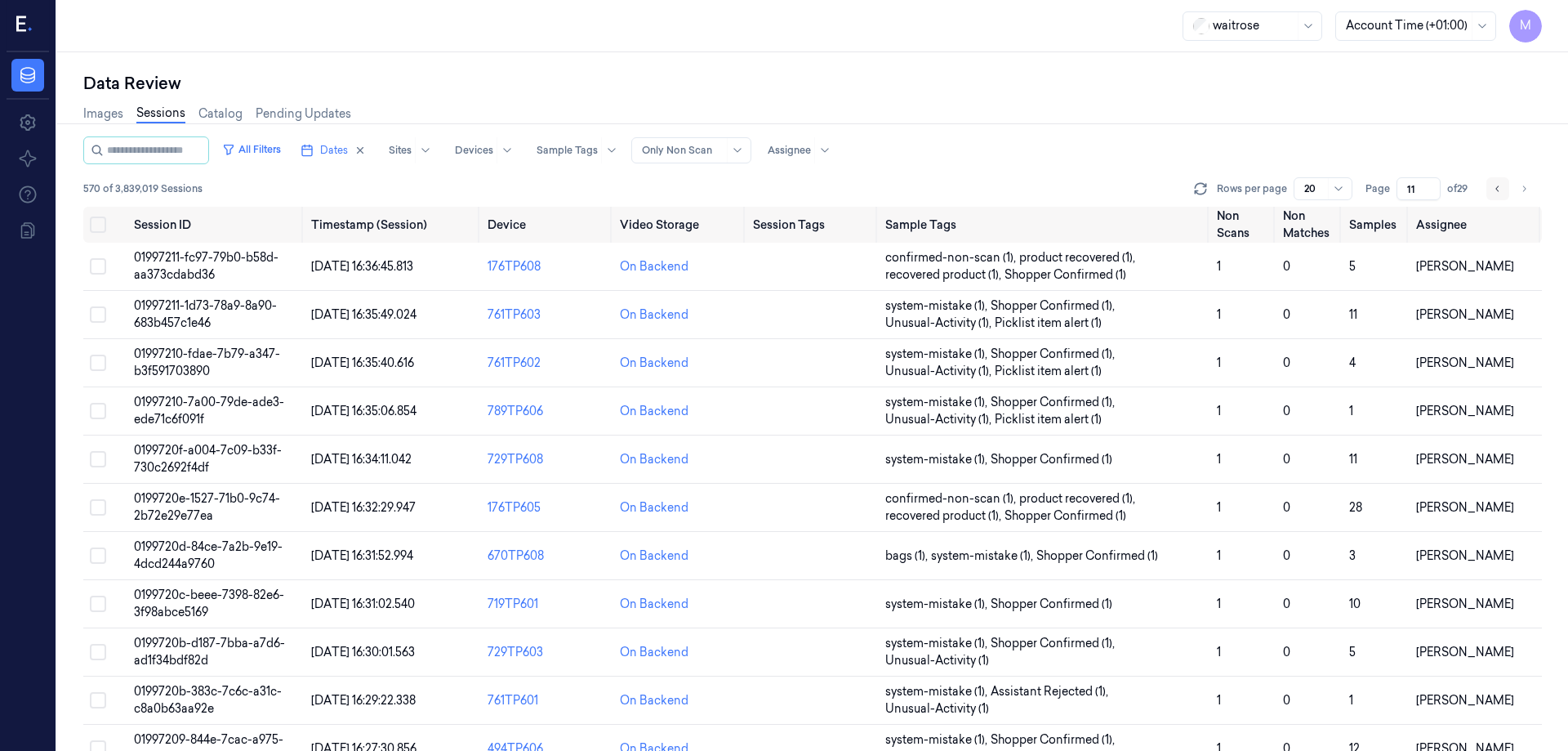
click at [1489, 183] on button "Go to previous page" at bounding box center [1498, 188] width 23 height 23
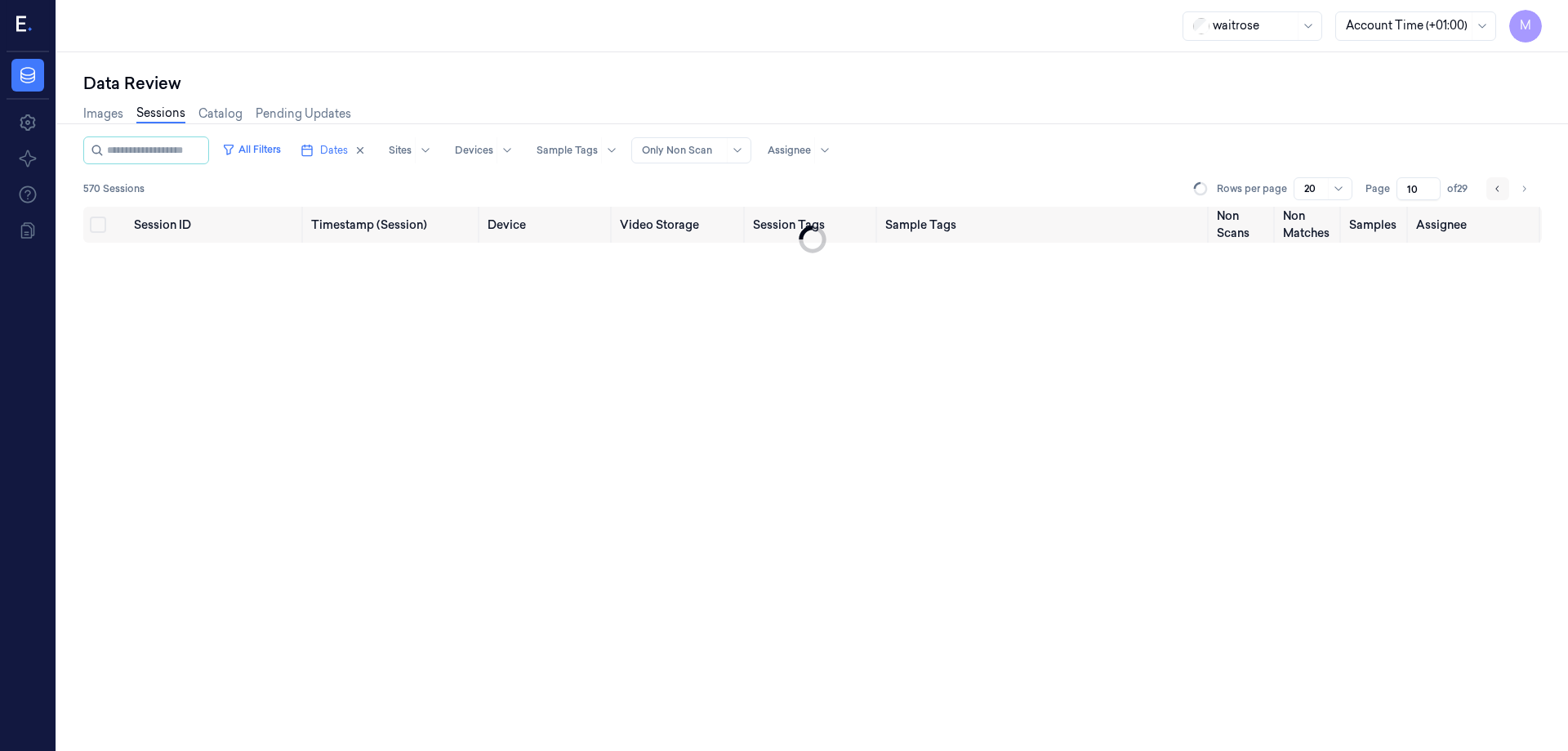
click at [1489, 183] on button "Go to previous page" at bounding box center [1498, 188] width 23 height 23
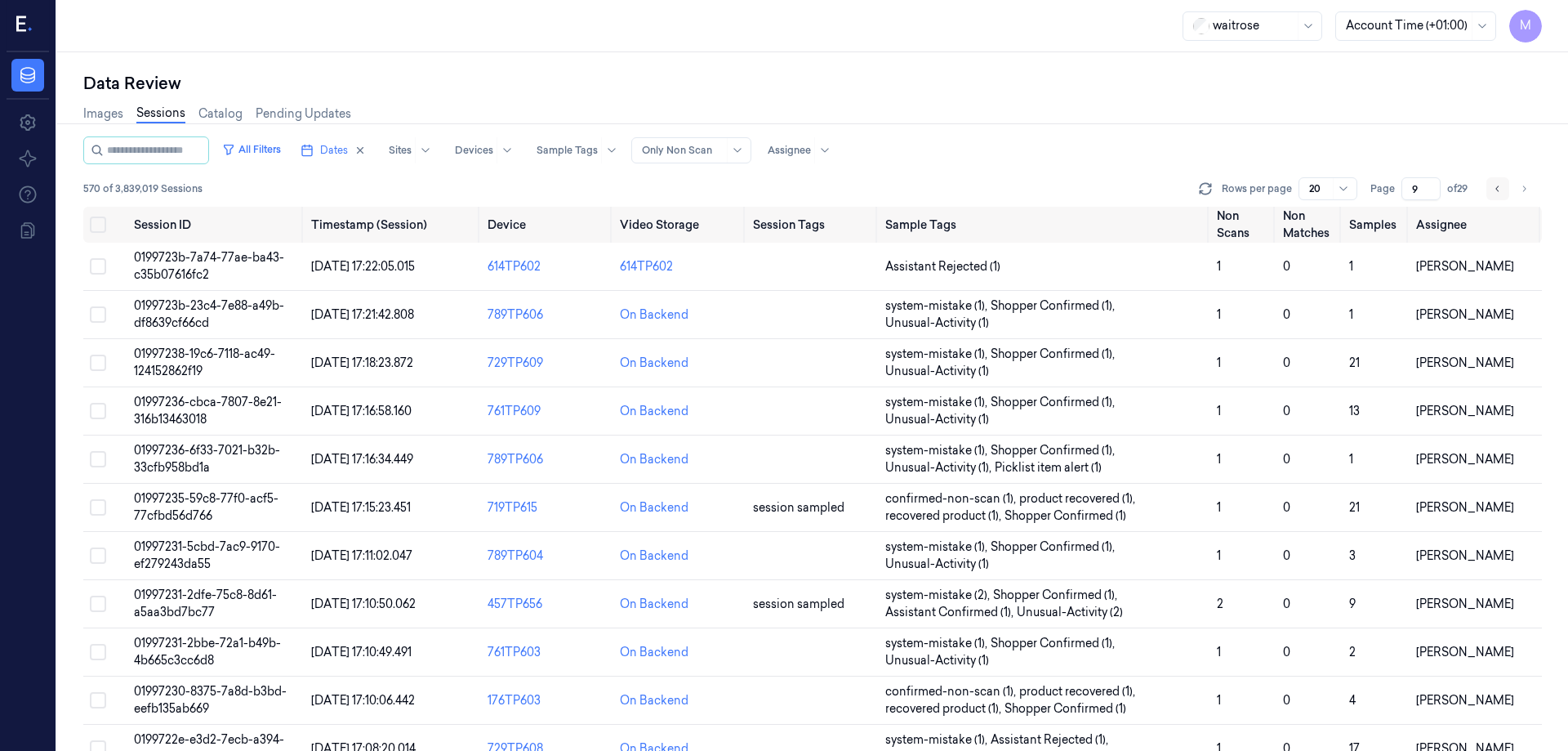
click at [1489, 183] on button "Go to previous page" at bounding box center [1498, 188] width 23 height 23
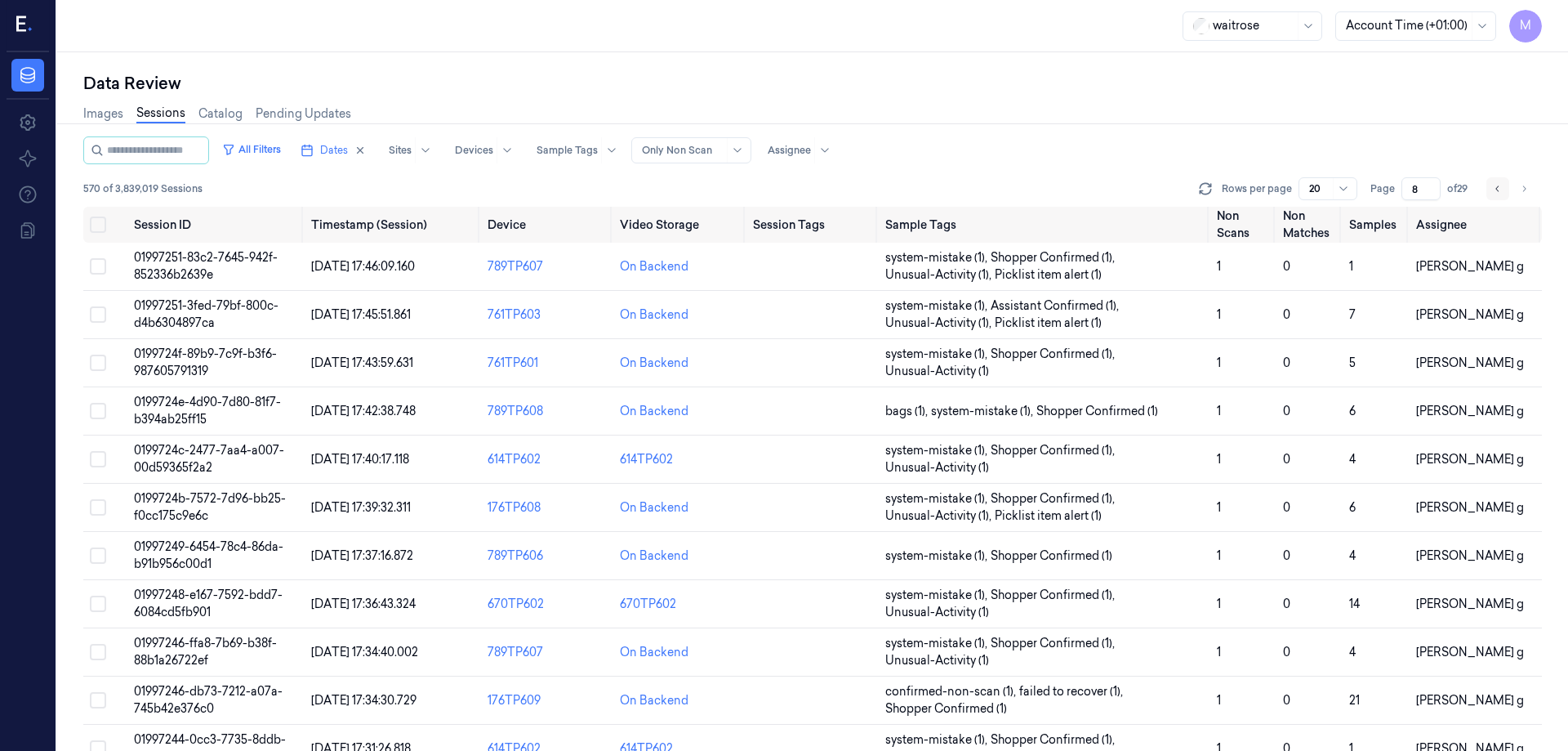
click at [1489, 183] on button "Go to previous page" at bounding box center [1498, 188] width 23 height 23
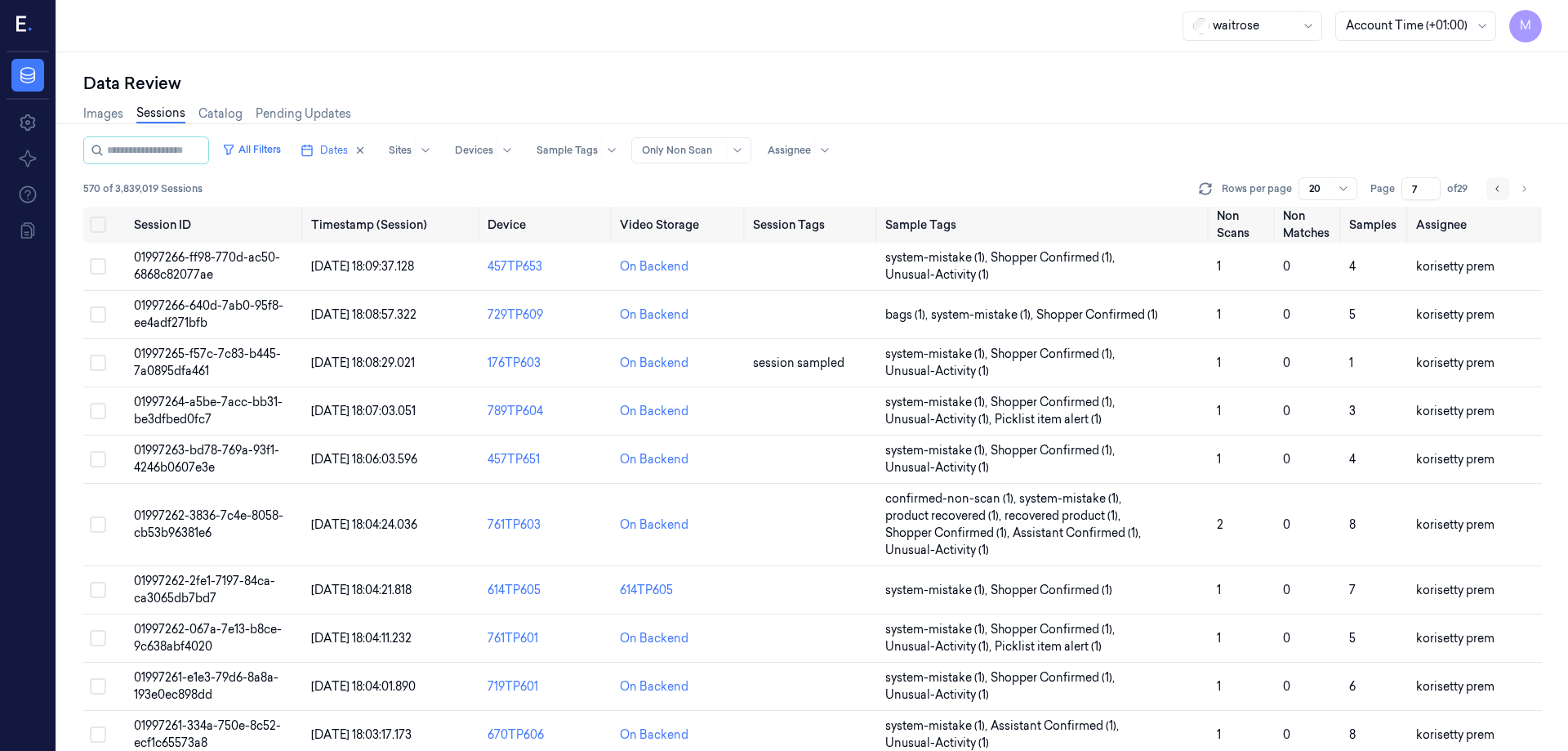
click at [1489, 183] on button "Go to previous page" at bounding box center [1498, 188] width 23 height 23
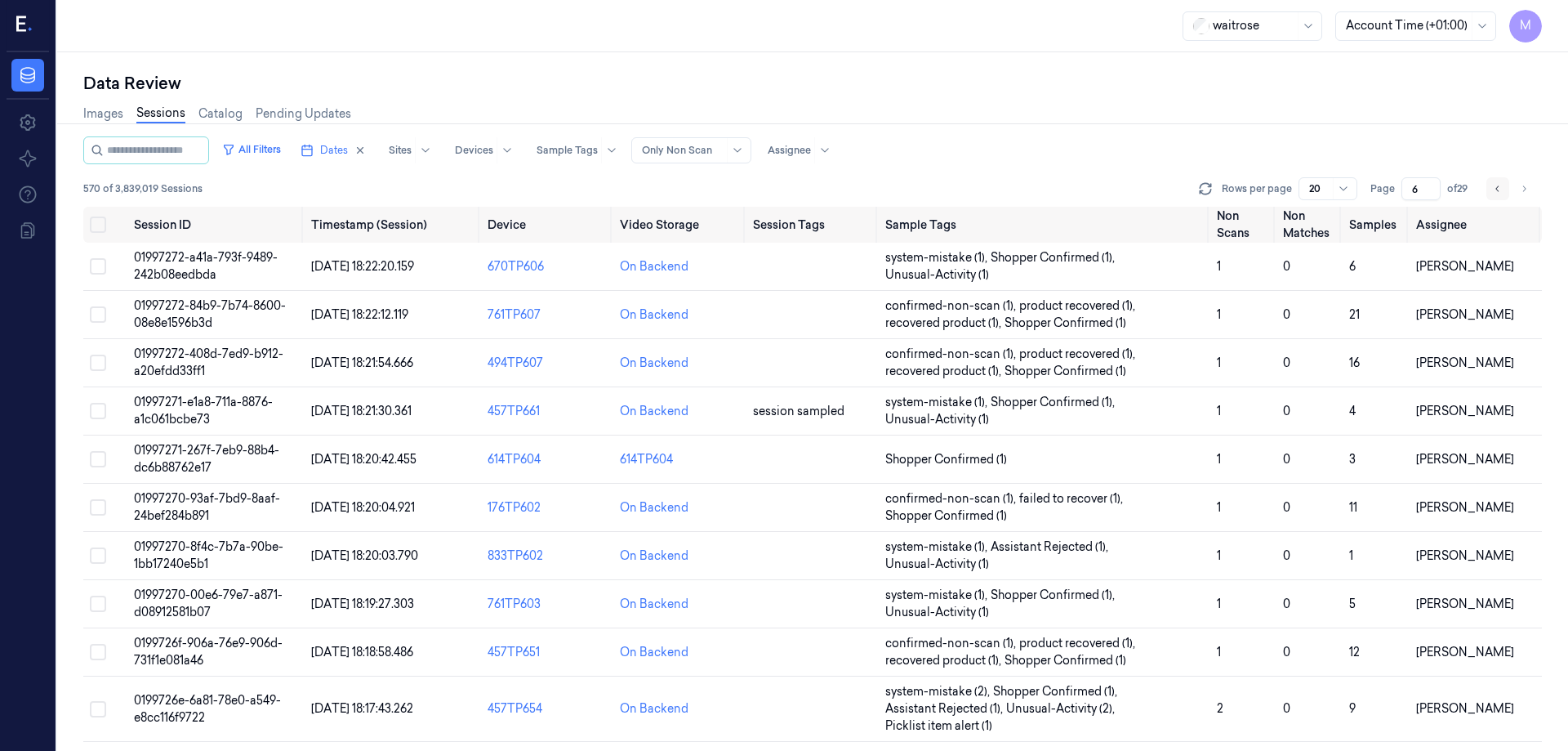
click at [1489, 183] on button "Go to previous page" at bounding box center [1498, 188] width 23 height 23
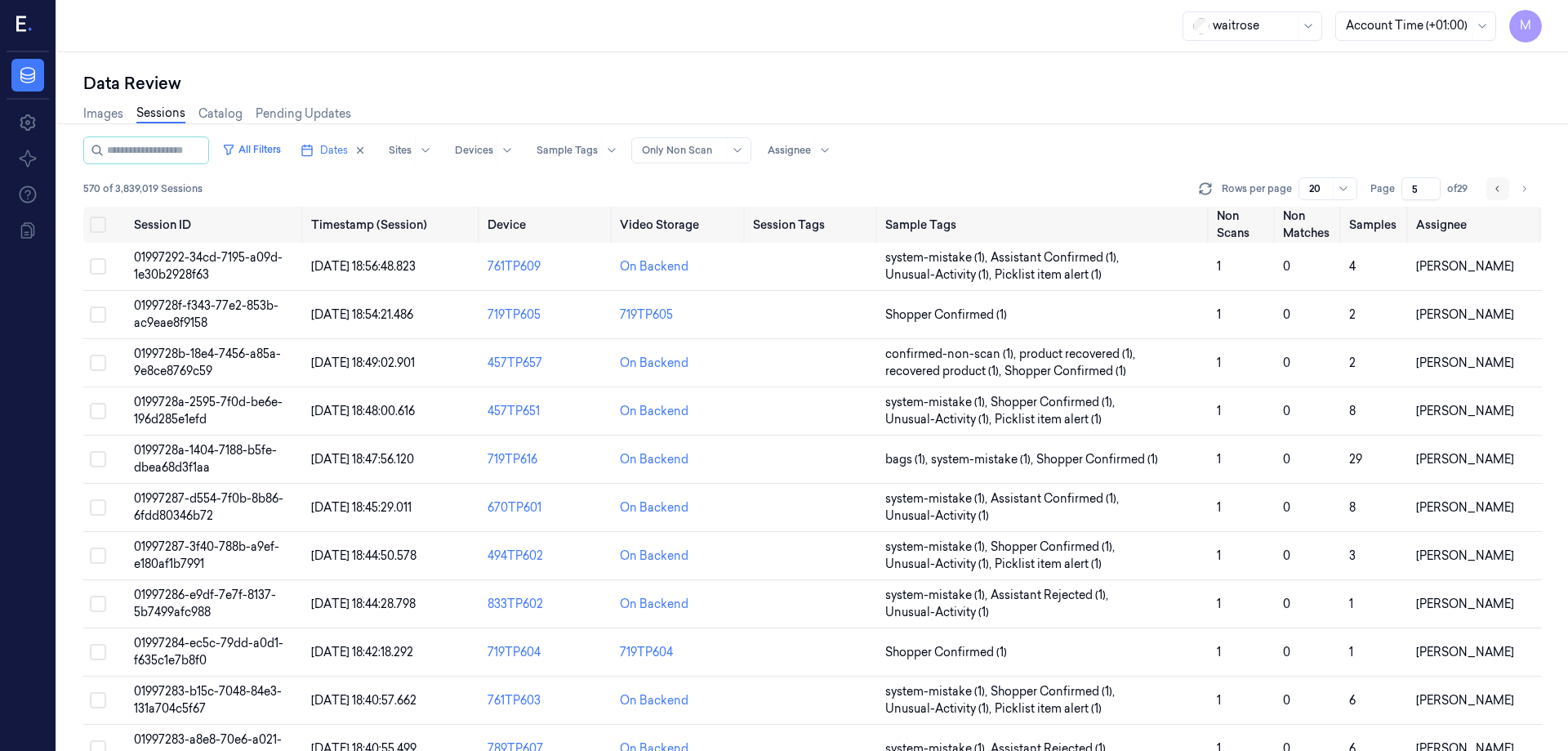
click at [1489, 183] on button "Go to previous page" at bounding box center [1498, 188] width 23 height 23
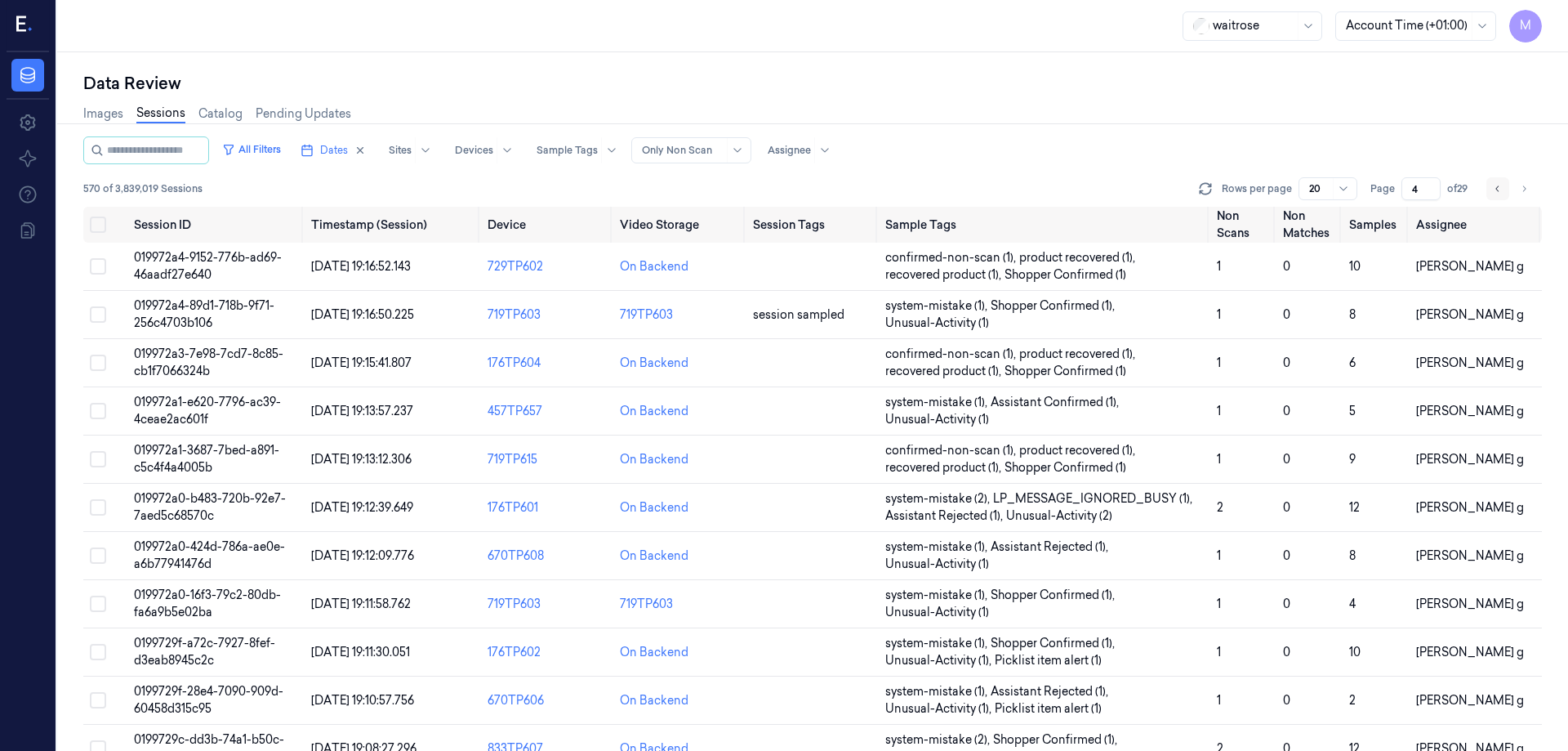
click at [1489, 183] on button "Go to previous page" at bounding box center [1498, 188] width 23 height 23
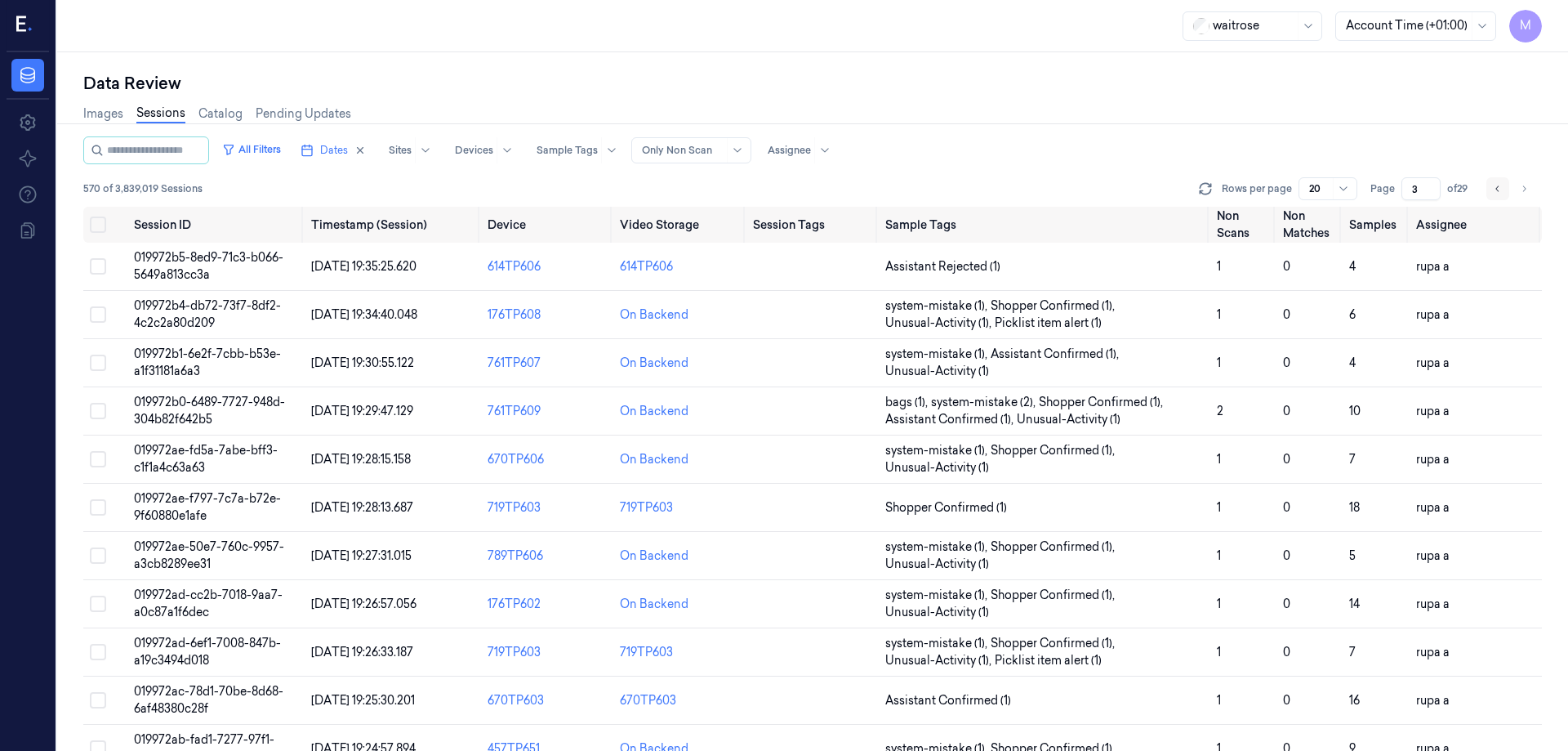
click at [1489, 183] on button "Go to previous page" at bounding box center [1498, 188] width 23 height 23
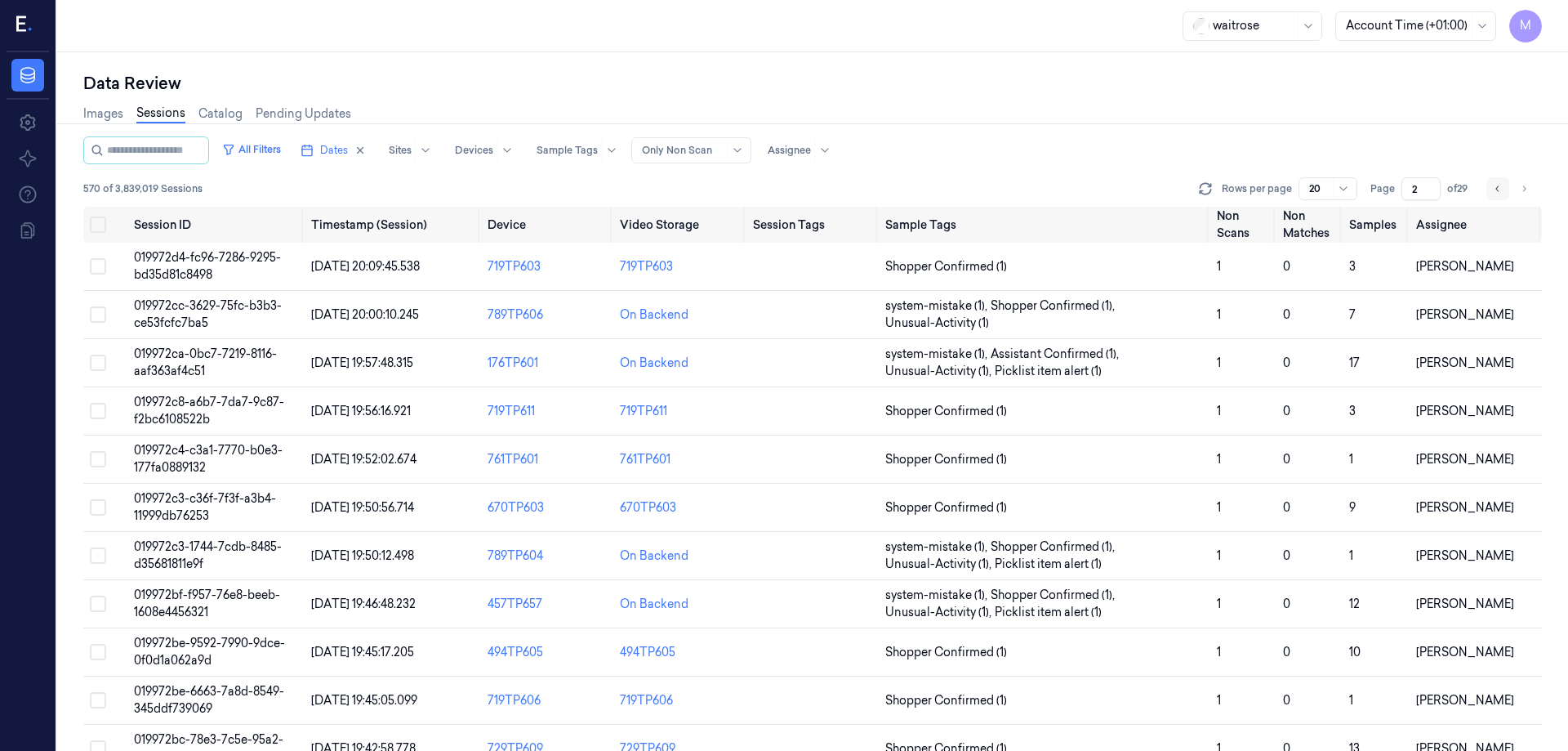
click at [1489, 183] on button "Go to previous page" at bounding box center [1498, 188] width 23 height 23
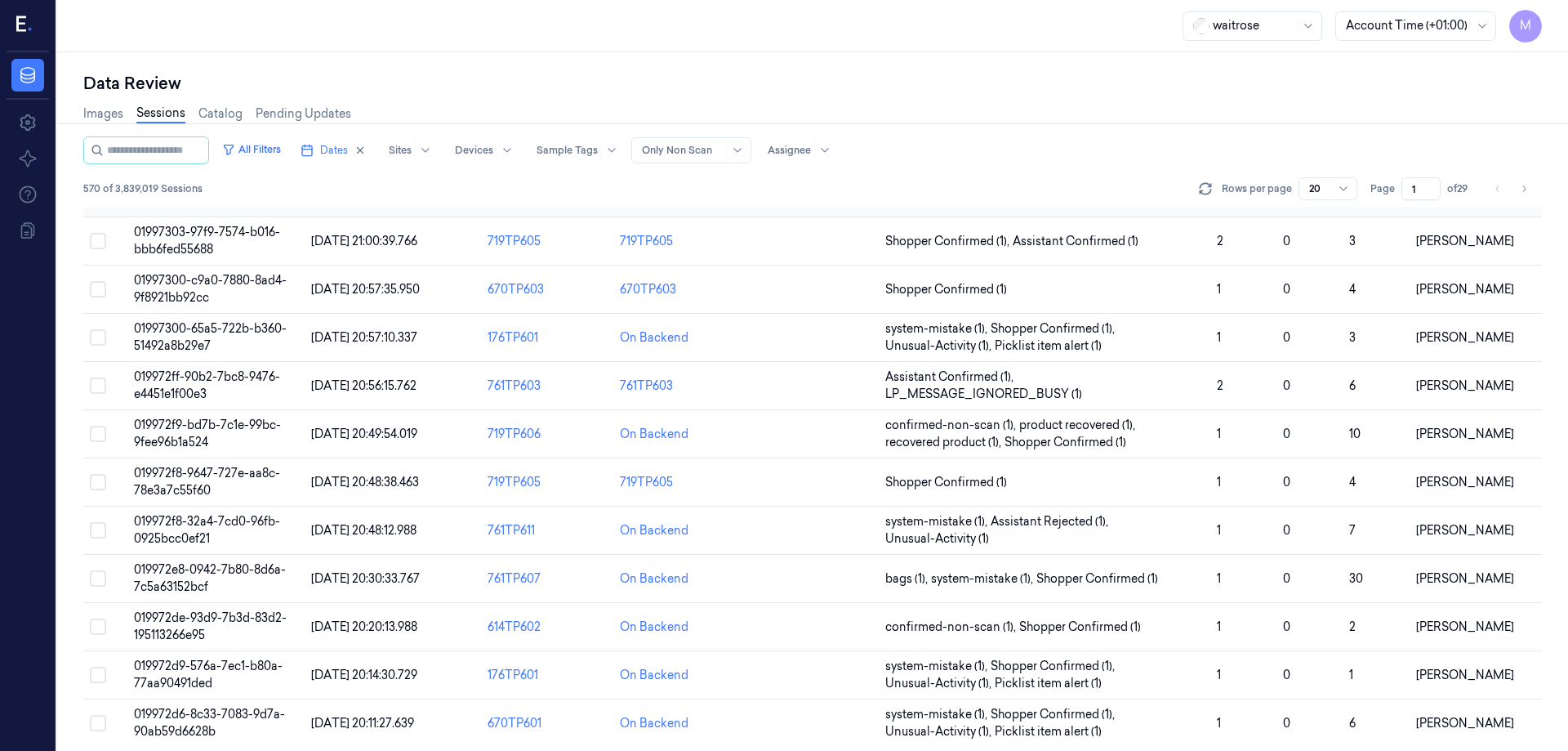
scroll to position [468, 0]
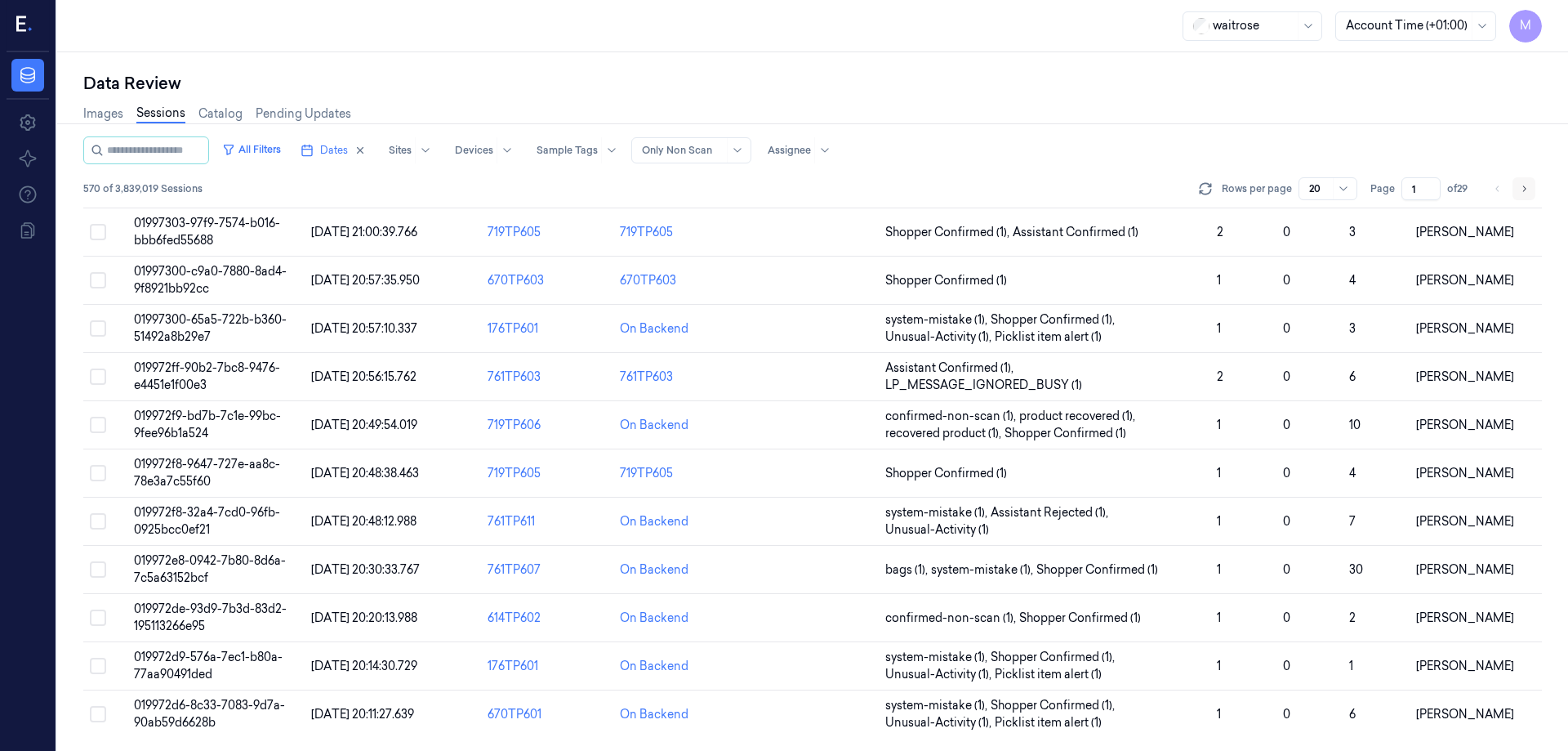
click at [1529, 193] on button "Go to next page" at bounding box center [1524, 188] width 23 height 23
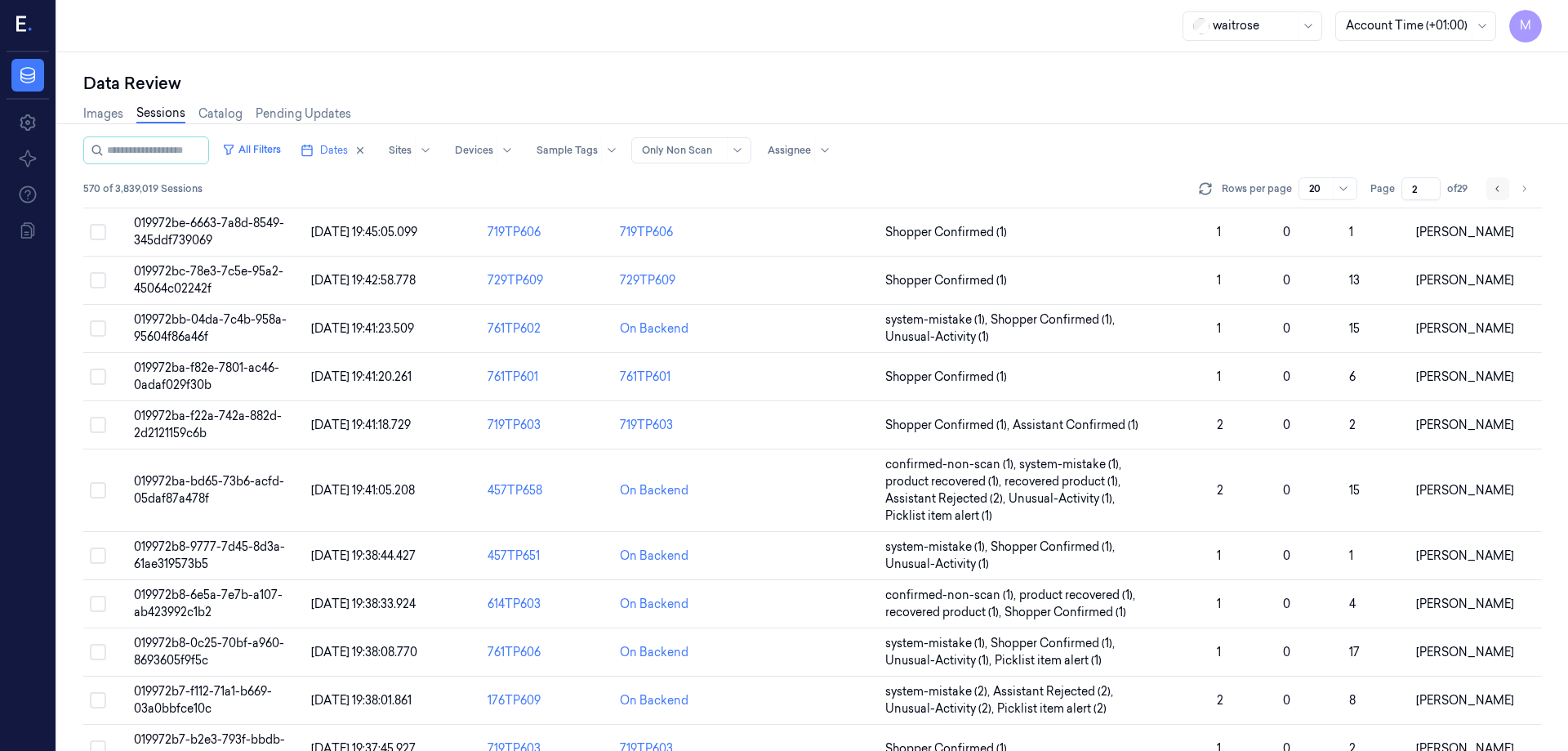
click at [1500, 189] on icon "Go to previous page" at bounding box center [1498, 188] width 10 height 13
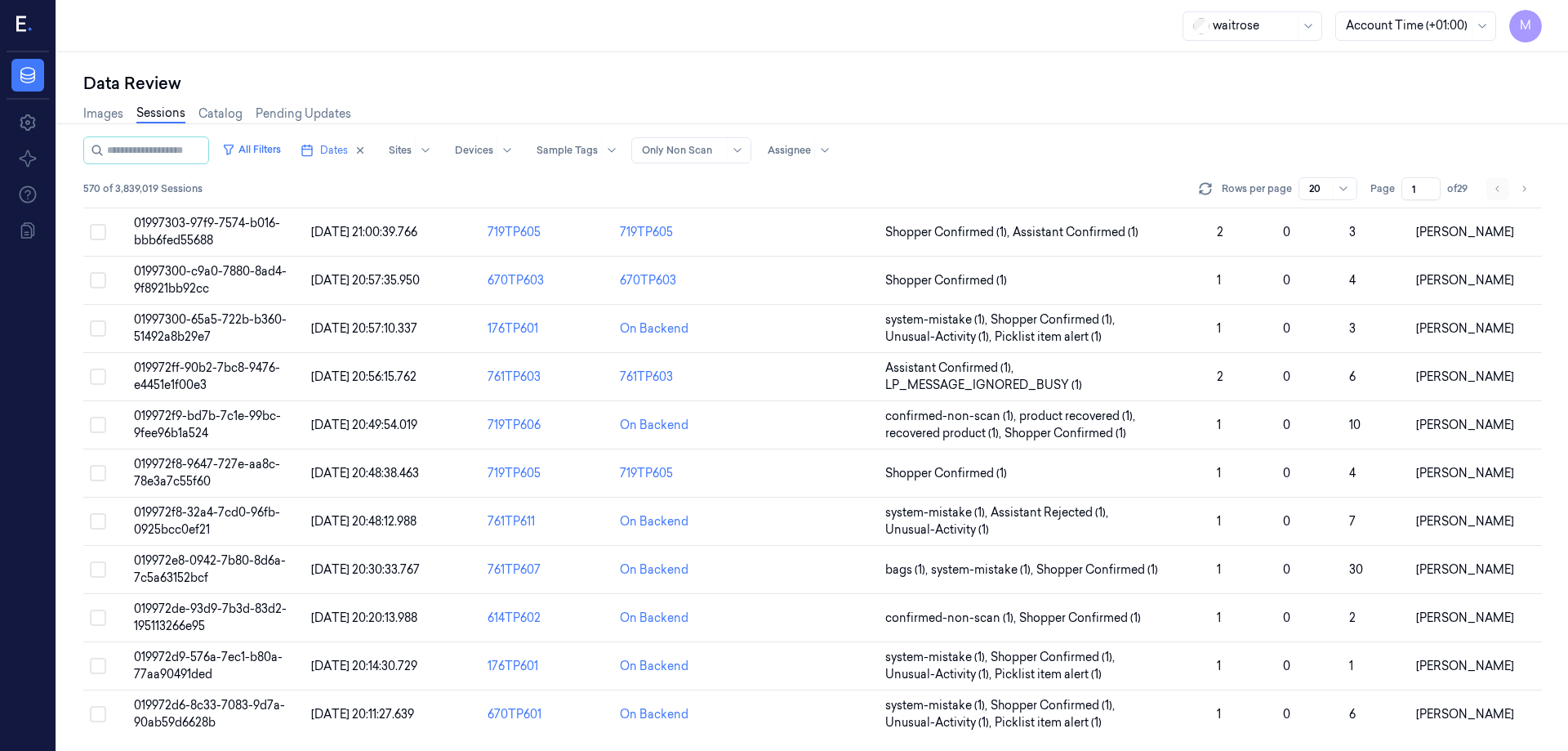
click at [1500, 189] on li "pagination" at bounding box center [1498, 188] width 23 height 23
click at [1518, 193] on button "Go to next page" at bounding box center [1524, 188] width 23 height 23
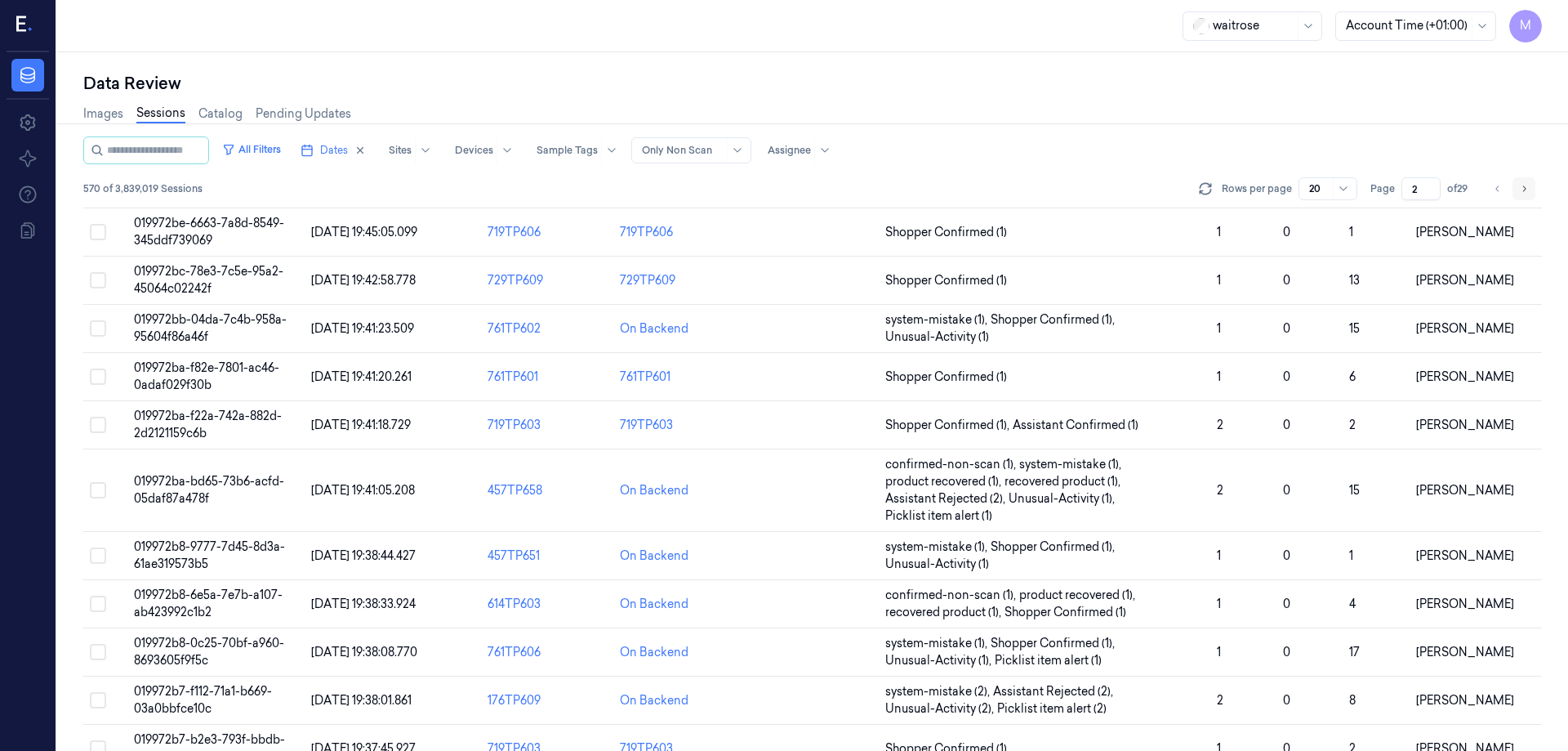
click at [1518, 193] on button "Go to next page" at bounding box center [1524, 188] width 23 height 23
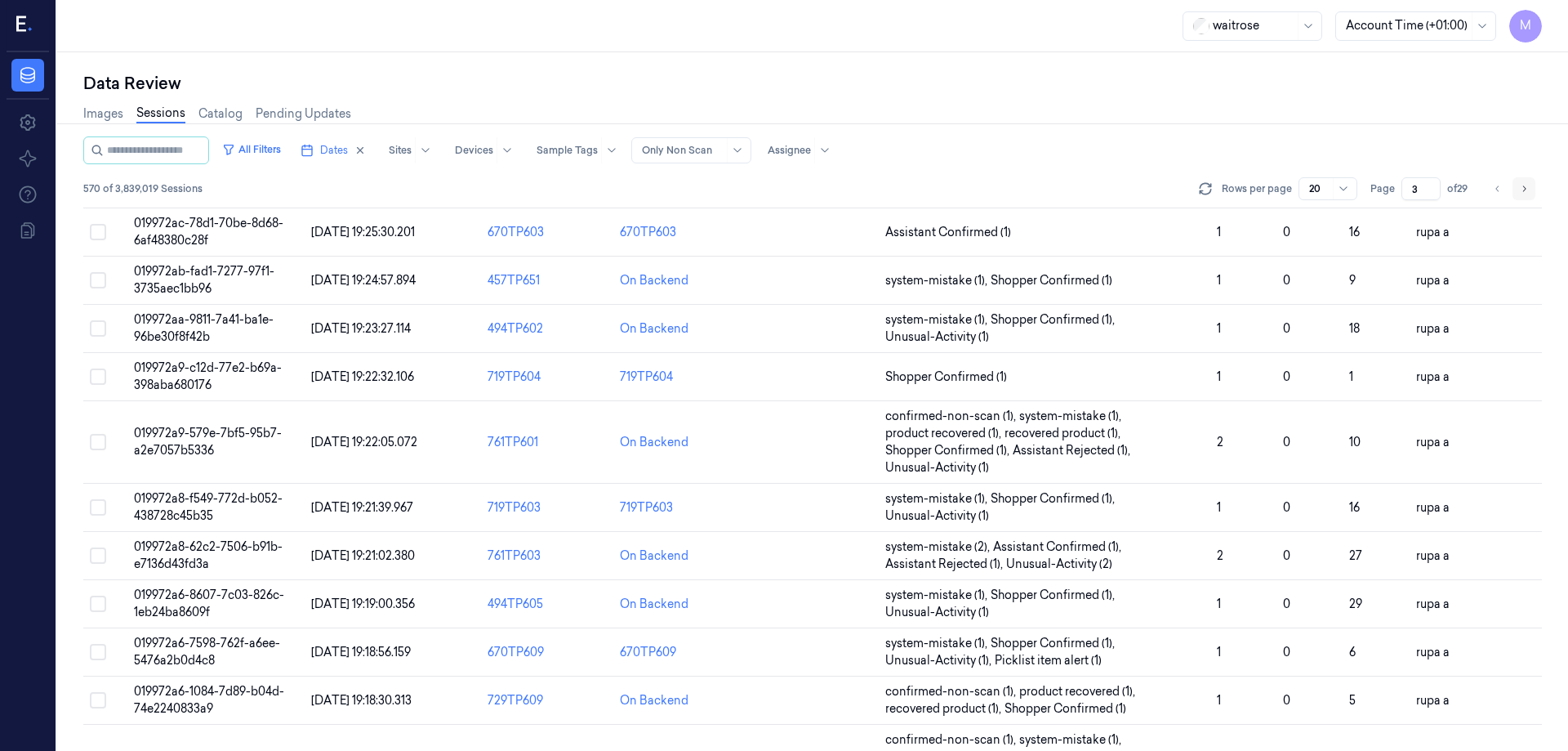
click at [1518, 193] on button "Go to next page" at bounding box center [1524, 188] width 23 height 23
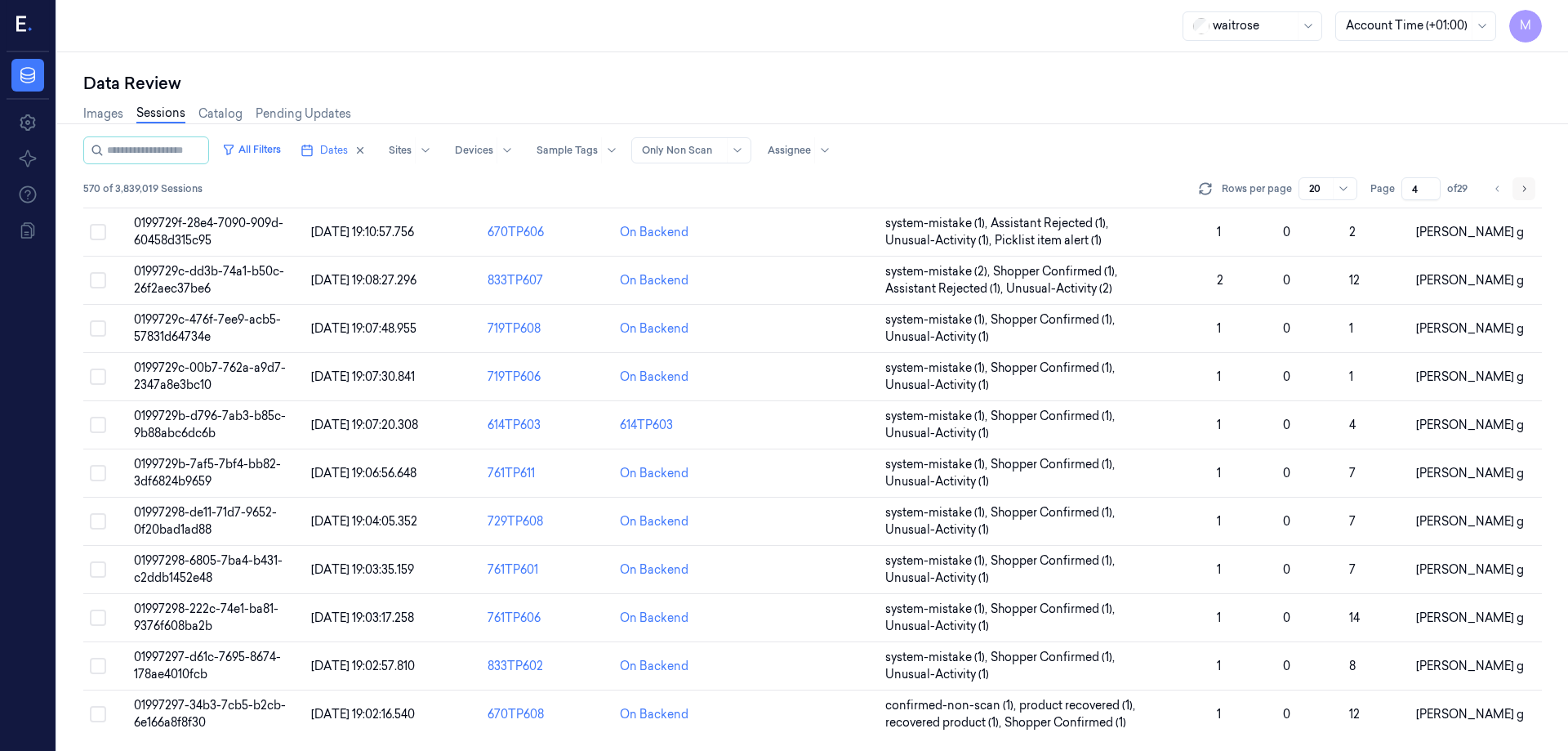
click at [1518, 193] on button "Go to next page" at bounding box center [1524, 188] width 23 height 23
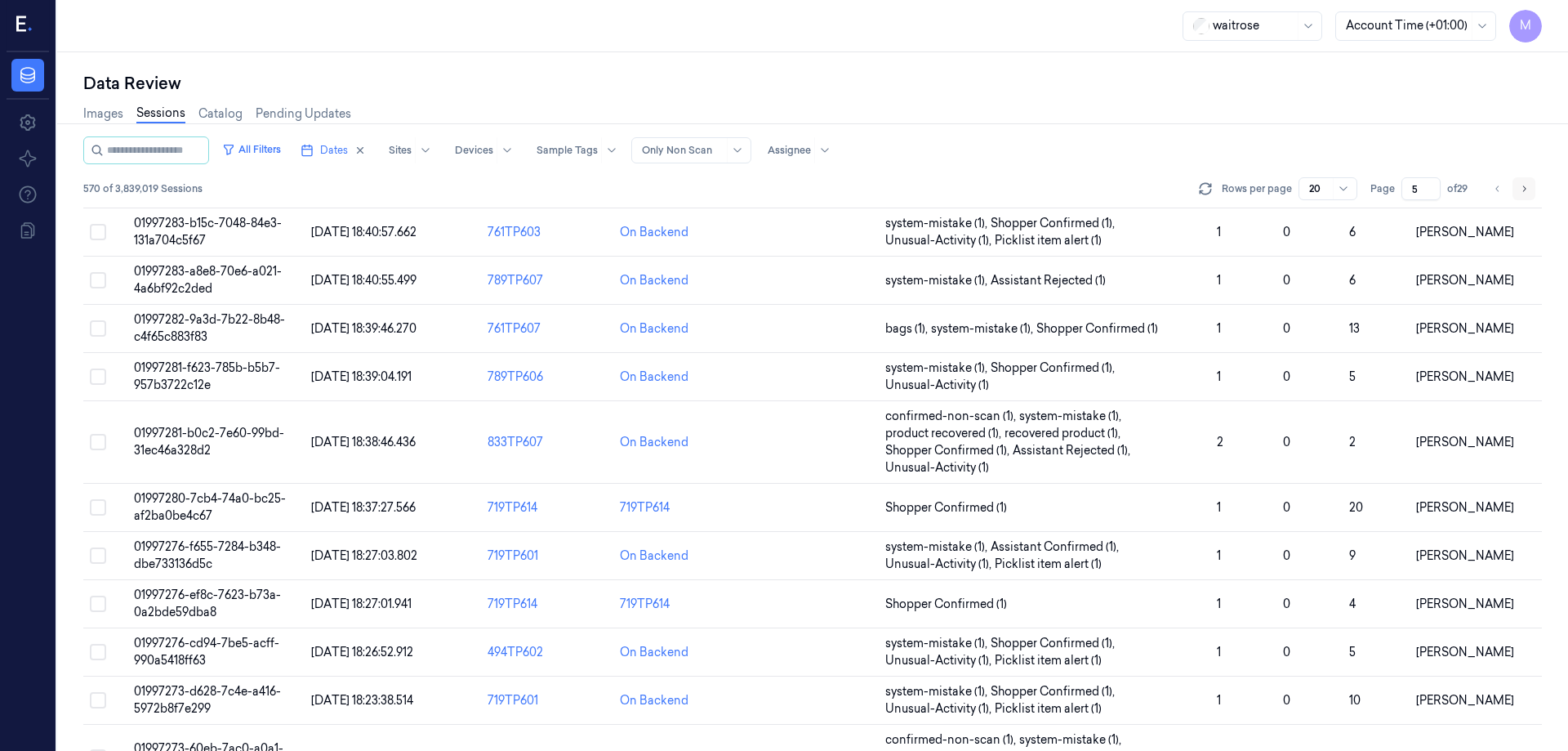
click at [1518, 193] on button "Go to next page" at bounding box center [1524, 188] width 23 height 23
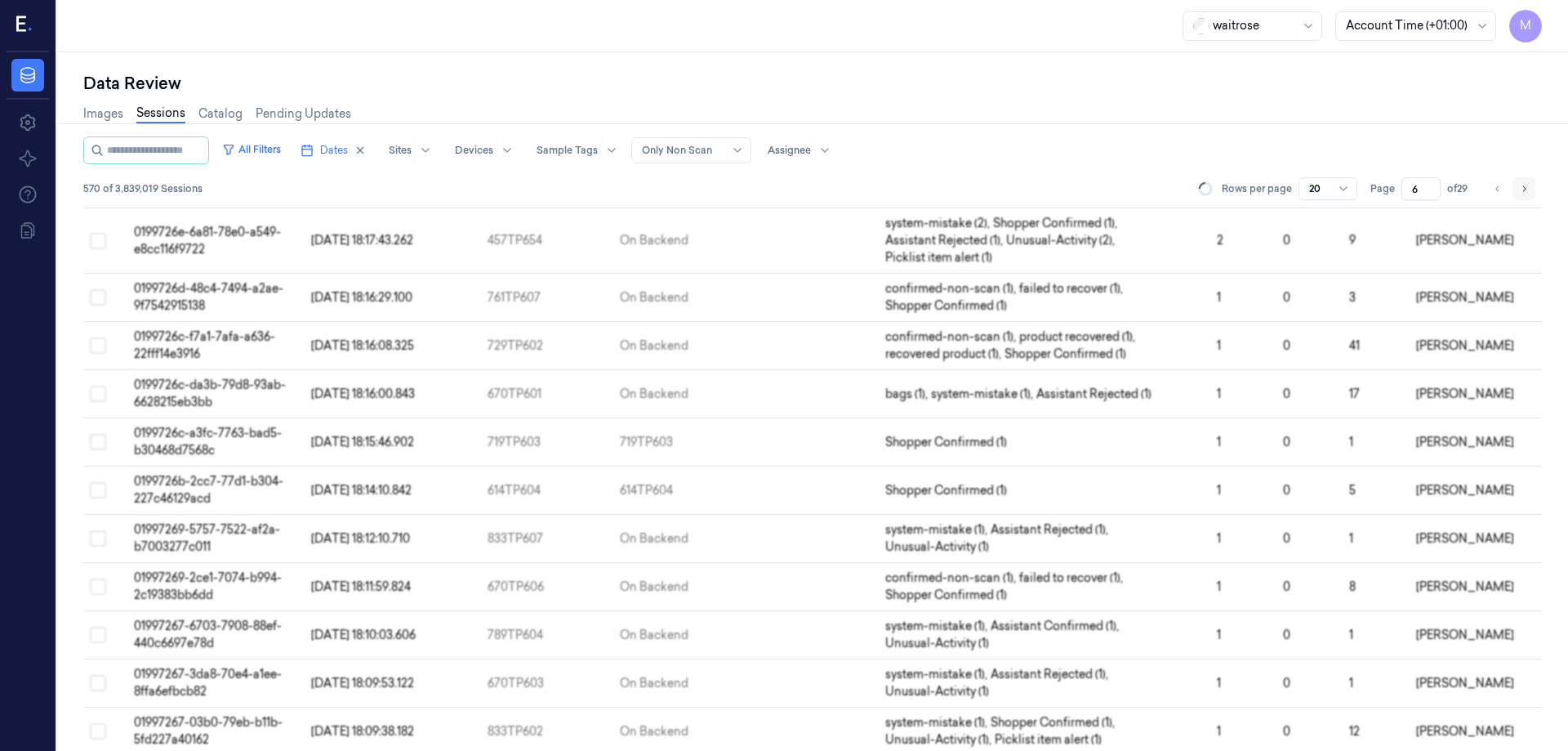
click at [1518, 193] on button "Go to next page" at bounding box center [1524, 188] width 23 height 23
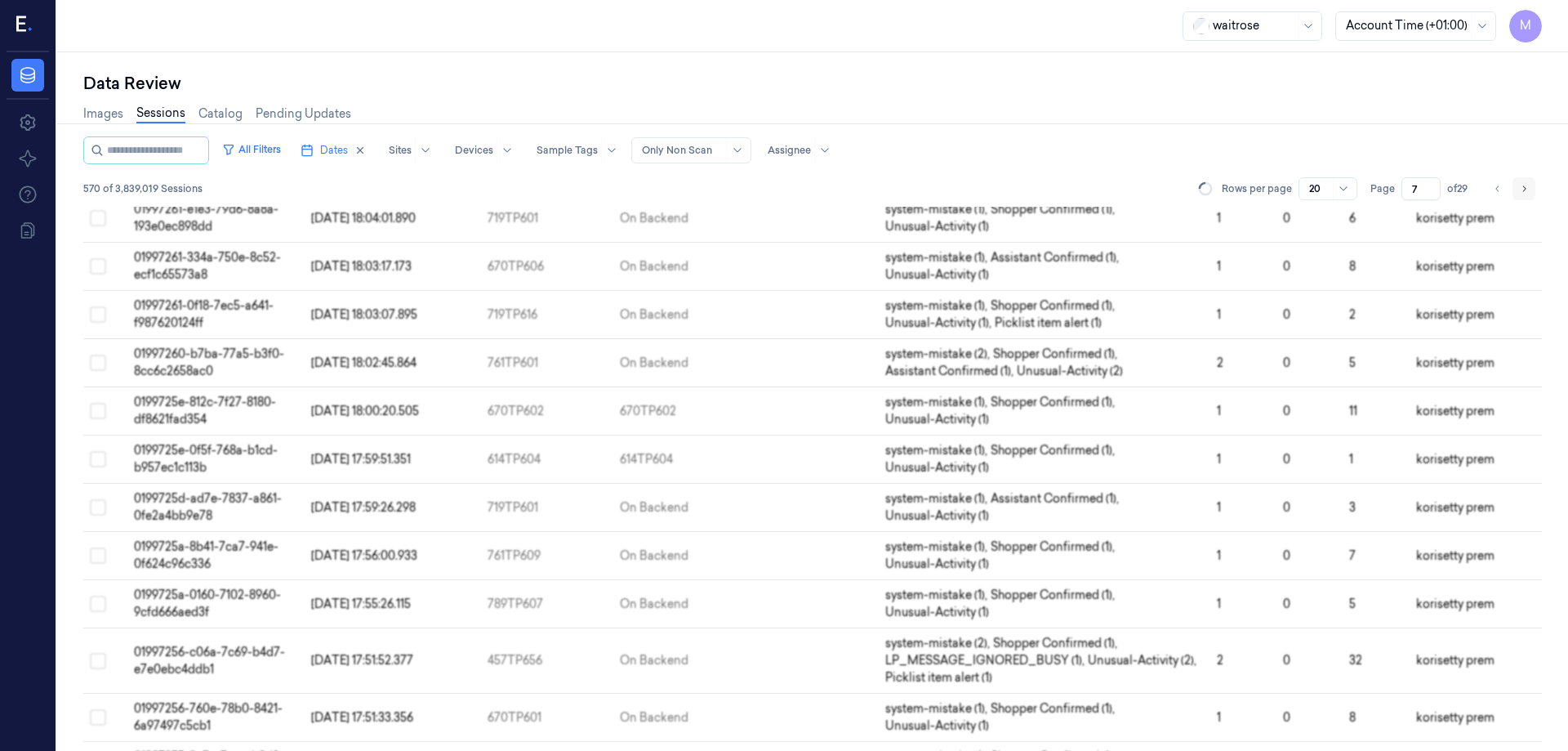
click at [1518, 193] on button "Go to next page" at bounding box center [1524, 188] width 23 height 23
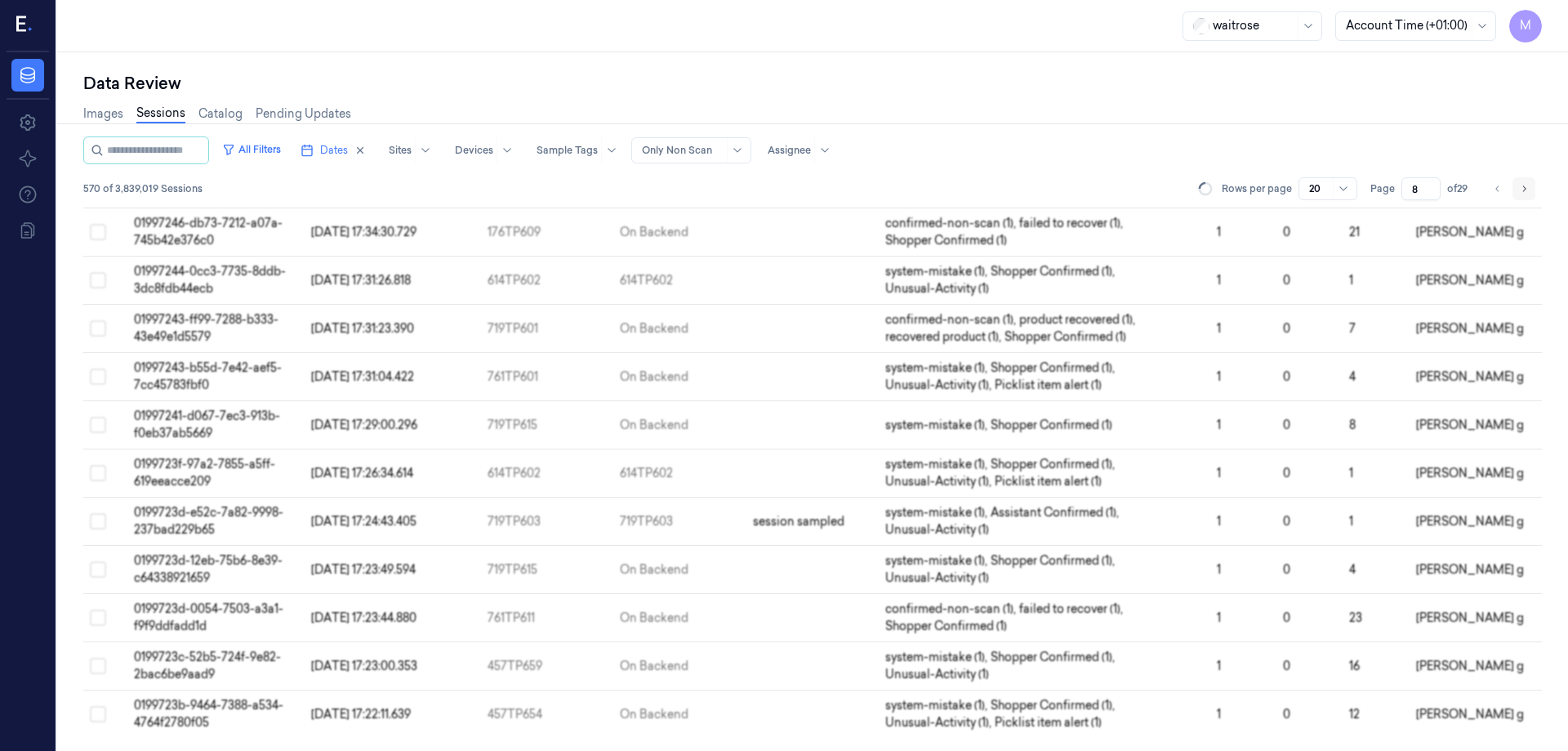
click at [1518, 193] on button "Go to next page" at bounding box center [1524, 188] width 23 height 23
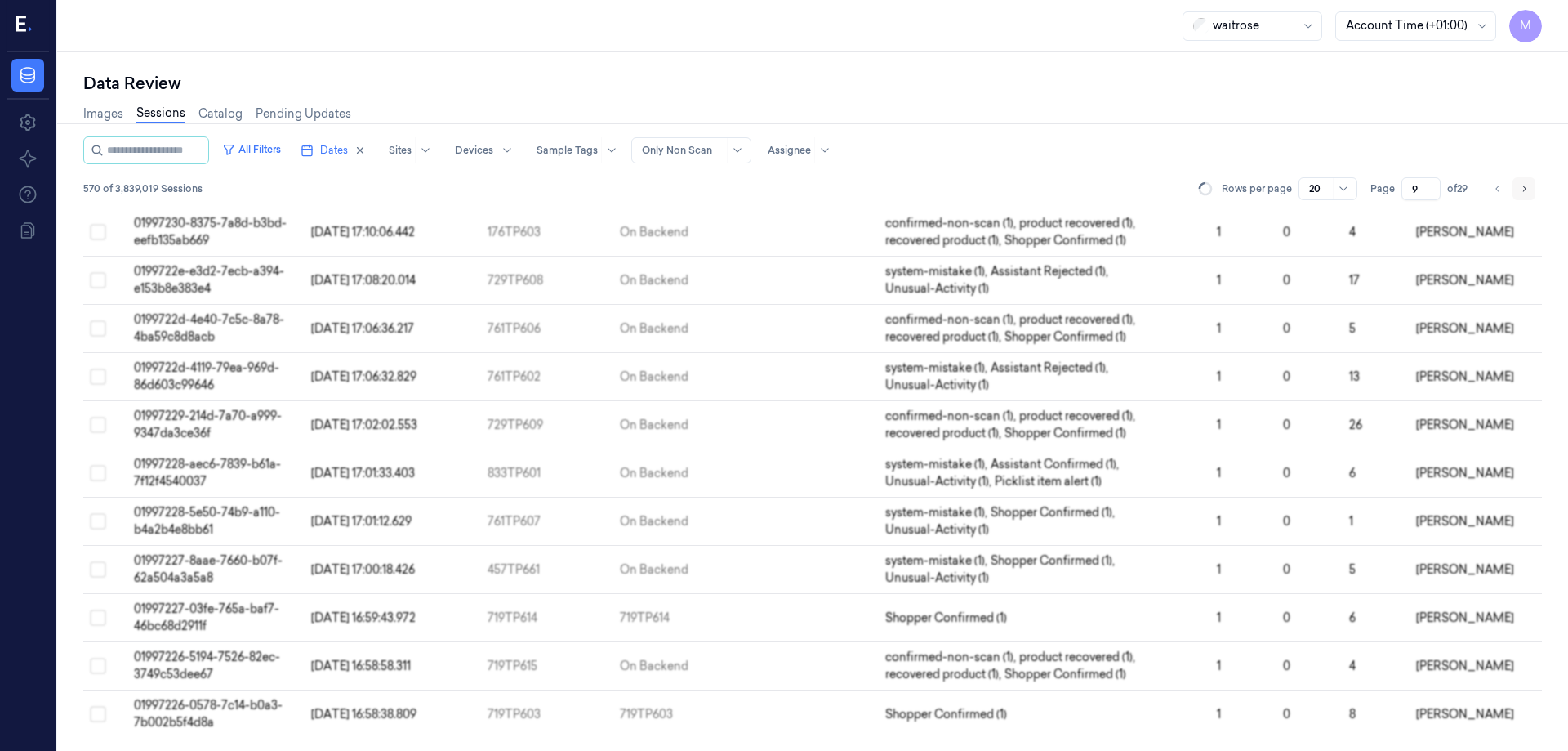
click at [1518, 193] on button "Go to next page" at bounding box center [1524, 188] width 23 height 23
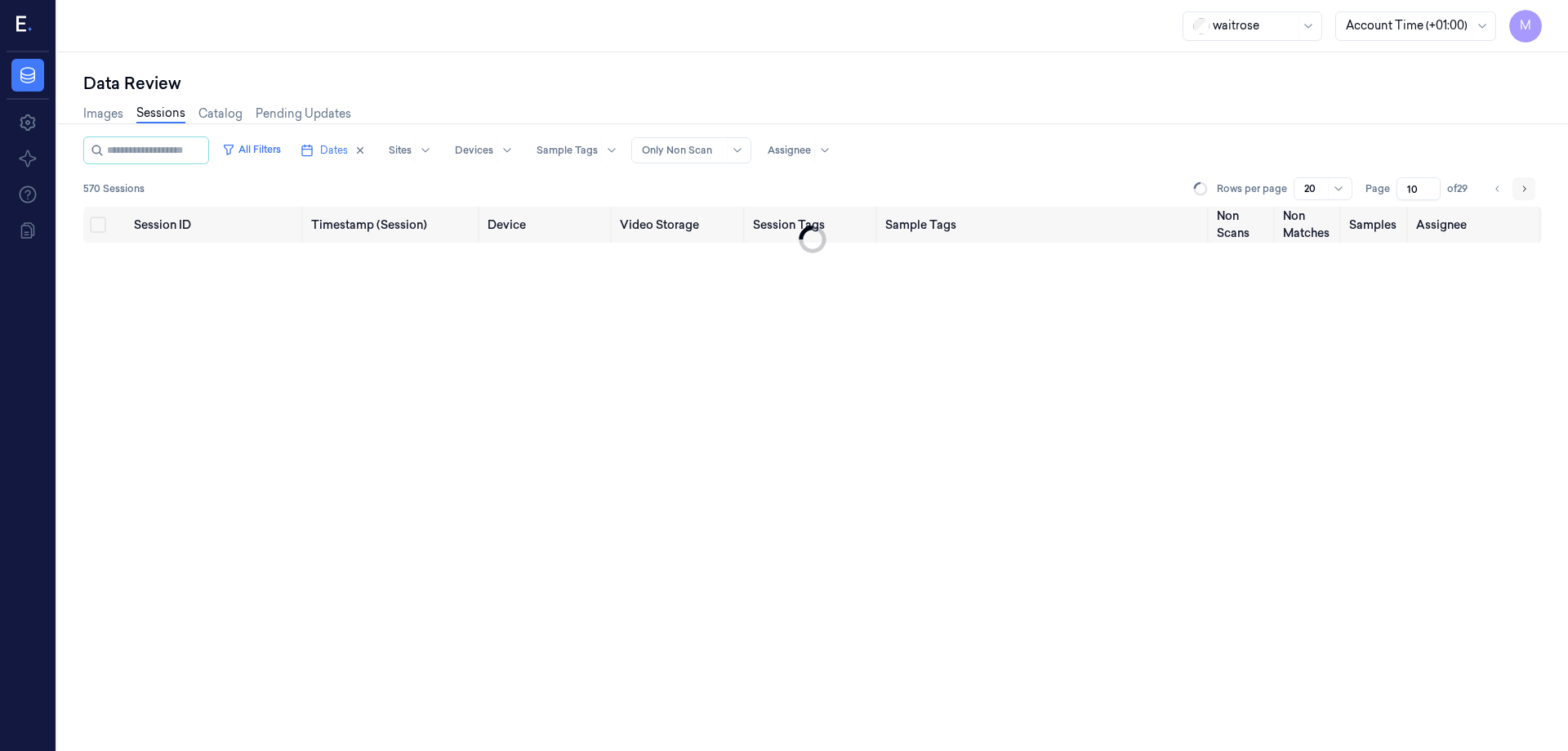
click at [1518, 193] on button "Go to next page" at bounding box center [1524, 188] width 23 height 23
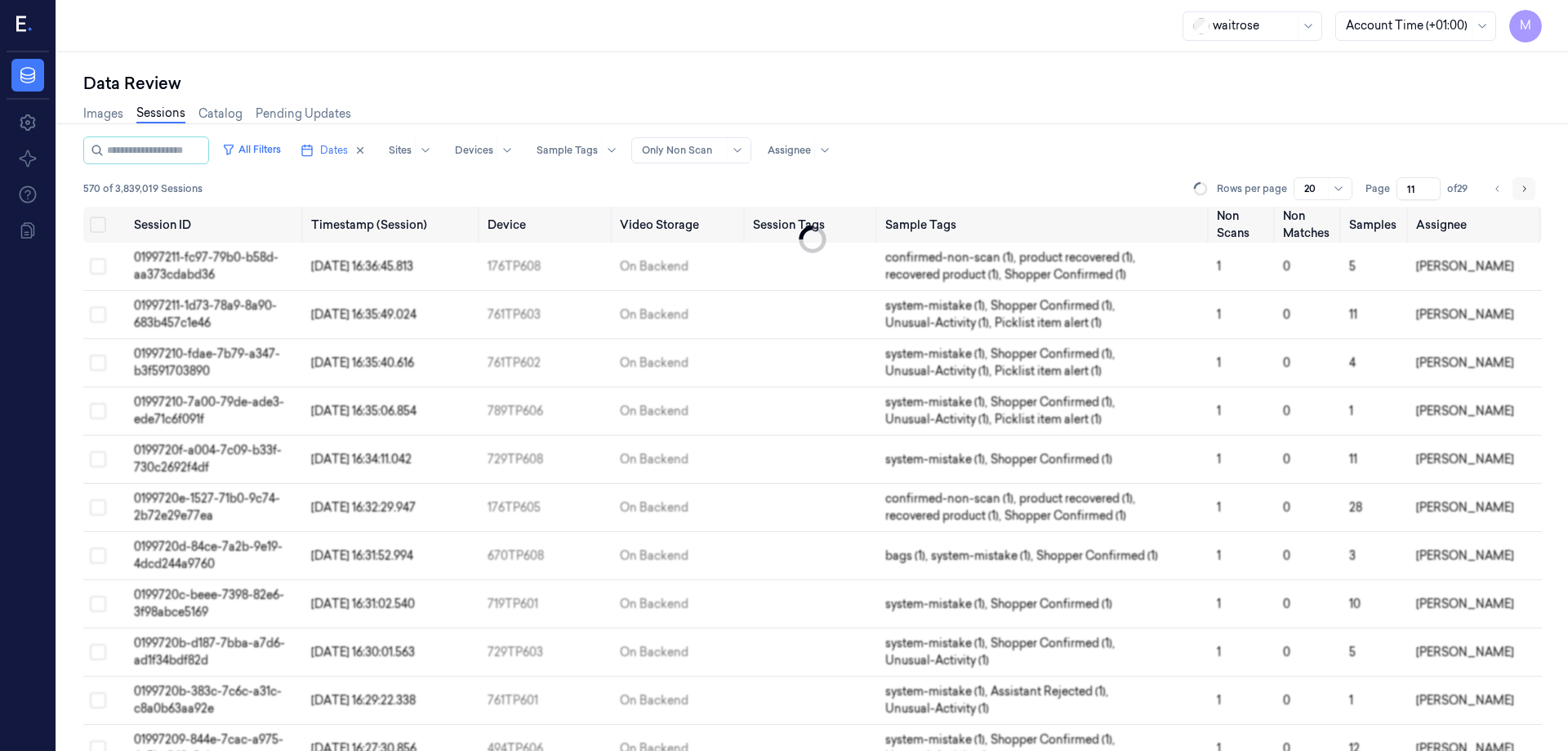
click at [1518, 193] on button "Go to next page" at bounding box center [1524, 188] width 23 height 23
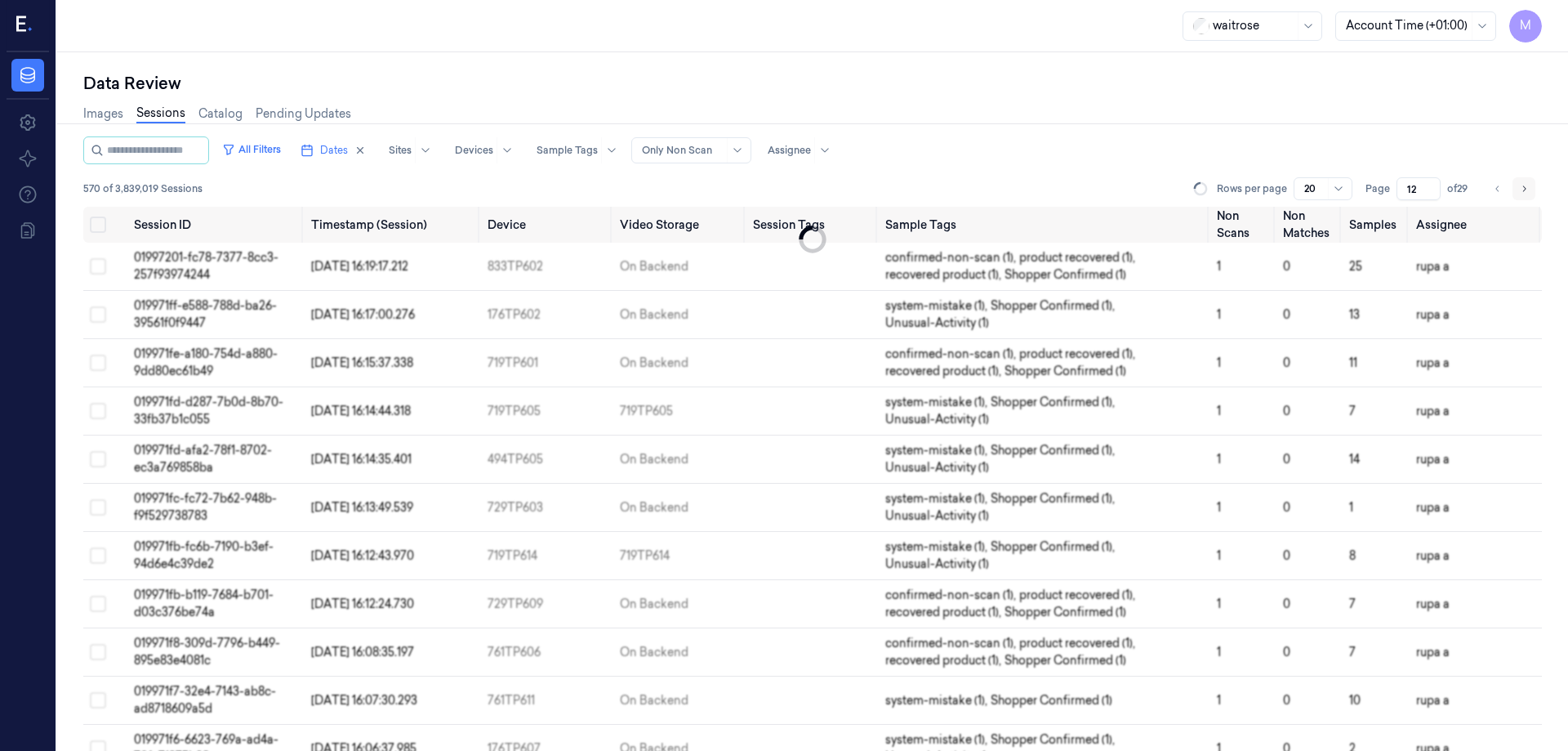
click at [1518, 193] on button "Go to next page" at bounding box center [1524, 188] width 23 height 23
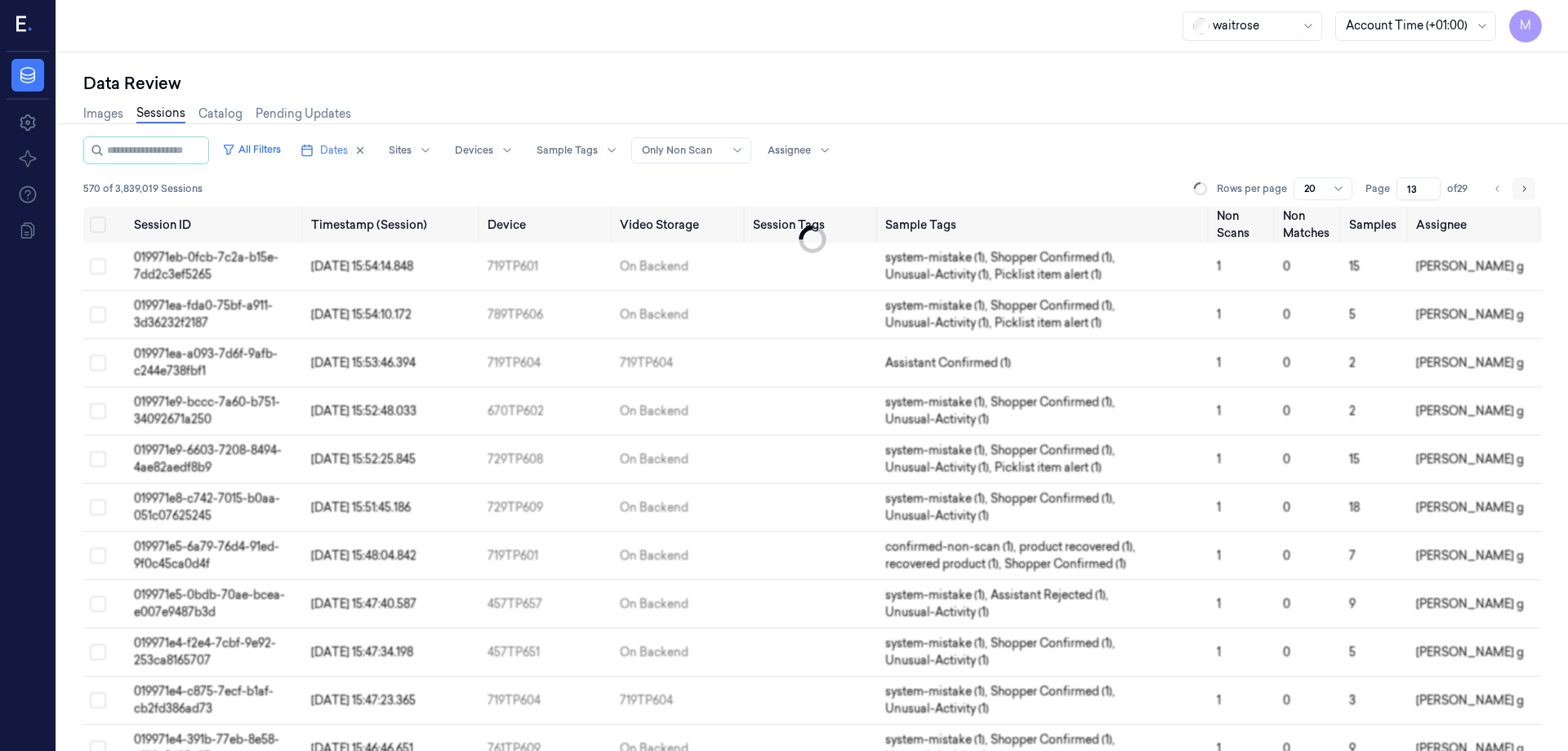
click at [1518, 193] on button "Go to next page" at bounding box center [1524, 188] width 23 height 23
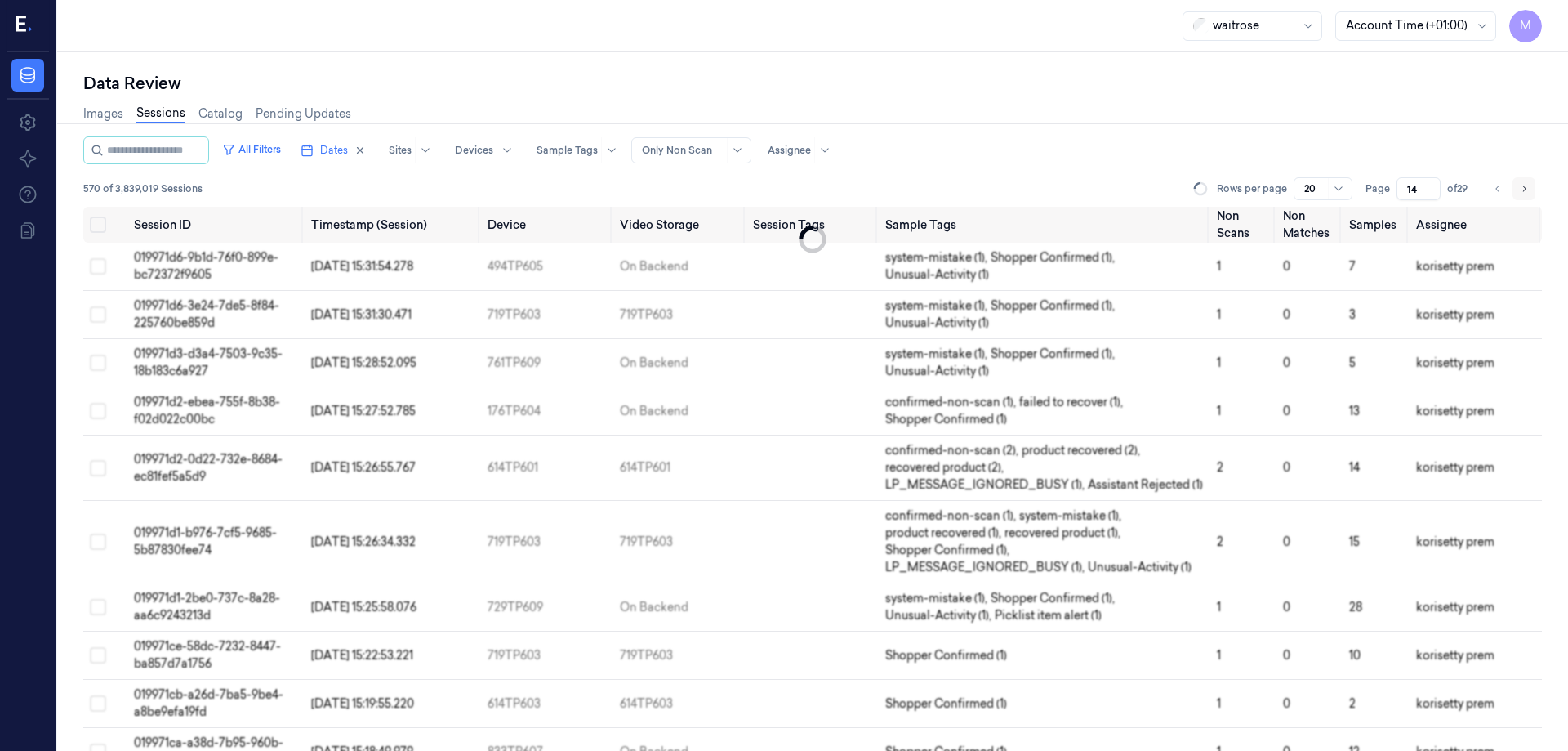
click at [1518, 193] on button "Go to next page" at bounding box center [1524, 188] width 23 height 23
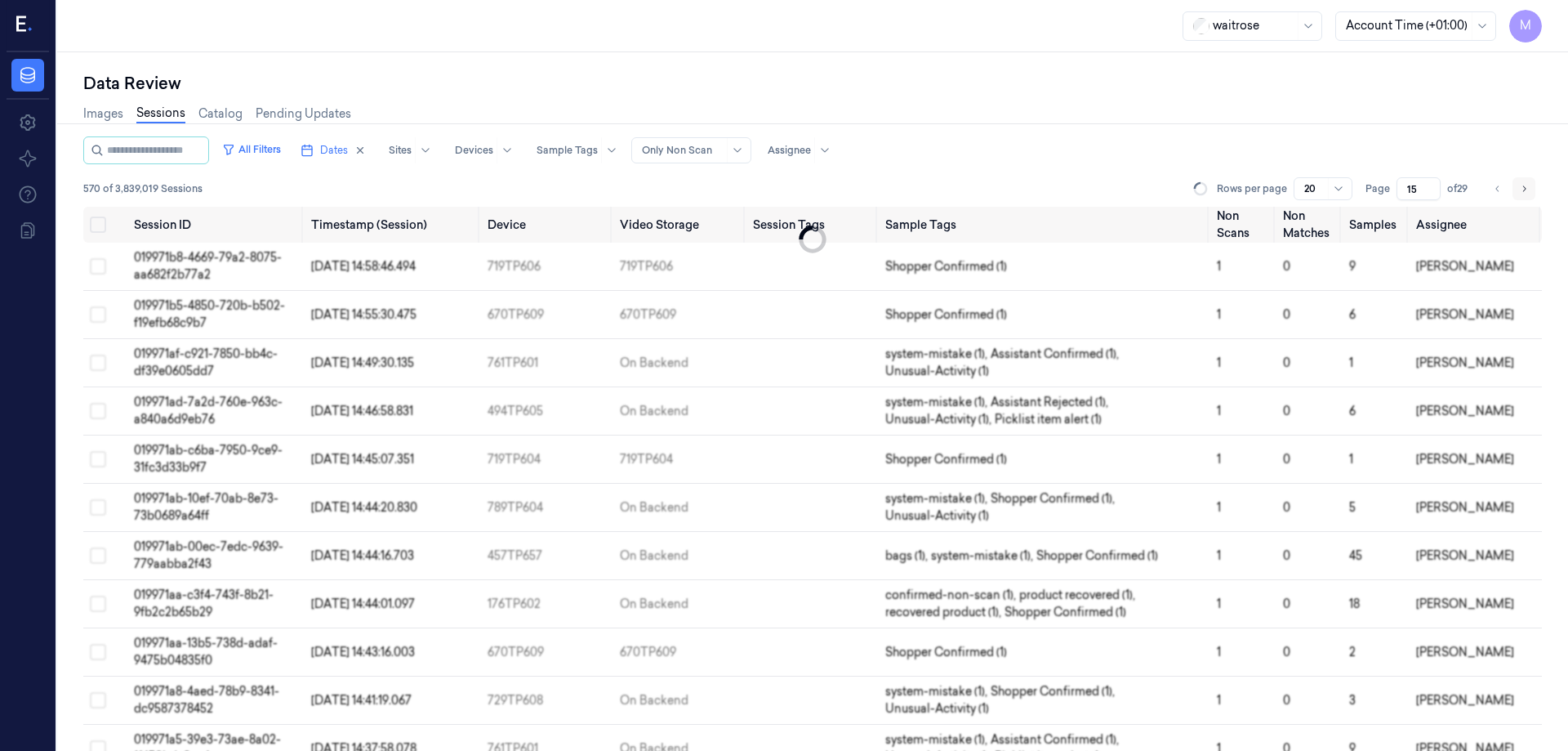
click at [1518, 193] on button "Go to next page" at bounding box center [1524, 188] width 23 height 23
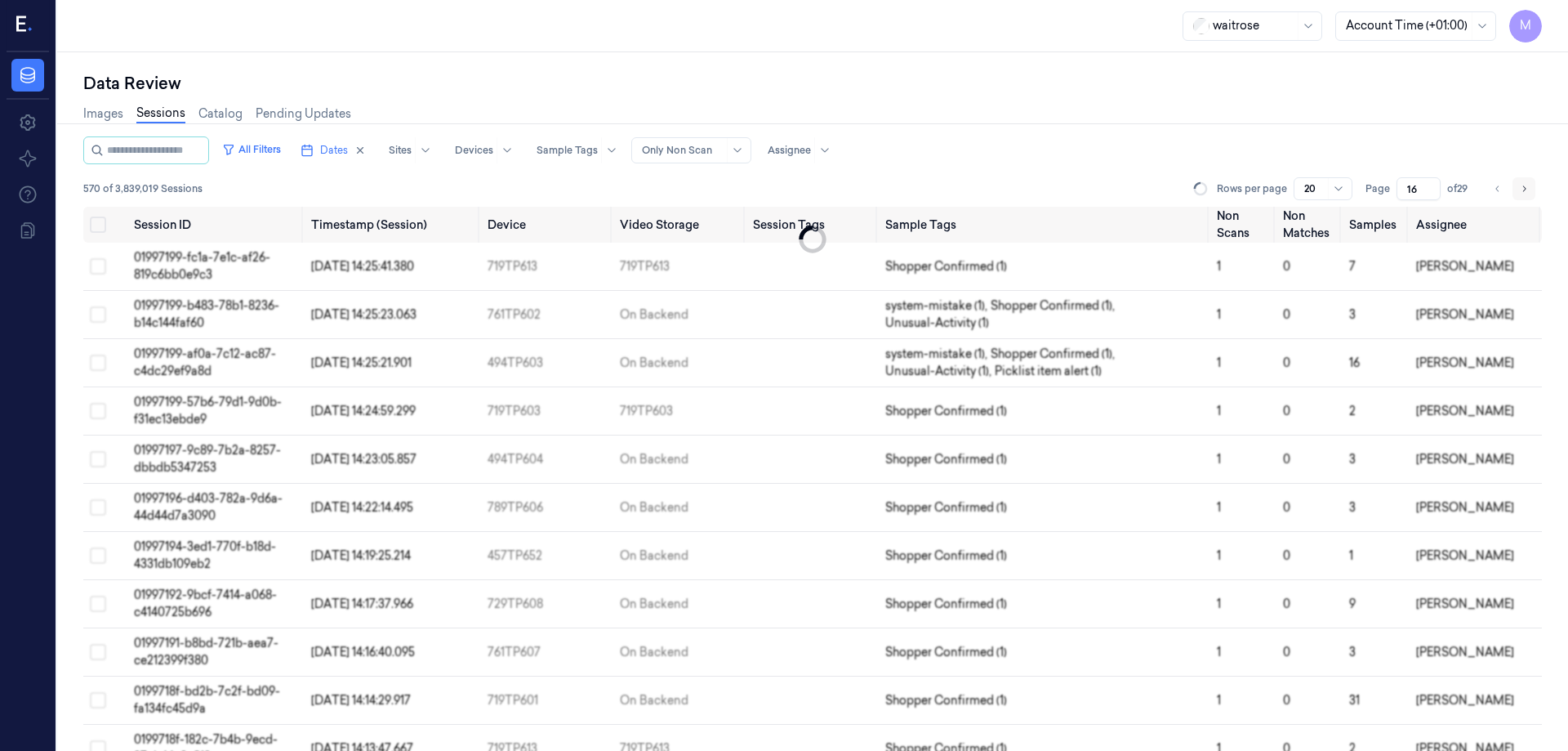
click at [1518, 193] on button "Go to next page" at bounding box center [1524, 188] width 23 height 23
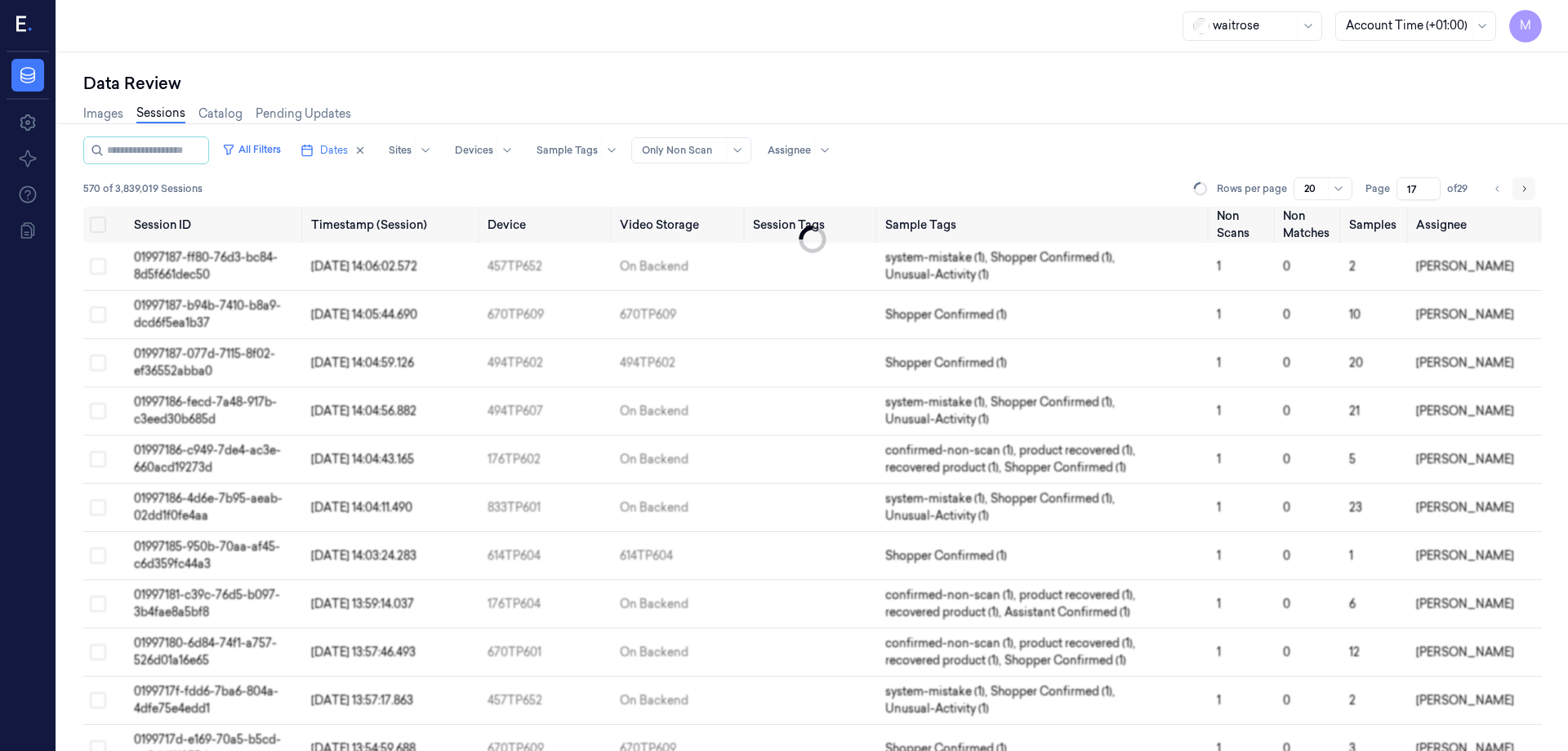
click at [1518, 193] on button "Go to next page" at bounding box center [1524, 188] width 23 height 23
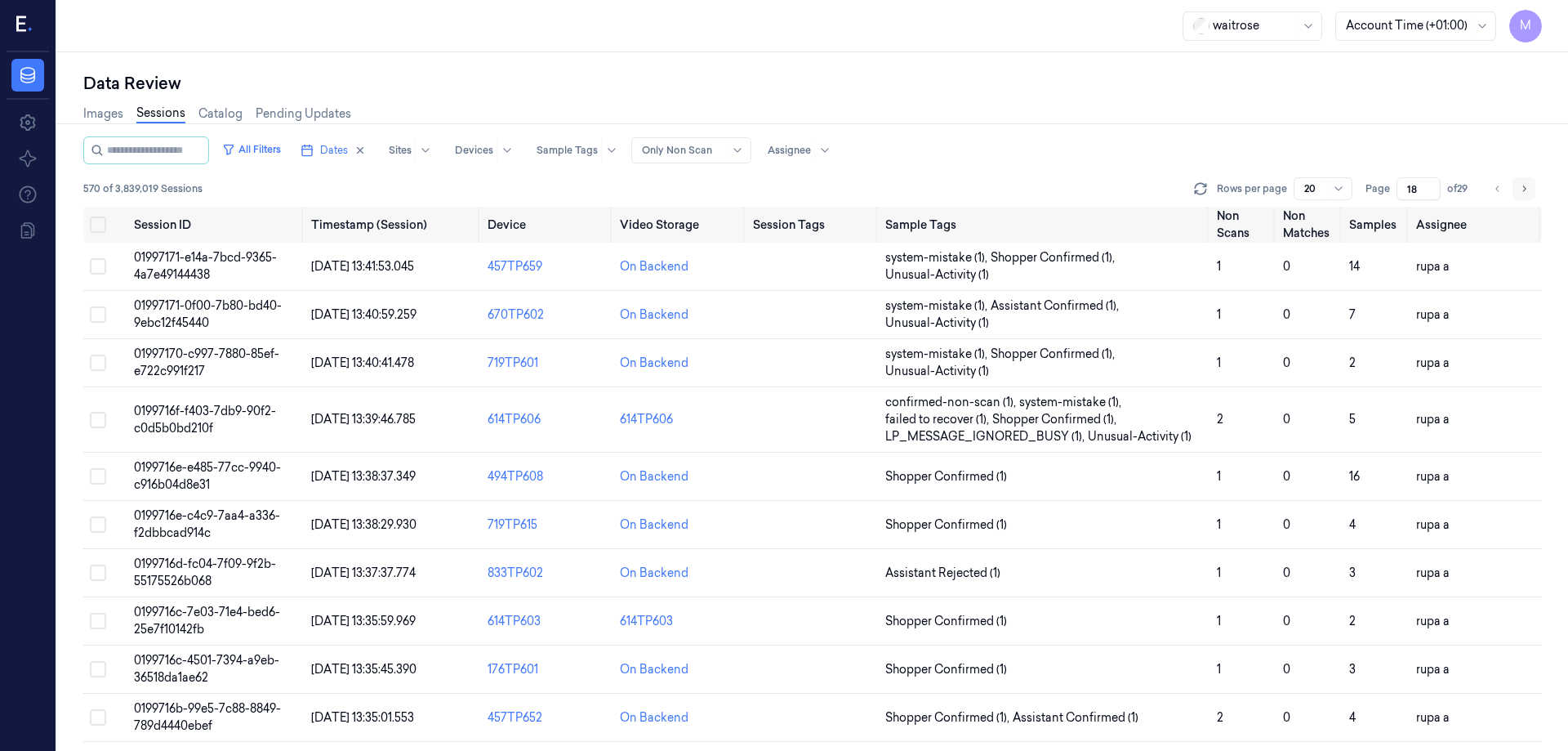
click at [1518, 188] on button "Go to next page" at bounding box center [1524, 188] width 23 height 23
type input "19"
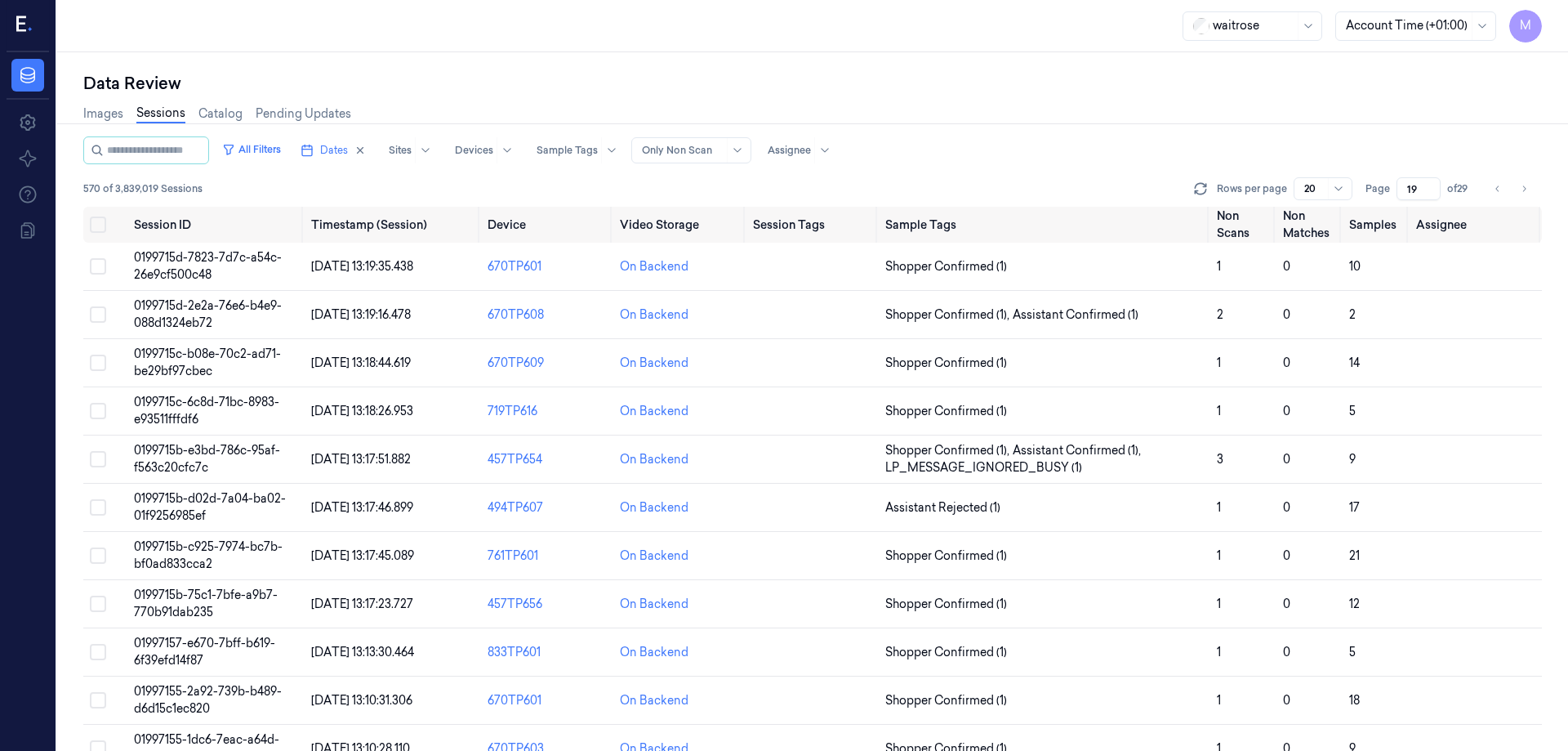
click at [959, 99] on div "Images Sessions Catalog Pending Updates" at bounding box center [812, 115] width 1459 height 42
click at [104, 224] on button "Select all" at bounding box center [98, 225] width 16 height 16
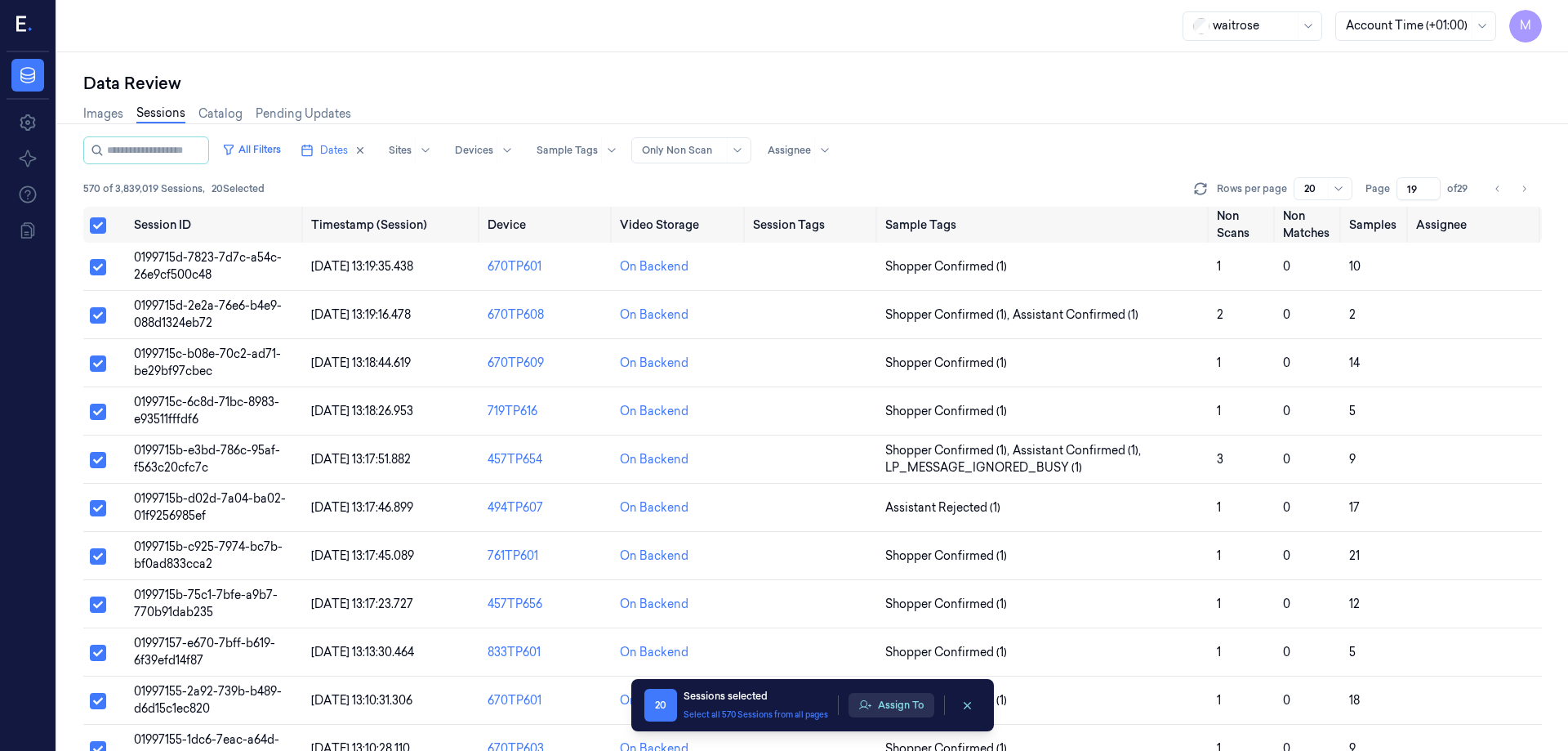
click at [897, 714] on button "Assign To" at bounding box center [892, 705] width 86 height 25
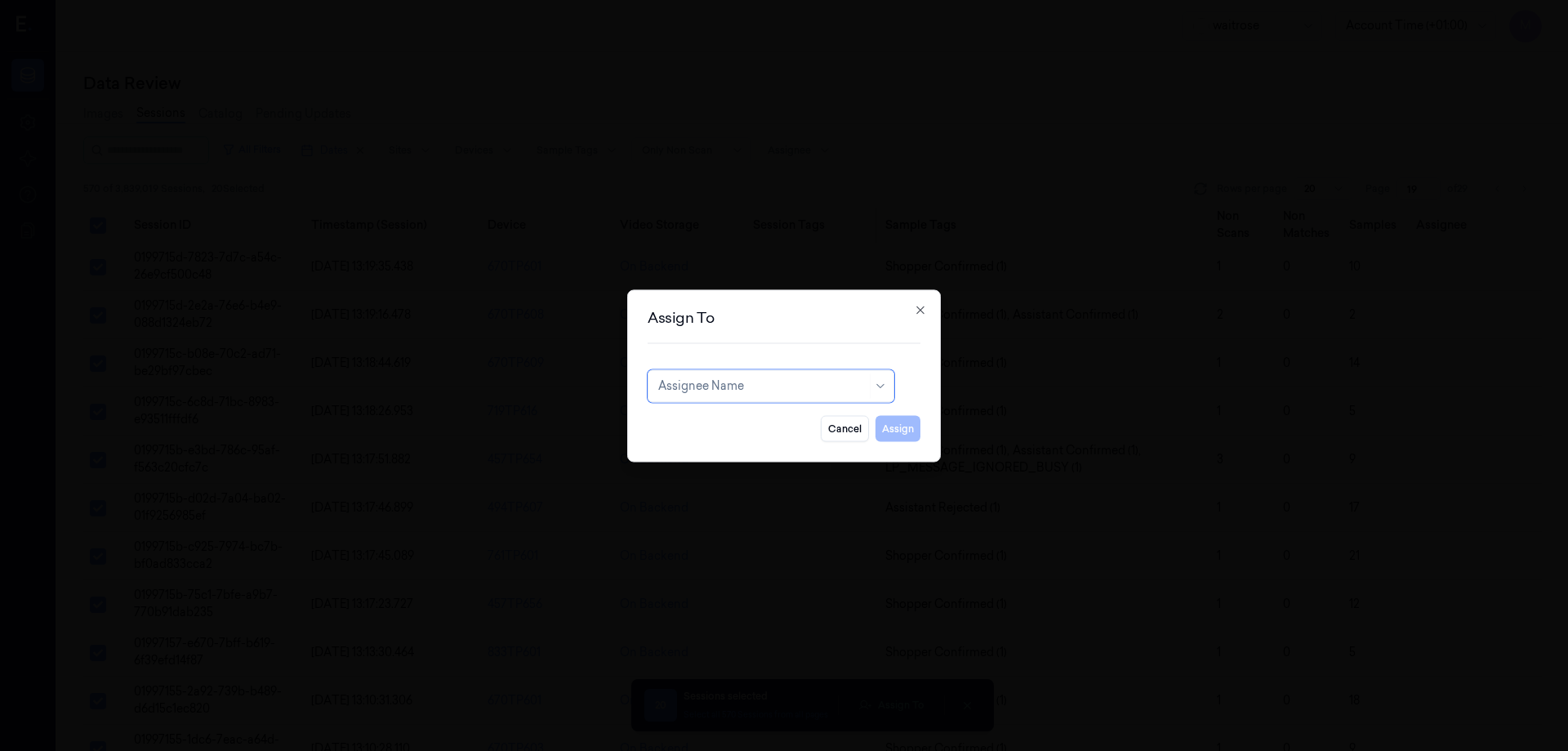
click at [800, 393] on div at bounding box center [762, 386] width 208 height 17
type input "var"
click at [740, 444] on div "[PERSON_NAME] g" at bounding box center [771, 449] width 225 height 17
click at [885, 427] on button "Assign" at bounding box center [898, 428] width 45 height 26
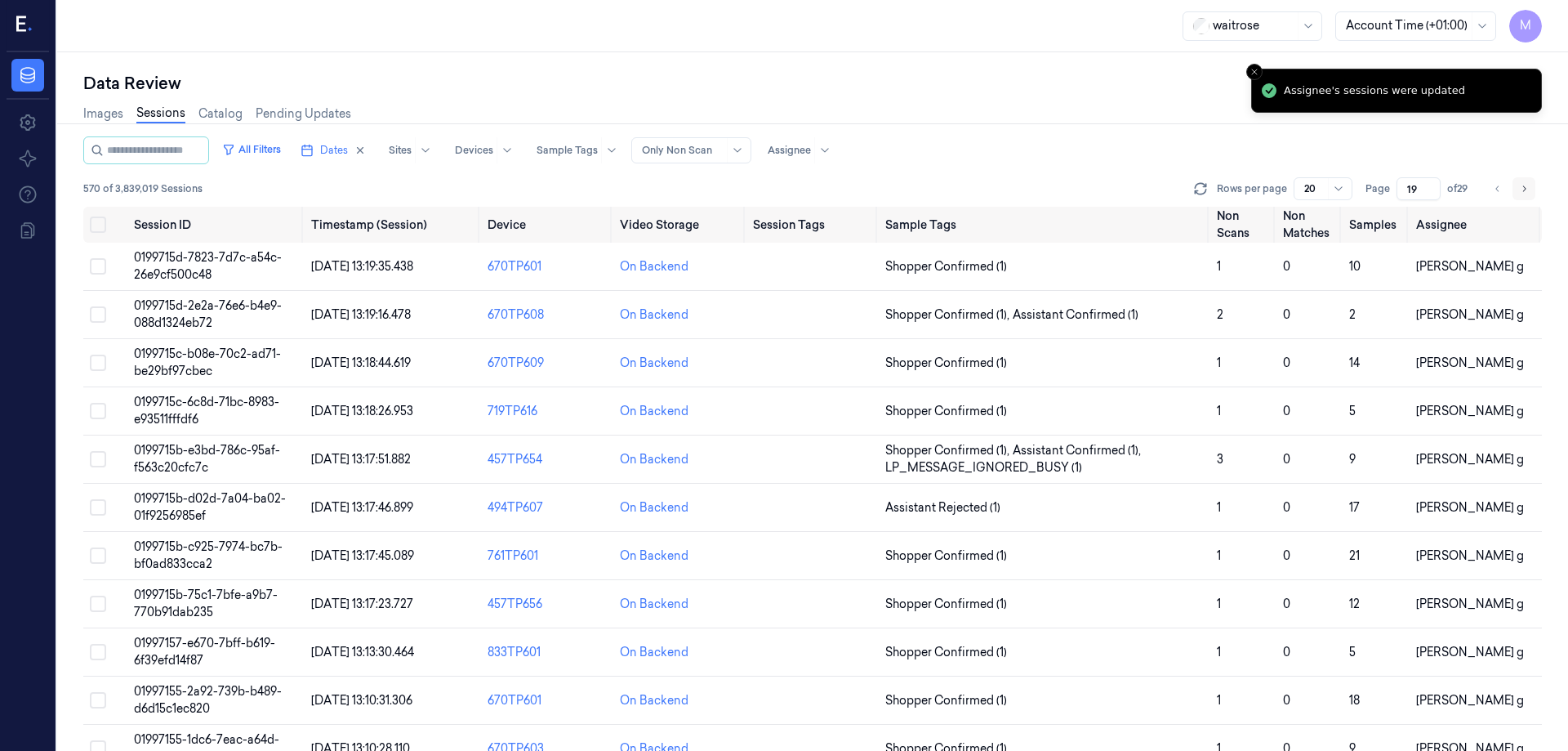
click at [1533, 185] on button "Go to next page" at bounding box center [1524, 188] width 23 height 23
type input "20"
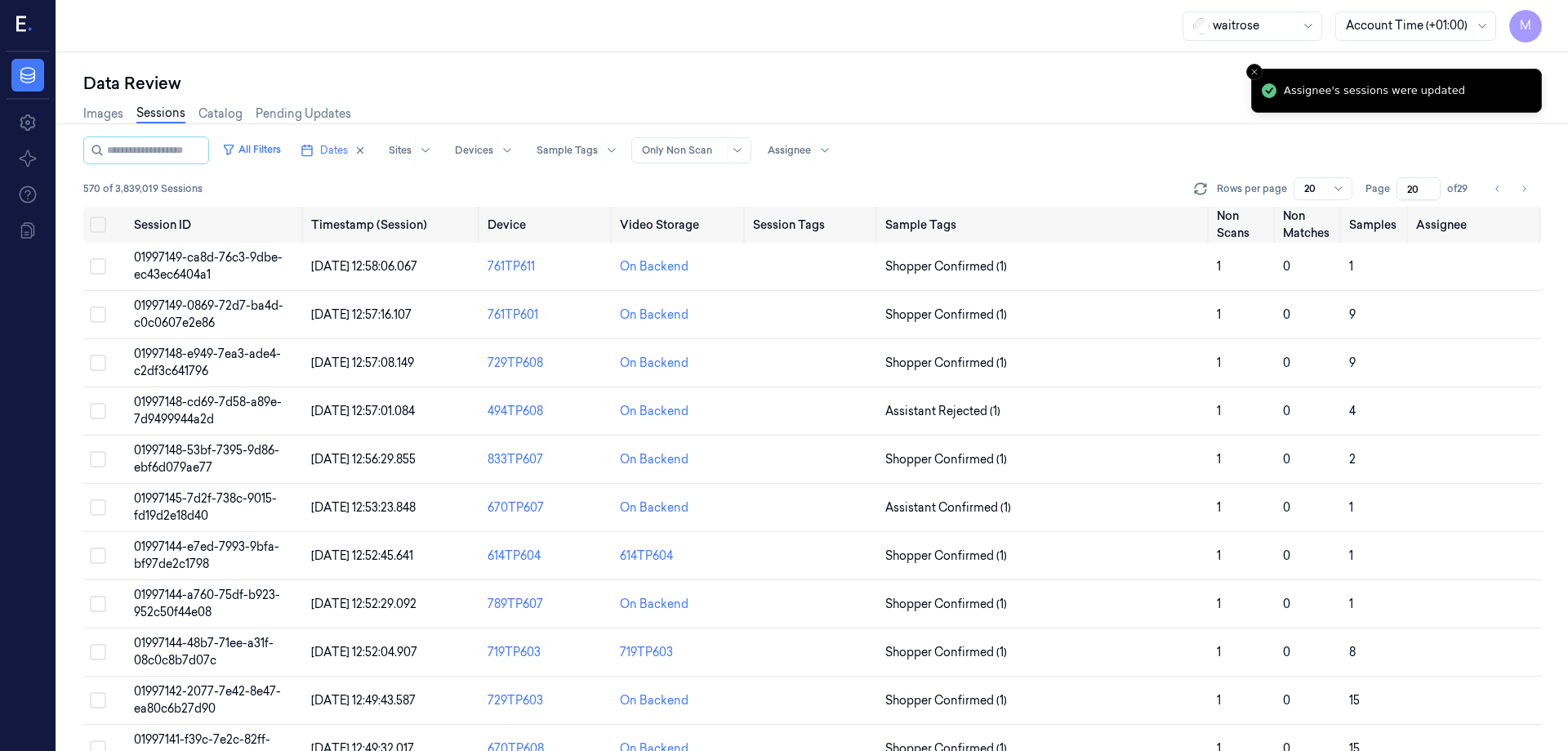
click at [1172, 144] on div "All Filters Dates Sites Devices Sample Tags Alert Type Only Non Scan Assignee" at bounding box center [812, 151] width 1459 height 28
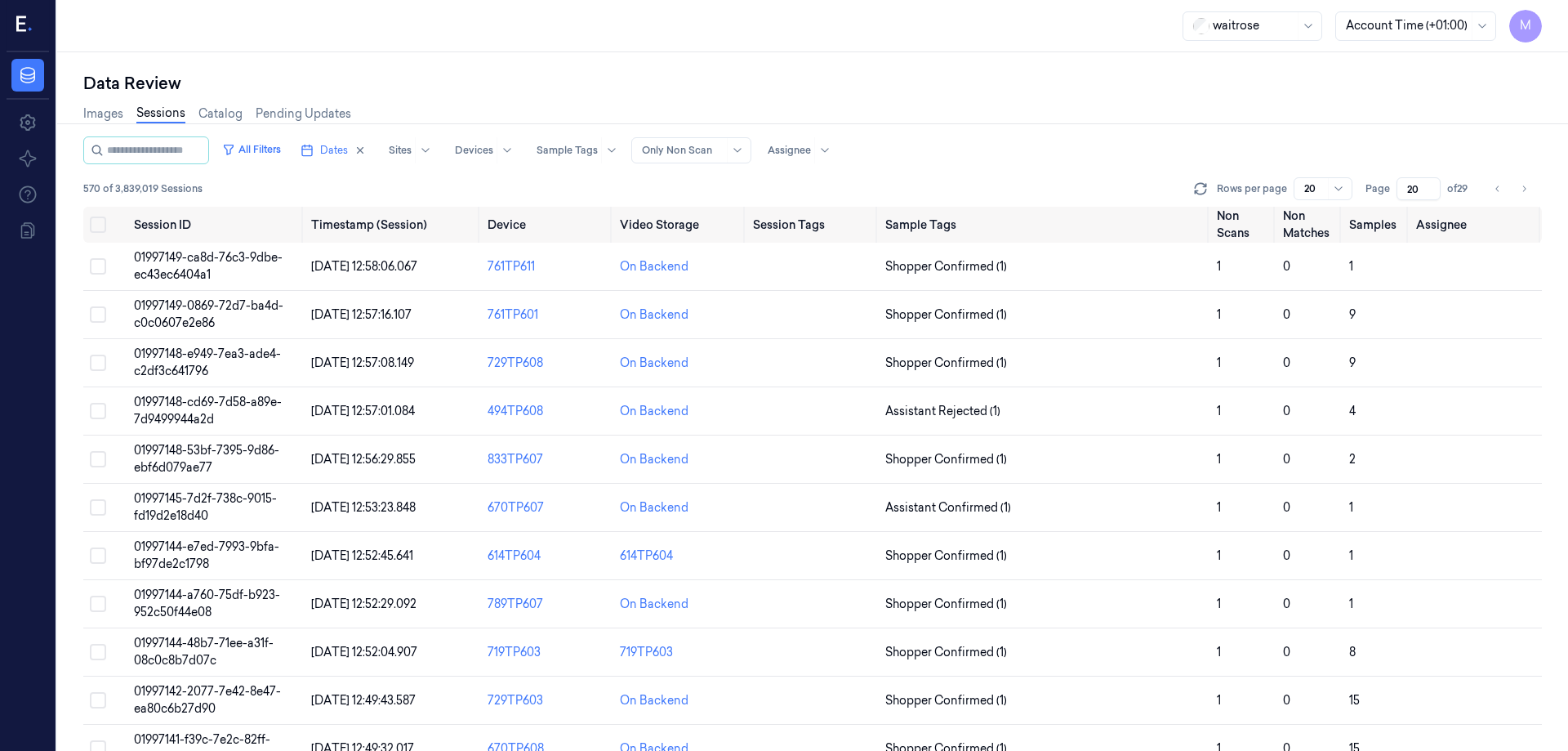
click at [1205, 120] on div "Images Sessions Catalog Pending Updates" at bounding box center [812, 115] width 1459 height 42
drag, startPoint x: 97, startPoint y: 219, endPoint x: 401, endPoint y: 517, distance: 425.7
click at [97, 219] on button "Select all" at bounding box center [98, 225] width 16 height 16
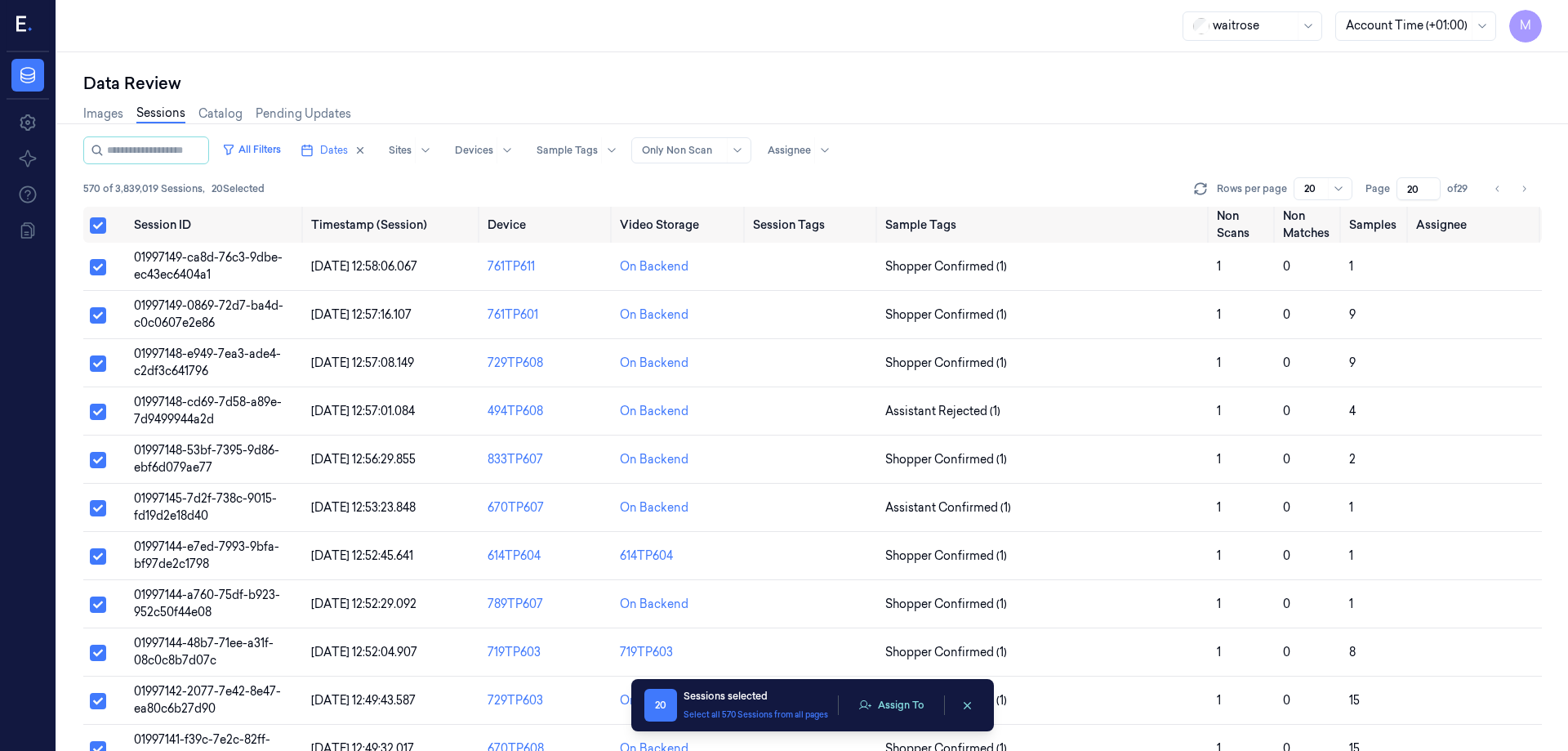
click at [899, 717] on div "20 Sessions selected Select all 570 Sessions from all pages Assign To" at bounding box center [812, 705] width 336 height 33
click at [905, 710] on button "Assign To" at bounding box center [892, 705] width 86 height 25
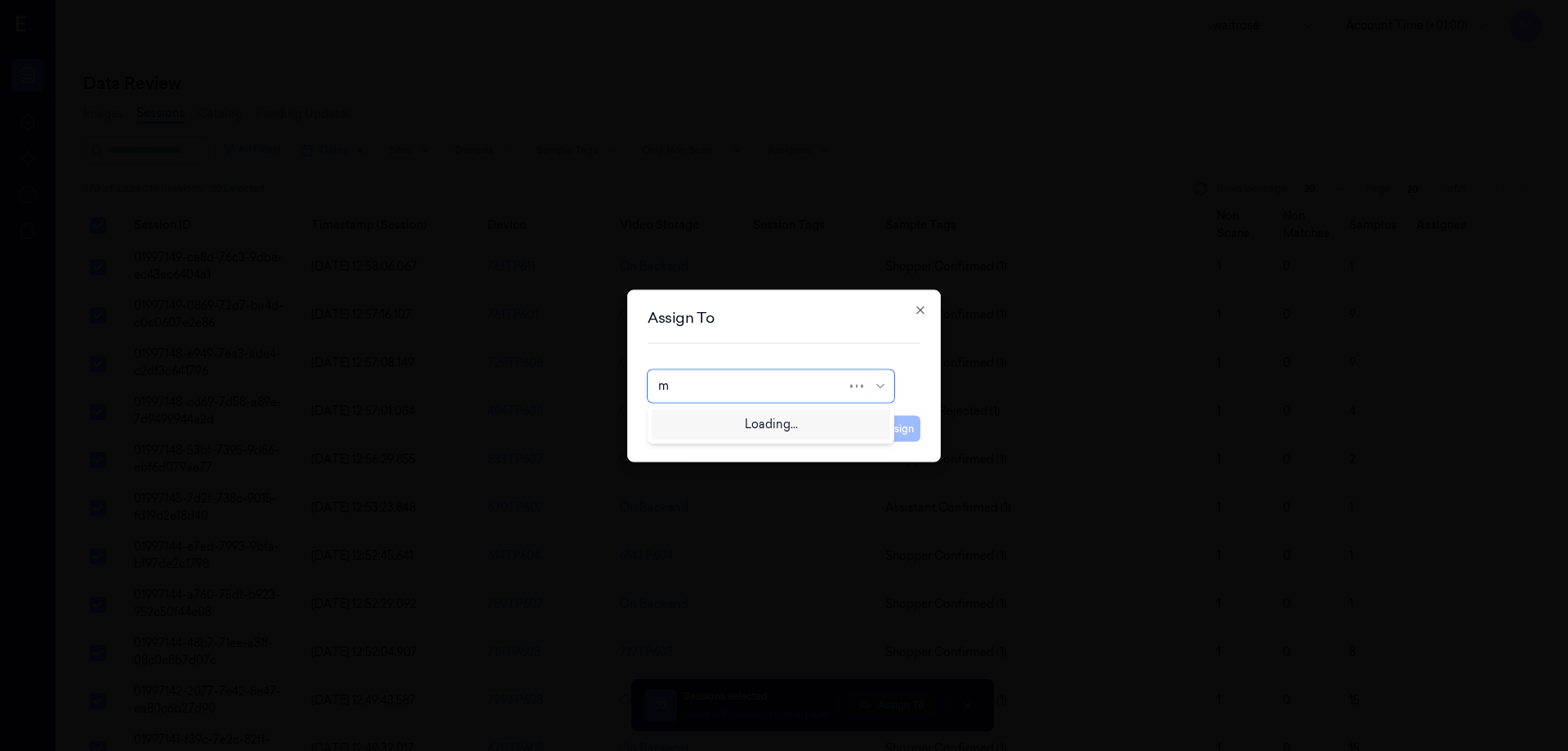
type input "mo"
click at [735, 429] on div "[PERSON_NAME]" at bounding box center [771, 422] width 225 height 17
click at [888, 427] on button "Assign" at bounding box center [898, 428] width 45 height 26
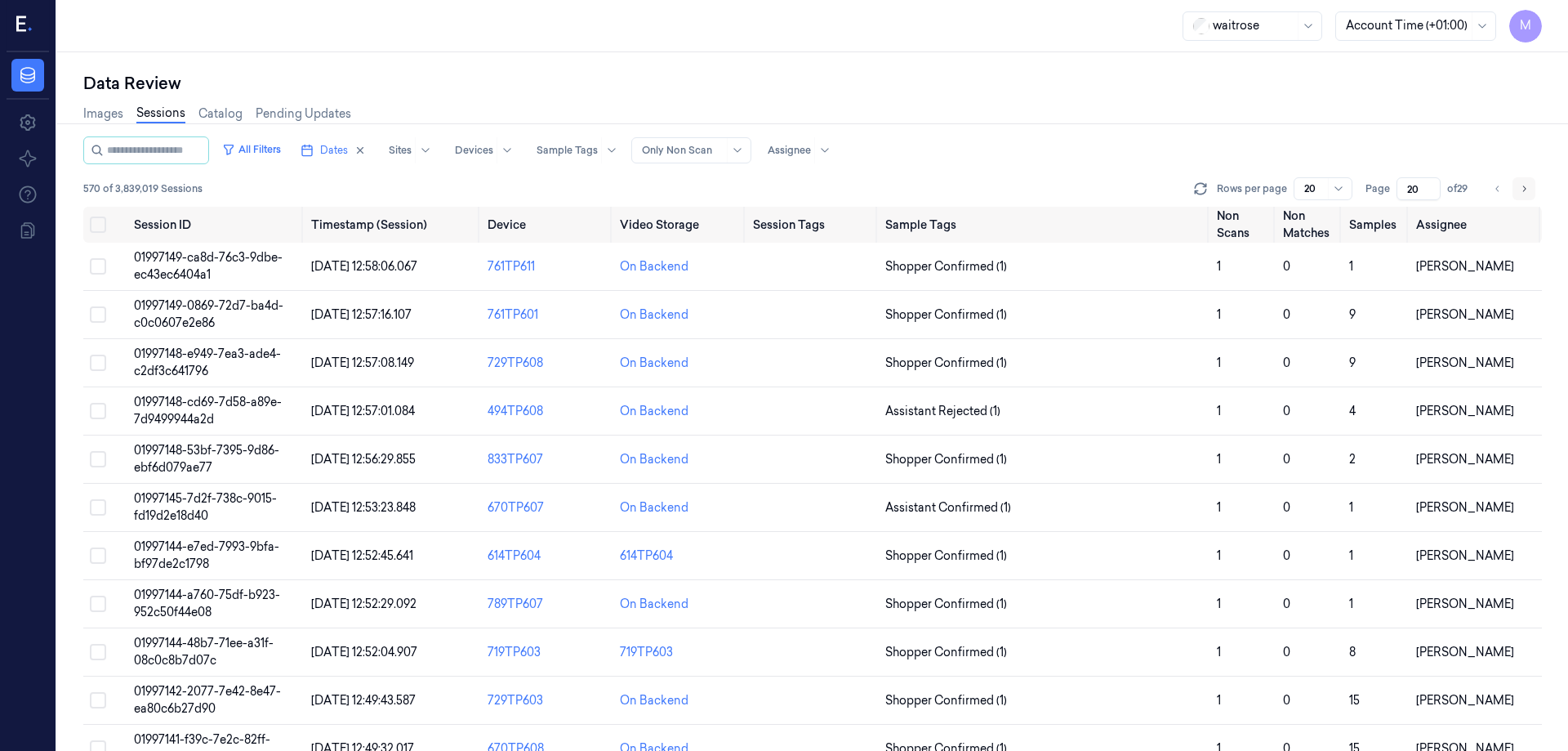
click at [1527, 197] on button "Go to next page" at bounding box center [1524, 188] width 23 height 23
type input "21"
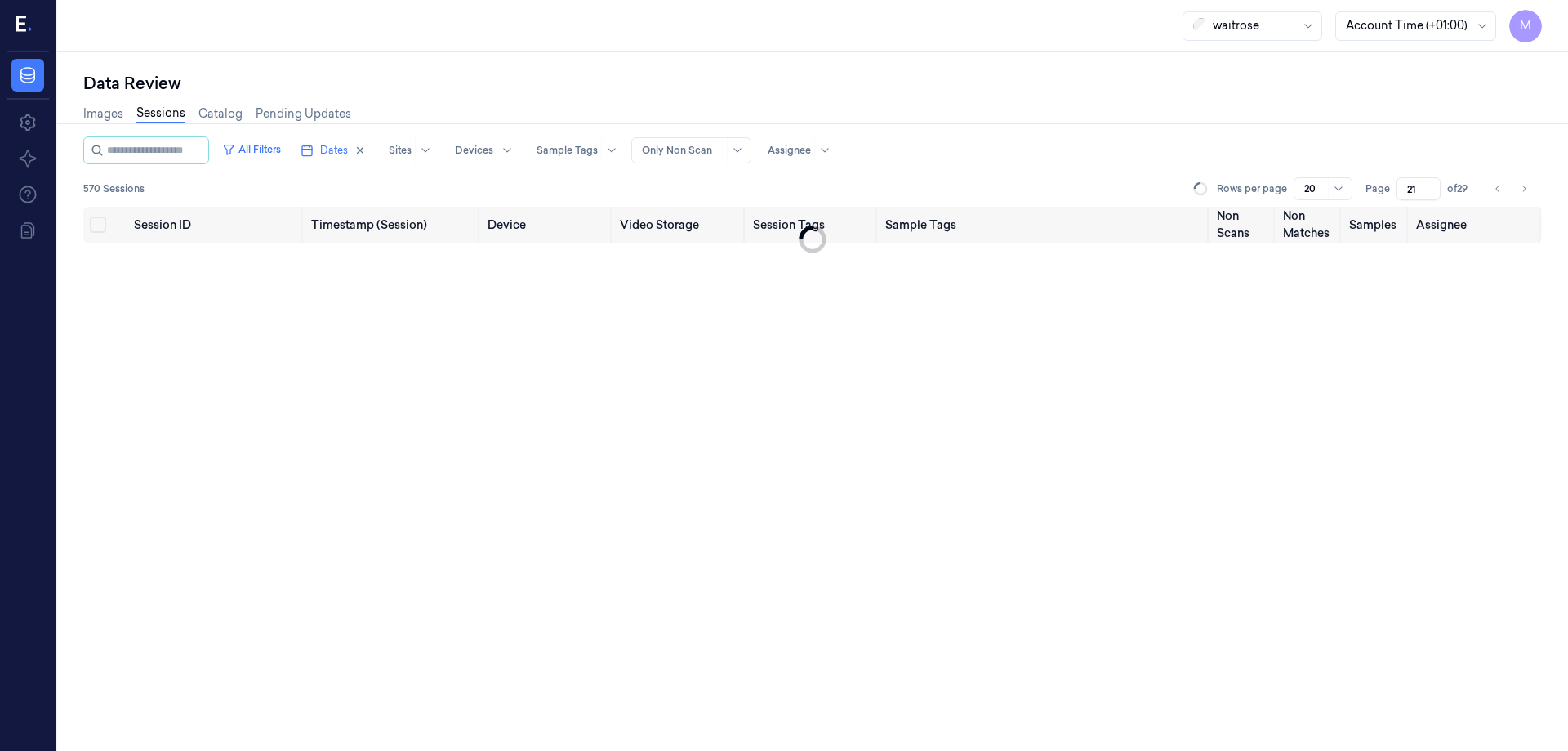
click at [1357, 114] on div "Images Sessions Catalog Pending Updates" at bounding box center [812, 115] width 1459 height 42
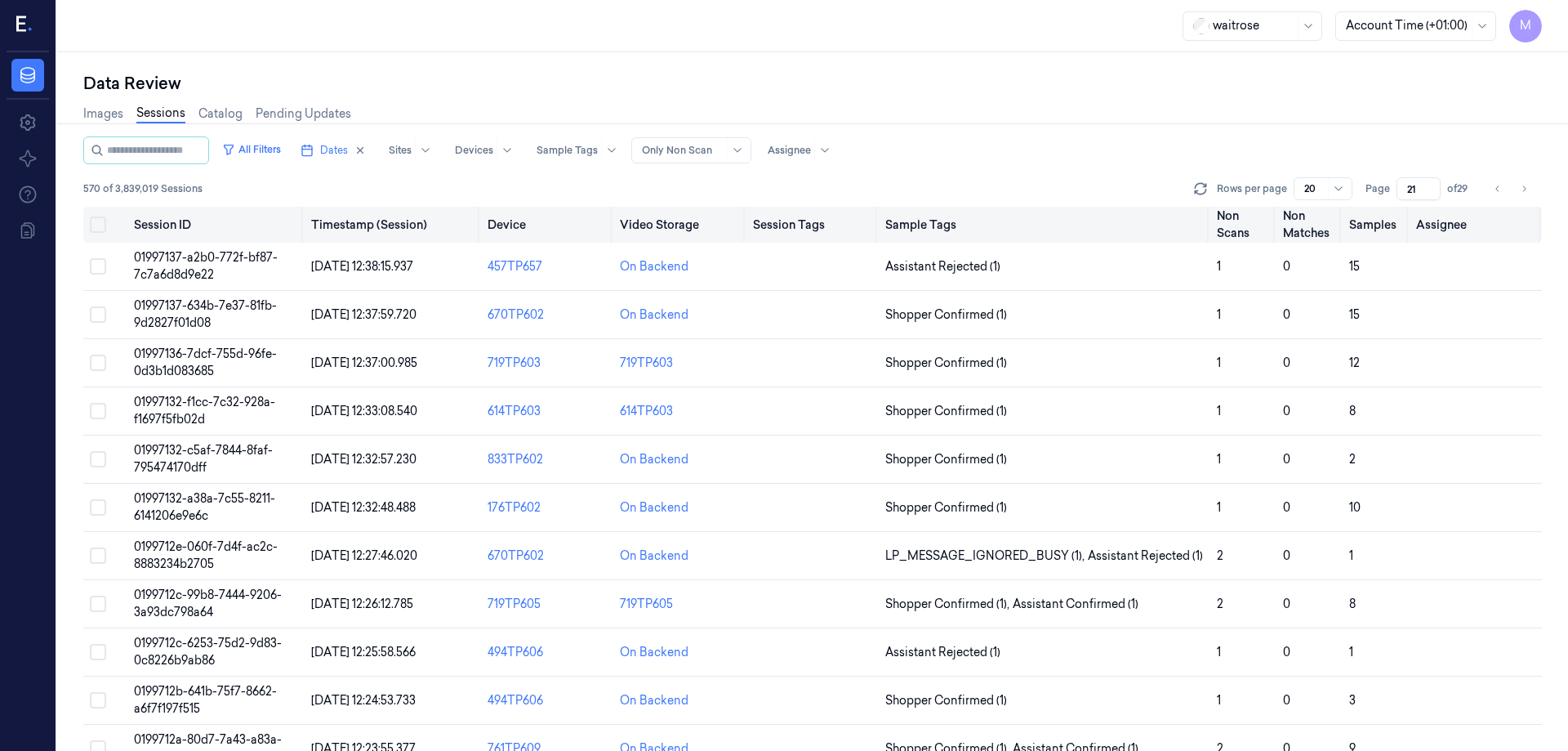
click at [97, 221] on button "Select all" at bounding box center [98, 225] width 16 height 16
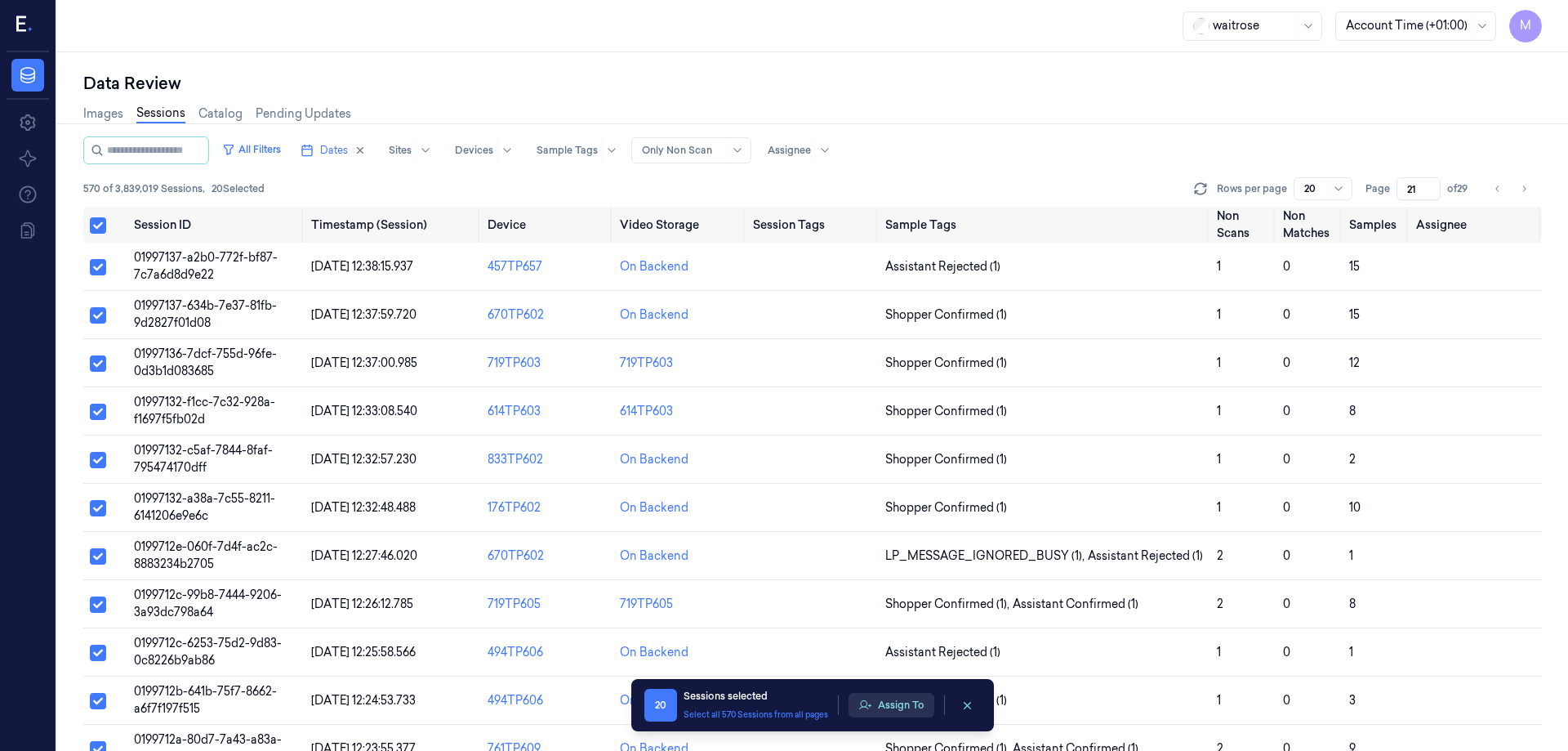
click at [914, 715] on button "Assign To" at bounding box center [892, 705] width 86 height 25
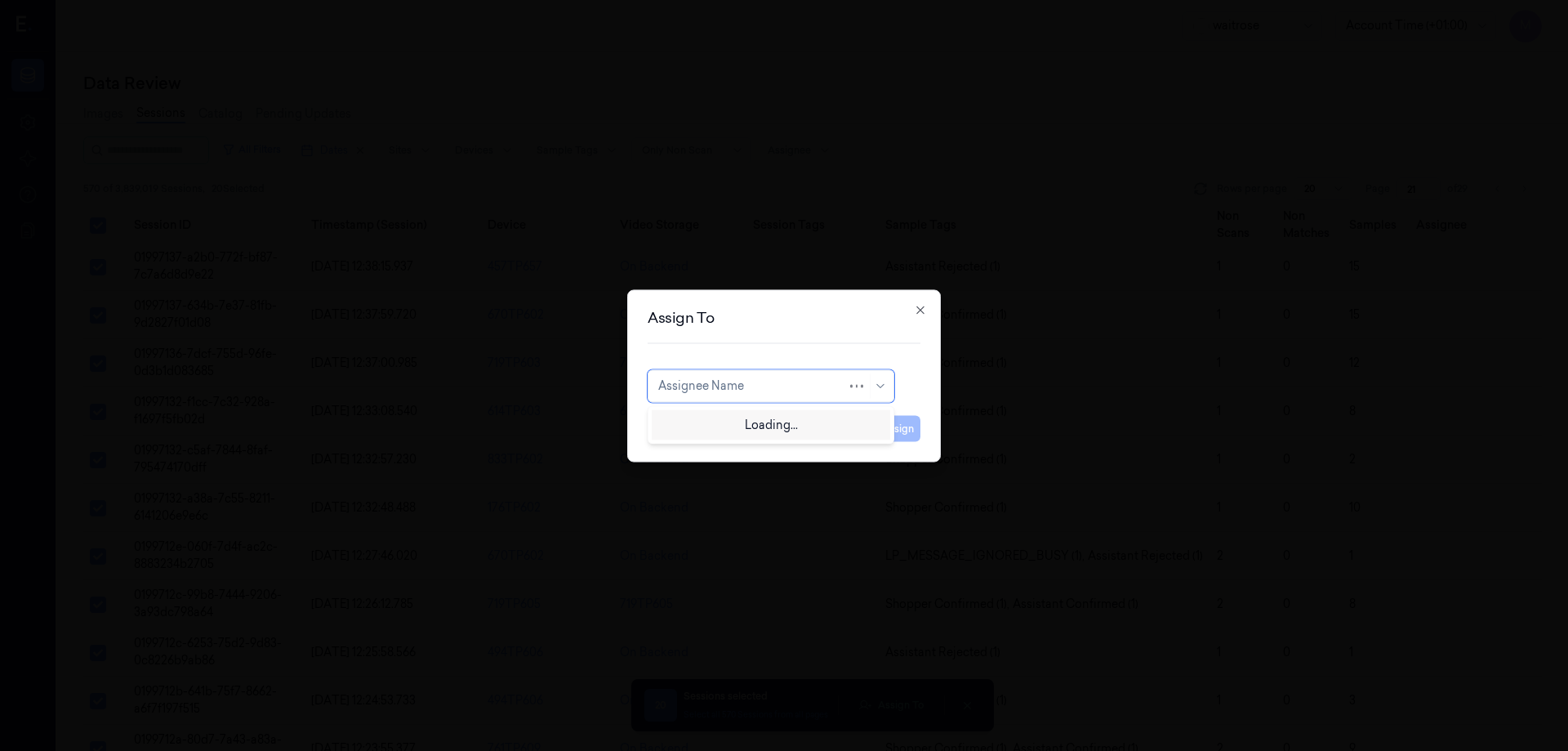
click at [856, 378] on div "Assignee Name" at bounding box center [771, 386] width 247 height 33
type input "p"
type input "ko"
click at [712, 422] on div "korisetty prem" at bounding box center [697, 422] width 78 height 17
click at [902, 422] on button "Assign" at bounding box center [898, 428] width 45 height 26
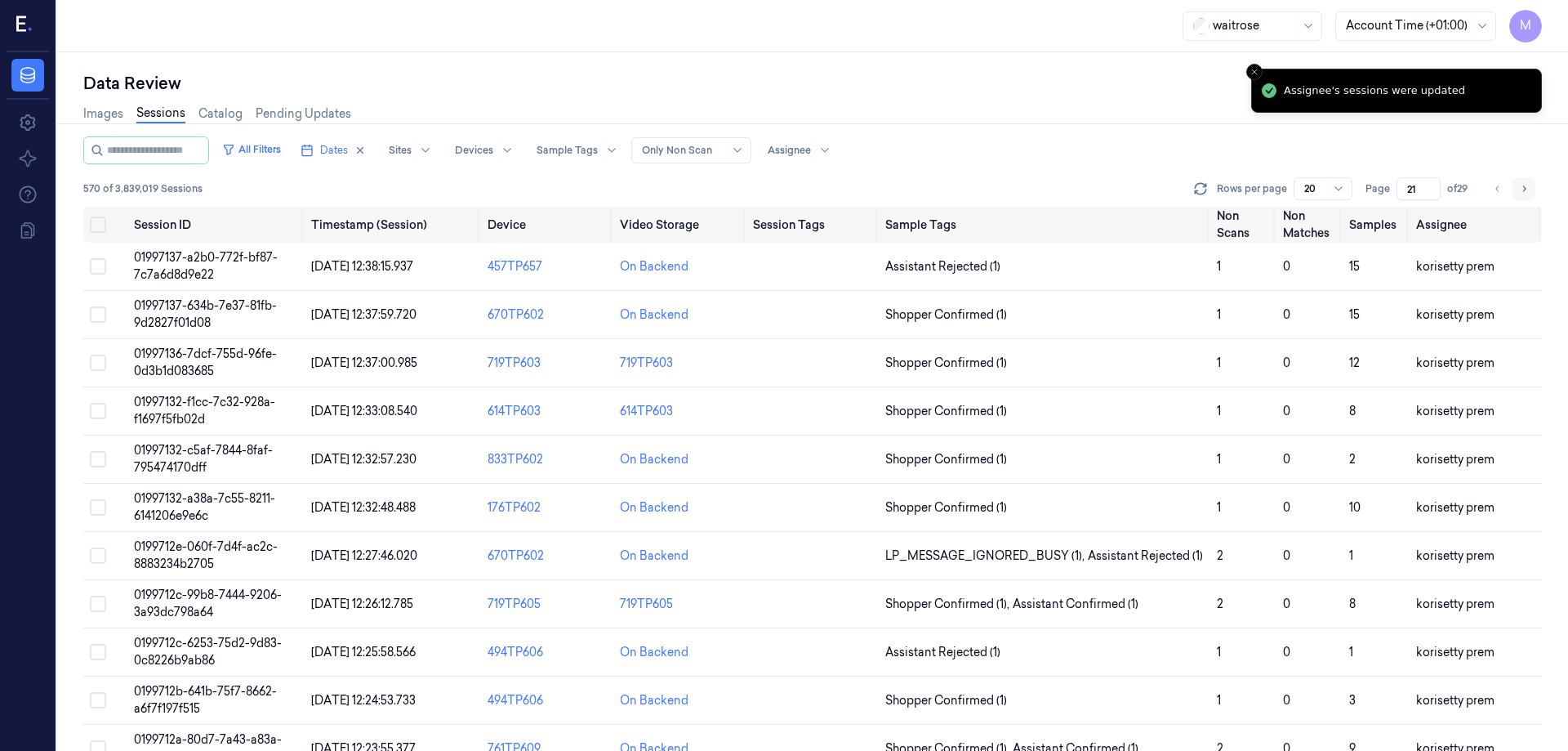
click at [1525, 185] on icon "Go to next page" at bounding box center [1524, 188] width 10 height 13
type input "22"
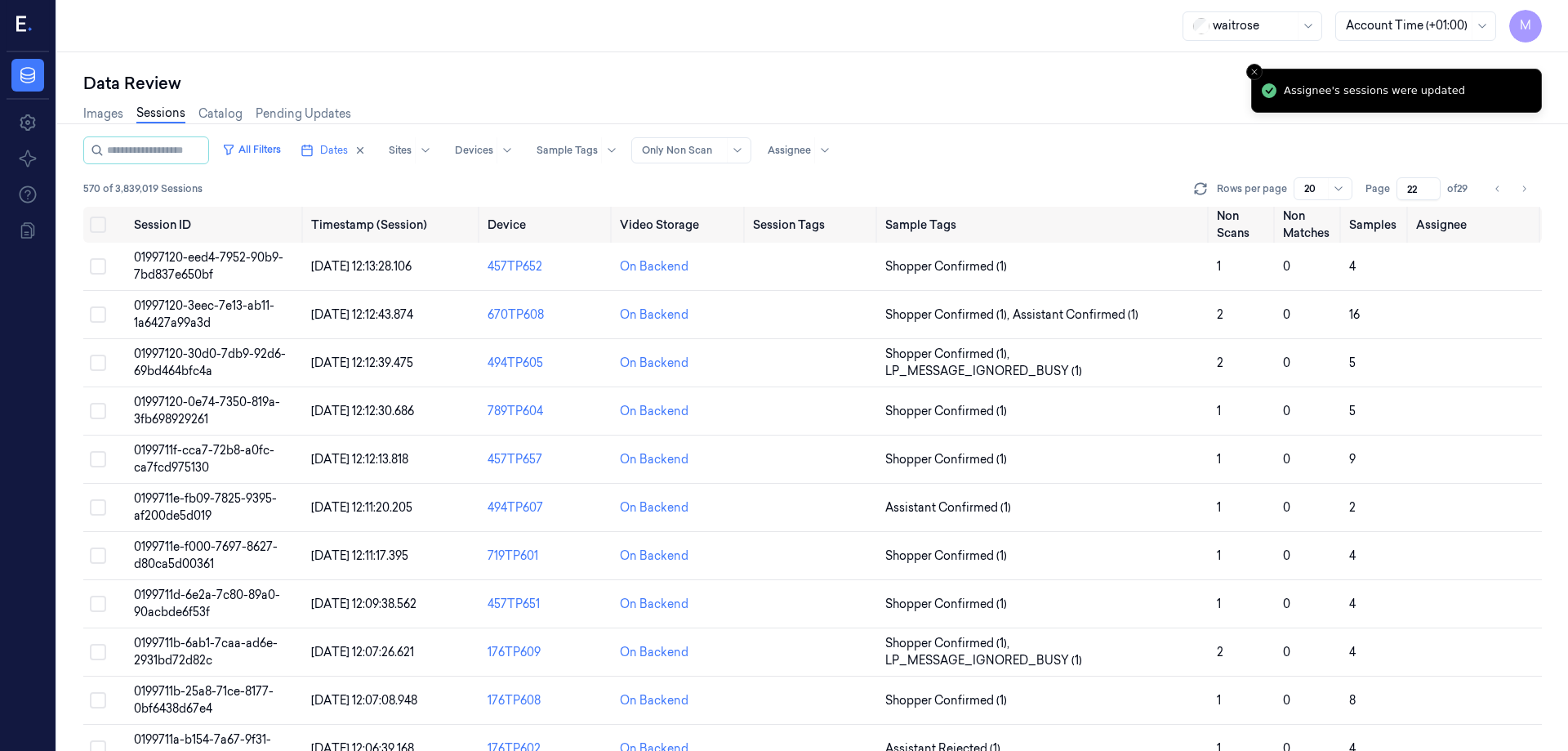
click at [1016, 93] on div "Data Review" at bounding box center [812, 83] width 1459 height 23
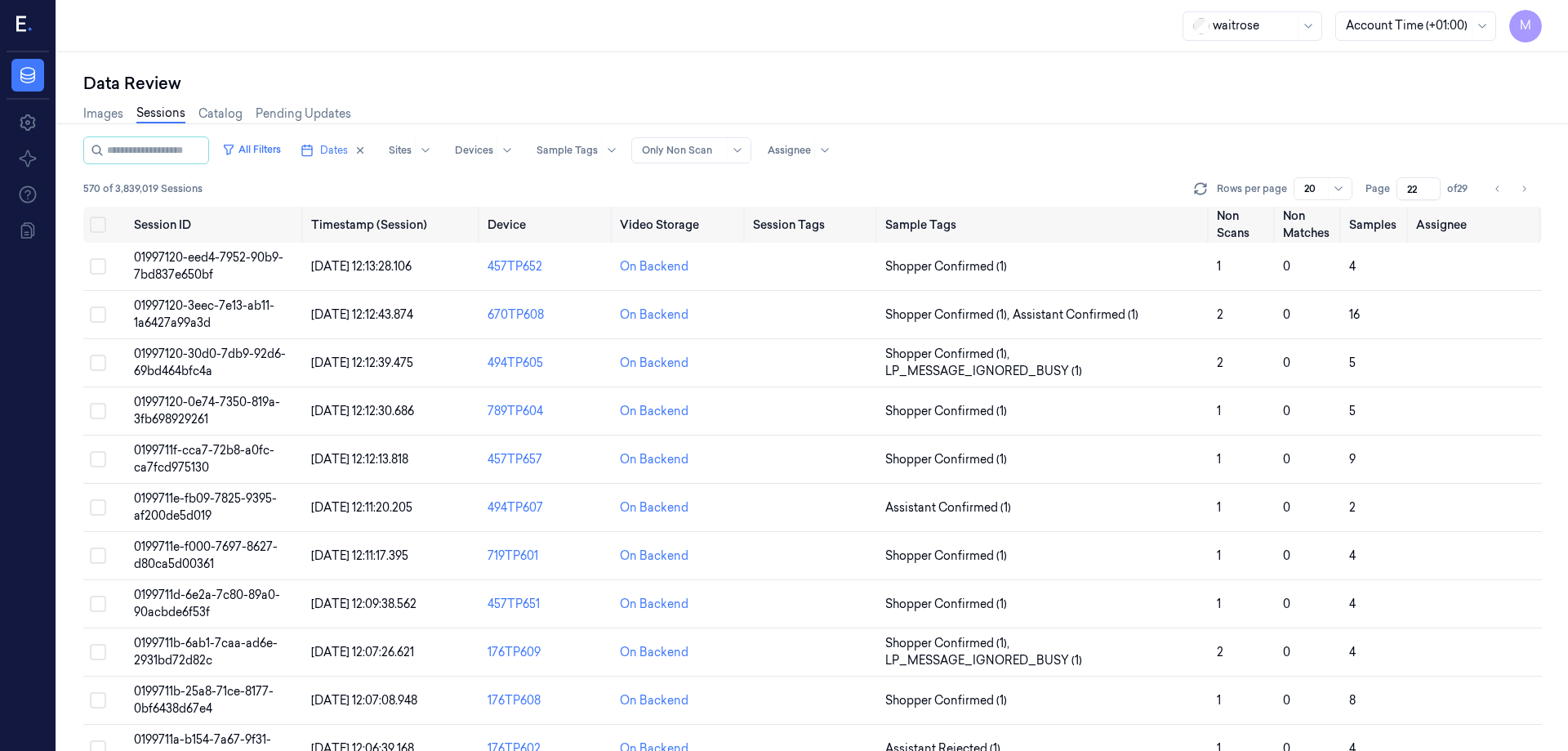
click at [1120, 100] on div "Images Sessions Catalog Pending Updates" at bounding box center [812, 115] width 1459 height 42
drag, startPoint x: 93, startPoint y: 220, endPoint x: 151, endPoint y: 235, distance: 59.9
click at [93, 220] on button "Select all" at bounding box center [98, 225] width 16 height 16
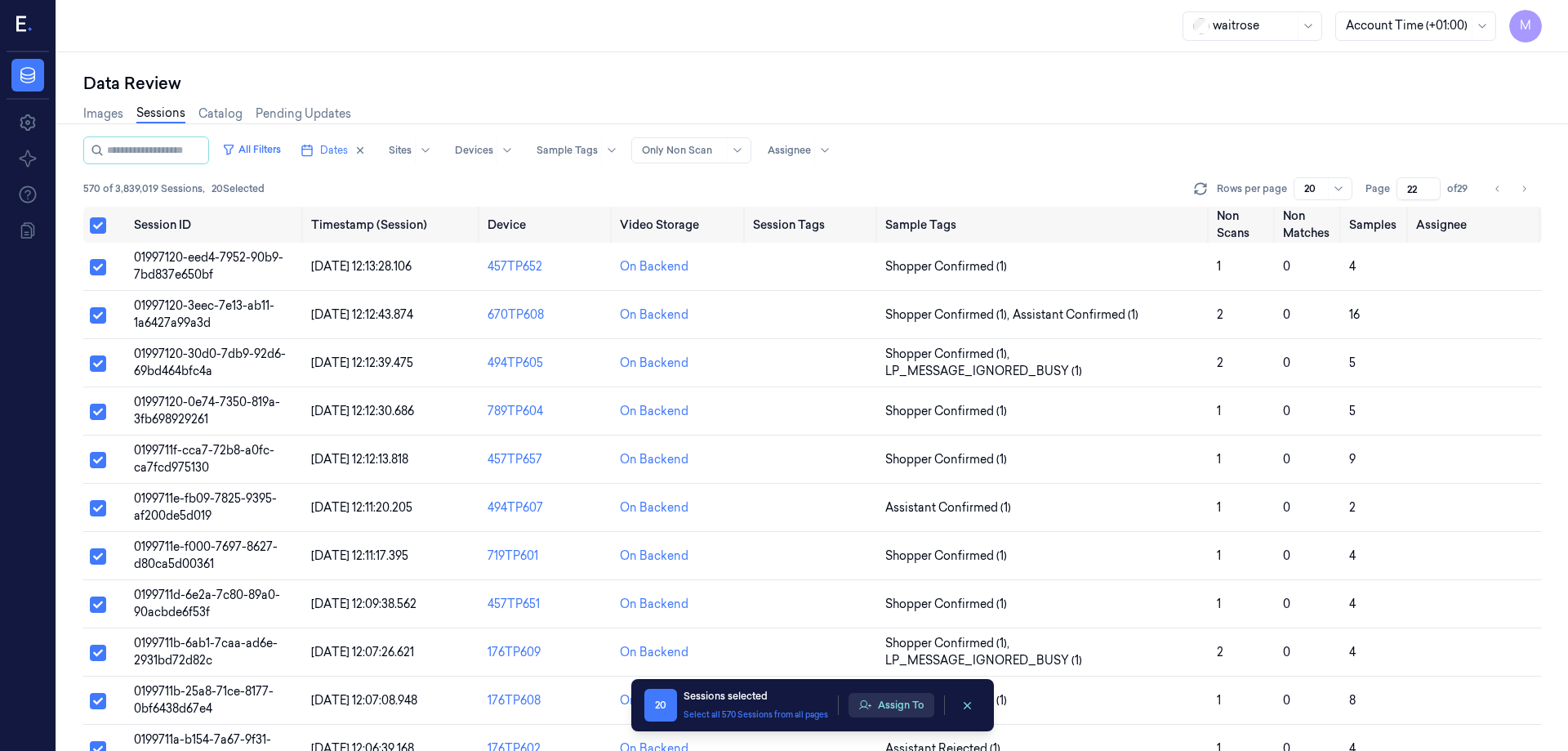
click at [899, 715] on button "Assign To" at bounding box center [892, 705] width 86 height 25
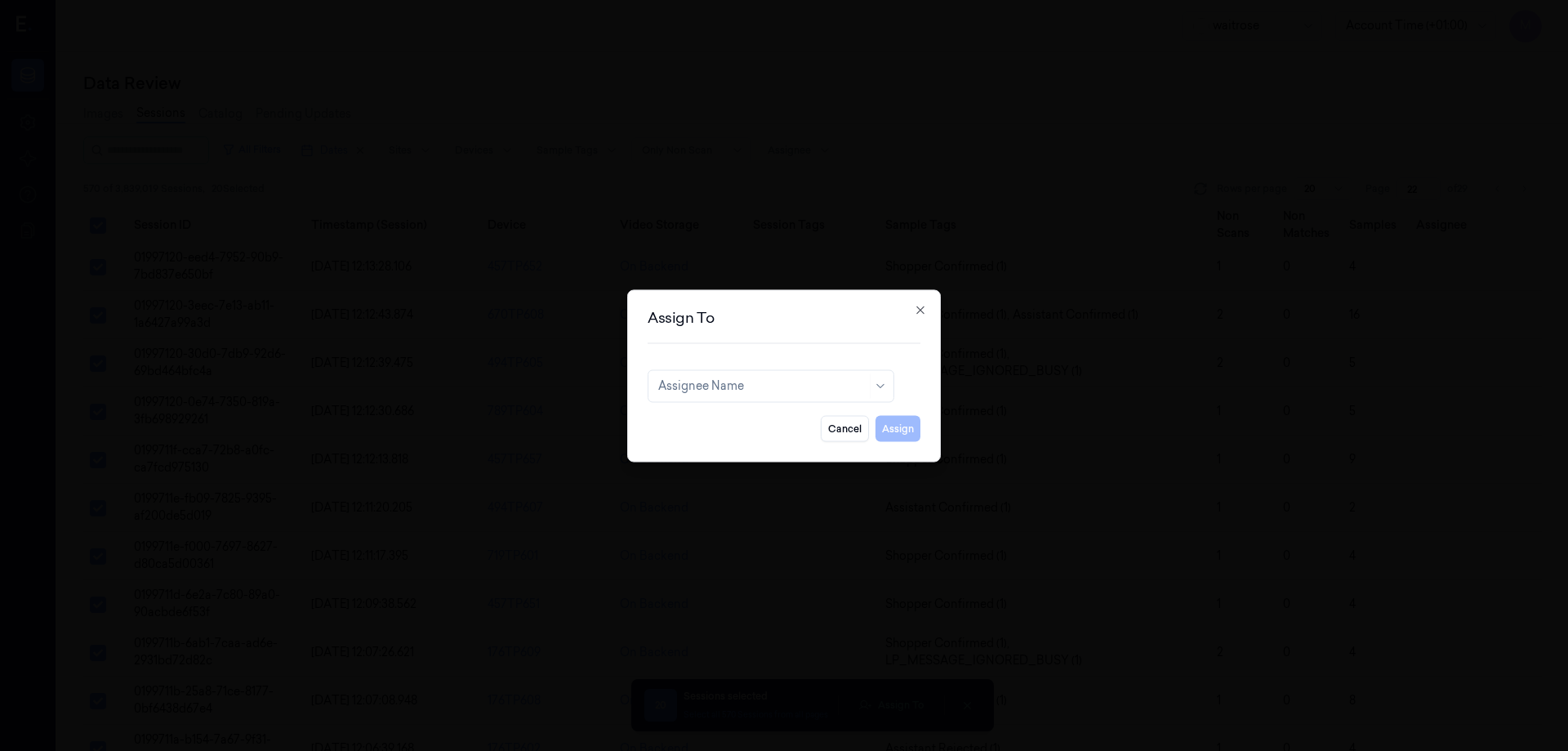
click at [703, 398] on div "Assignee Name" at bounding box center [771, 386] width 247 height 33
type input "ru"
click at [703, 421] on div "rupa a" at bounding box center [771, 422] width 225 height 17
click at [903, 430] on button "Assign" at bounding box center [898, 428] width 45 height 26
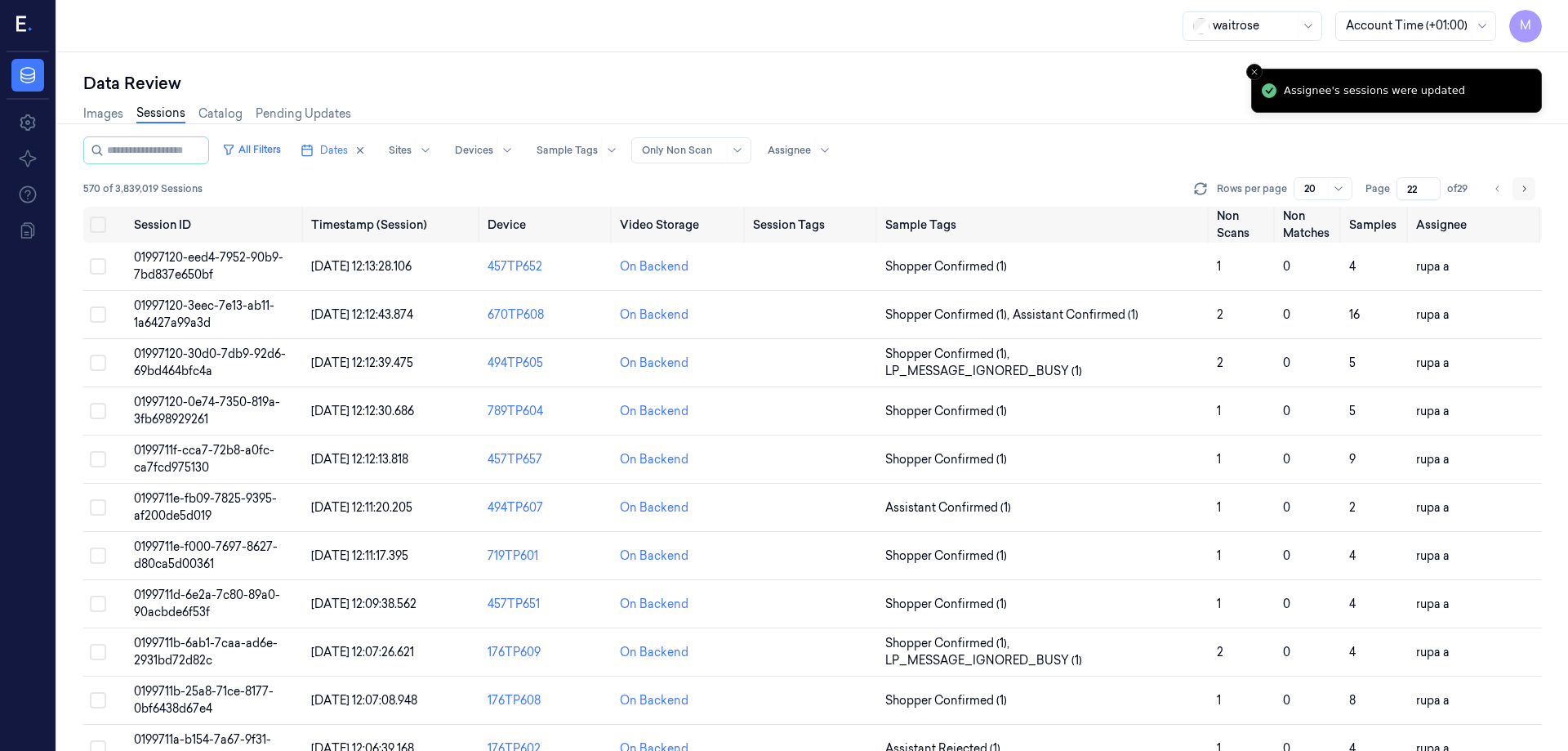
click at [1524, 192] on icon "Go to next page" at bounding box center [1524, 188] width 10 height 13
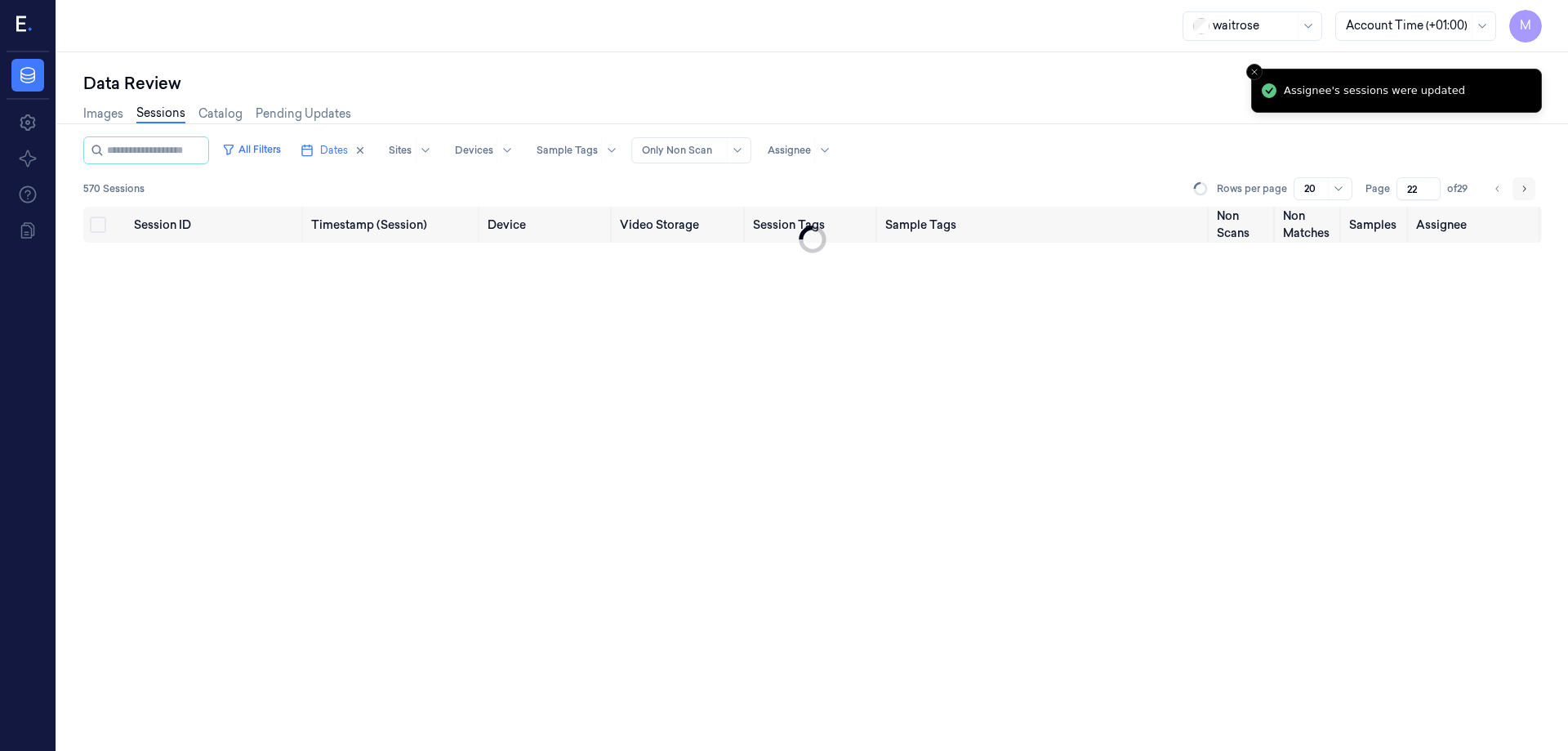
type input "23"
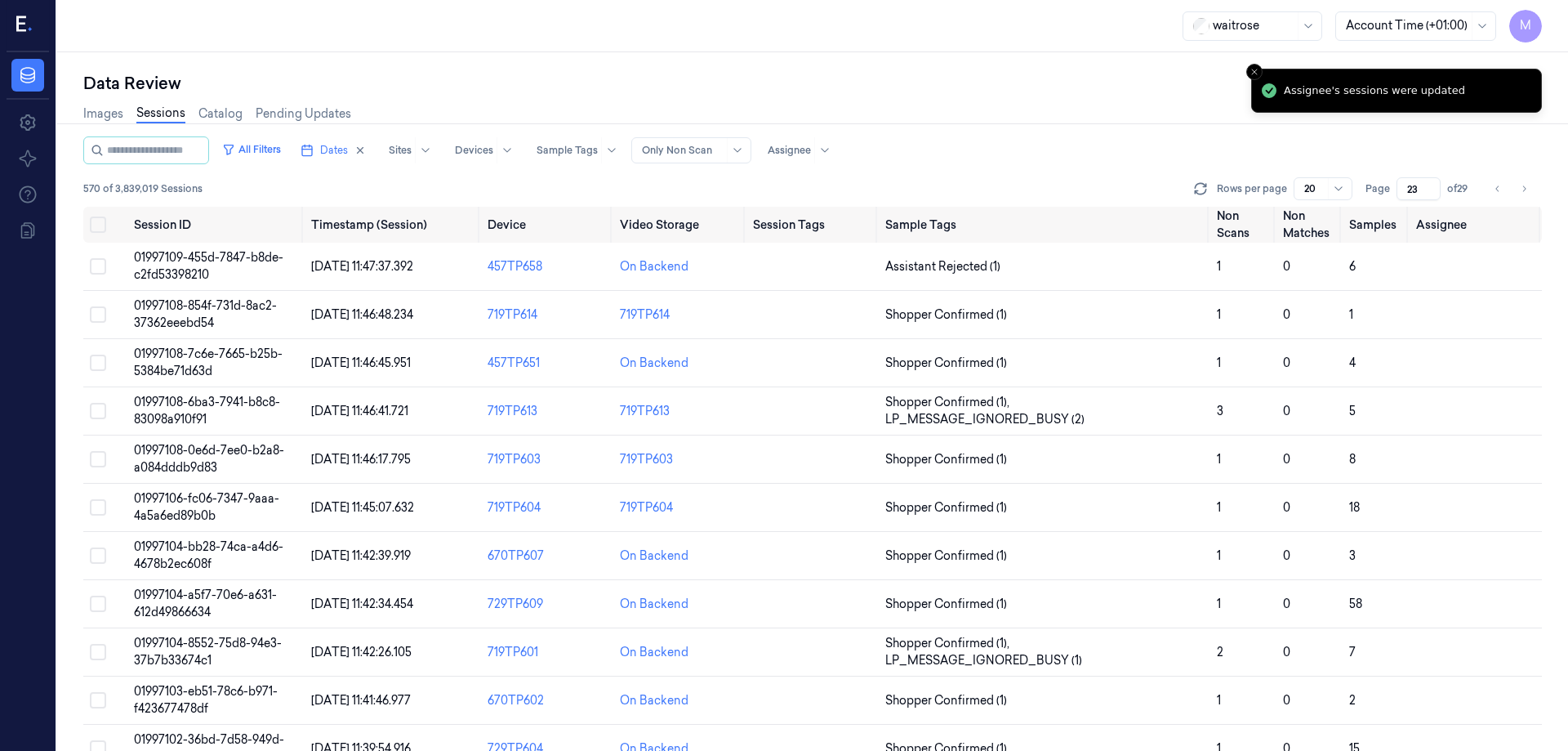
click at [908, 97] on div "Images Sessions Catalog Pending Updates" at bounding box center [812, 115] width 1459 height 42
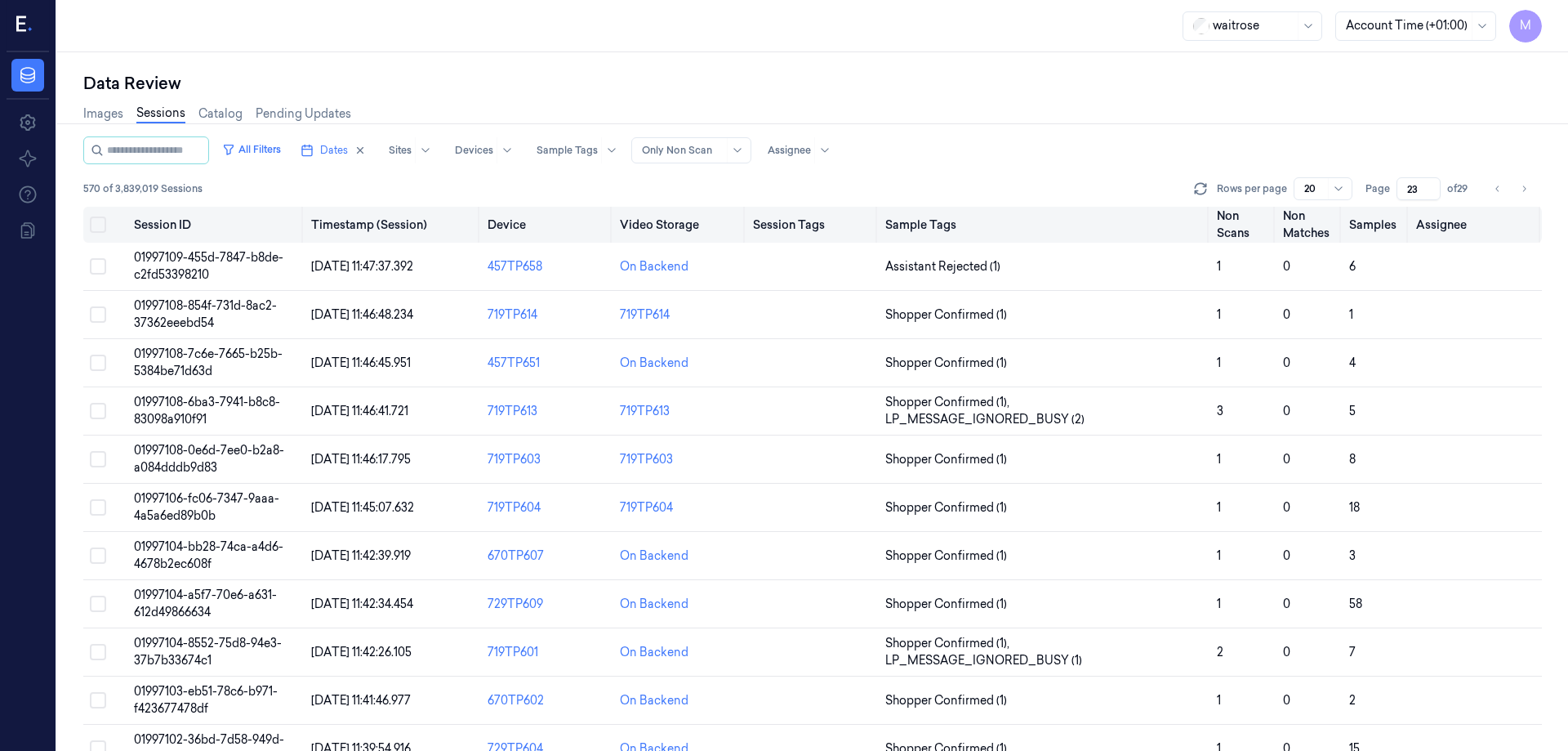
click at [101, 223] on button "Select all" at bounding box center [98, 225] width 16 height 16
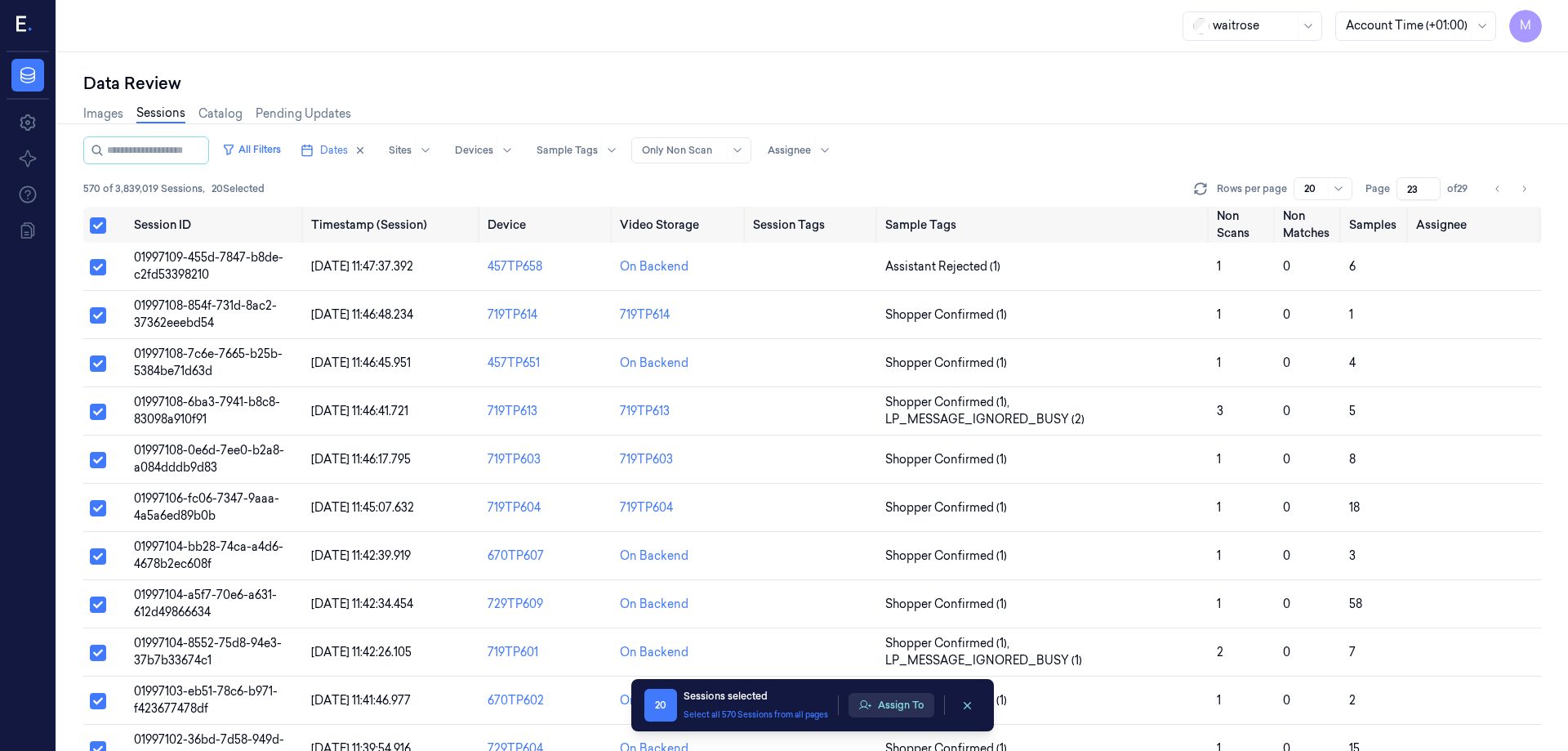
click at [877, 707] on button "Assign To" at bounding box center [892, 705] width 86 height 25
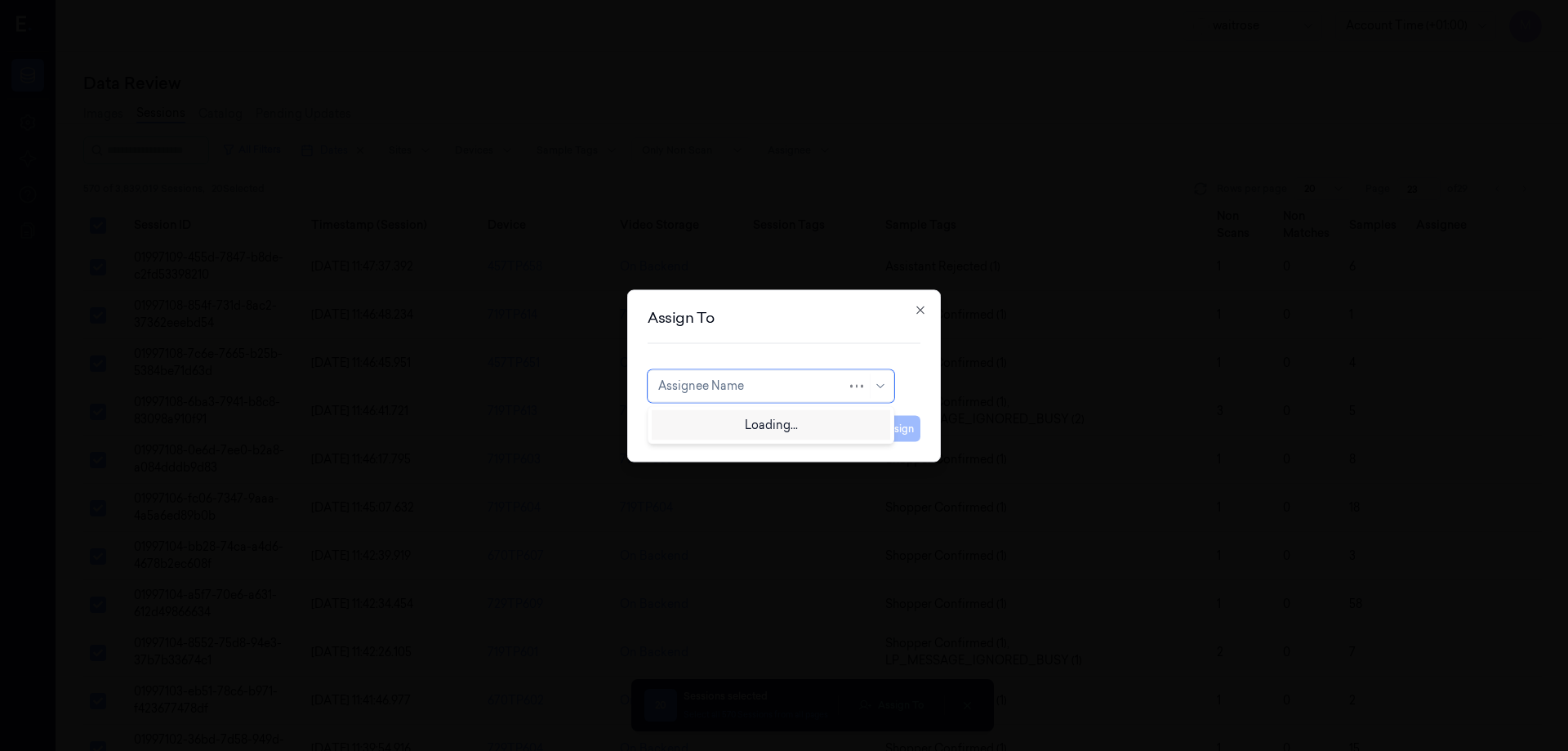
click at [822, 388] on div at bounding box center [752, 386] width 188 height 17
type input "MO"
click at [707, 419] on div "[PERSON_NAME]" at bounding box center [707, 422] width 98 height 17
click at [892, 434] on button "Assign" at bounding box center [898, 428] width 45 height 26
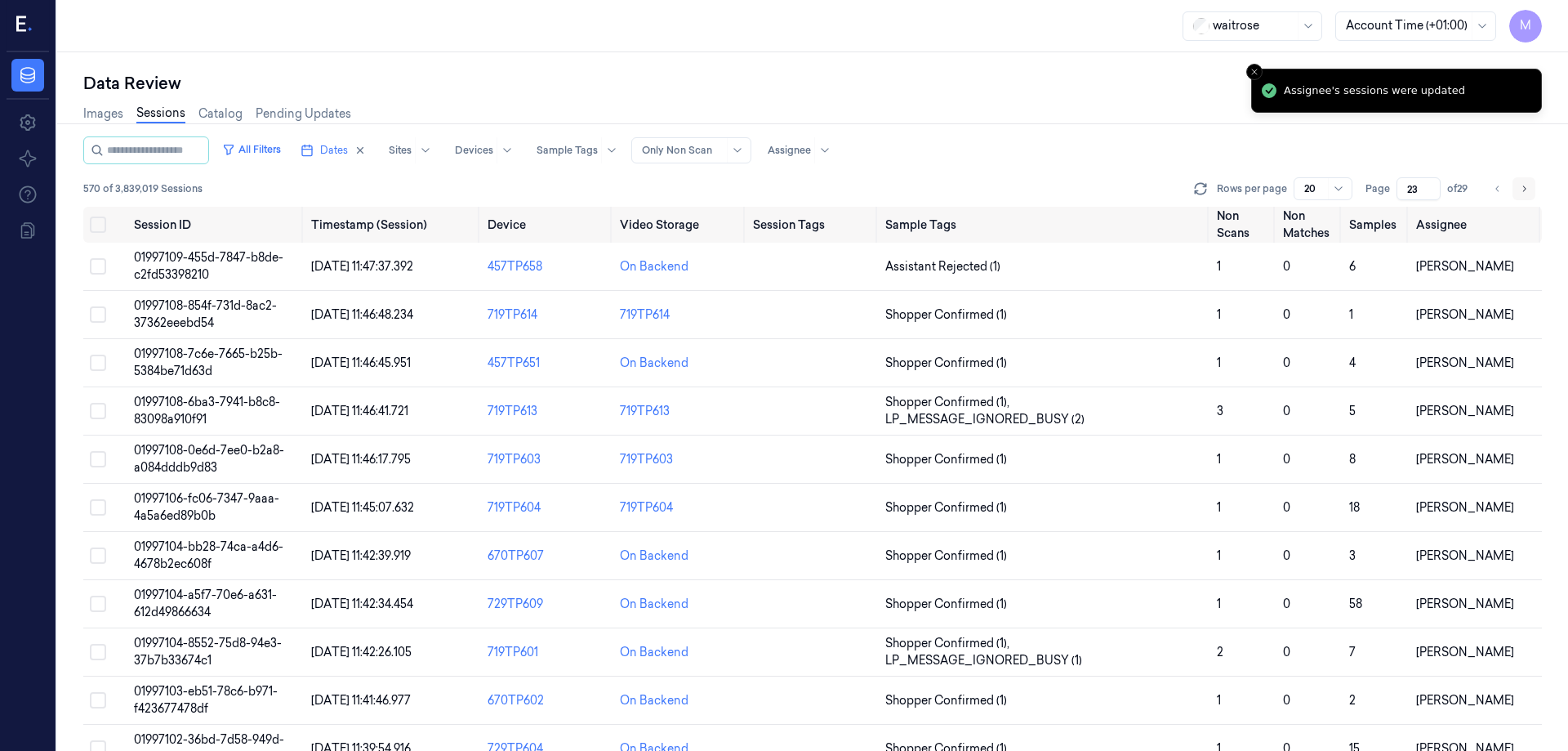
click at [1523, 187] on icon "Go to next page" at bounding box center [1524, 188] width 10 height 13
type input "24"
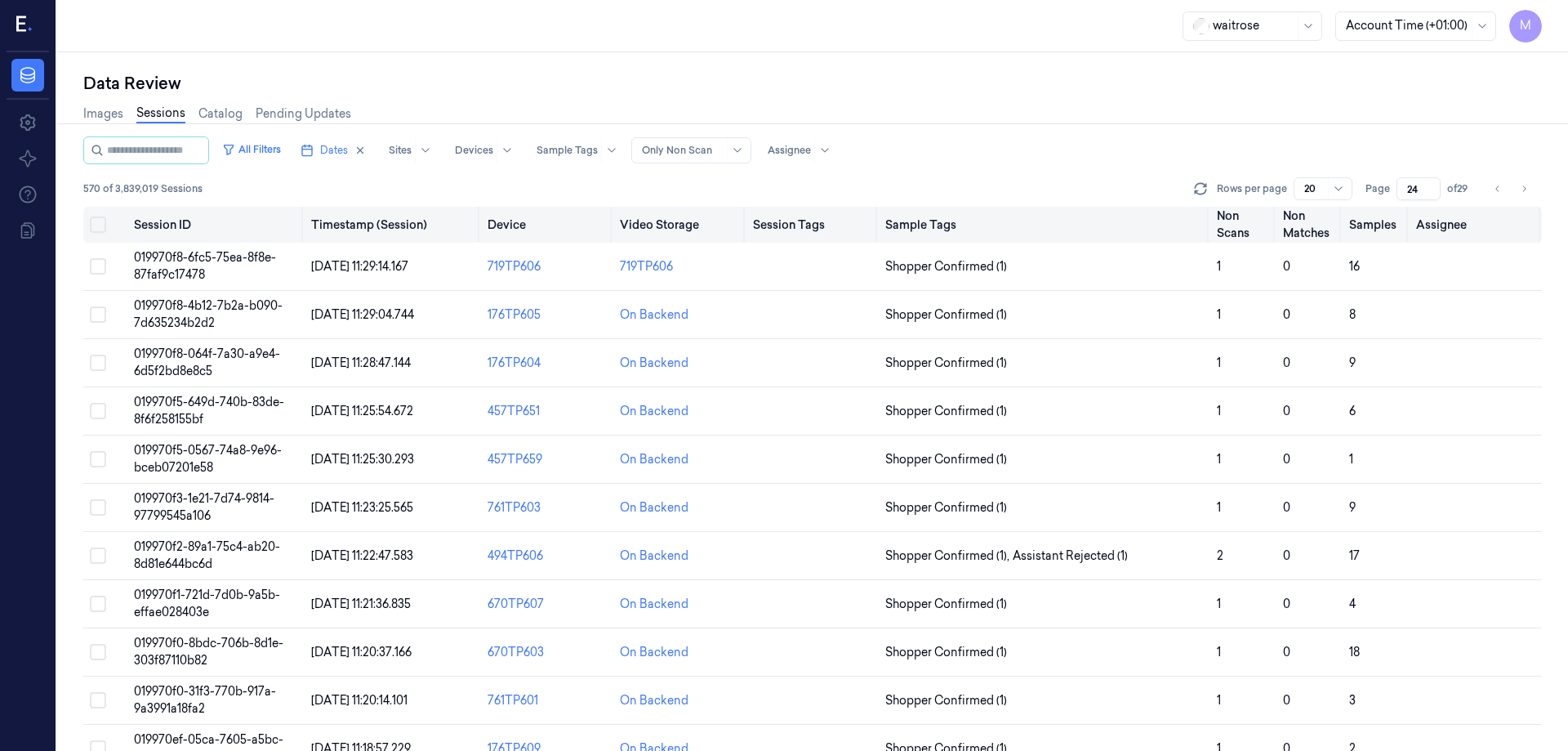
click at [107, 225] on th at bounding box center [105, 225] width 44 height 36
click at [100, 222] on button "Select all" at bounding box center [98, 225] width 16 height 16
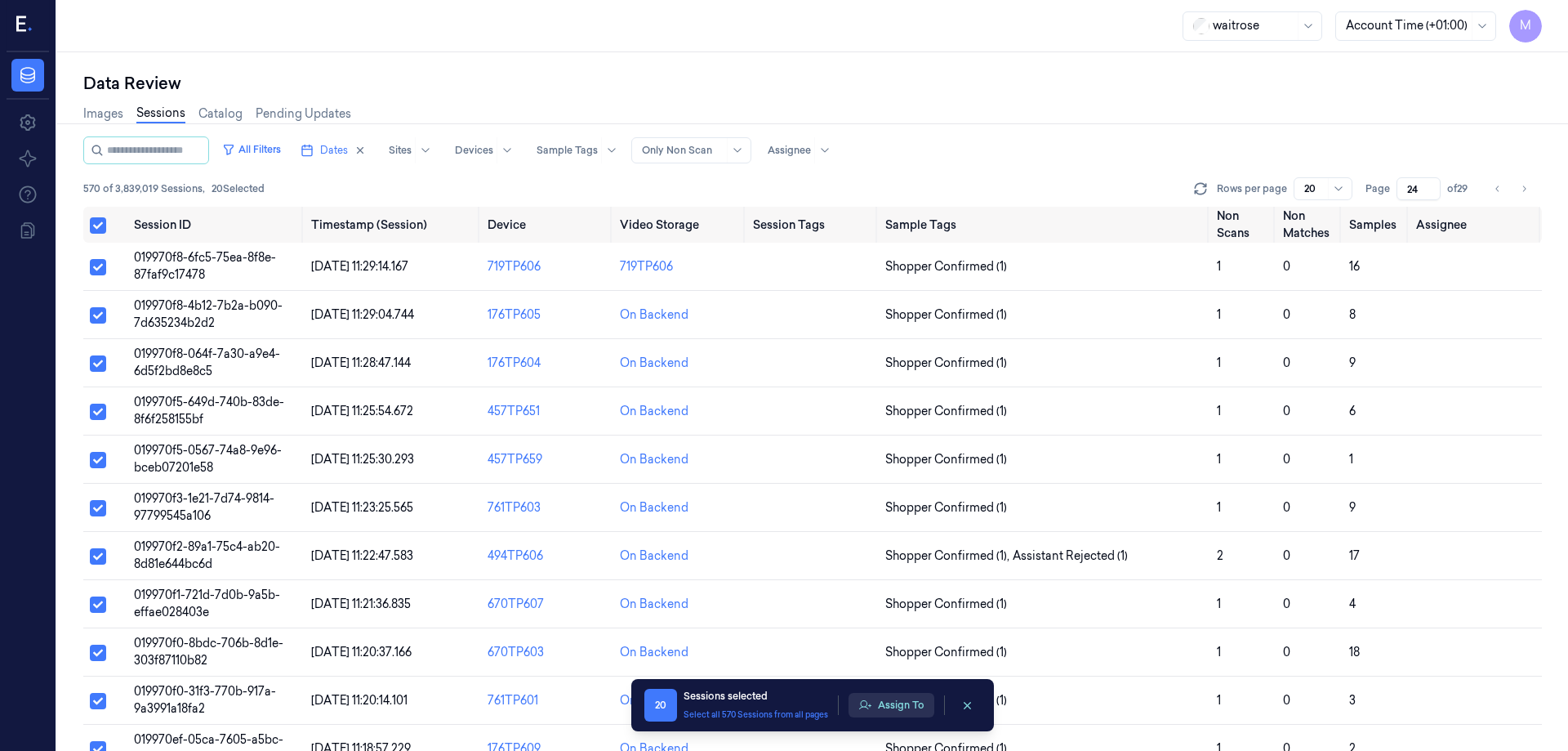
click at [898, 709] on button "Assign To" at bounding box center [892, 705] width 86 height 25
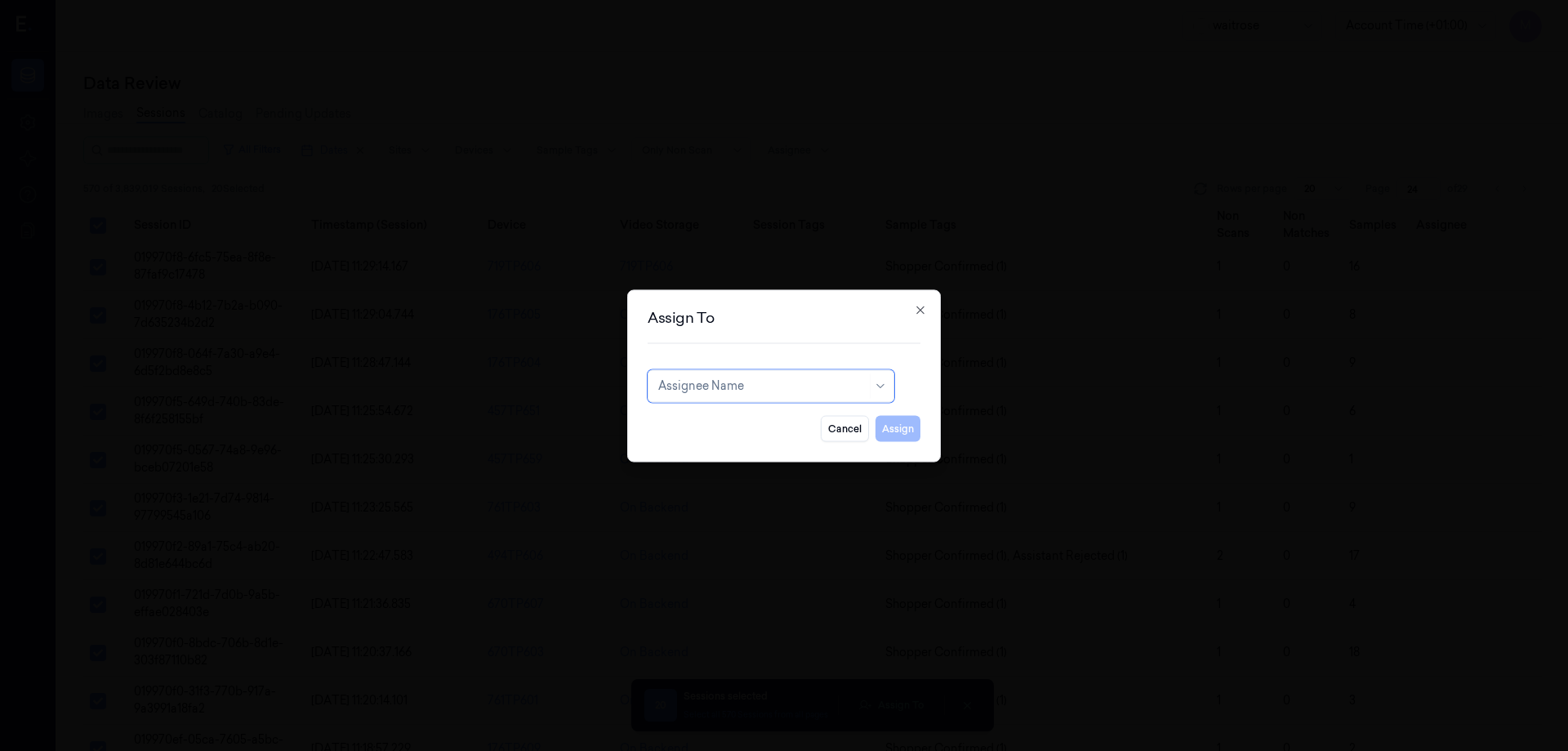
click at [777, 387] on div at bounding box center [762, 386] width 208 height 17
type input "VAR"
drag, startPoint x: 734, startPoint y: 438, endPoint x: 735, endPoint y: 447, distance: 9.1
click at [735, 447] on div "[PERSON_NAME] g" at bounding box center [771, 449] width 239 height 27
click at [889, 424] on button "Assign" at bounding box center [898, 428] width 45 height 26
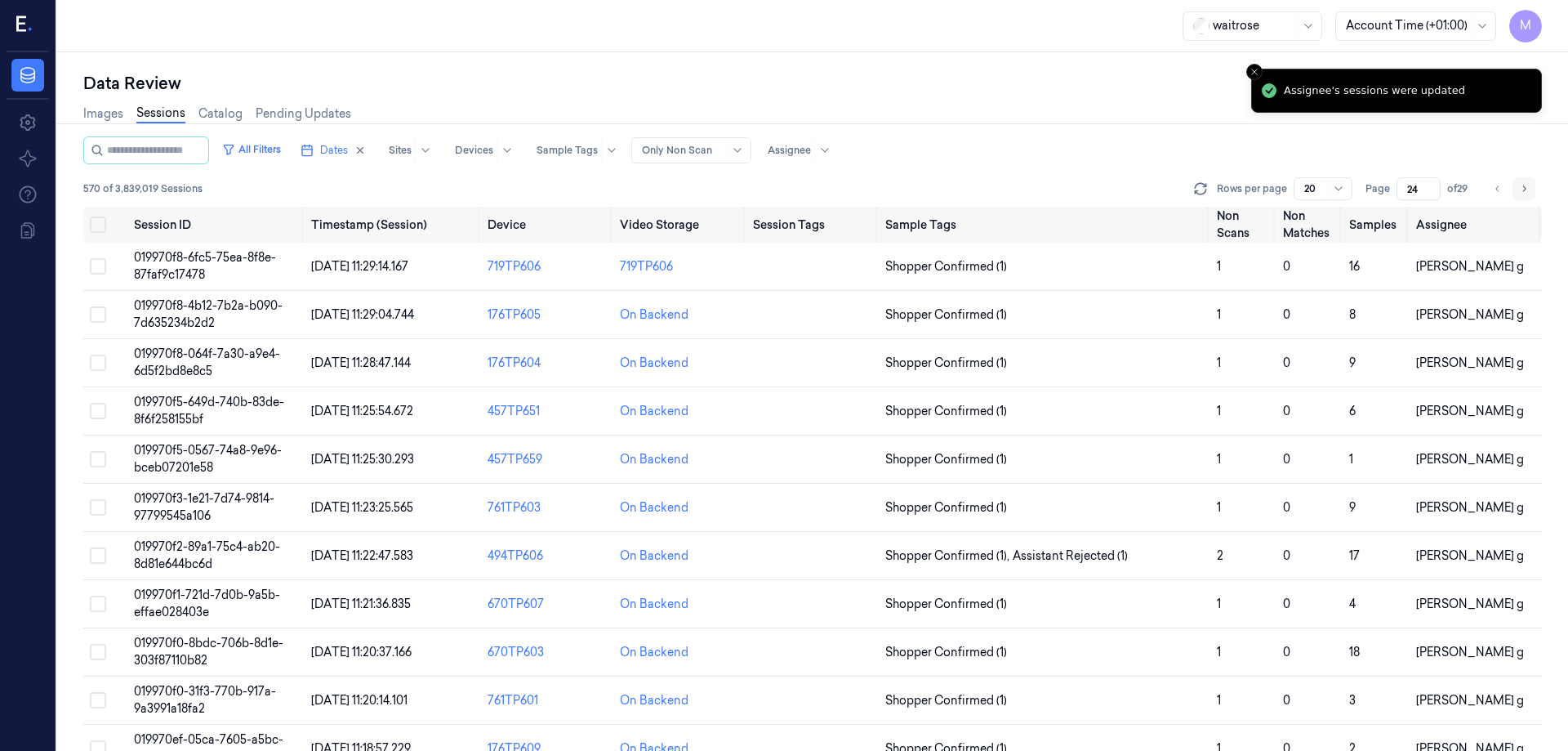
click at [1526, 183] on icon "Go to next page" at bounding box center [1524, 188] width 10 height 13
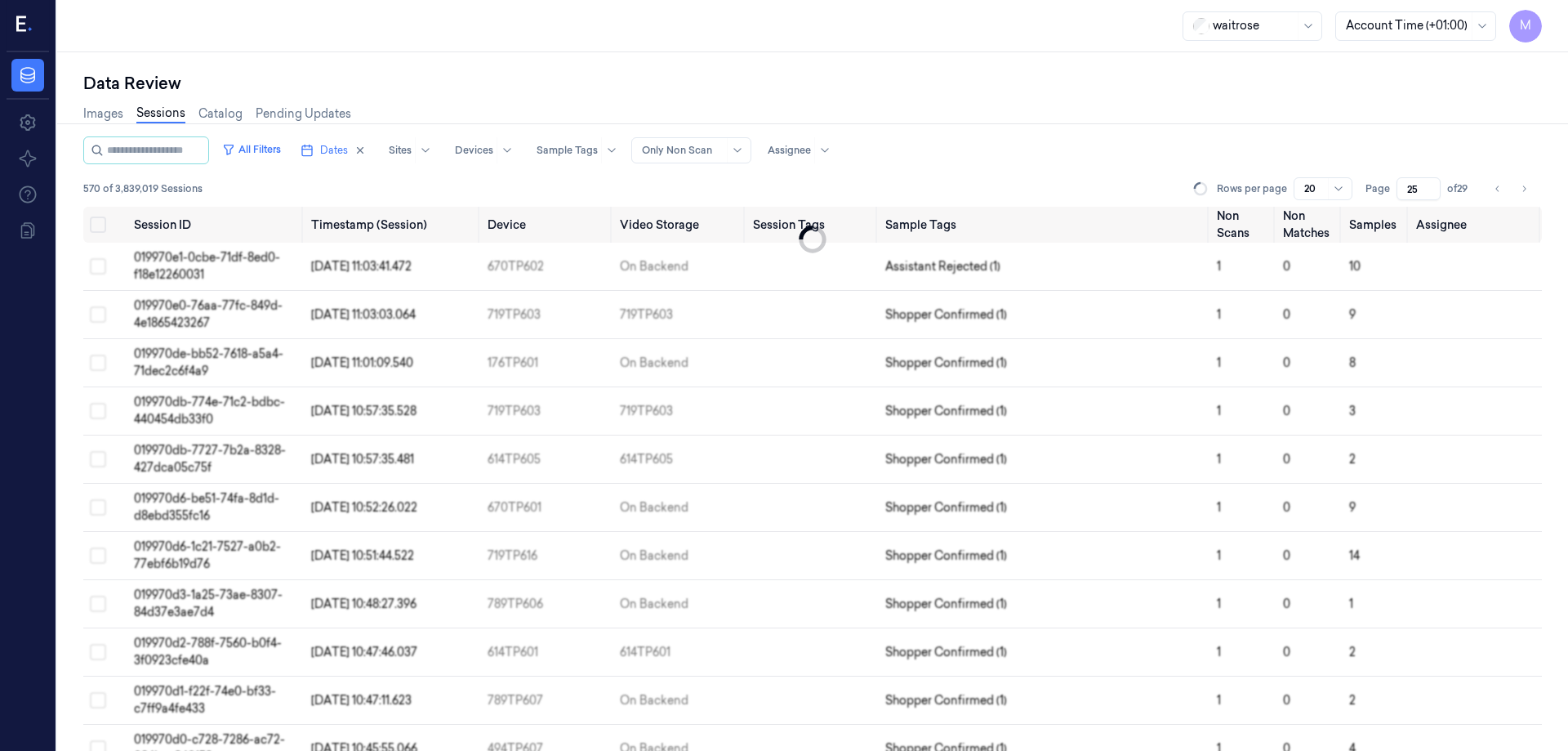
click at [1329, 141] on div "All Filters Dates Sites Devices Sample Tags Alert Type Only Non Scan Assignee" at bounding box center [812, 151] width 1459 height 28
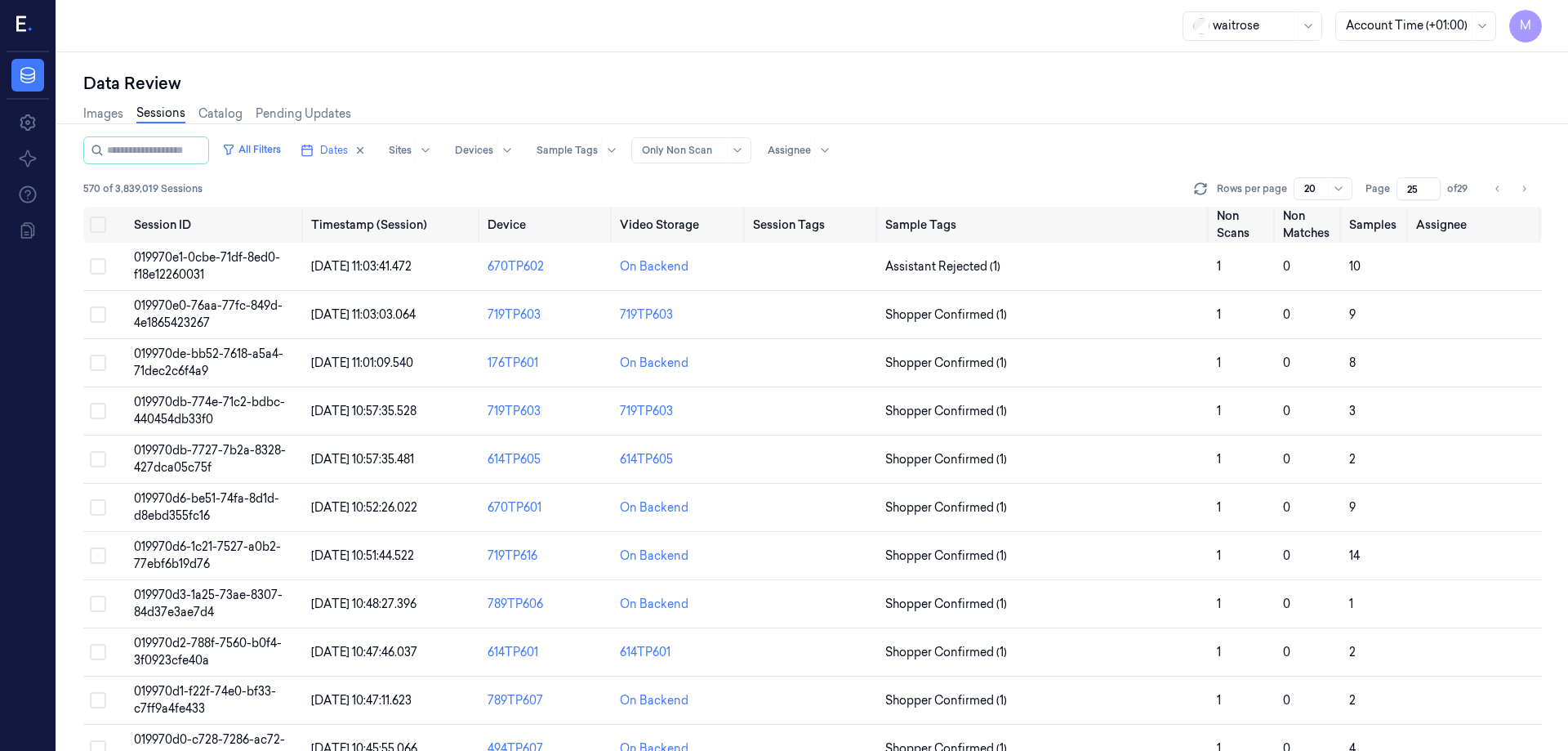
click at [879, 103] on div "Images Sessions Catalog Pending Updates" at bounding box center [812, 115] width 1459 height 42
click at [1487, 189] on button "Go to previous page" at bounding box center [1498, 188] width 23 height 23
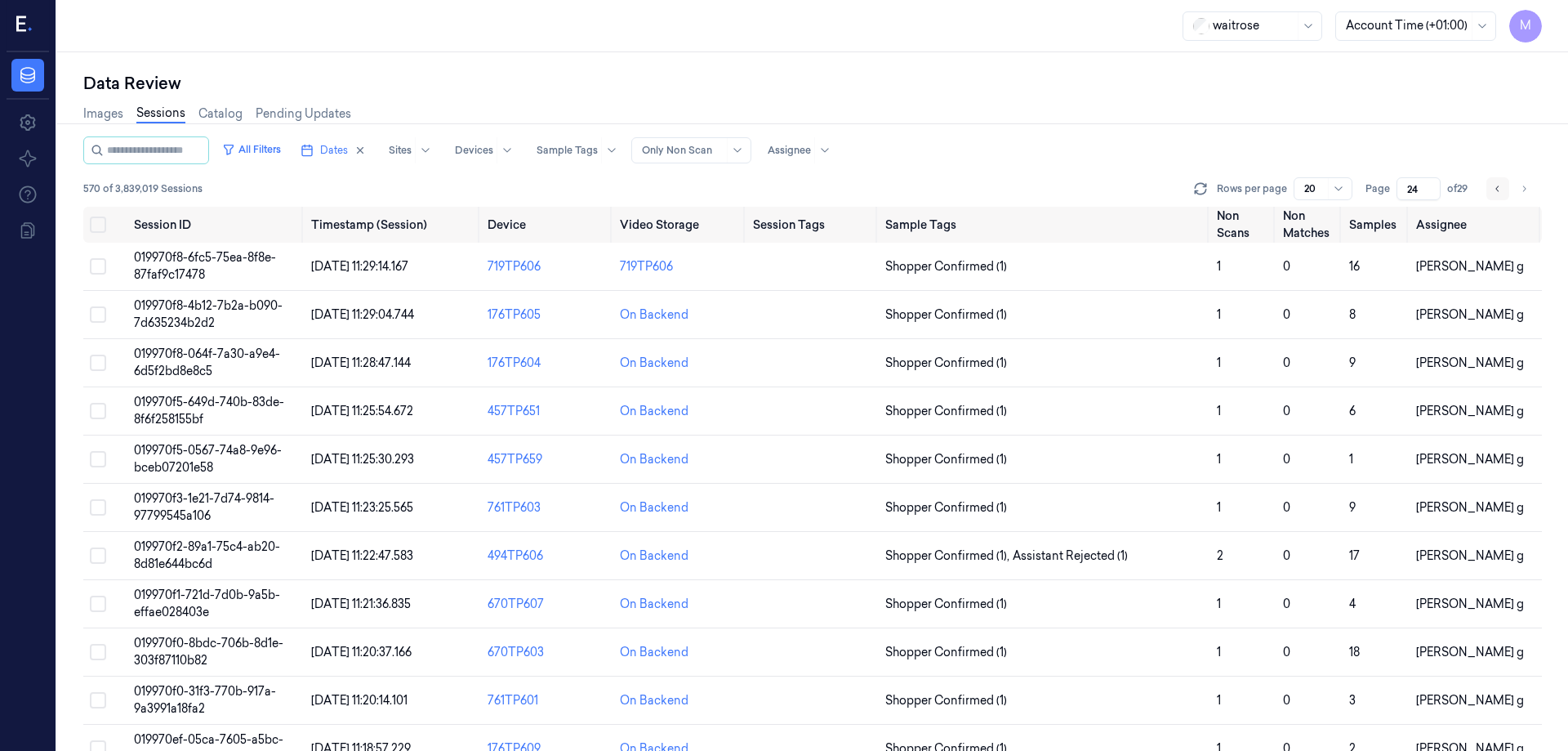
click at [1498, 190] on icon "Go to previous page" at bounding box center [1497, 188] width 3 height 6
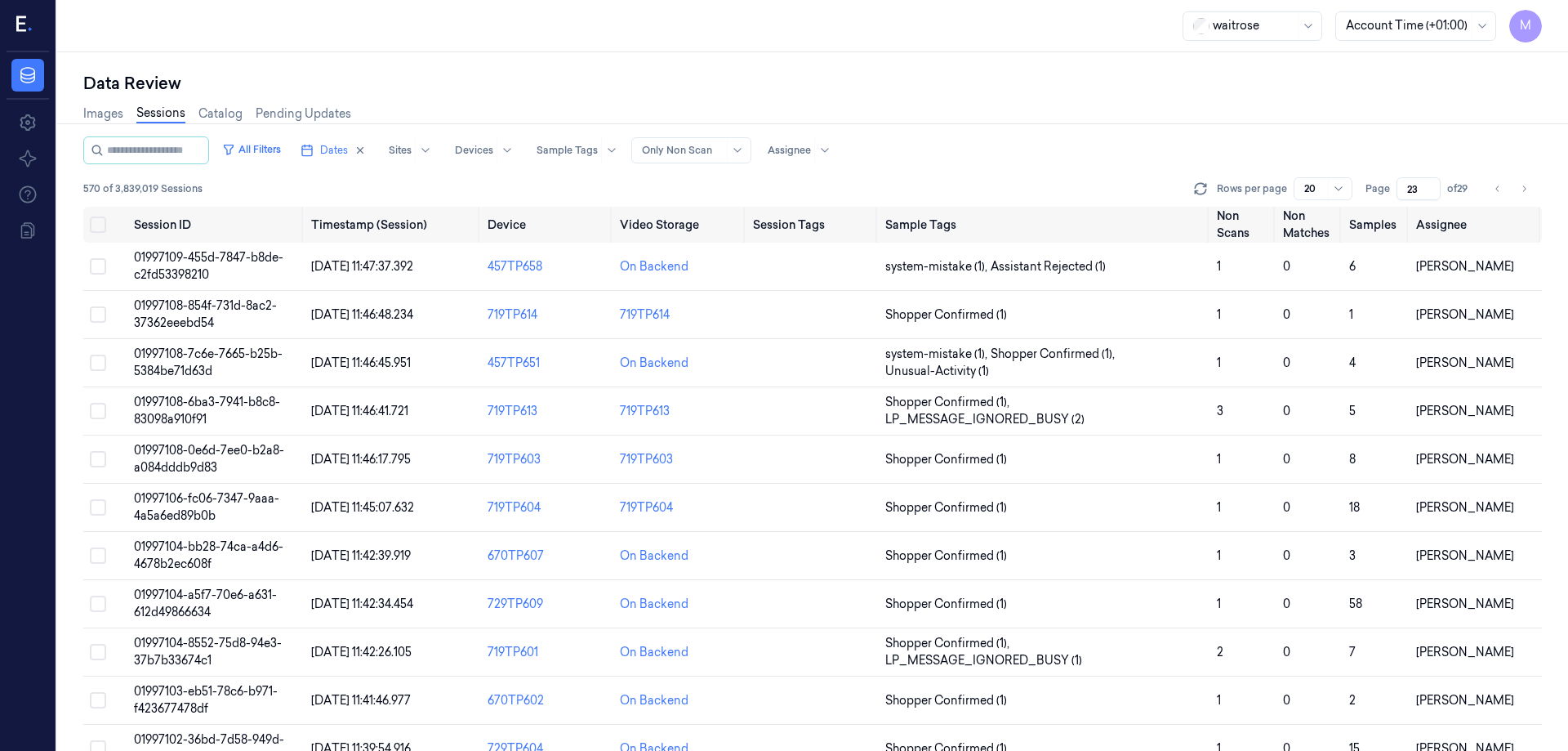
click at [802, 86] on div "Data Review" at bounding box center [812, 83] width 1459 height 23
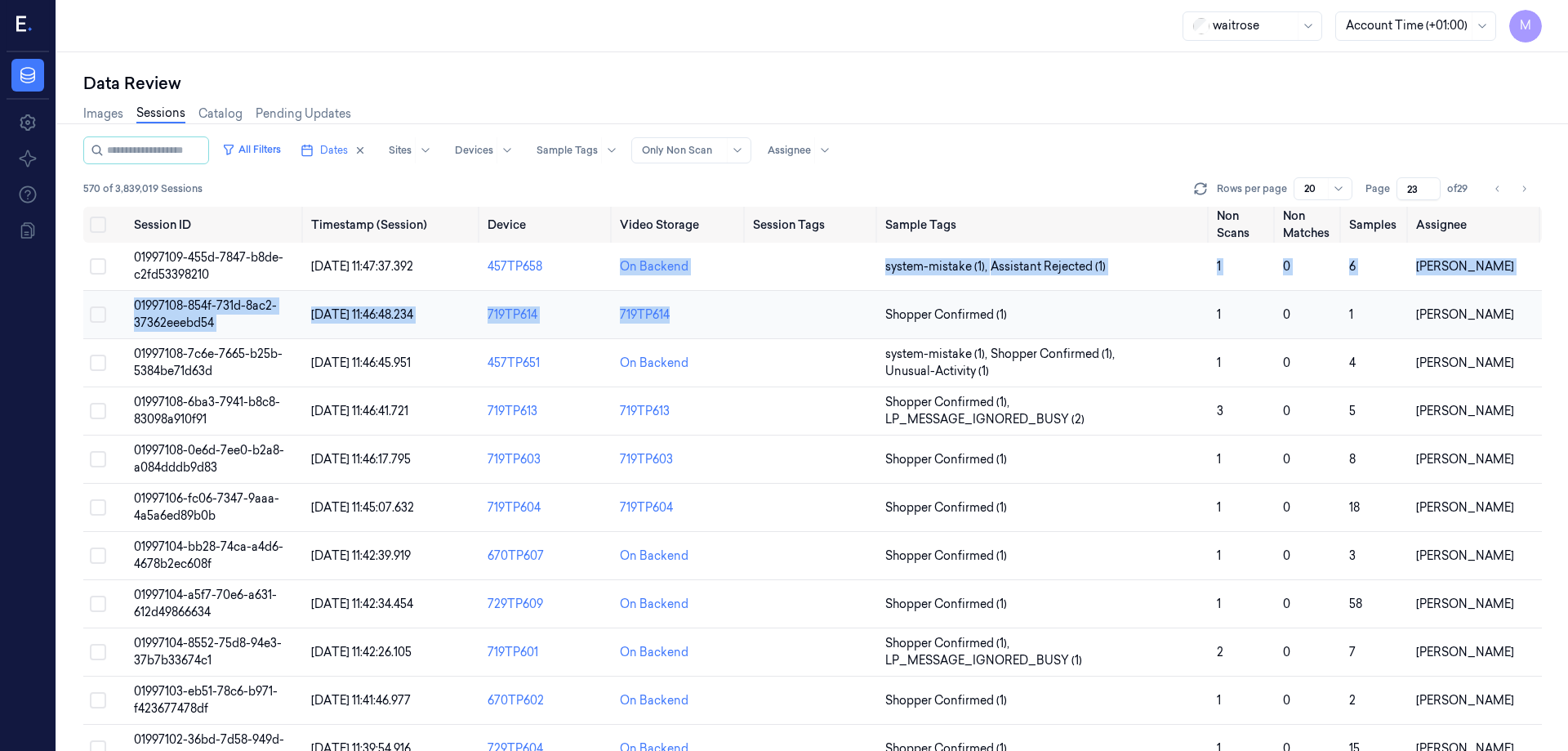
drag, startPoint x: 611, startPoint y: 268, endPoint x: 670, endPoint y: 336, distance: 90.0
click at [670, 336] on tbody "01997109-455d-7847-b8de-c2fd53398210 [DATE] 11:47:37.392 457TP658 On Backend sy…" at bounding box center [812, 724] width 1459 height 963
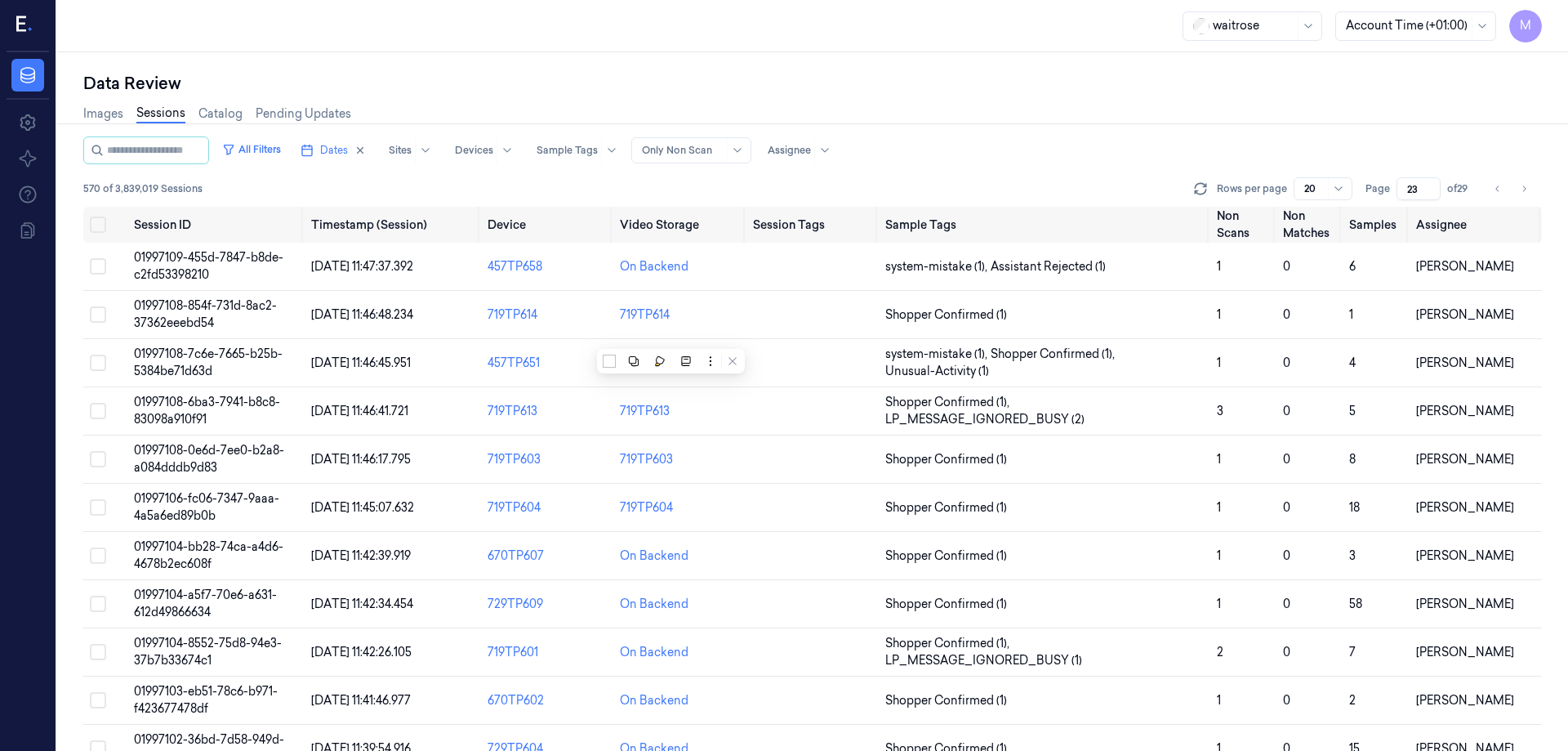
click at [800, 65] on div "Data Review Images Sessions Catalog Pending Updates All Filters Dates Sites Dev…" at bounding box center [813, 401] width 1511 height 698
click at [692, 96] on div "Images Sessions Catalog Pending Updates" at bounding box center [812, 115] width 1459 height 42
click at [963, 141] on div "All Filters Dates Sites Devices Sample Tags Alert Type Only Non Scan Assignee" at bounding box center [812, 151] width 1459 height 28
click at [1396, 119] on div "Images Sessions Catalog Pending Updates" at bounding box center [812, 115] width 1459 height 42
click at [1125, 83] on div "Data Review" at bounding box center [812, 83] width 1459 height 23
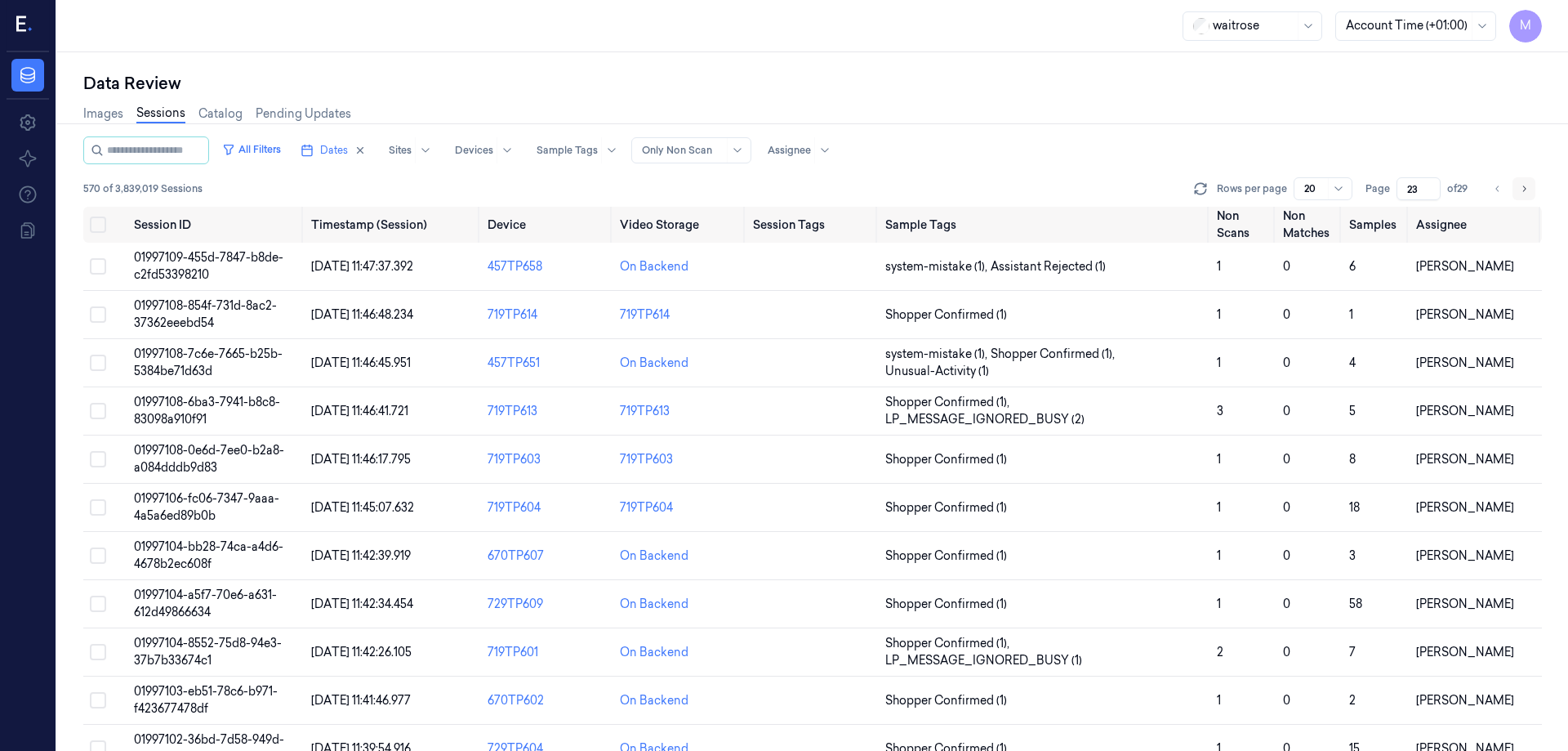
click at [1527, 197] on button "Go to next page" at bounding box center [1524, 188] width 23 height 23
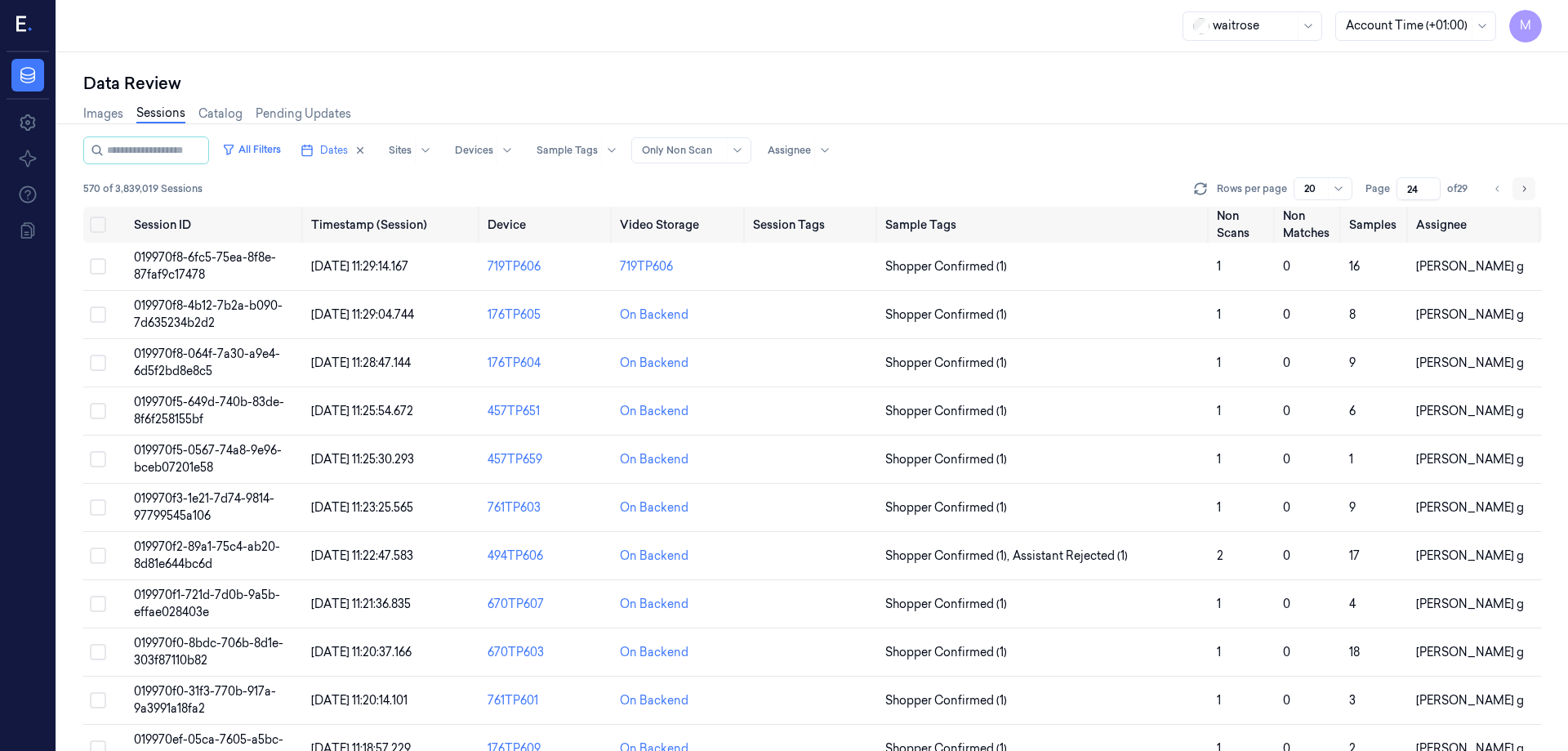
click at [1527, 197] on button "Go to next page" at bounding box center [1524, 188] width 23 height 23
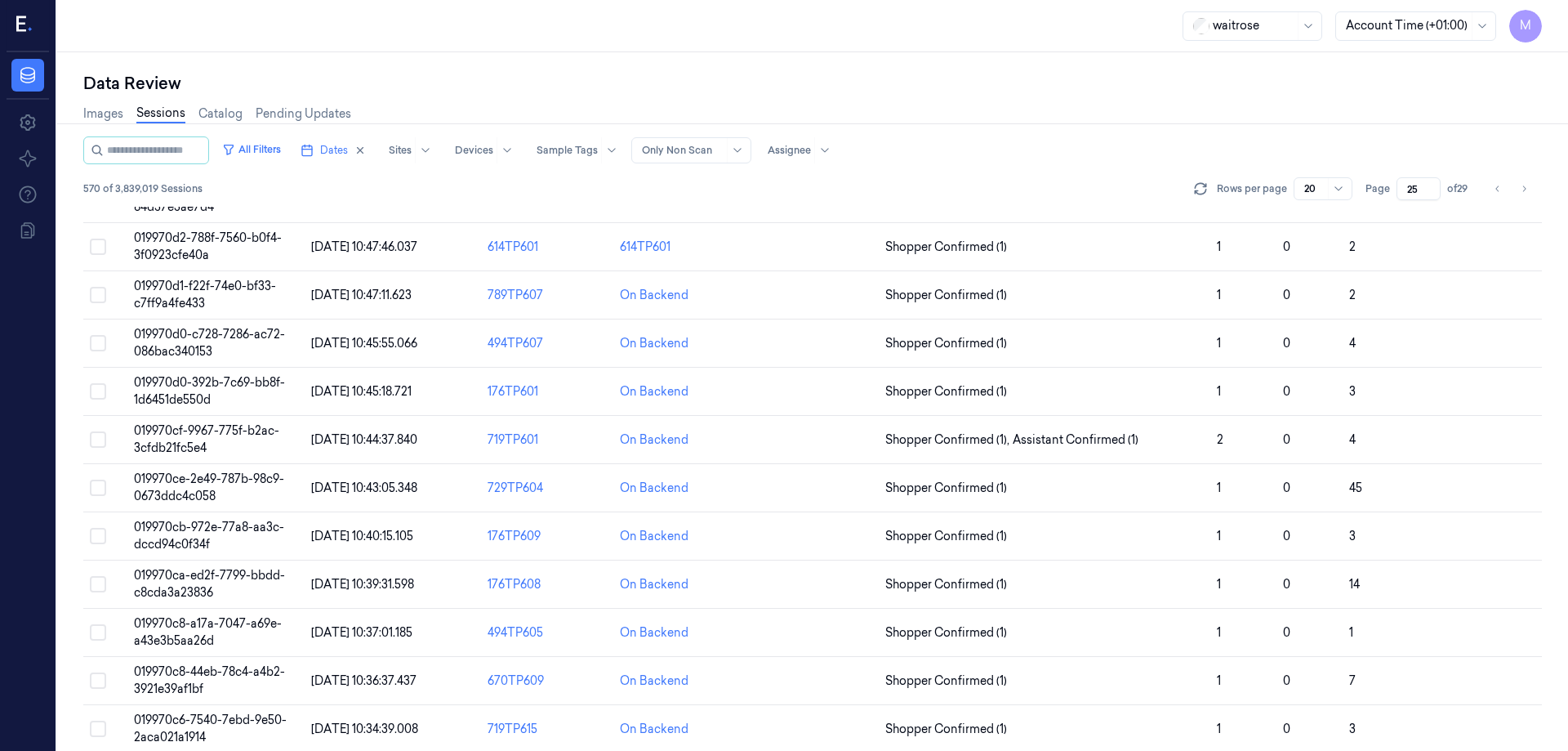
scroll to position [468, 0]
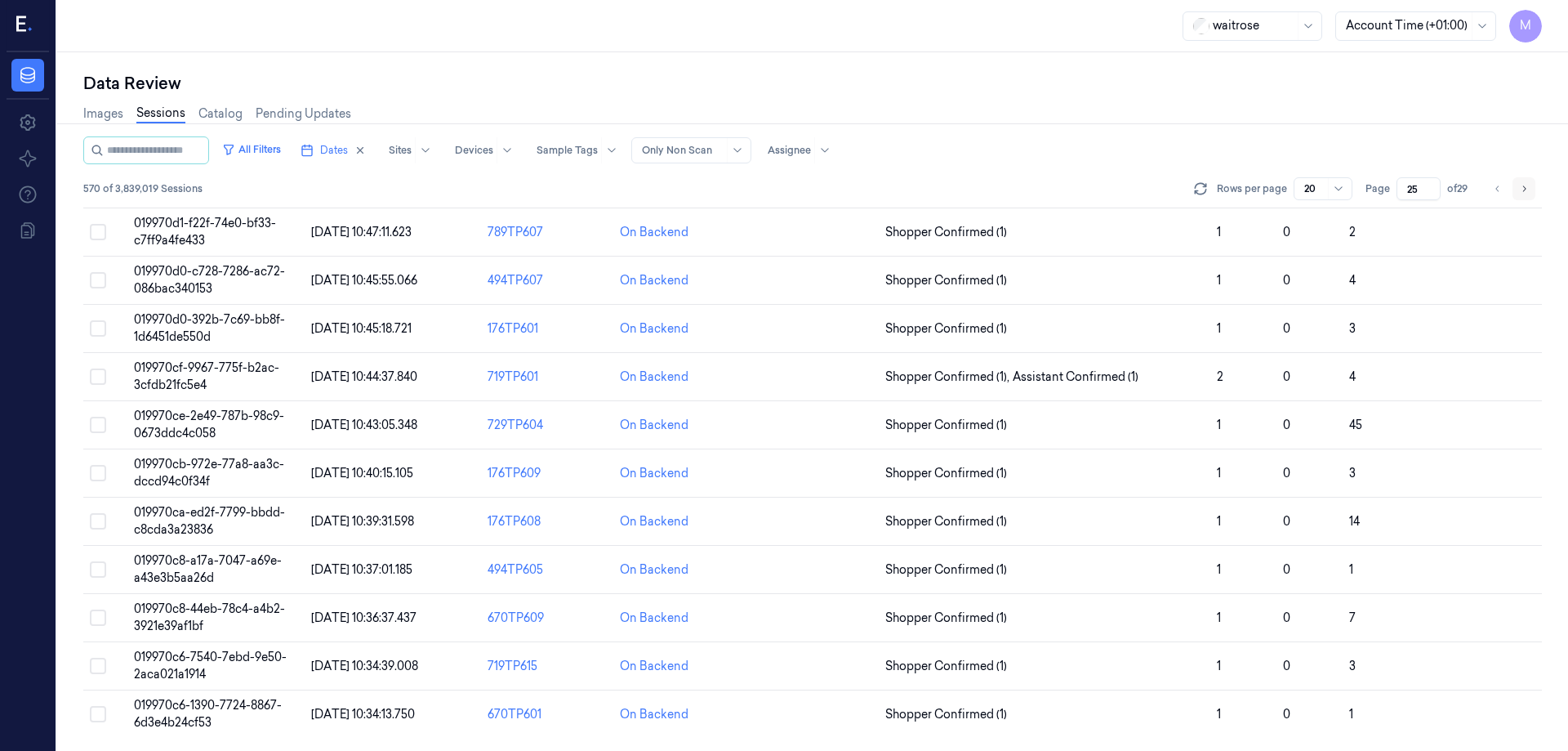
click at [1519, 197] on button "Go to next page" at bounding box center [1524, 188] width 23 height 23
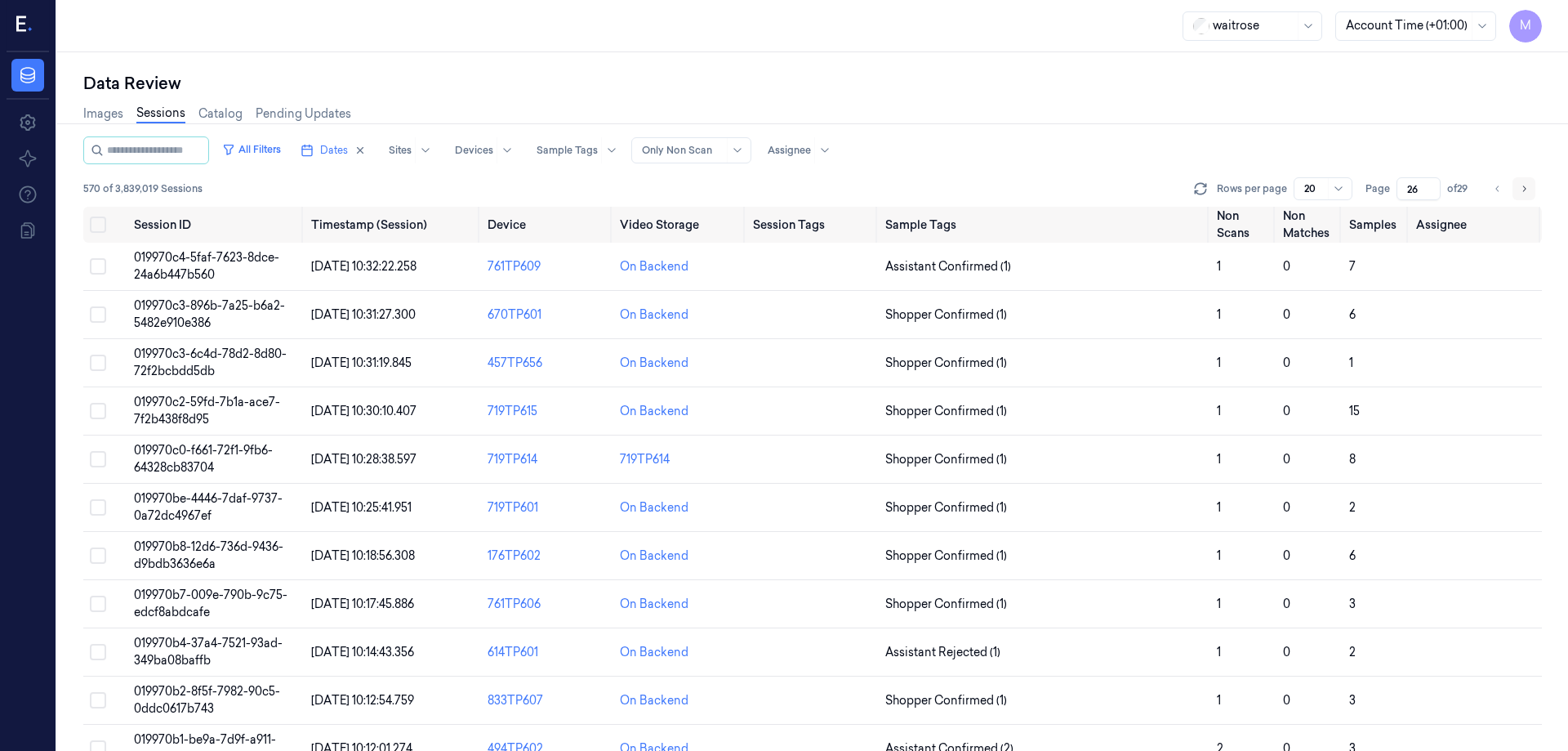
click at [1515, 192] on button "Go to next page" at bounding box center [1524, 188] width 23 height 23
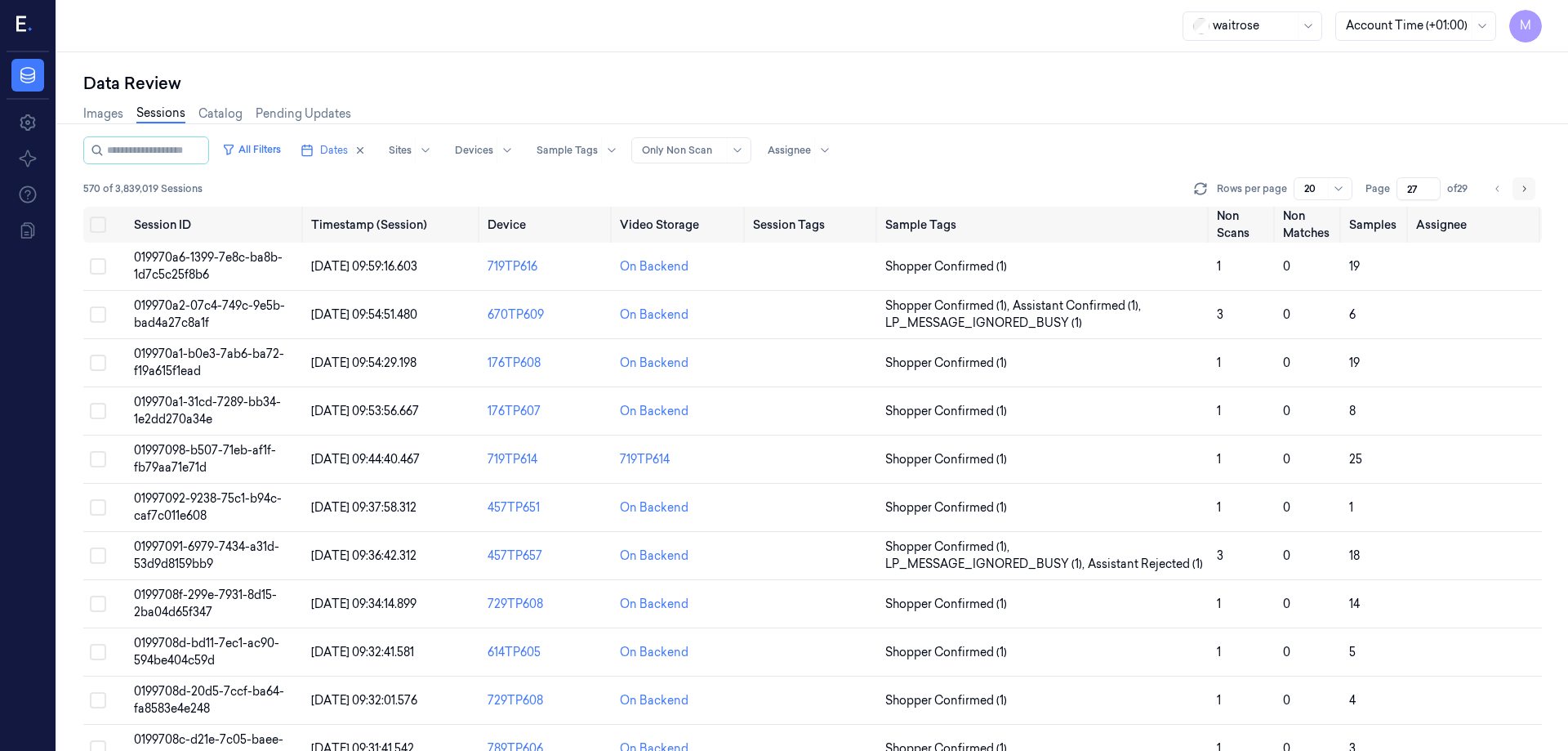
click at [1515, 194] on button "Go to next page" at bounding box center [1524, 188] width 23 height 23
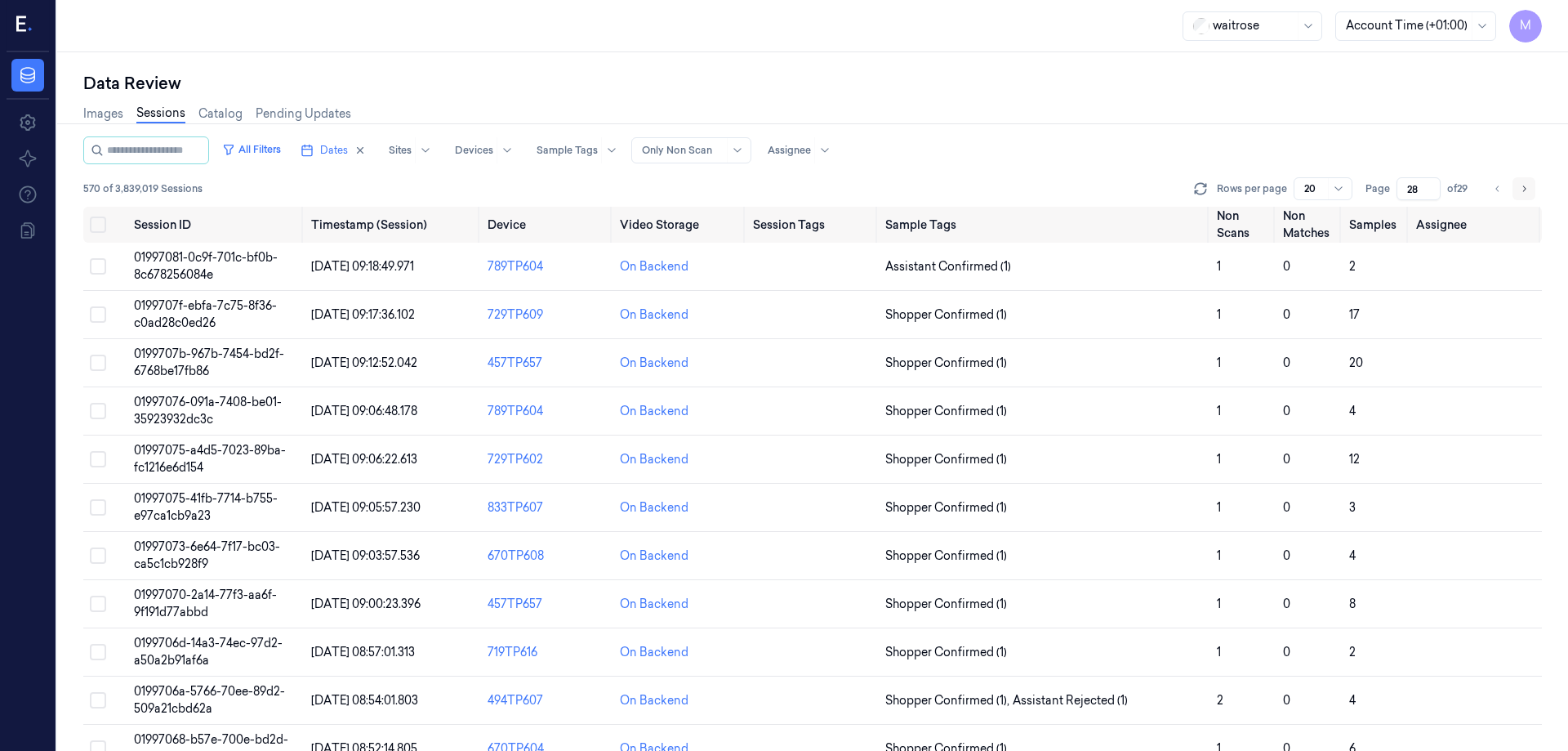
click at [1524, 192] on icon "Go to next page" at bounding box center [1524, 188] width 10 height 13
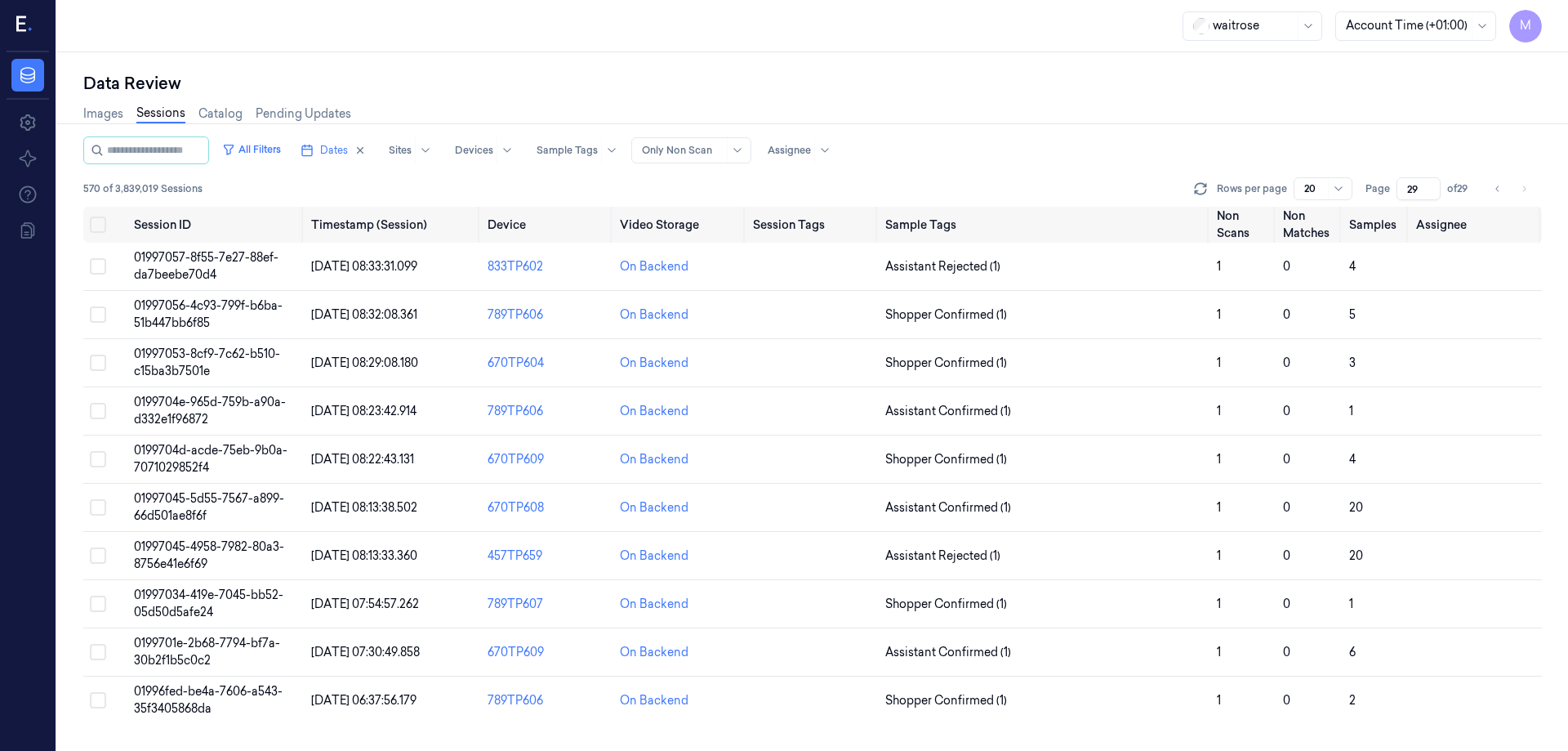
click at [1510, 178] on ul "pagination" at bounding box center [1511, 188] width 49 height 23
click at [1496, 189] on icon "Go to previous page" at bounding box center [1498, 188] width 10 height 13
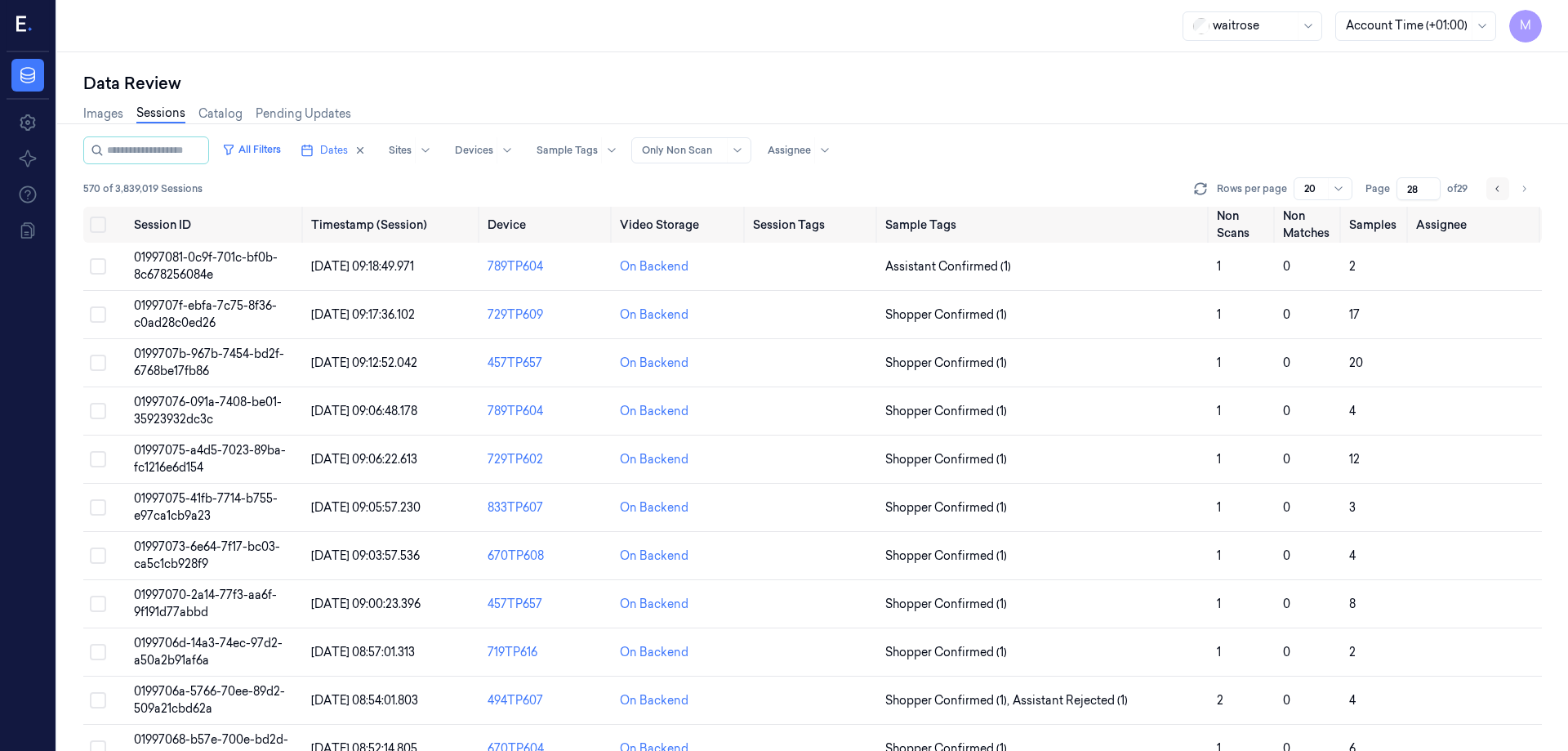
click at [1496, 189] on icon "Go to previous page" at bounding box center [1498, 188] width 10 height 13
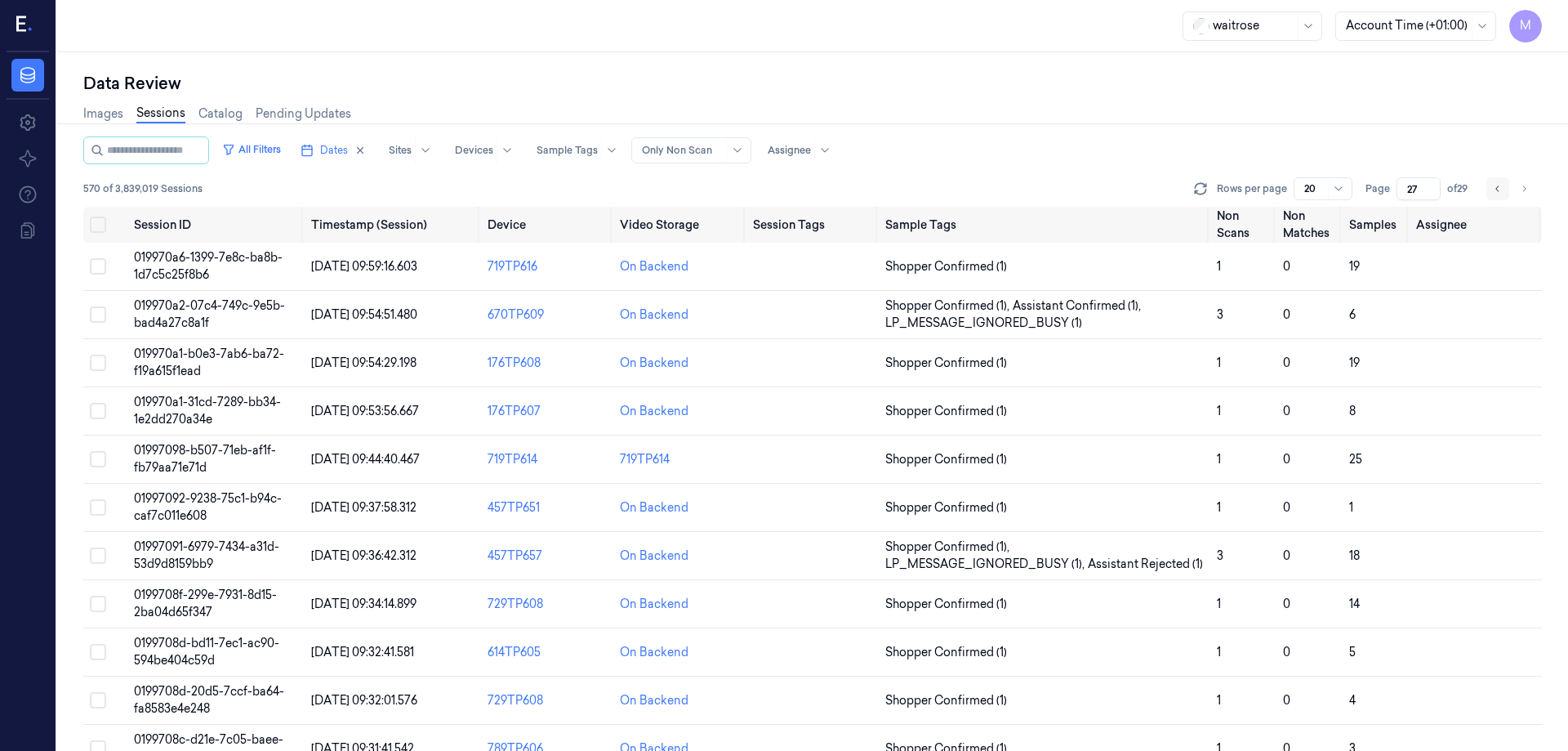
click at [1496, 189] on icon "Go to previous page" at bounding box center [1498, 188] width 10 height 13
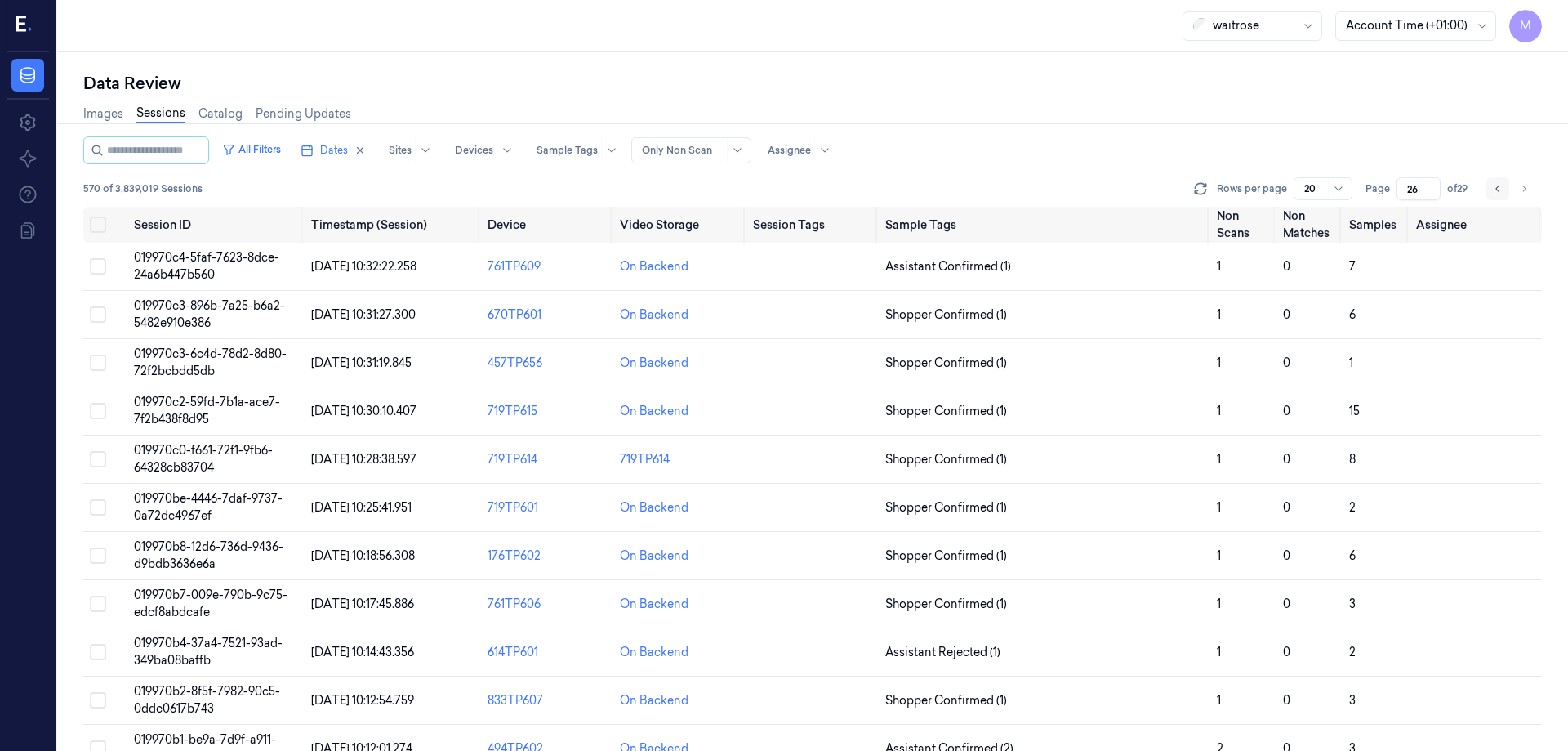
click at [1496, 189] on icon "Go to previous page" at bounding box center [1498, 188] width 10 height 13
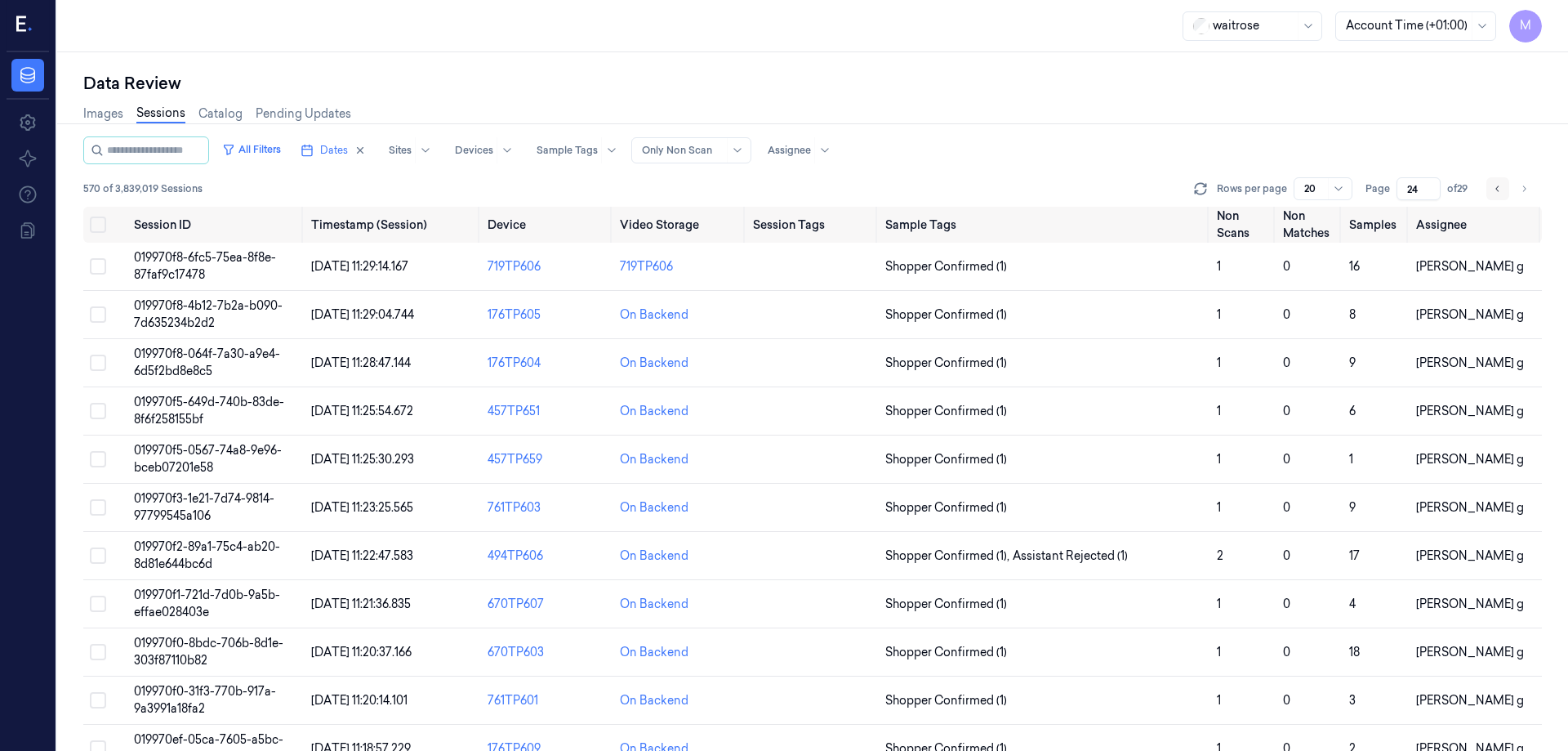
click at [1496, 189] on icon "Go to previous page" at bounding box center [1498, 188] width 10 height 13
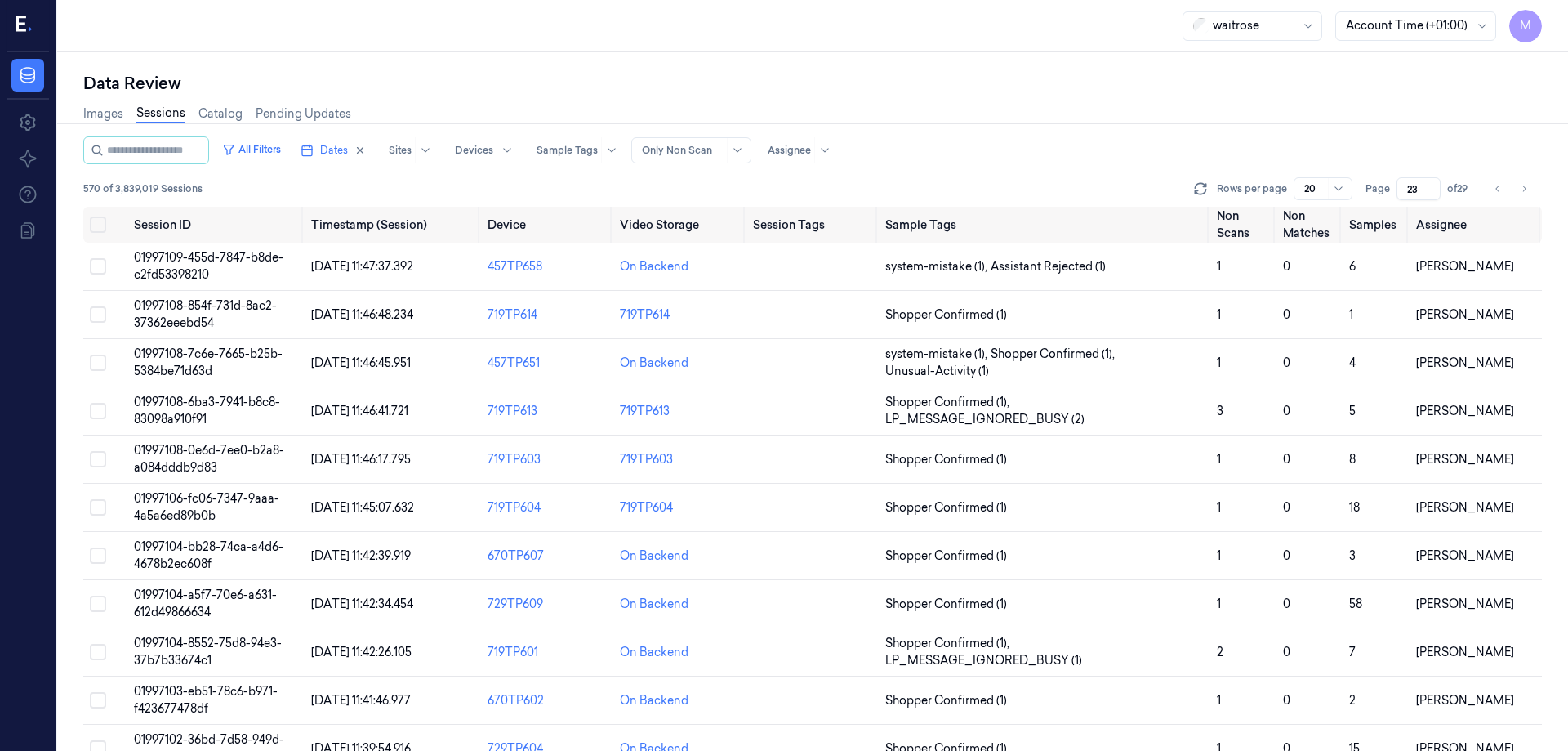
click at [1142, 98] on div "Images Sessions Catalog Pending Updates" at bounding box center [812, 115] width 1459 height 42
click at [1525, 191] on icon "Go to next page" at bounding box center [1524, 188] width 10 height 13
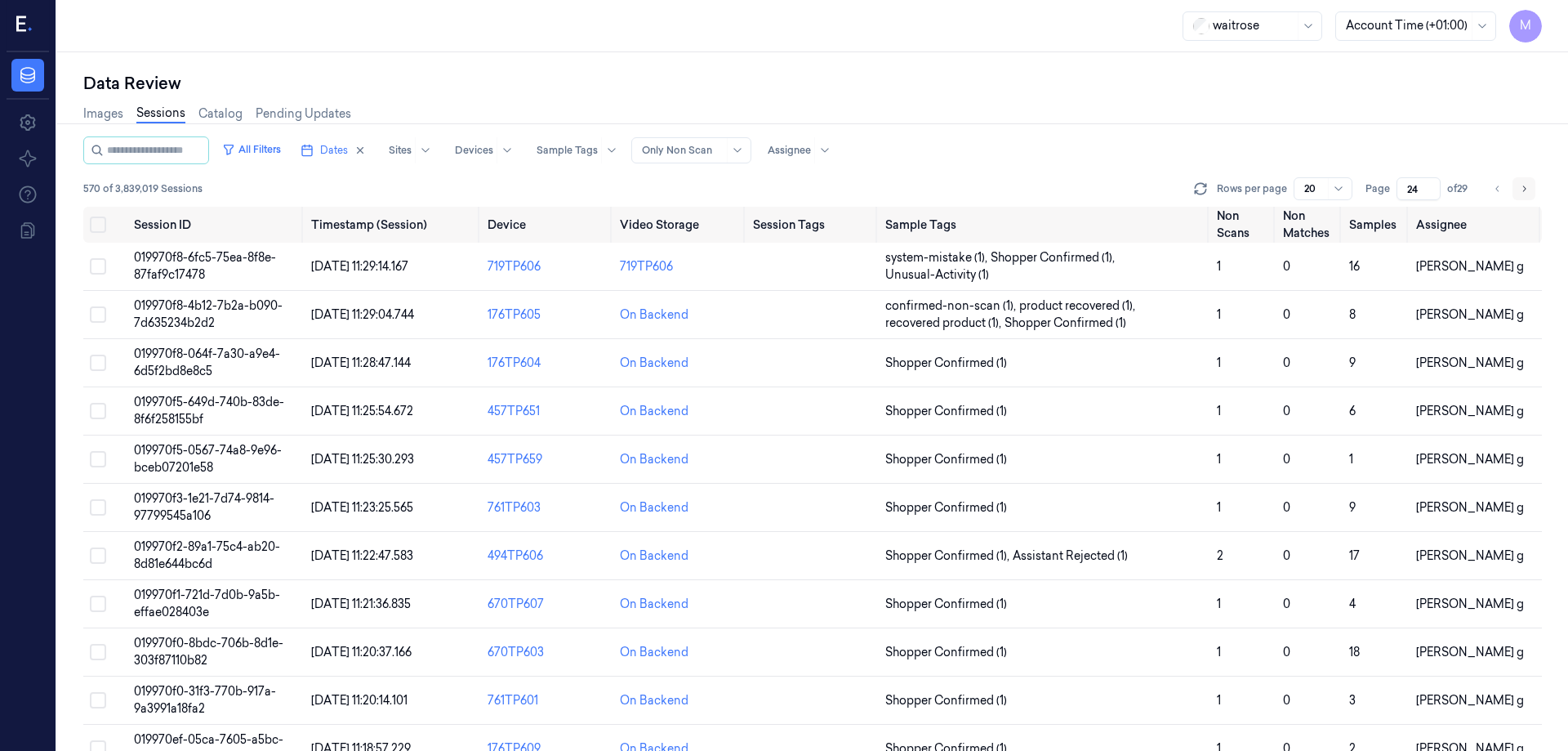
click at [1525, 191] on icon "Go to next page" at bounding box center [1524, 188] width 10 height 13
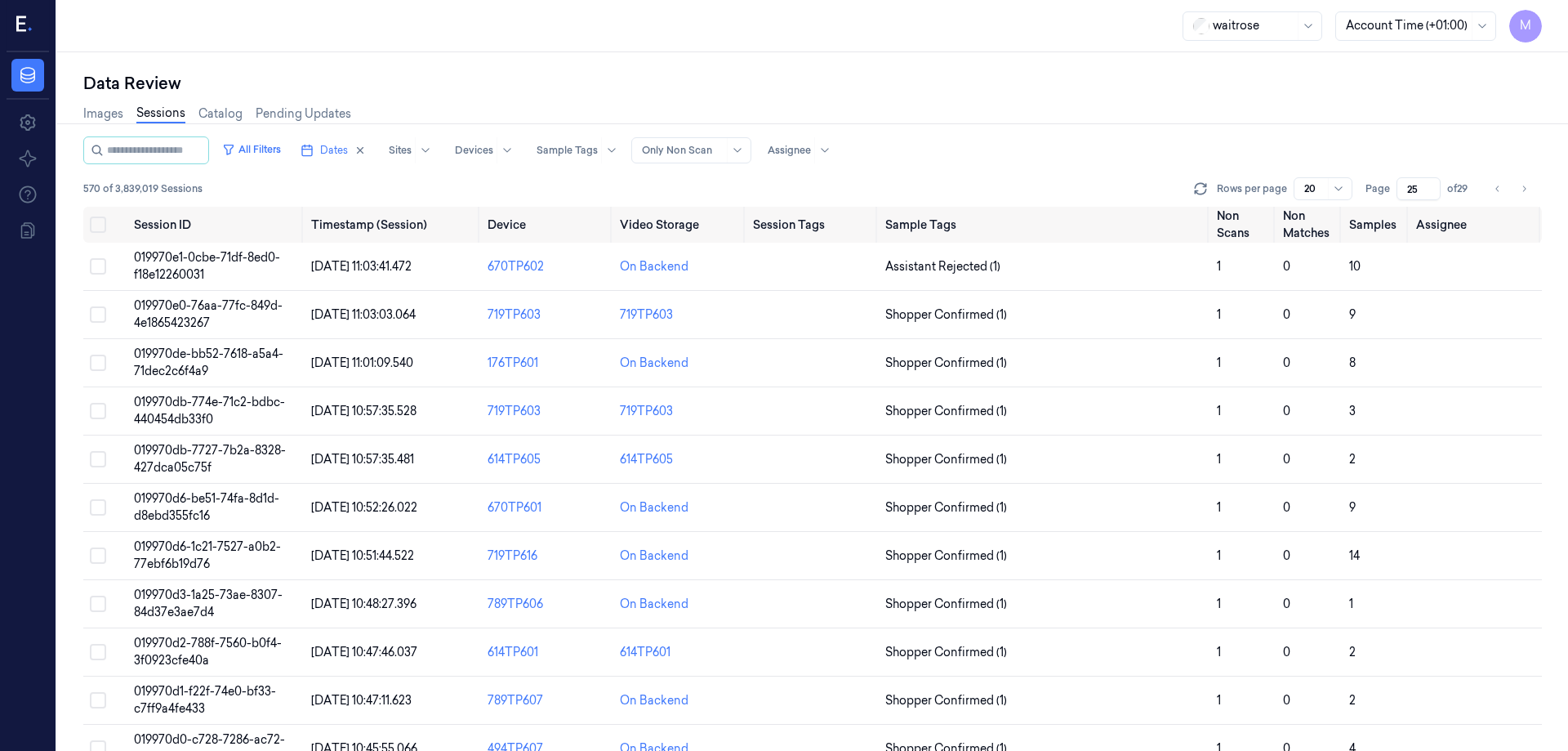
click at [1287, 135] on div "Images Sessions Catalog Pending Updates" at bounding box center [812, 115] width 1459 height 42
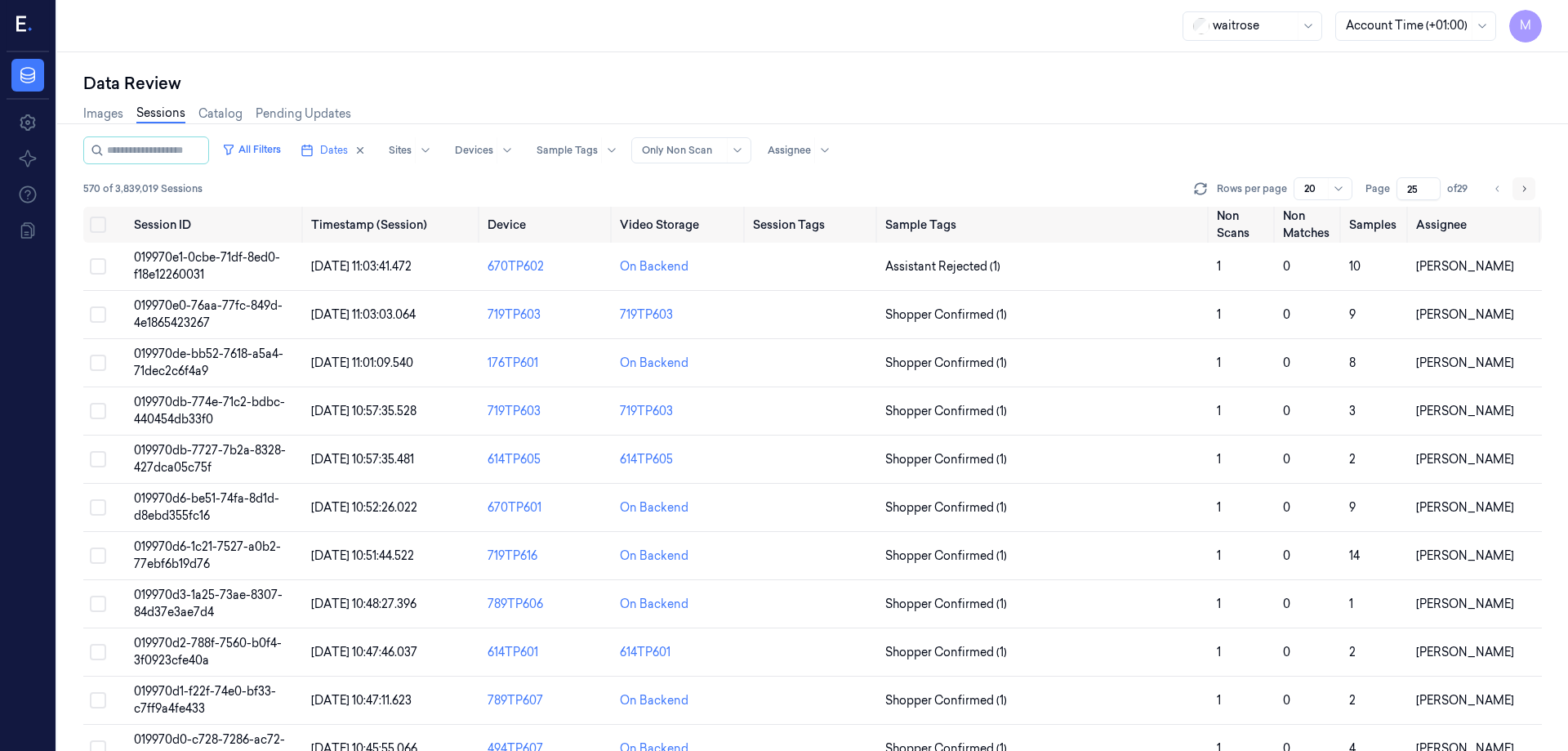
click at [1534, 191] on button "Go to next page" at bounding box center [1524, 188] width 23 height 23
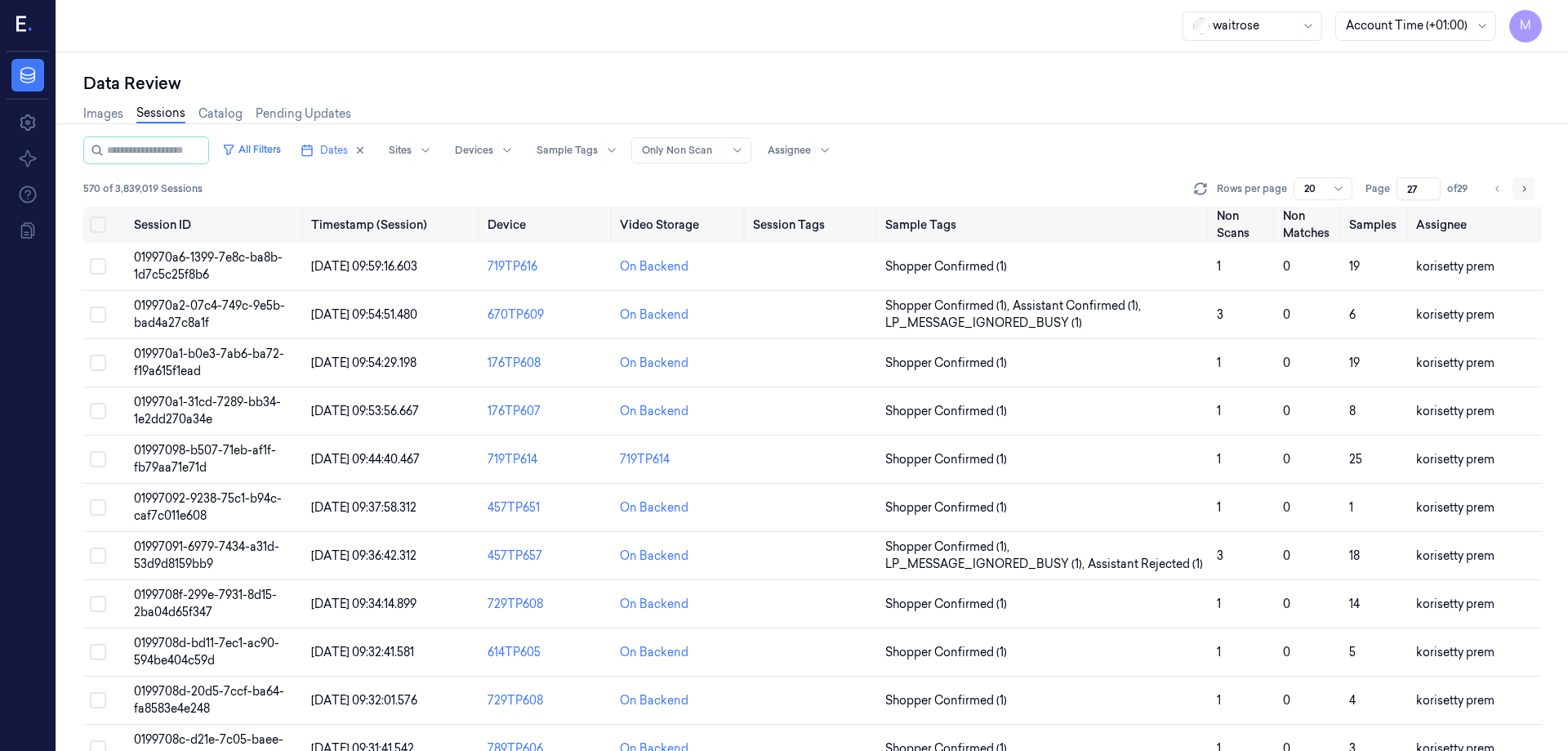
click at [1534, 191] on button "Go to next page" at bounding box center [1524, 188] width 23 height 23
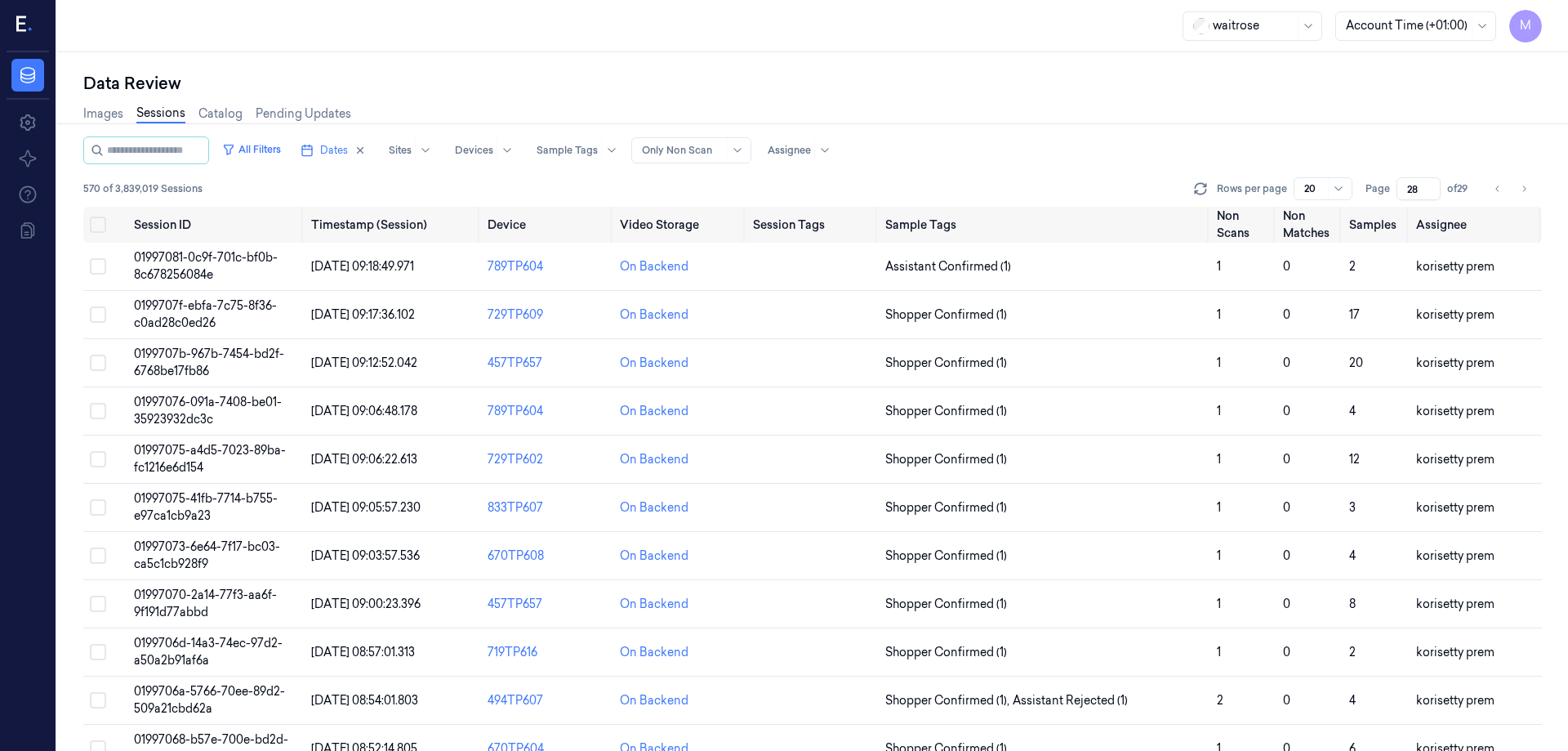
click at [1450, 132] on div "Images Sessions Catalog Pending Updates" at bounding box center [812, 115] width 1459 height 42
click at [1533, 184] on button "Go to next page" at bounding box center [1524, 188] width 23 height 23
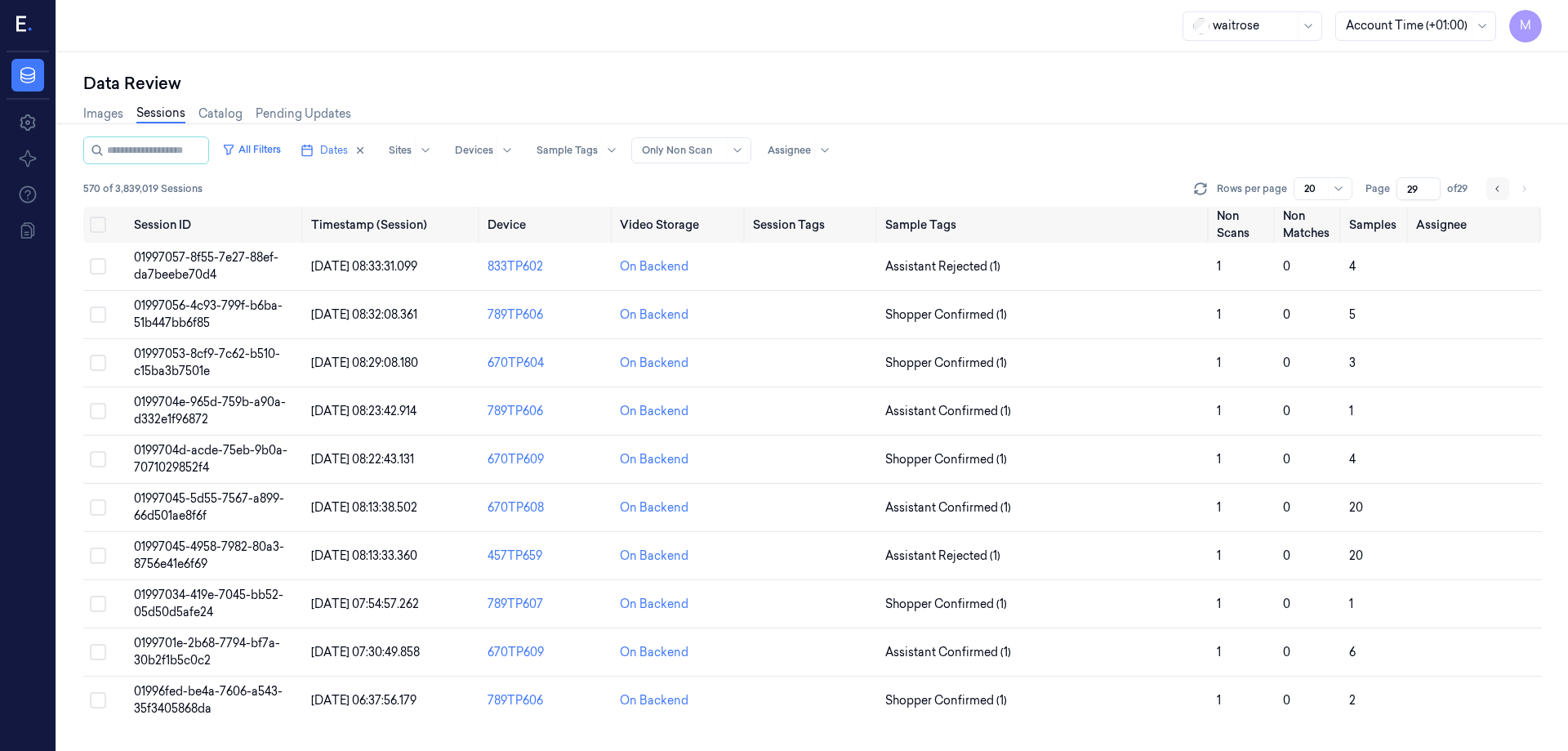
click at [1501, 195] on button "Go to previous page" at bounding box center [1498, 188] width 23 height 23
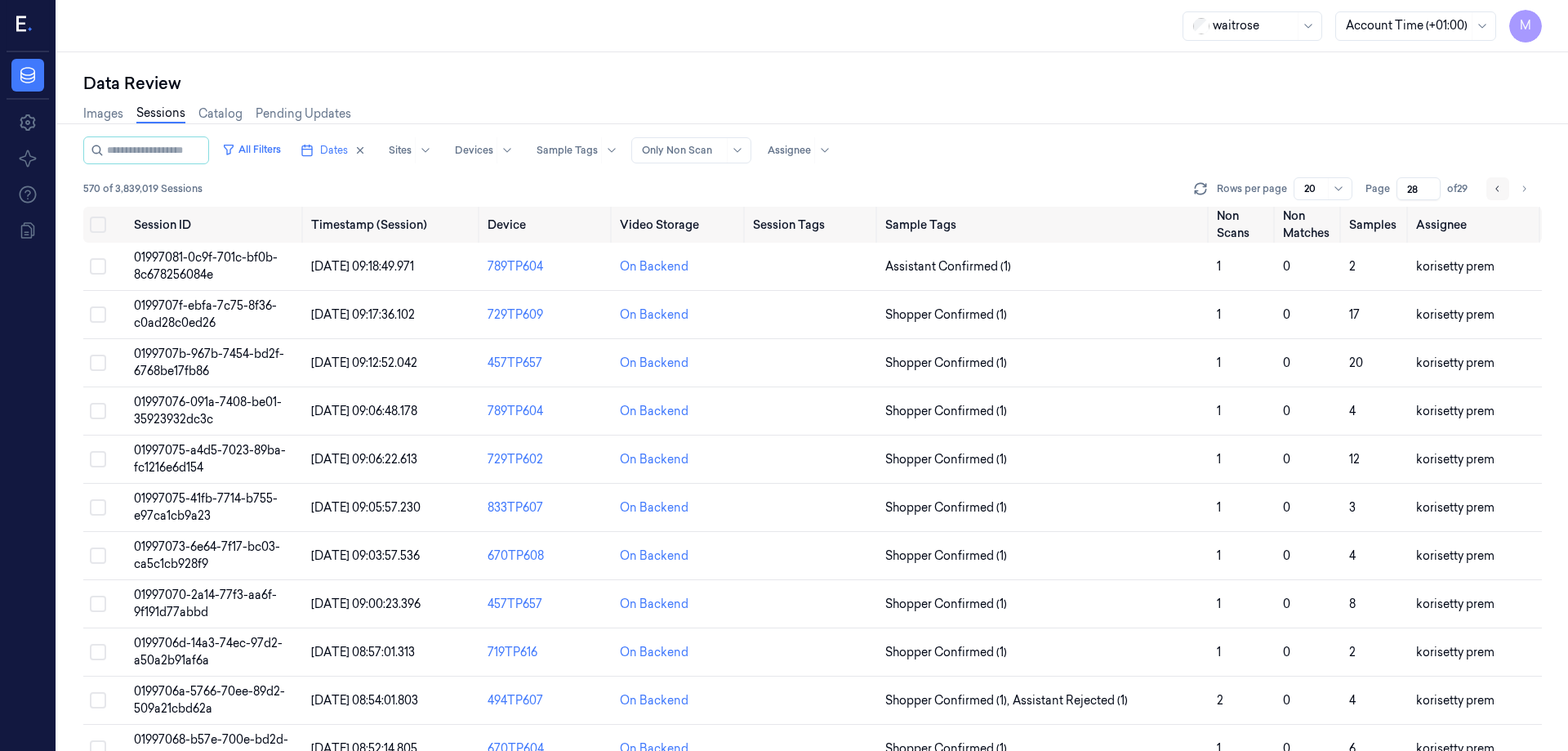
click at [1501, 195] on button "Go to previous page" at bounding box center [1498, 188] width 23 height 23
type input "27"
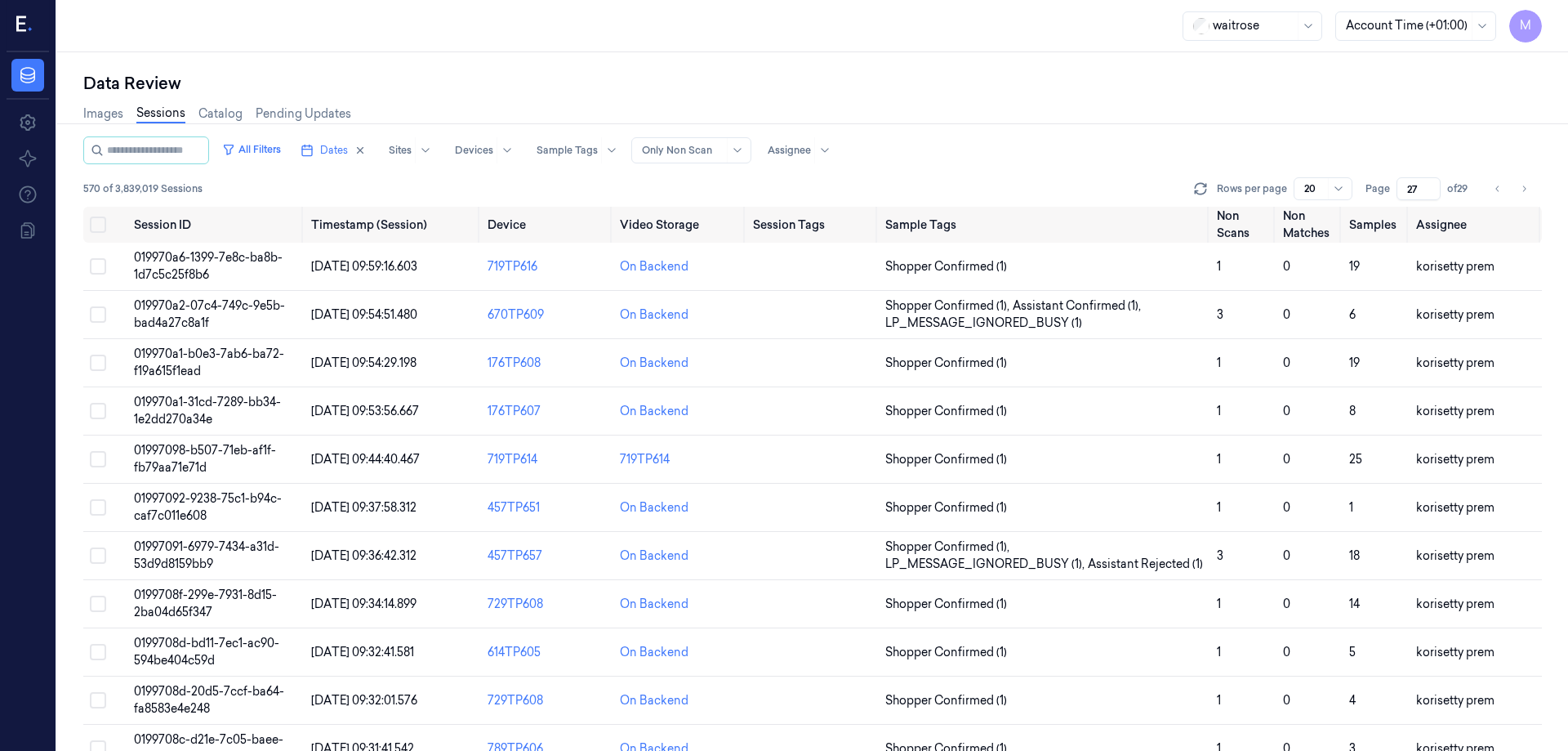
click at [1368, 126] on div "Images Sessions Catalog Pending Updates" at bounding box center [812, 115] width 1459 height 42
